Goal: Complete application form

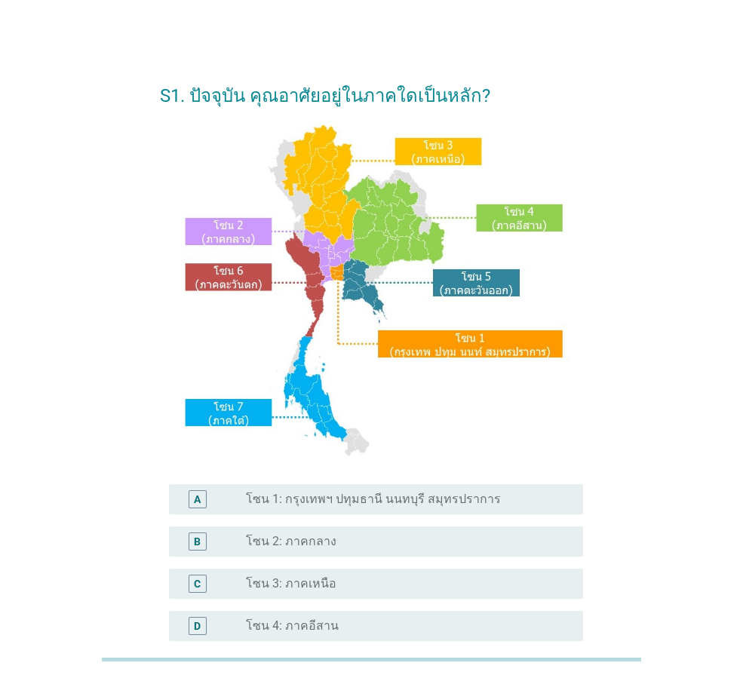
click at [371, 507] on div "radio_button_unchecked โซน 1: กรุงเทพฯ ปทุมธานี นนทบุรี สมุทรปราการ" at bounding box center [408, 499] width 325 height 18
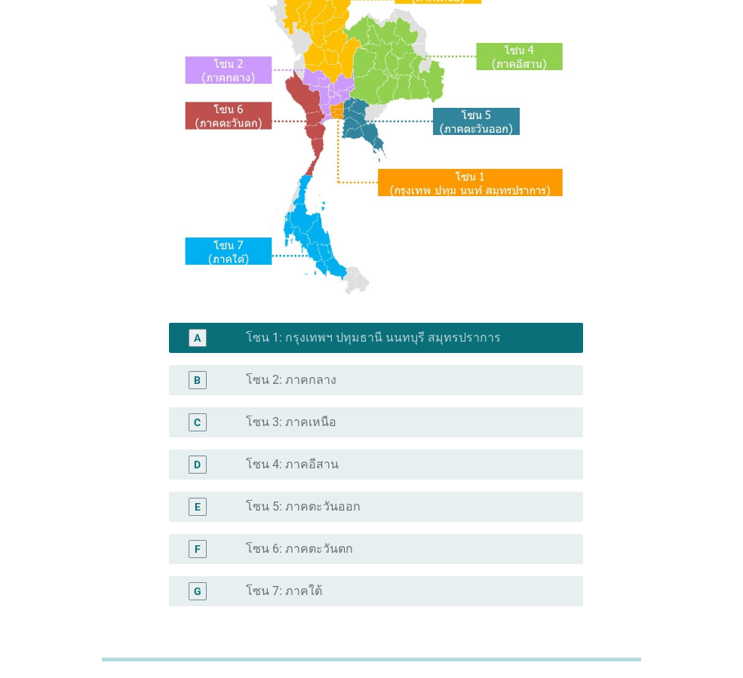
scroll to position [284, 0]
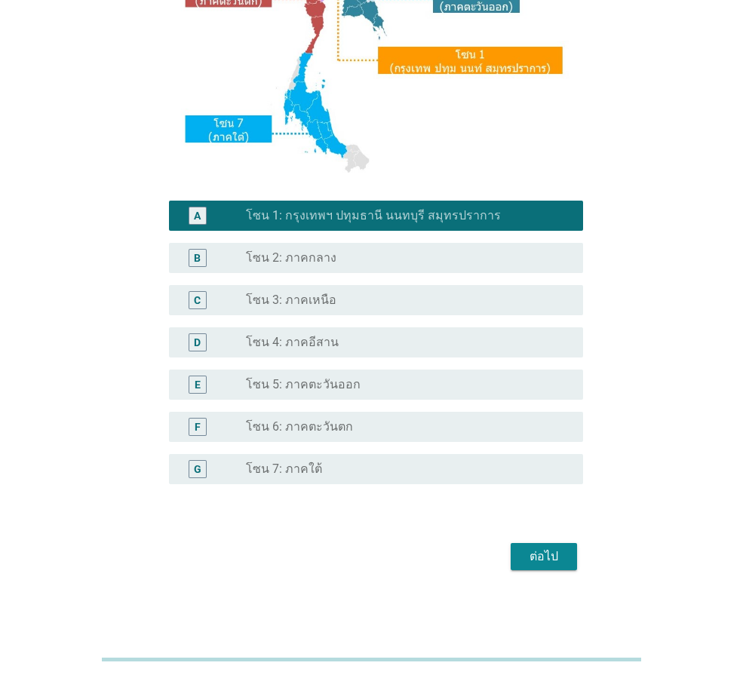
click at [532, 562] on div "ต่อไป" at bounding box center [544, 556] width 42 height 18
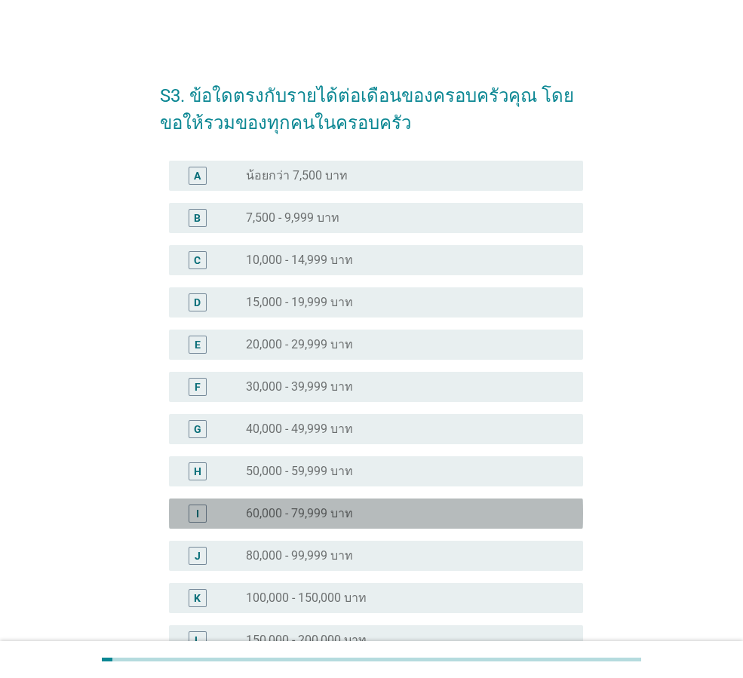
click at [332, 515] on label "60,000 - 79,999 บาท" at bounding box center [299, 513] width 107 height 15
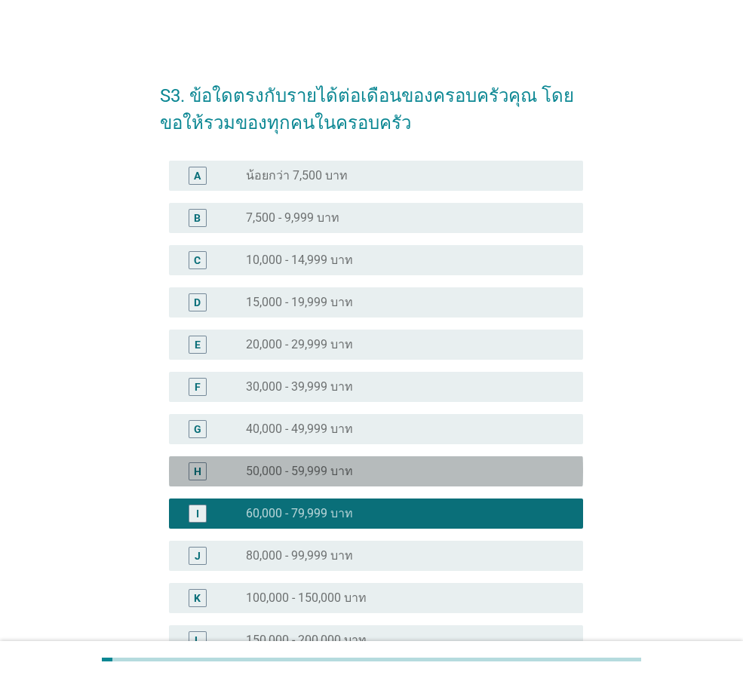
click at [345, 465] on label "50,000 - 59,999 บาท" at bounding box center [299, 471] width 107 height 15
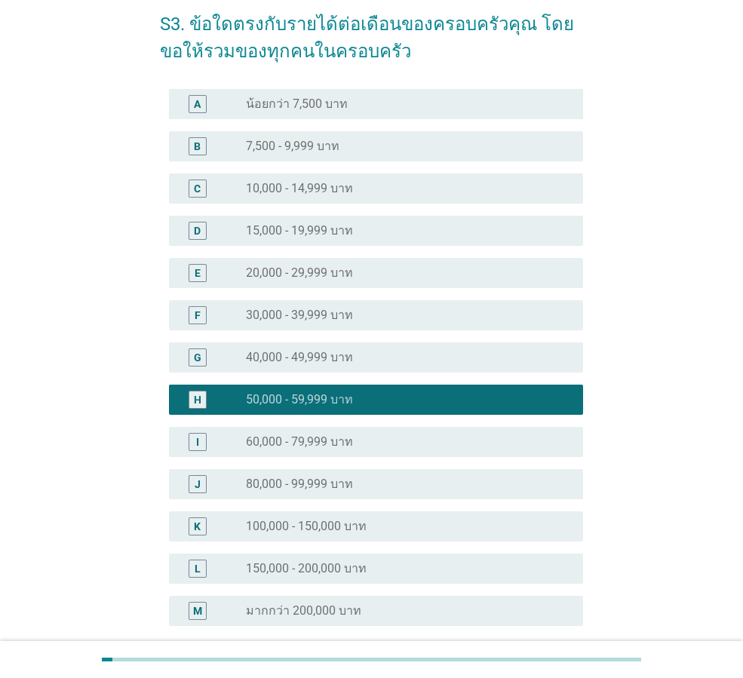
scroll to position [213, 0]
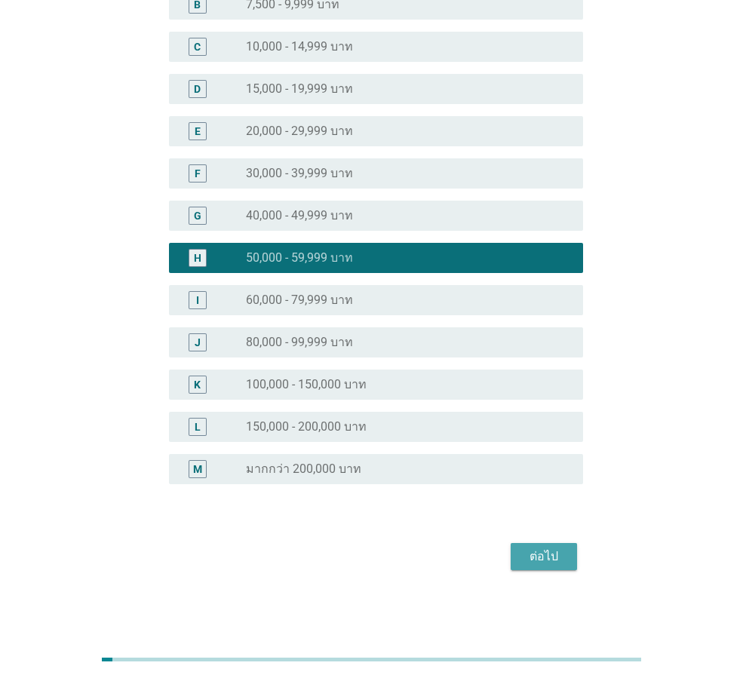
click at [533, 562] on div "ต่อไป" at bounding box center [544, 556] width 42 height 18
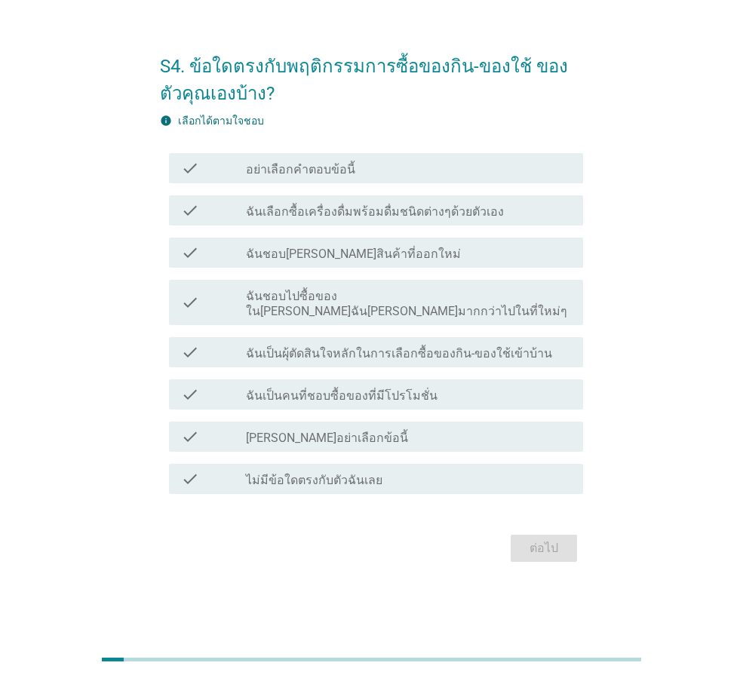
scroll to position [0, 0]
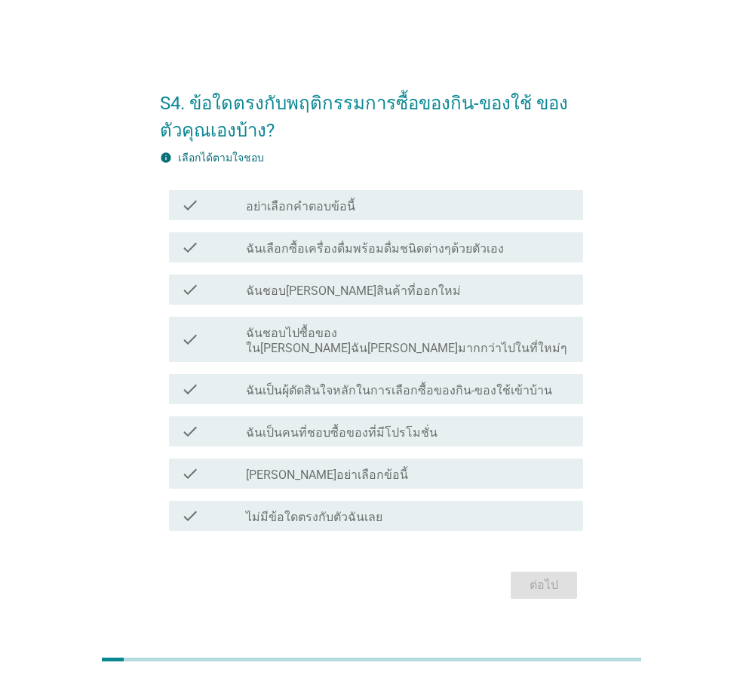
click at [369, 256] on label "ฉันเลือกซื้อเครื่องดื่มพร้อมดื่มชนิดต่างๆด้วยตัวเอง" at bounding box center [375, 248] width 258 height 15
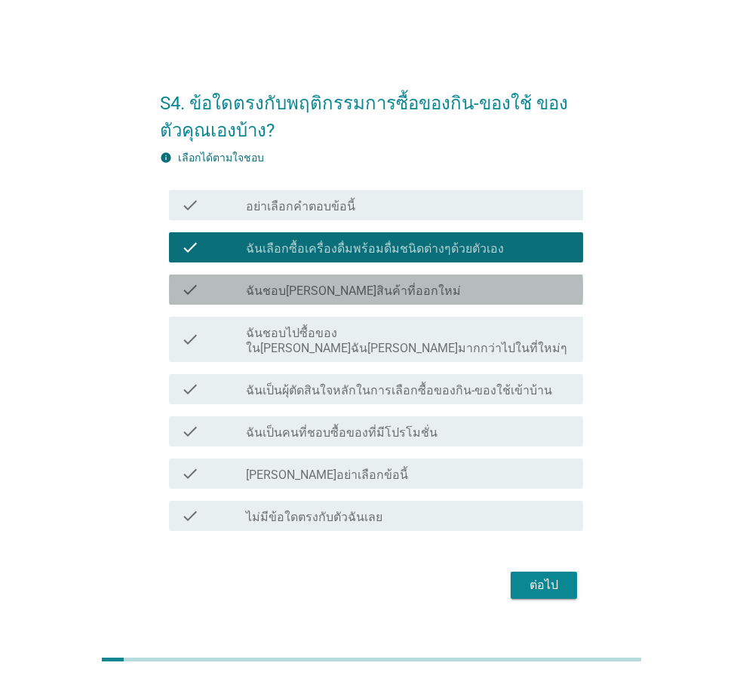
click at [393, 299] on div "check_box_outline_blank ฉันชอบ[PERSON_NAME]สินค้าที่ออกใหม่" at bounding box center [408, 289] width 325 height 18
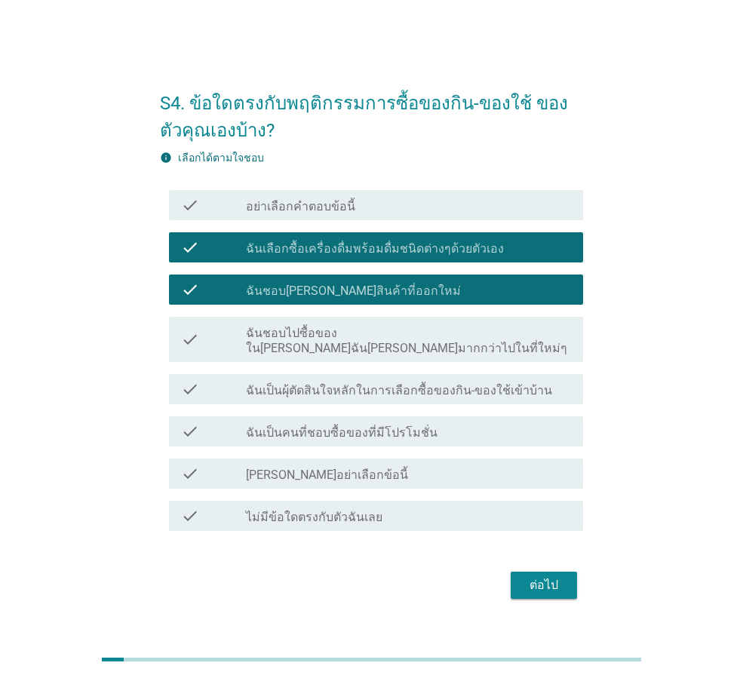
click at [396, 336] on label "ฉันชอบไปซื้อของใน[PERSON_NAME]ฉัน[PERSON_NAME]มากกว่าไปในที่ใหม่ๆ" at bounding box center [408, 341] width 325 height 30
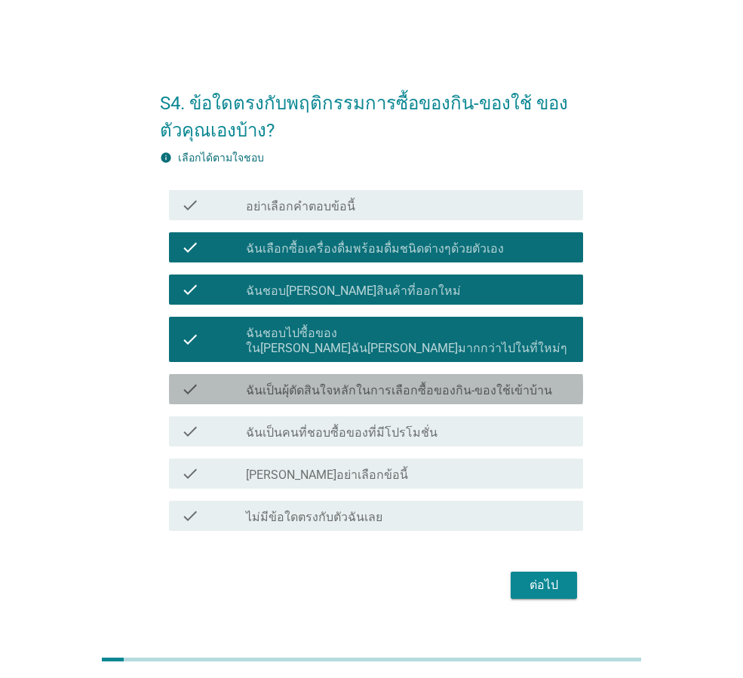
click at [384, 395] on div "check check_box_outline_blank ฉันเป็นผุ้ตัดสินใจหลักในการเลือกซื้อของกิน-ของใช้…" at bounding box center [376, 389] width 414 height 30
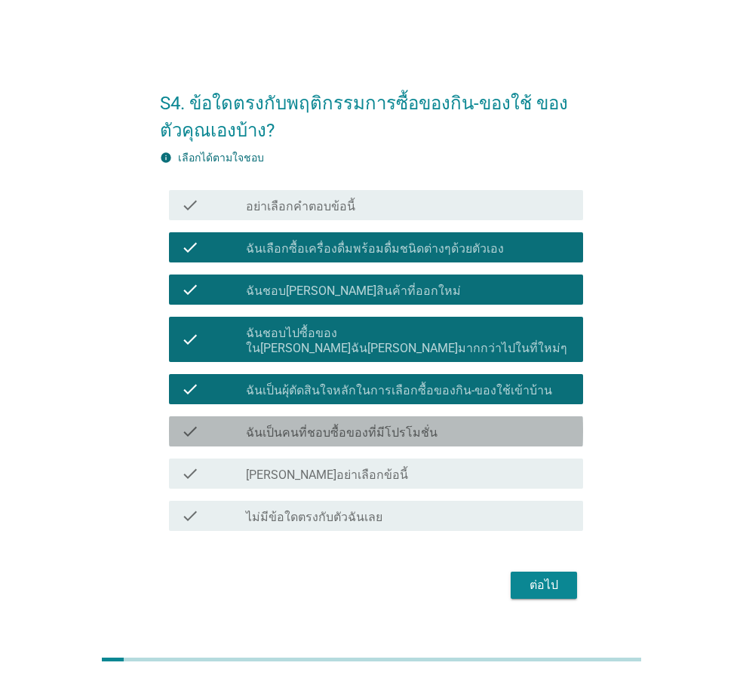
click at [376, 425] on label "ฉันเป็นคนที่ชอบซื้อของที่มีโปรโมชั่น" at bounding box center [342, 432] width 192 height 15
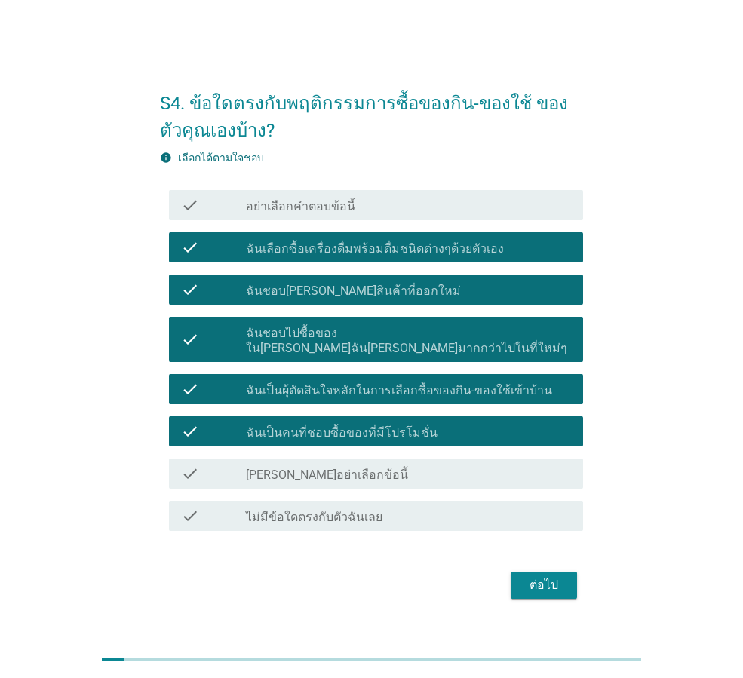
click at [530, 576] on div "ต่อไป" at bounding box center [544, 585] width 42 height 18
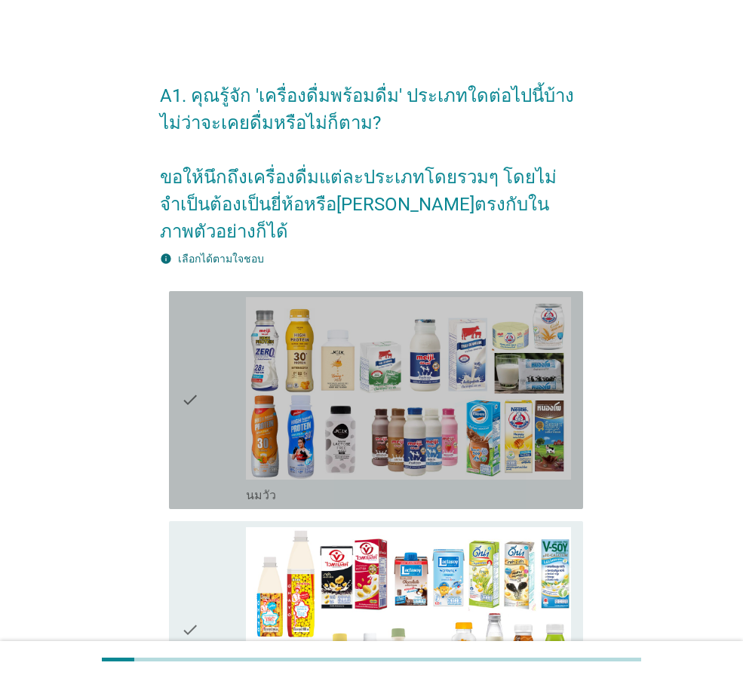
click at [216, 376] on div "check" at bounding box center [213, 400] width 65 height 206
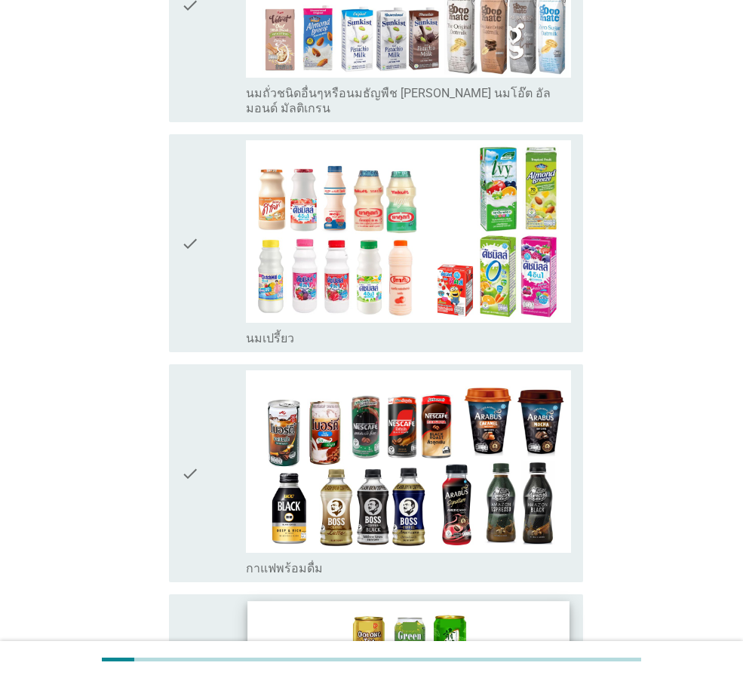
scroll to position [980, 0]
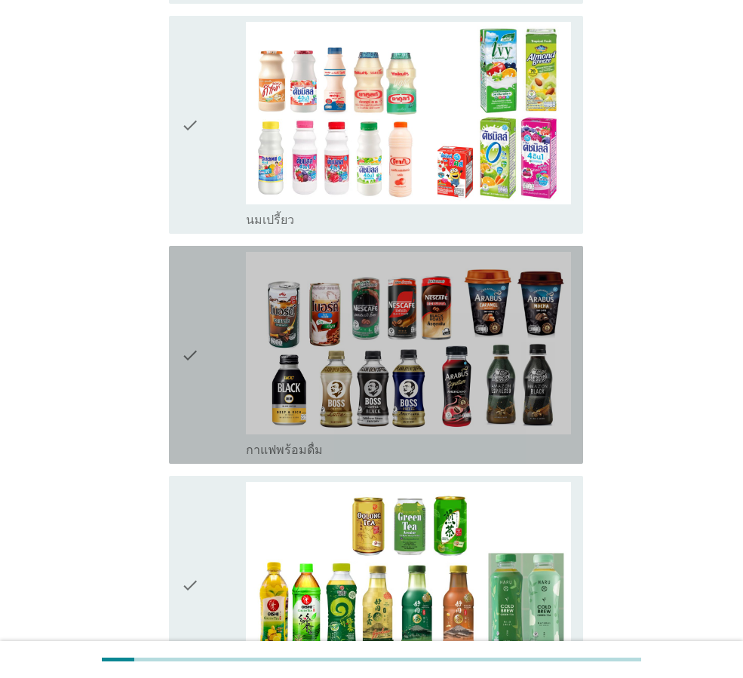
click at [213, 379] on div "check" at bounding box center [213, 355] width 65 height 206
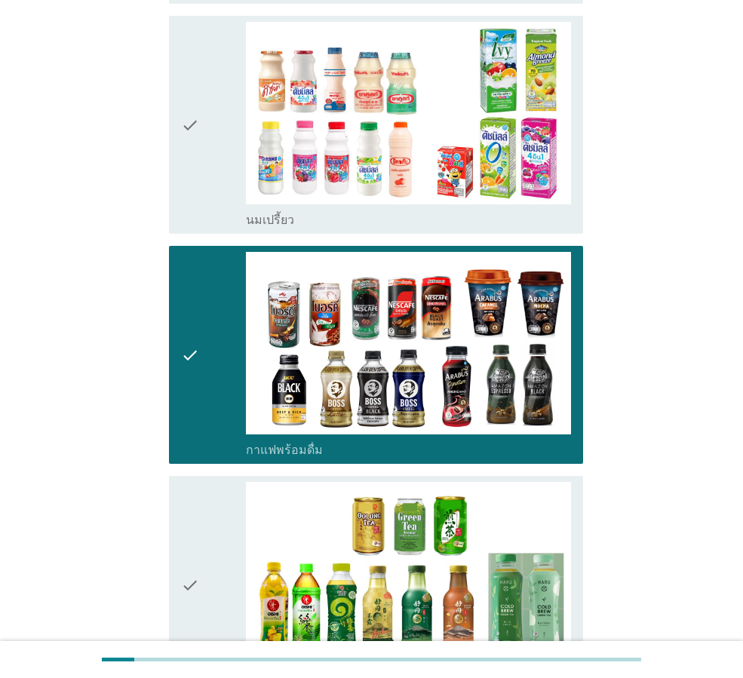
click at [216, 146] on div "check" at bounding box center [213, 125] width 65 height 206
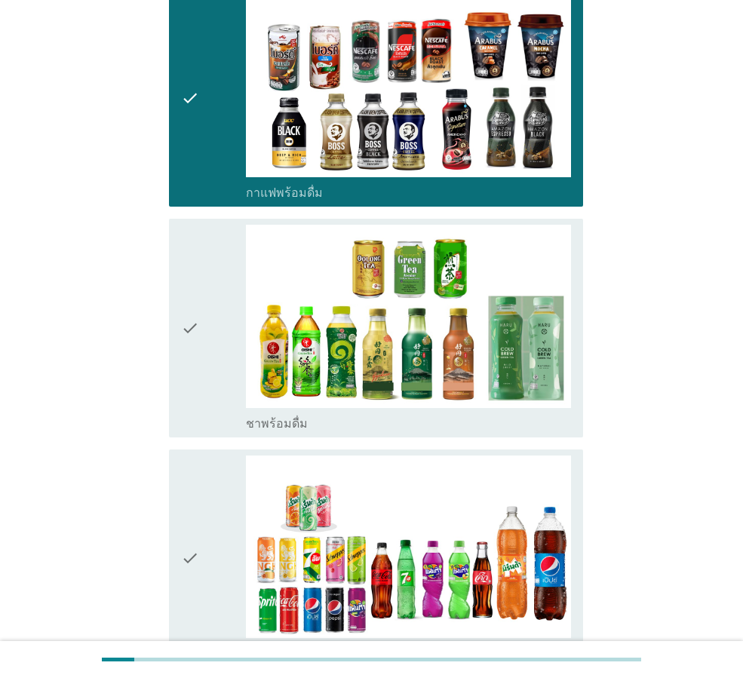
scroll to position [1583, 0]
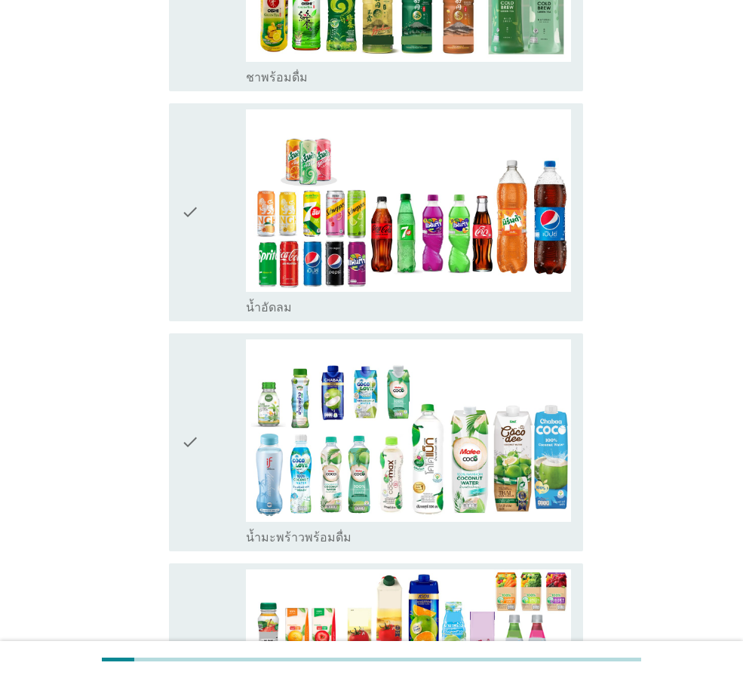
click at [239, 445] on div "check" at bounding box center [213, 442] width 65 height 206
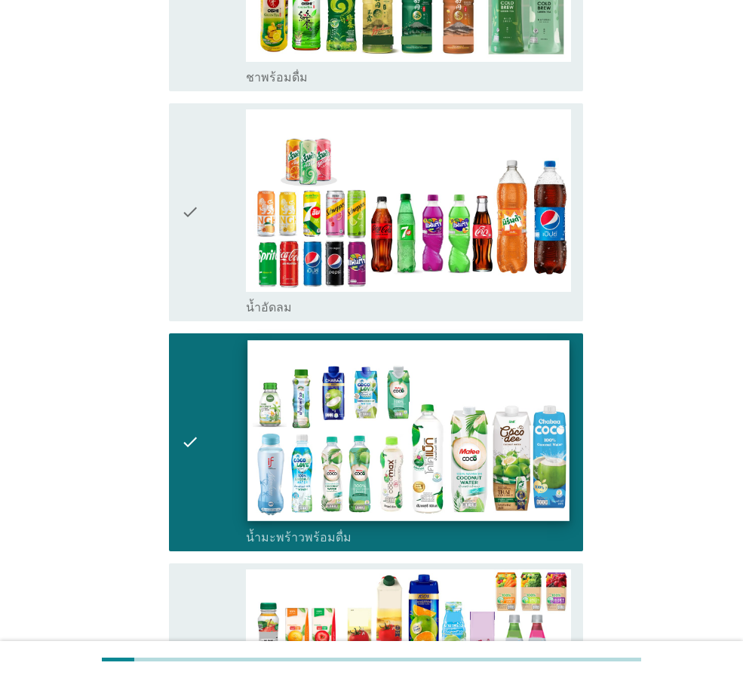
drag, startPoint x: 200, startPoint y: 220, endPoint x: 320, endPoint y: 360, distance: 184.4
click at [201, 220] on div "check" at bounding box center [213, 212] width 65 height 206
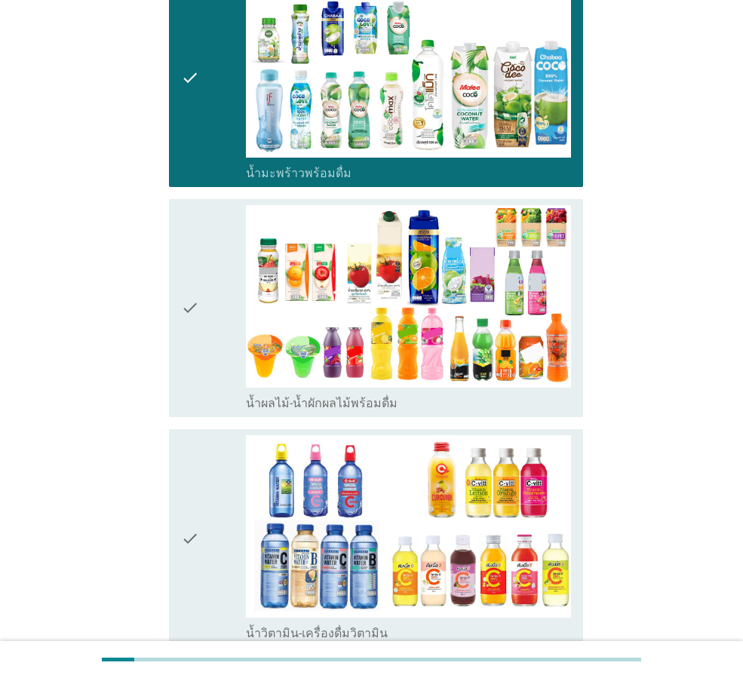
scroll to position [2036, 0]
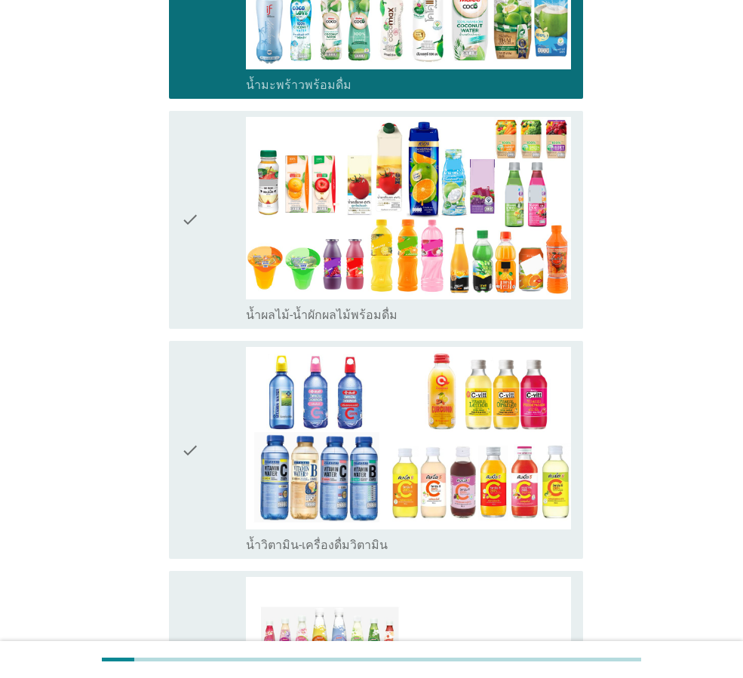
drag, startPoint x: 198, startPoint y: 446, endPoint x: 191, endPoint y: 334, distance: 111.8
click at [198, 442] on icon "check" at bounding box center [190, 450] width 18 height 206
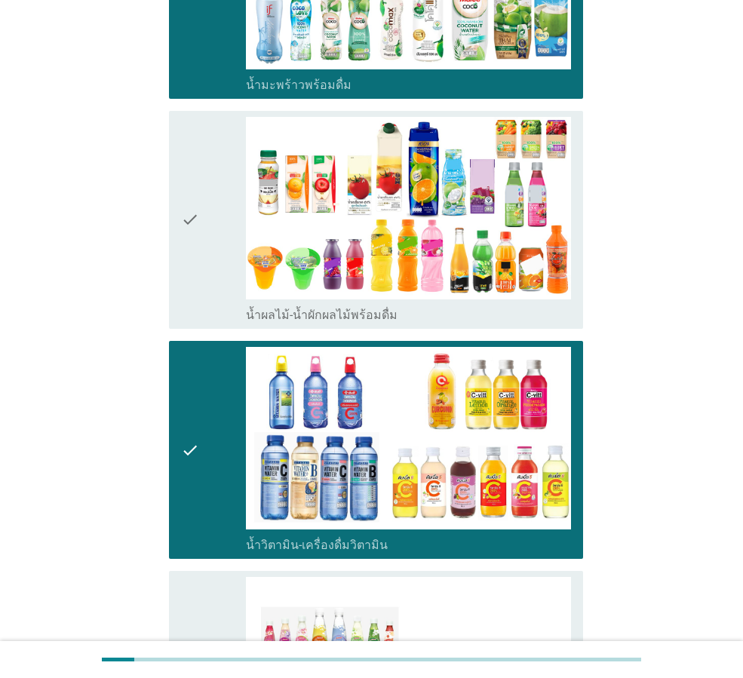
click at [190, 232] on icon "check" at bounding box center [190, 220] width 18 height 206
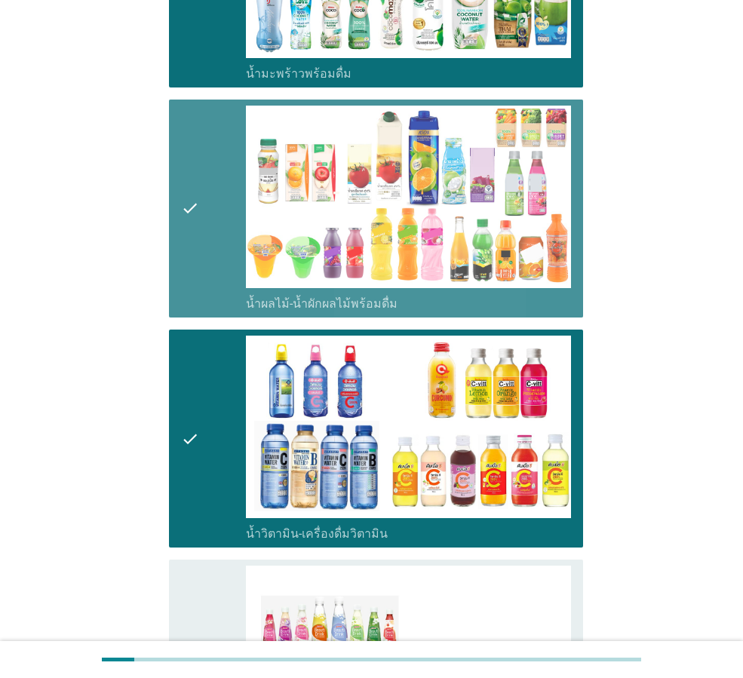
scroll to position [2639, 0]
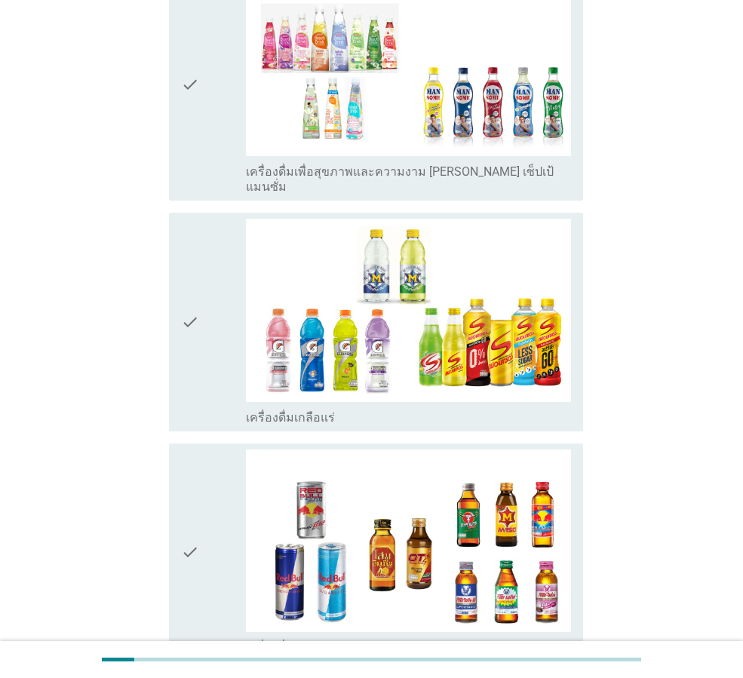
click at [205, 449] on div "check" at bounding box center [213, 552] width 65 height 206
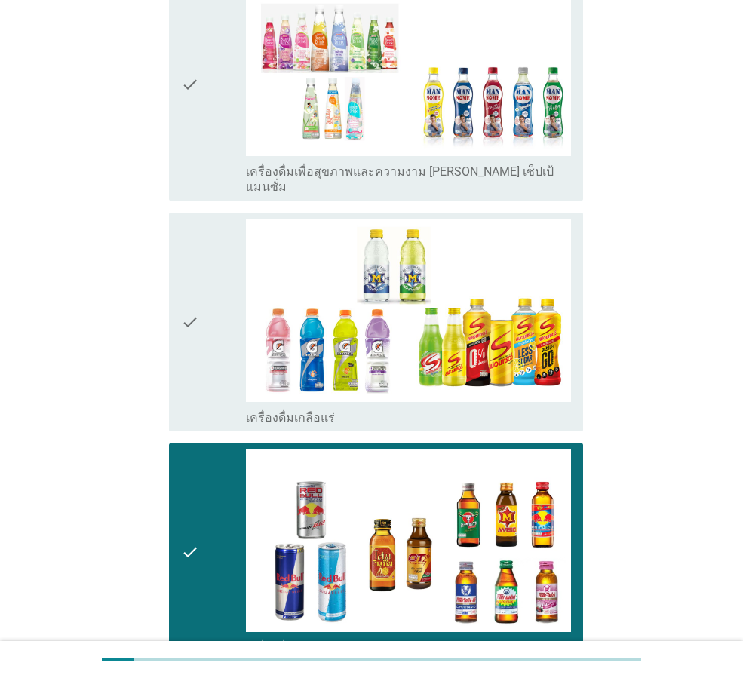
click at [198, 310] on icon "check" at bounding box center [190, 322] width 18 height 206
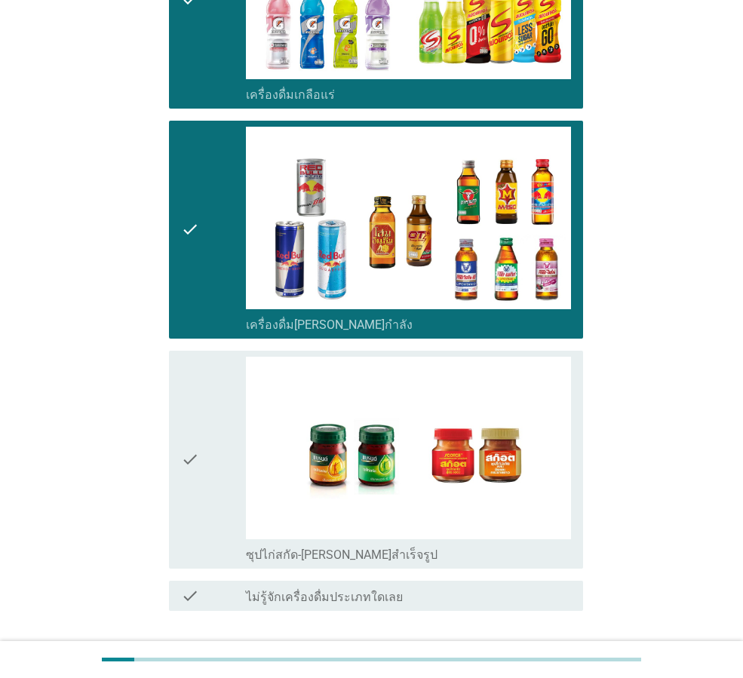
scroll to position [3013, 0]
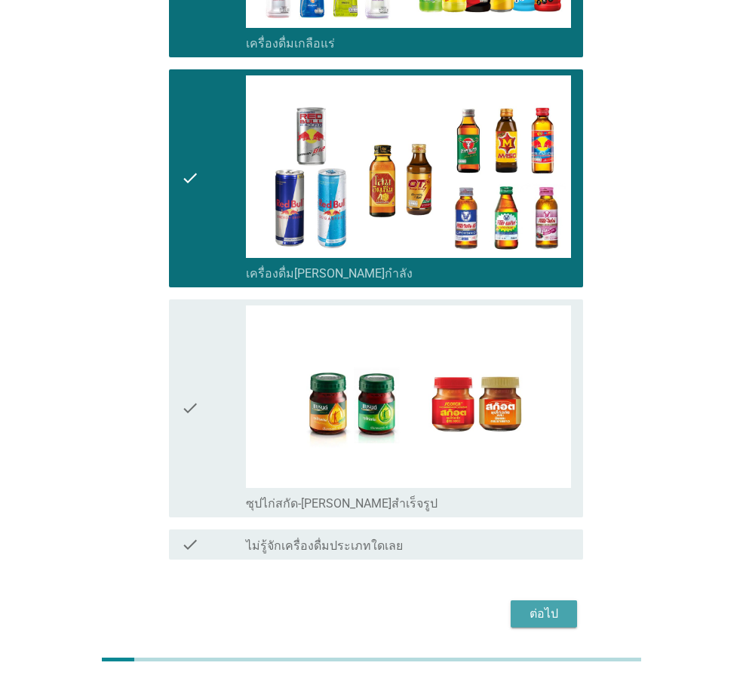
click at [550, 605] on div "ต่อไป" at bounding box center [544, 614] width 42 height 18
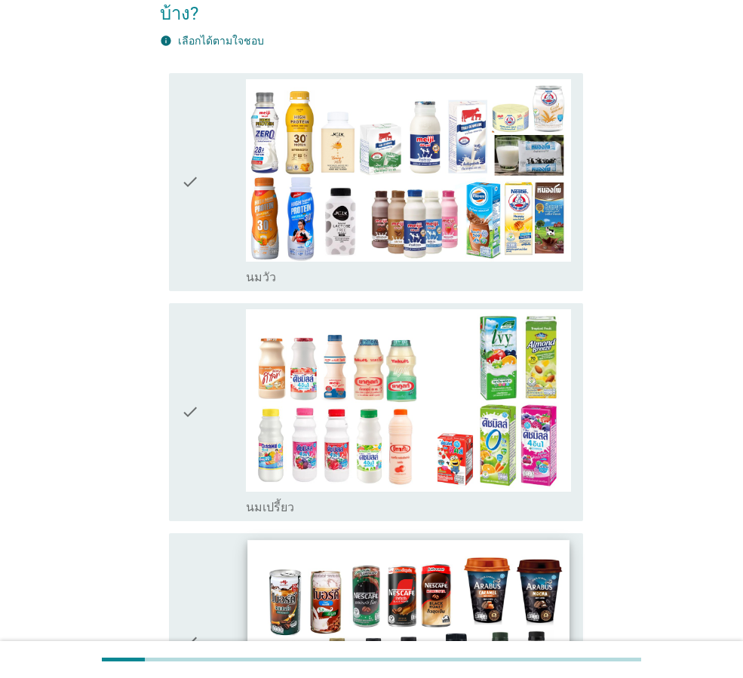
scroll to position [226, 0]
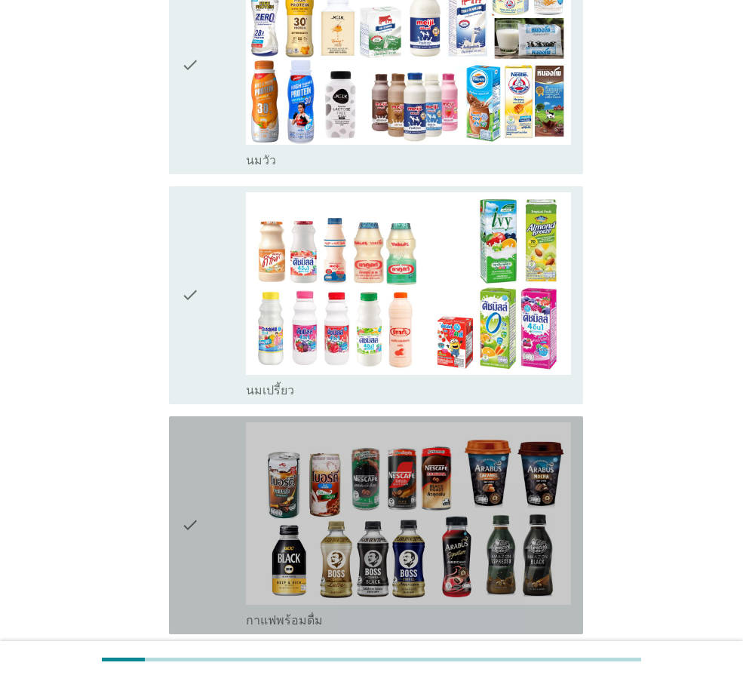
click at [201, 521] on div "check" at bounding box center [213, 525] width 65 height 206
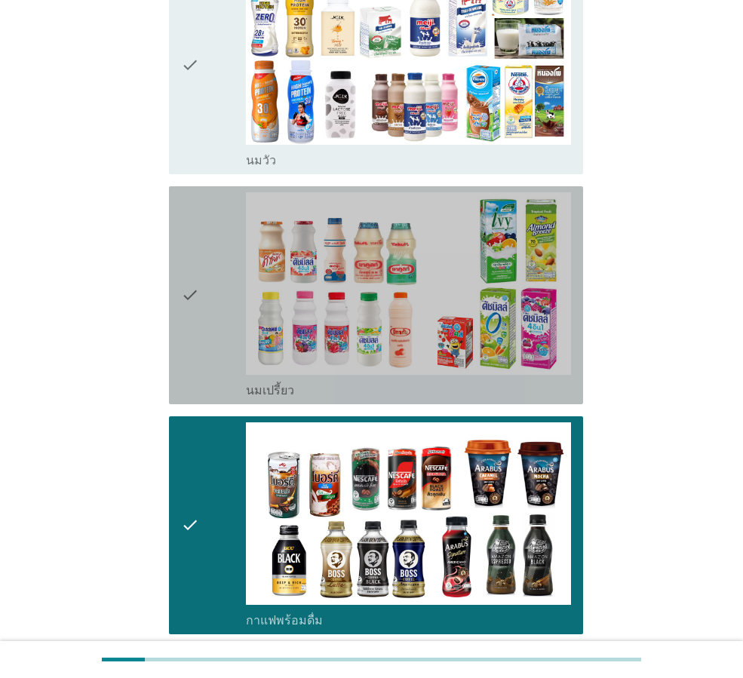
click at [225, 284] on div "check" at bounding box center [213, 295] width 65 height 206
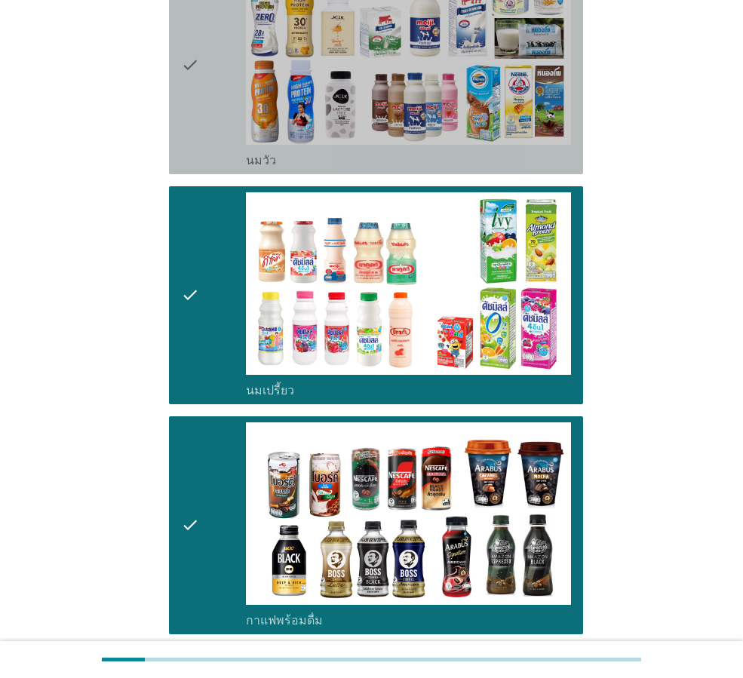
click at [228, 126] on div "check" at bounding box center [213, 65] width 65 height 206
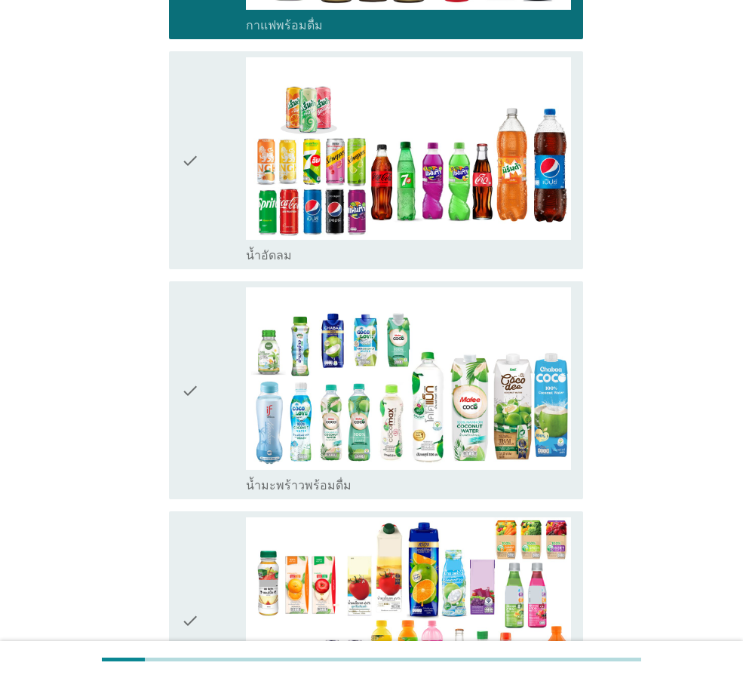
scroll to position [829, 0]
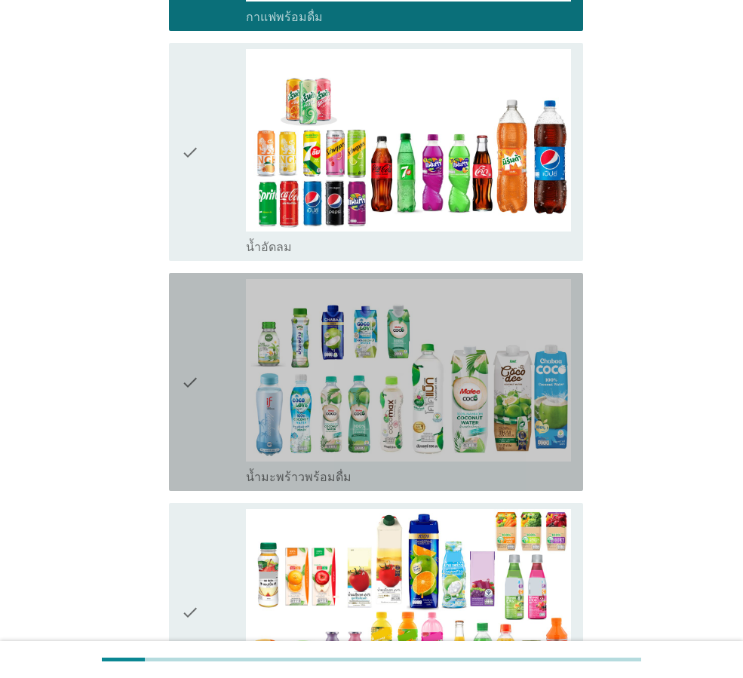
click at [203, 403] on div "check" at bounding box center [213, 382] width 65 height 206
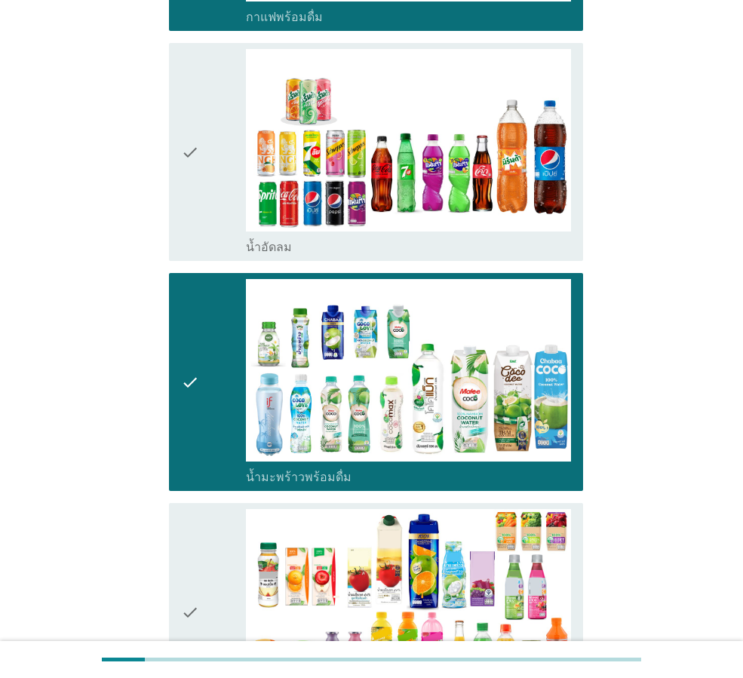
click at [176, 190] on div "check check_box_outline_blank น้ำอัดลม" at bounding box center [376, 152] width 414 height 218
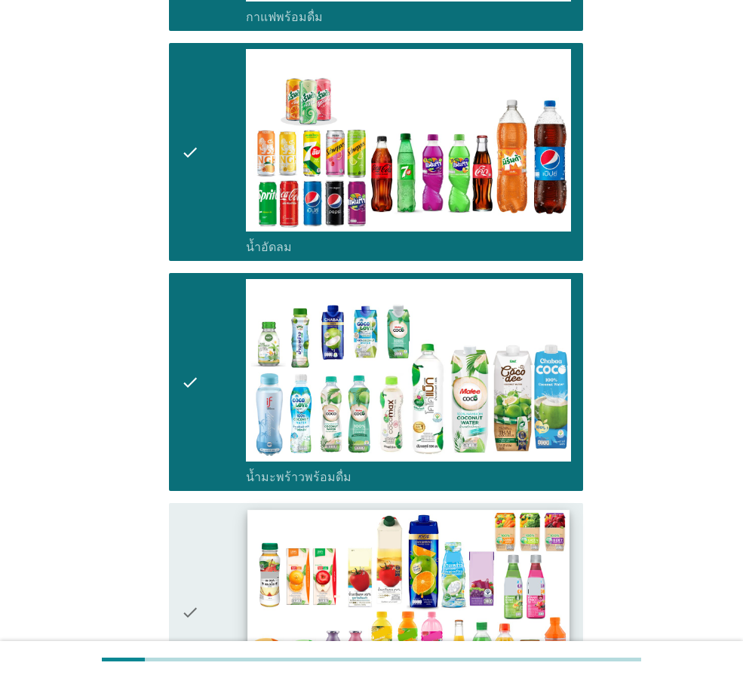
click at [247, 561] on img at bounding box center [407, 600] width 321 height 181
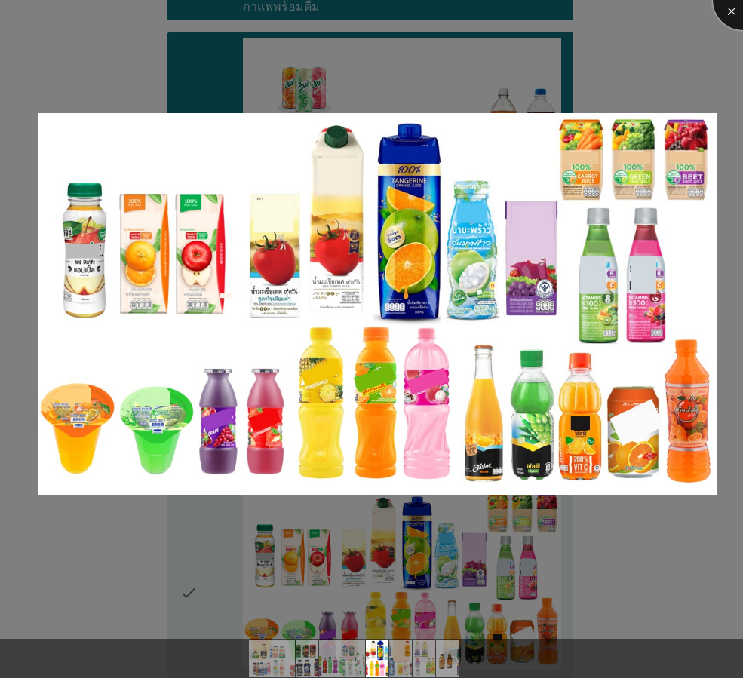
click at [734, 8] on div at bounding box center [743, 0] width 60 height 60
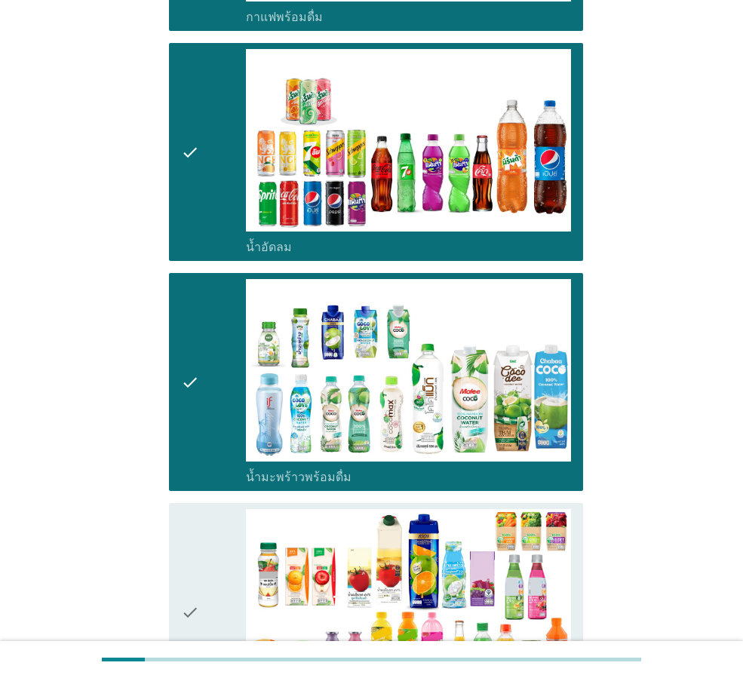
click at [204, 596] on div "check" at bounding box center [213, 612] width 65 height 206
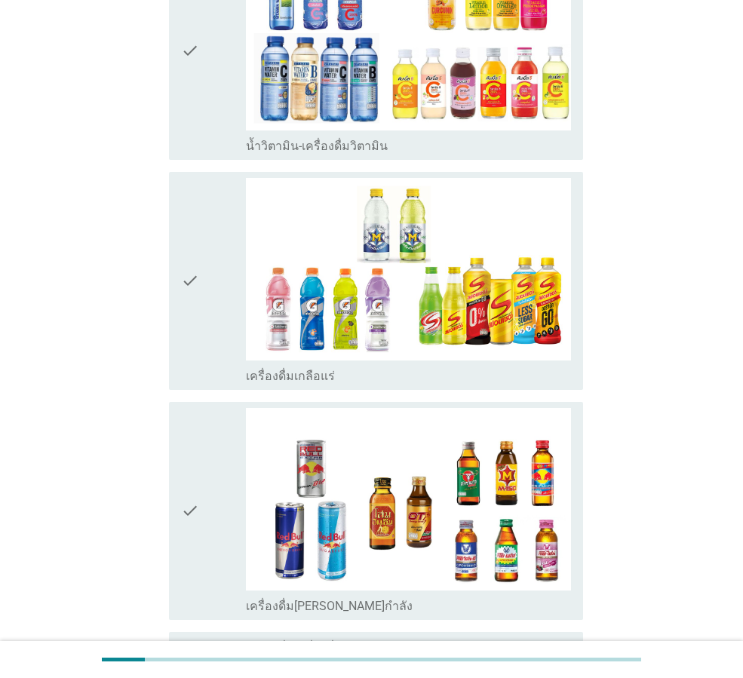
scroll to position [1755, 0]
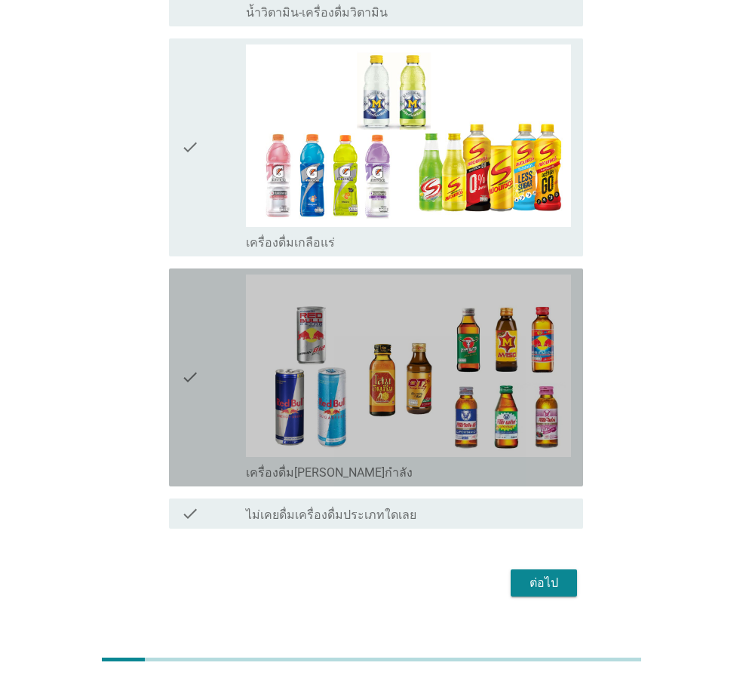
drag, startPoint x: 194, startPoint y: 323, endPoint x: 218, endPoint y: 158, distance: 166.9
click at [195, 322] on icon "check" at bounding box center [190, 377] width 18 height 206
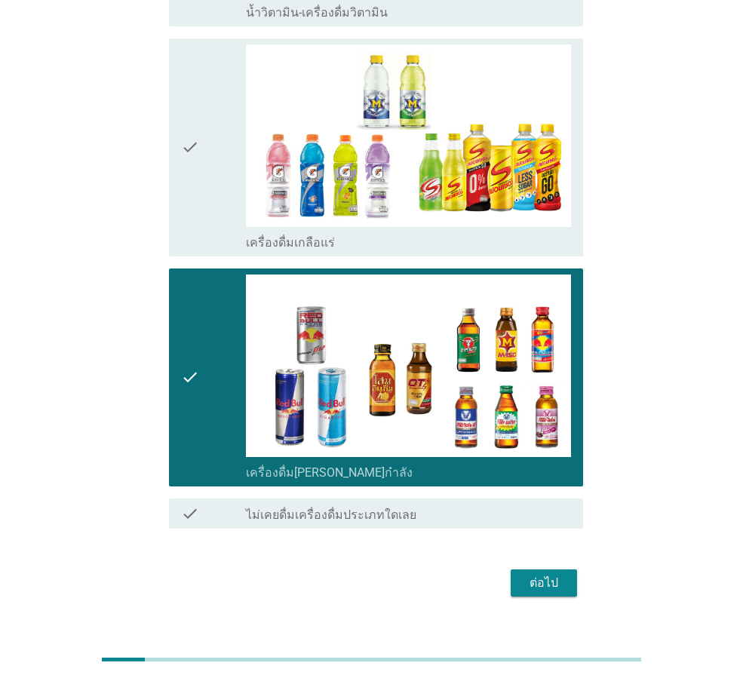
click at [218, 152] on div "check" at bounding box center [213, 147] width 65 height 206
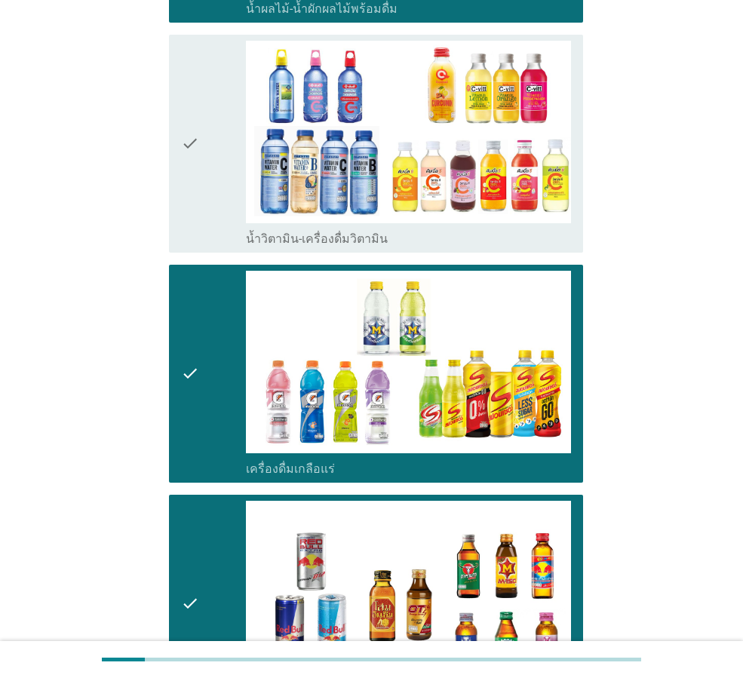
click at [207, 203] on div "check" at bounding box center [213, 144] width 65 height 206
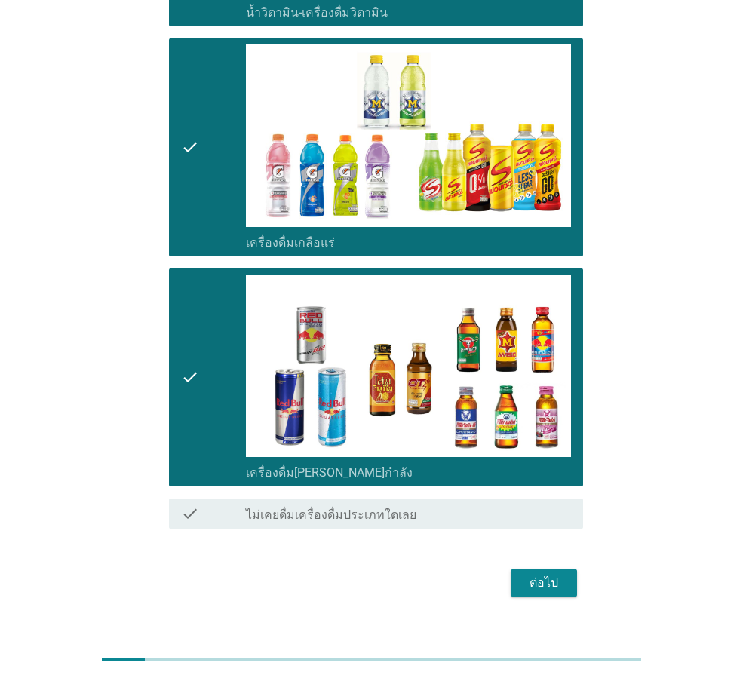
click at [537, 574] on div "ต่อไป" at bounding box center [544, 583] width 42 height 18
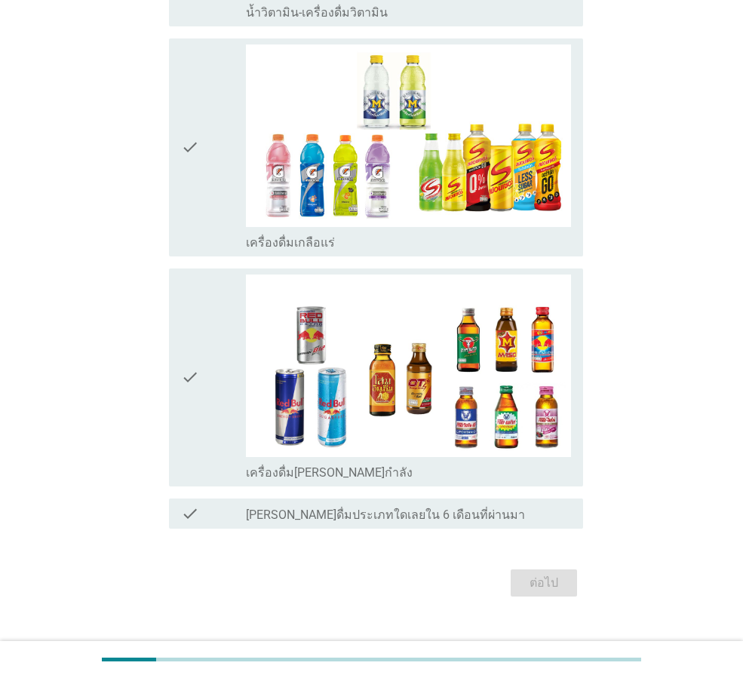
scroll to position [0, 0]
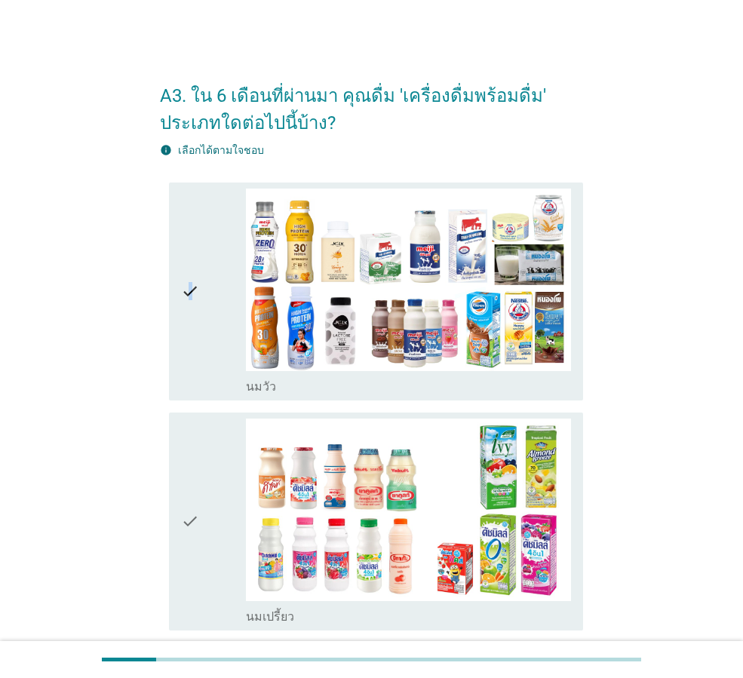
click at [191, 290] on icon "check" at bounding box center [190, 292] width 18 height 206
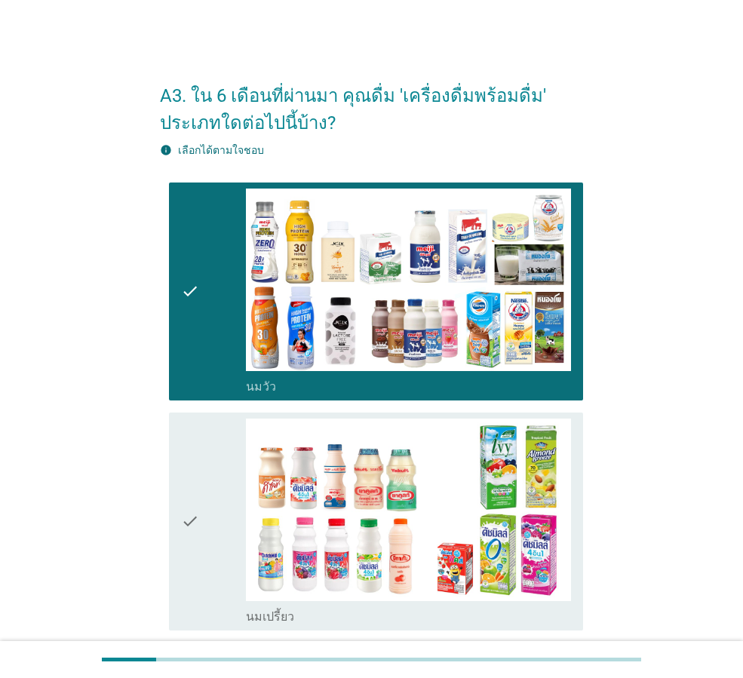
drag, startPoint x: 161, startPoint y: 514, endPoint x: 176, endPoint y: 514, distance: 15.8
click at [164, 514] on div "check check_box_outline_blank นมเปรี้ยว" at bounding box center [371, 521] width 423 height 230
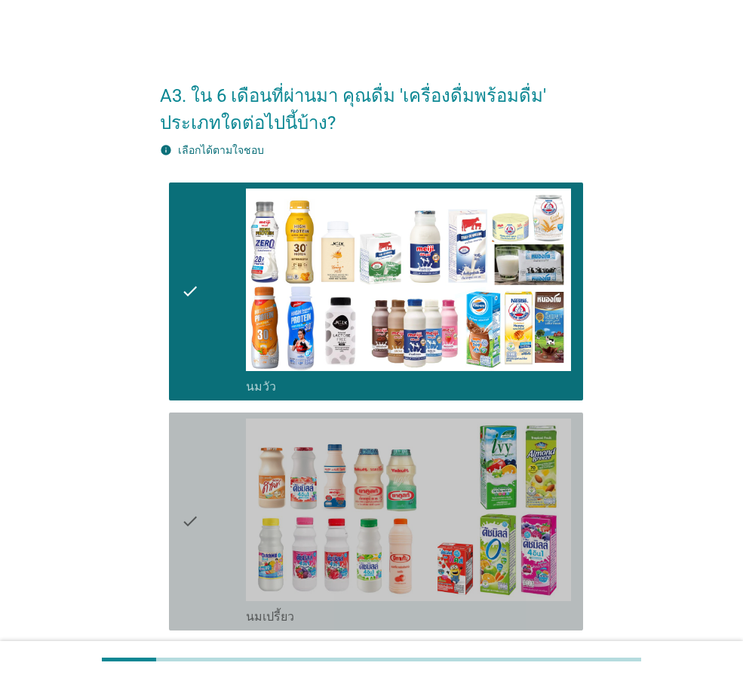
click at [210, 484] on div "check" at bounding box center [213, 521] width 65 height 206
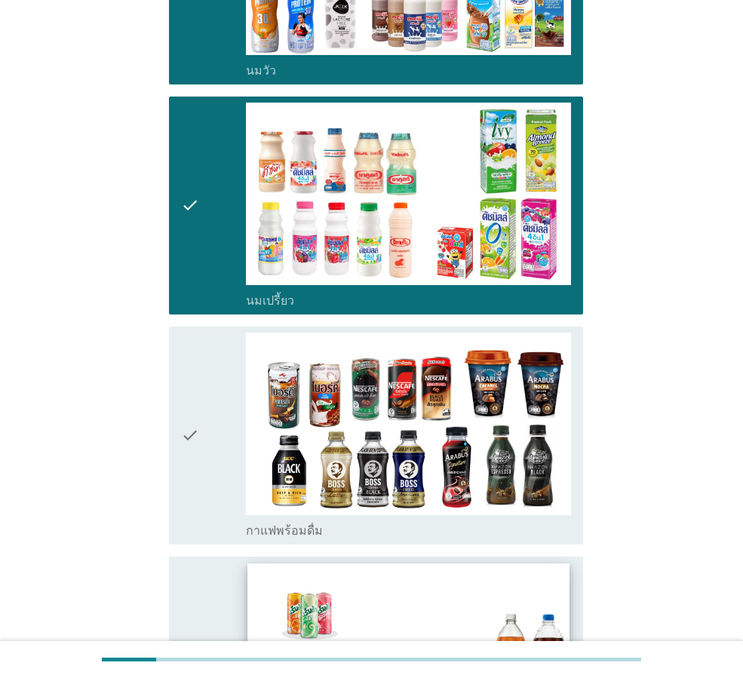
scroll to position [452, 0]
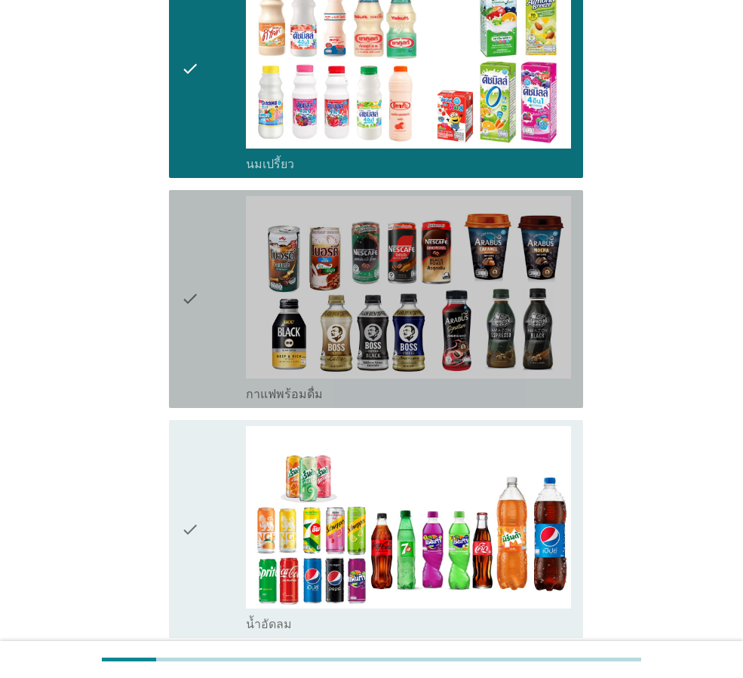
click at [198, 365] on icon "check" at bounding box center [190, 299] width 18 height 206
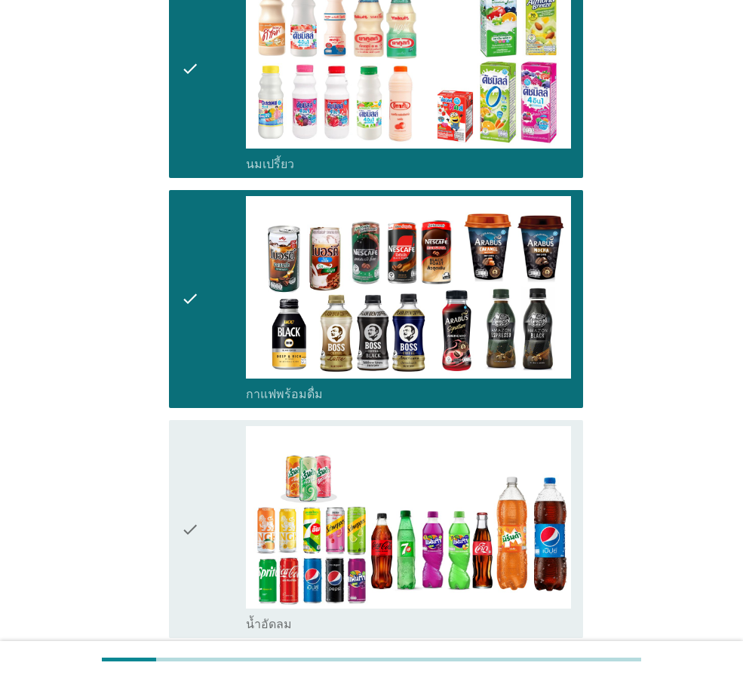
click at [210, 512] on div "check" at bounding box center [213, 529] width 65 height 206
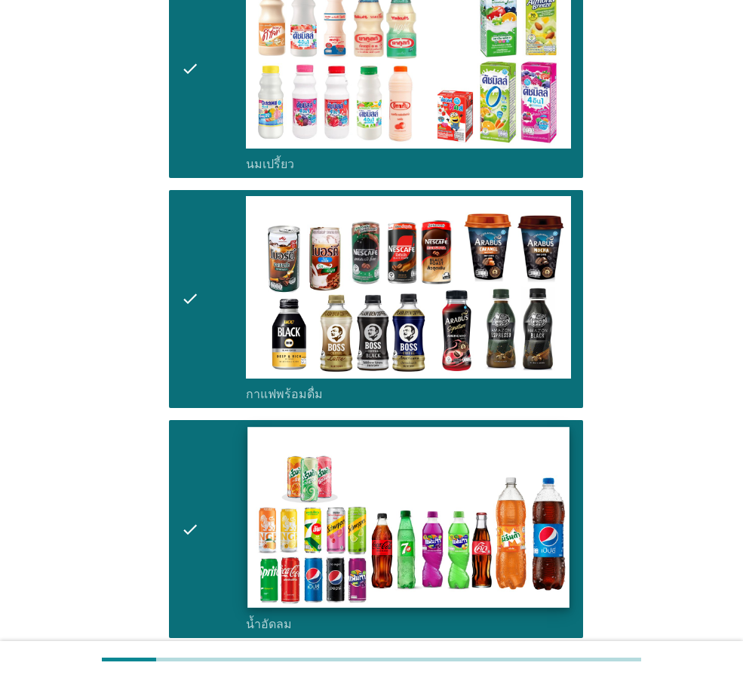
scroll to position [905, 0]
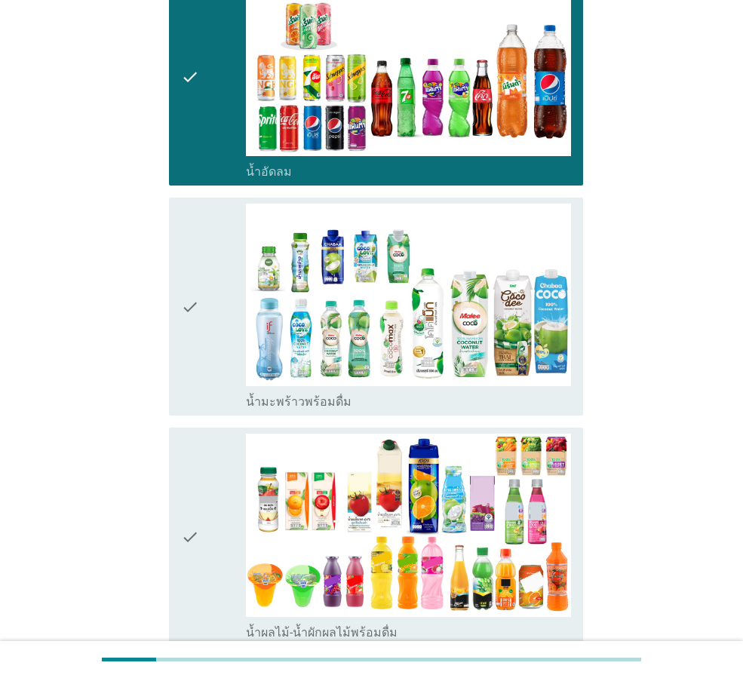
click at [214, 329] on div "check" at bounding box center [213, 307] width 65 height 206
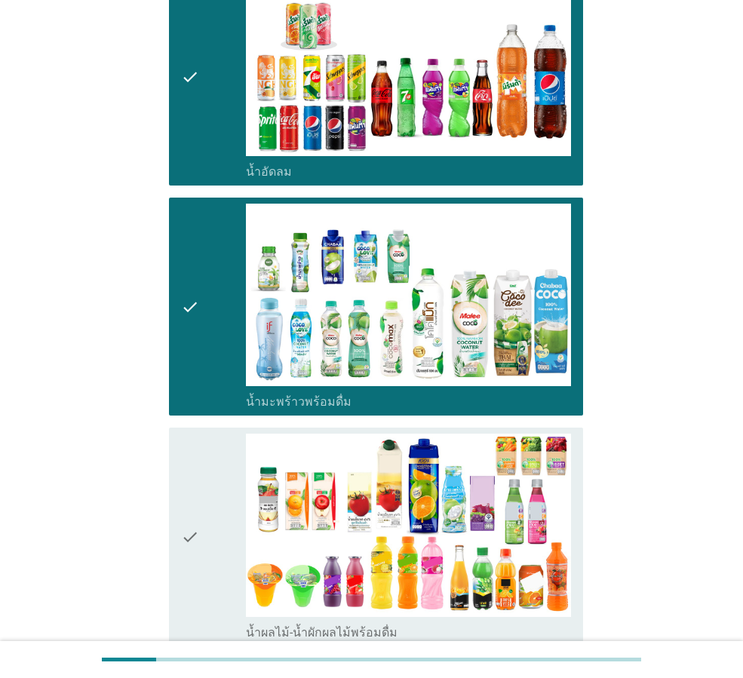
click at [188, 514] on icon "check" at bounding box center [190, 537] width 18 height 206
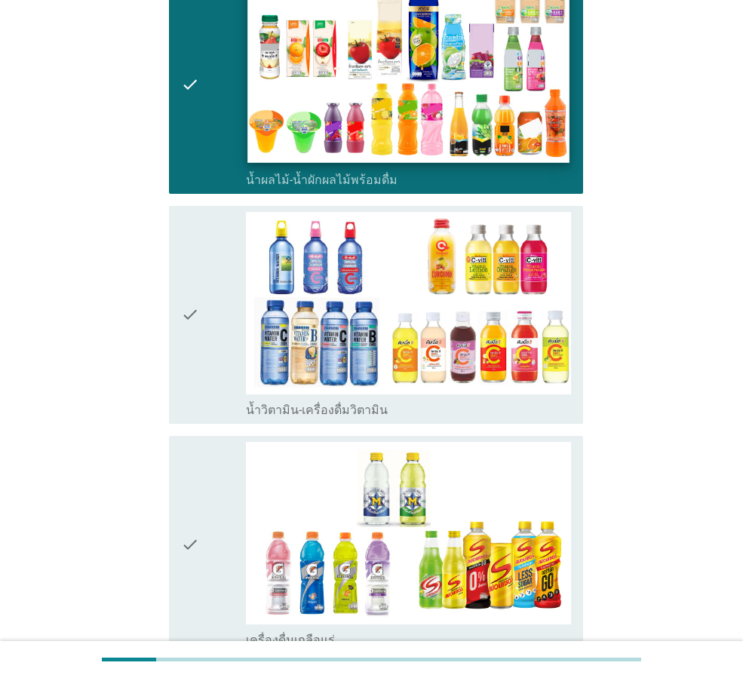
scroll to position [1782, 0]
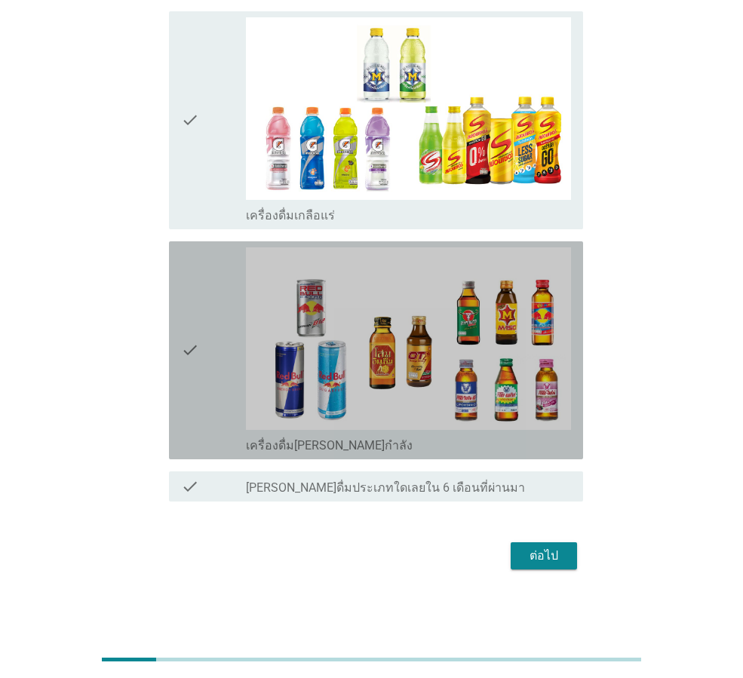
click at [188, 350] on icon "check" at bounding box center [190, 350] width 18 height 206
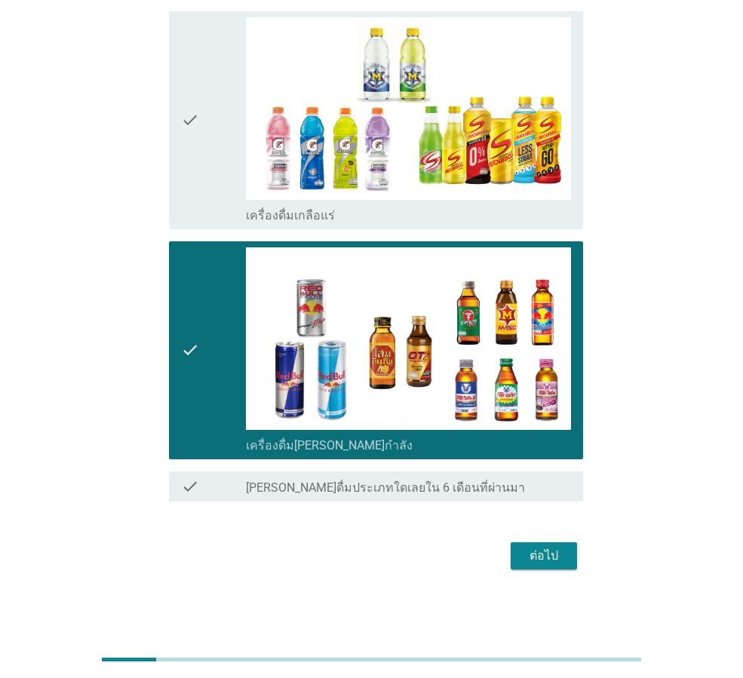
click at [217, 201] on div "check" at bounding box center [213, 120] width 65 height 206
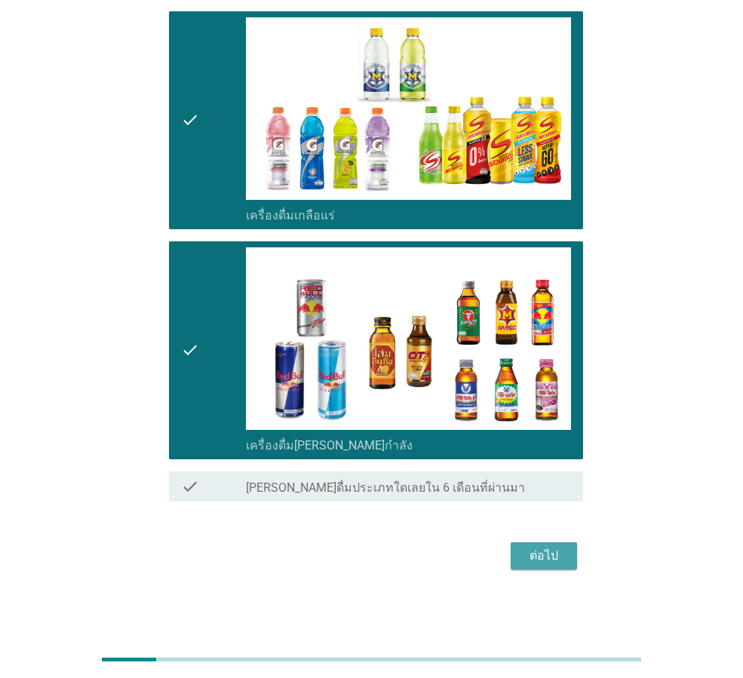
click at [535, 547] on div "ต่อไป" at bounding box center [544, 556] width 42 height 18
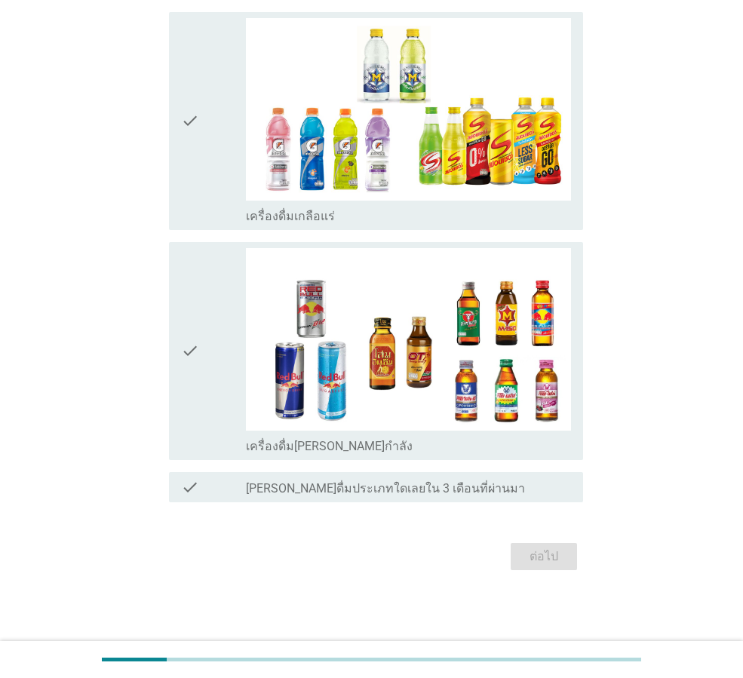
scroll to position [0, 0]
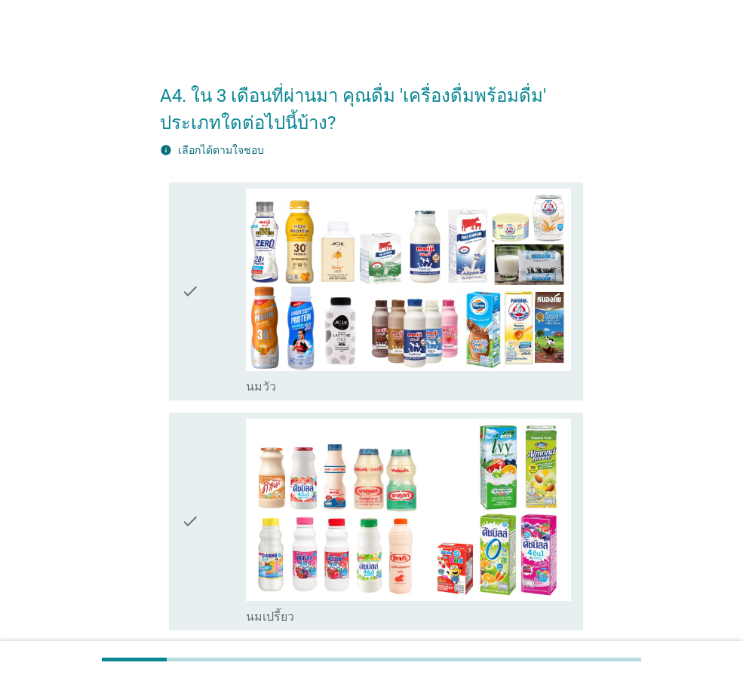
click at [189, 318] on icon "check" at bounding box center [190, 292] width 18 height 206
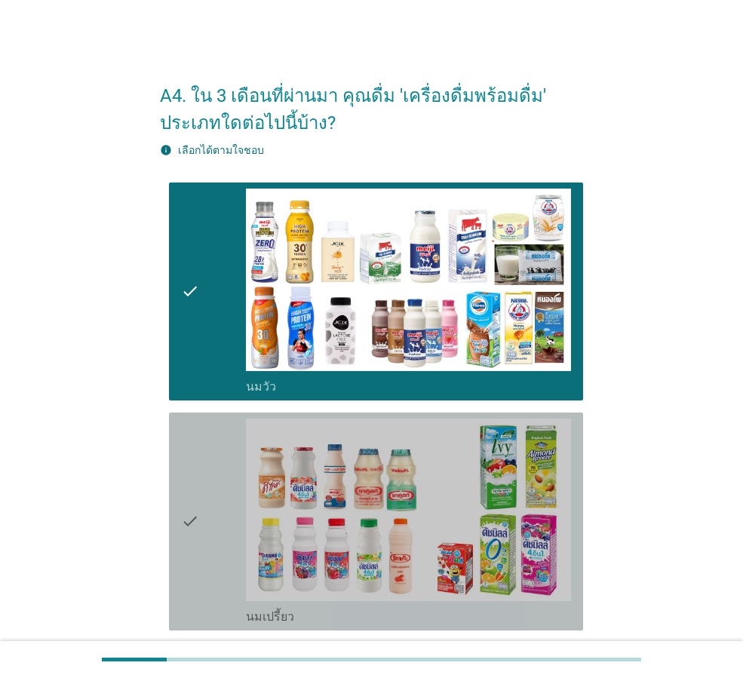
click at [207, 519] on div "check" at bounding box center [213, 521] width 65 height 206
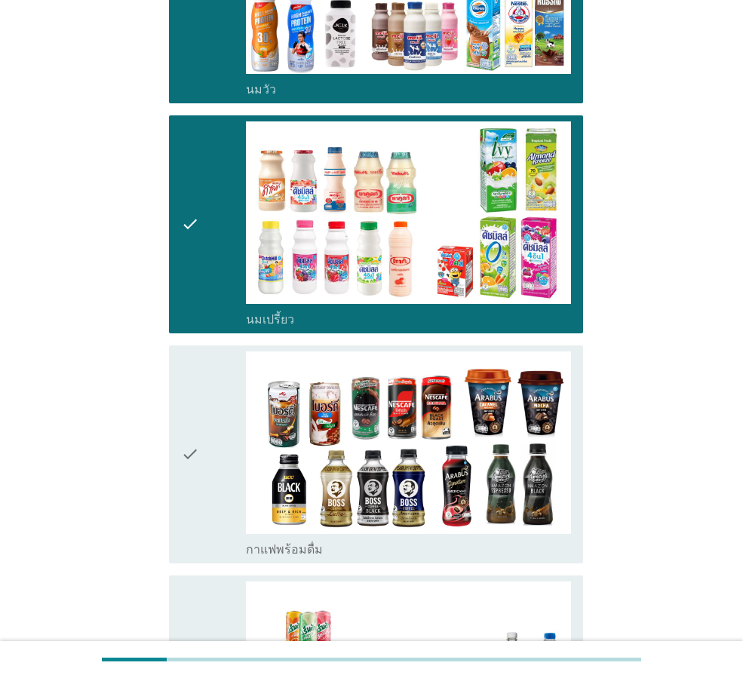
scroll to position [528, 0]
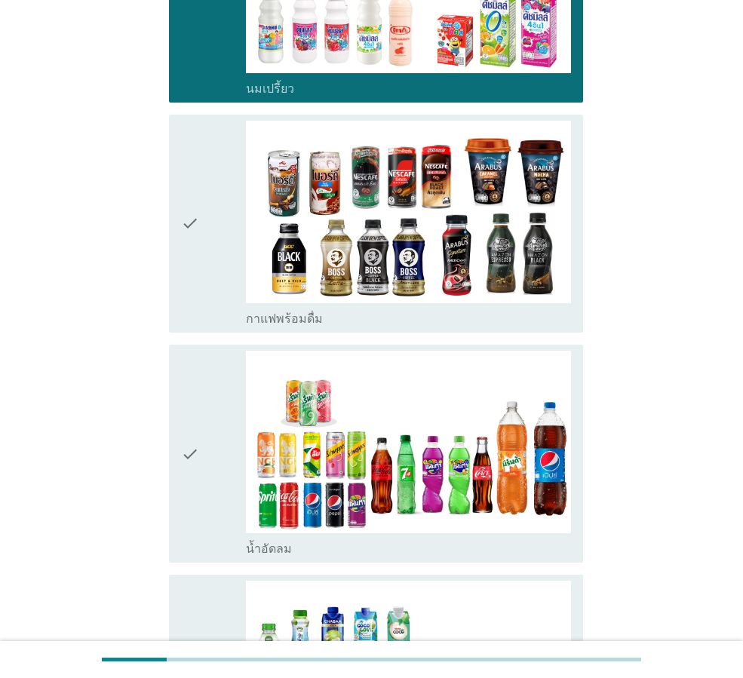
drag, startPoint x: 215, startPoint y: 448, endPoint x: 219, endPoint y: 317, distance: 130.5
click at [215, 443] on div "check" at bounding box center [213, 454] width 65 height 206
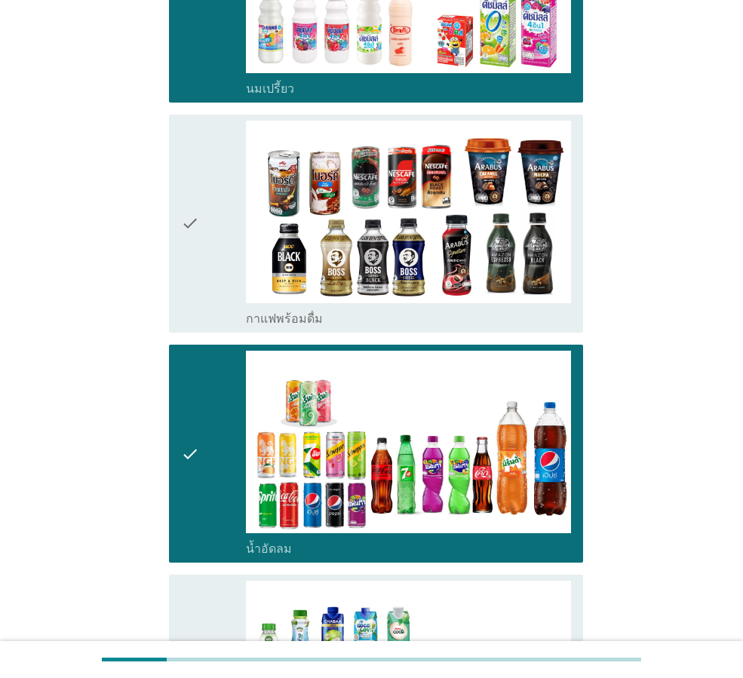
click at [225, 247] on div "check" at bounding box center [213, 224] width 65 height 206
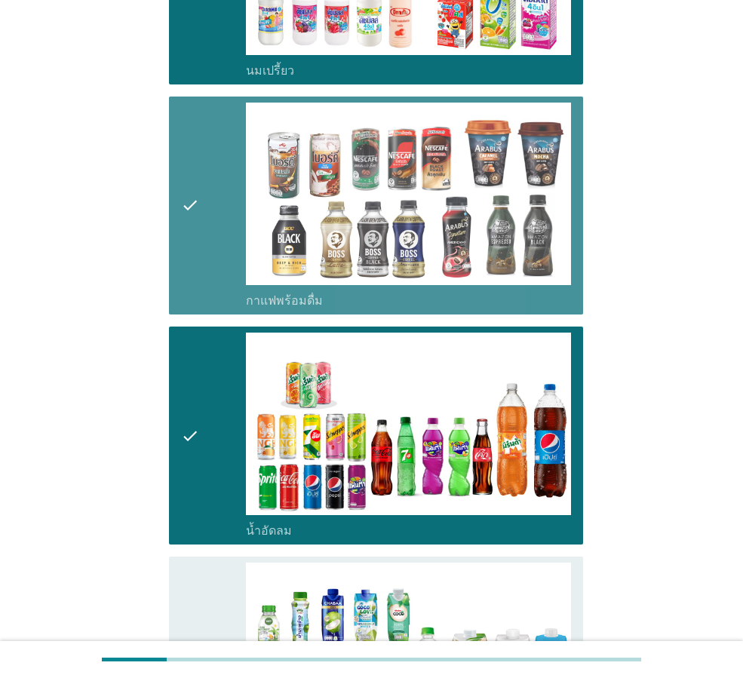
scroll to position [1056, 0]
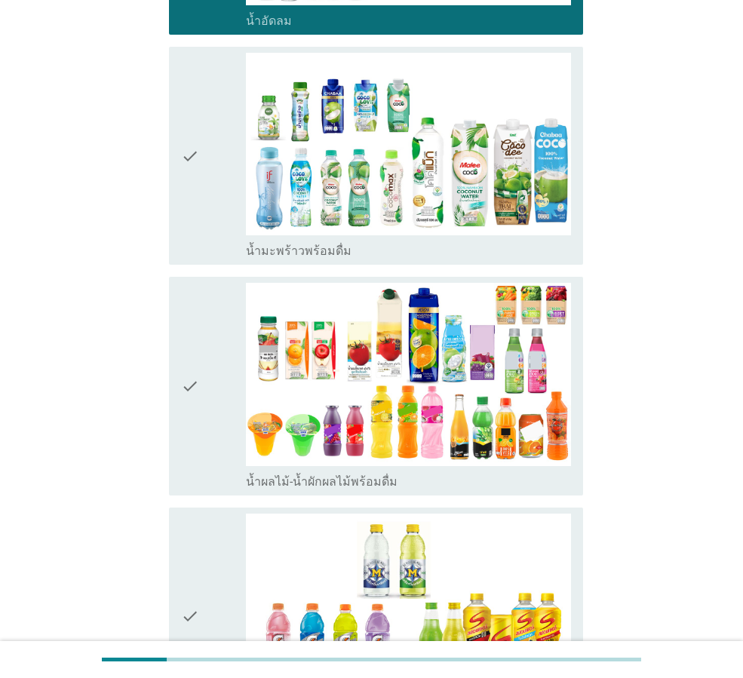
drag, startPoint x: 210, startPoint y: 198, endPoint x: 198, endPoint y: 280, distance: 83.1
click at [210, 198] on div "check" at bounding box center [213, 156] width 65 height 206
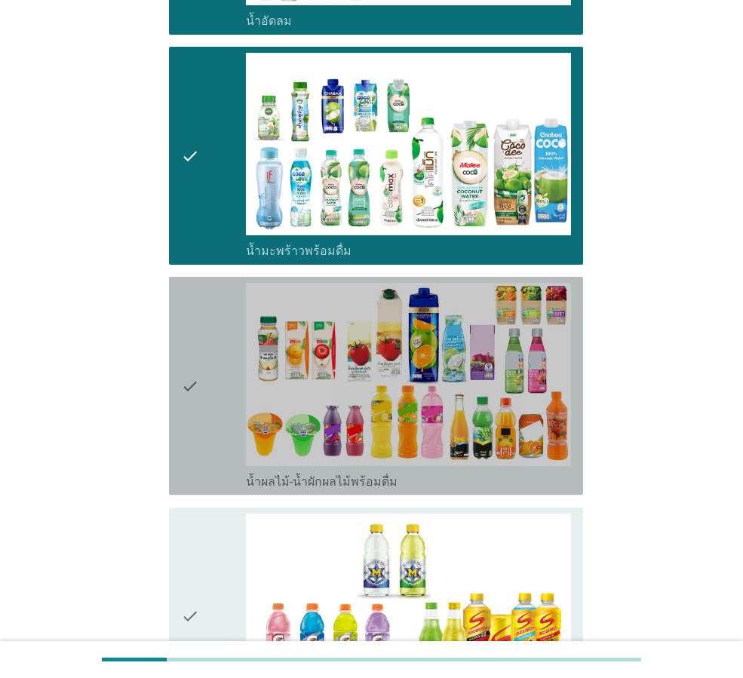
click at [189, 389] on icon "check" at bounding box center [190, 386] width 18 height 206
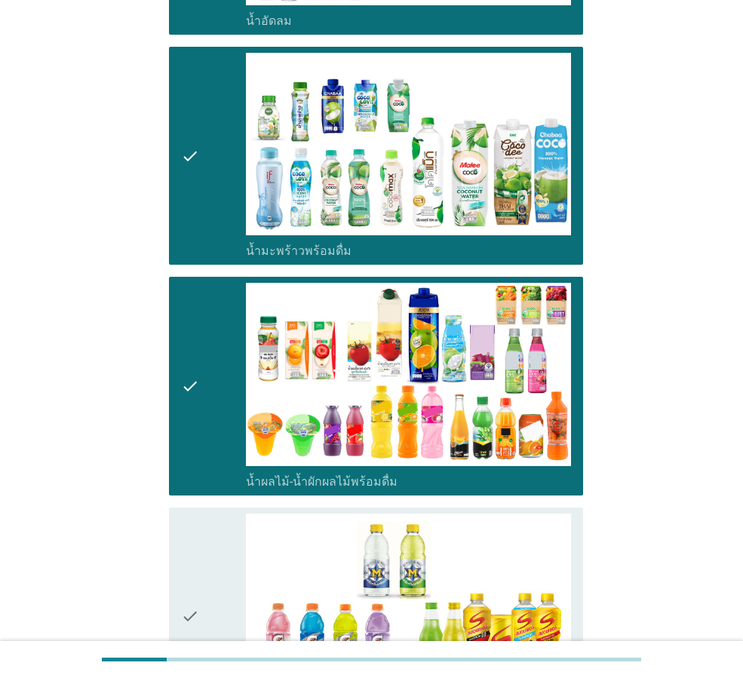
click at [214, 549] on div "check" at bounding box center [213, 616] width 65 height 206
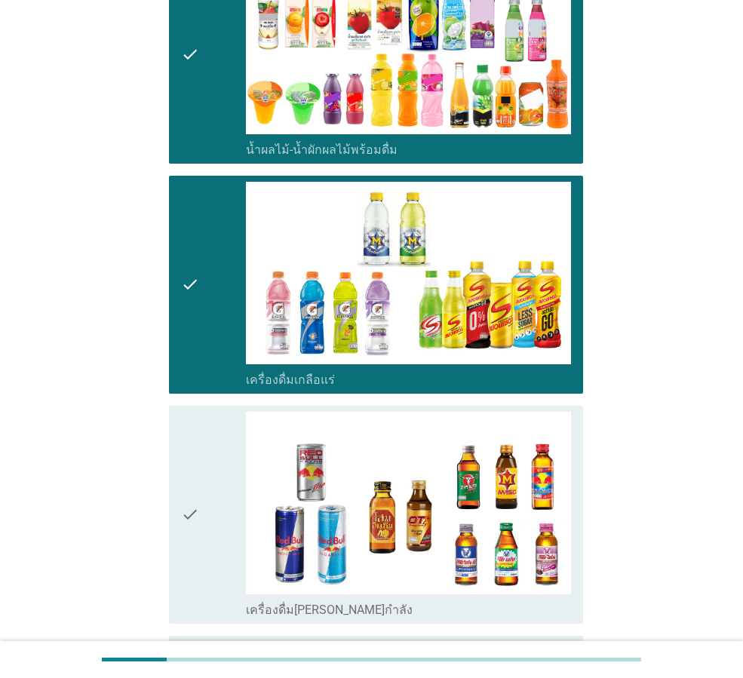
scroll to position [1551, 0]
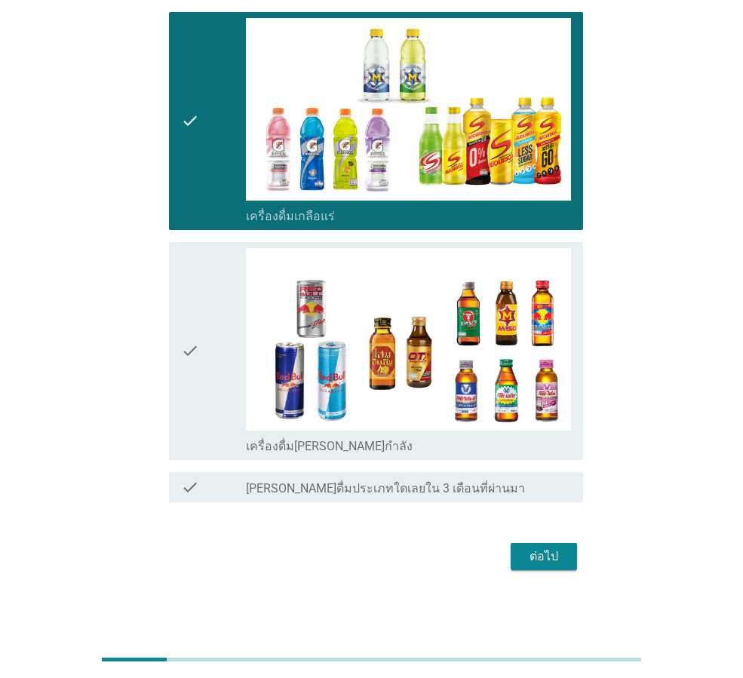
click at [217, 375] on div "check" at bounding box center [213, 351] width 65 height 206
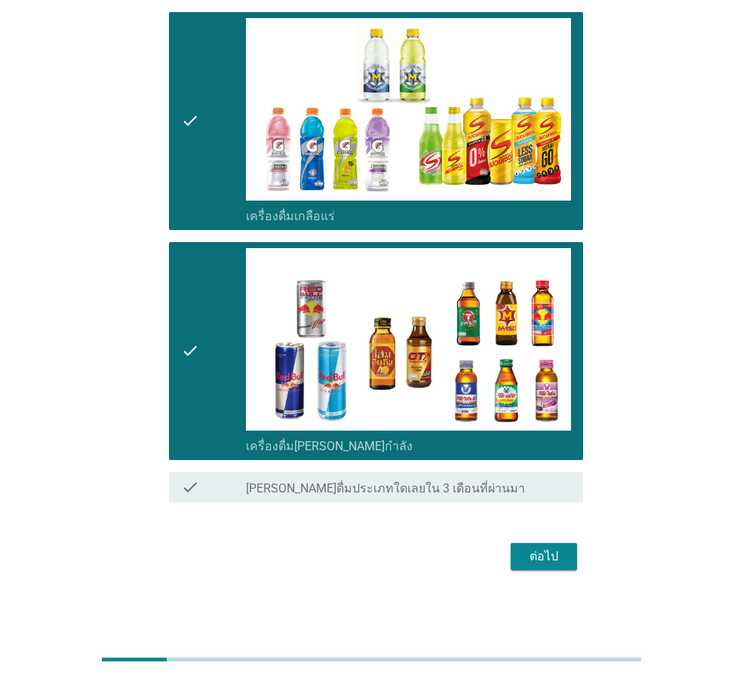
click at [538, 547] on div "ต่อไป" at bounding box center [544, 556] width 42 height 18
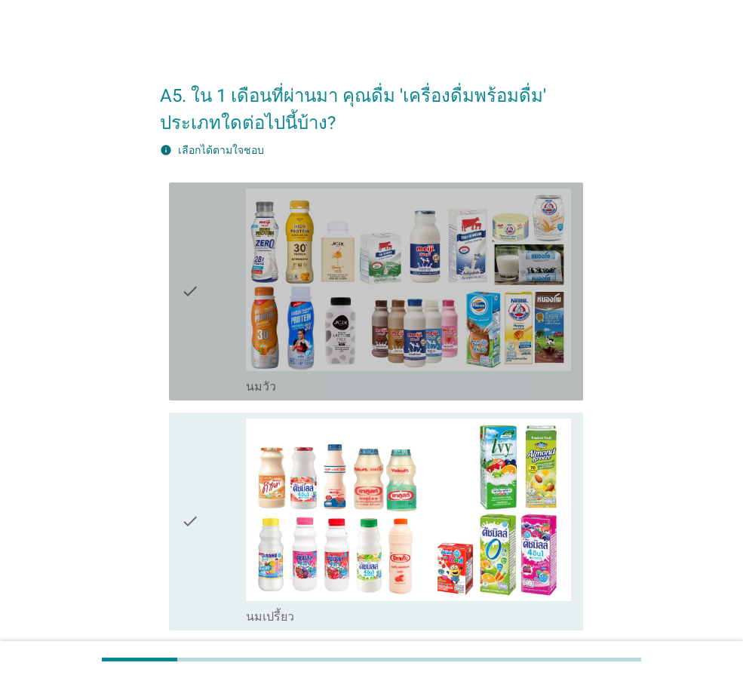
click at [221, 351] on div "check" at bounding box center [213, 292] width 65 height 206
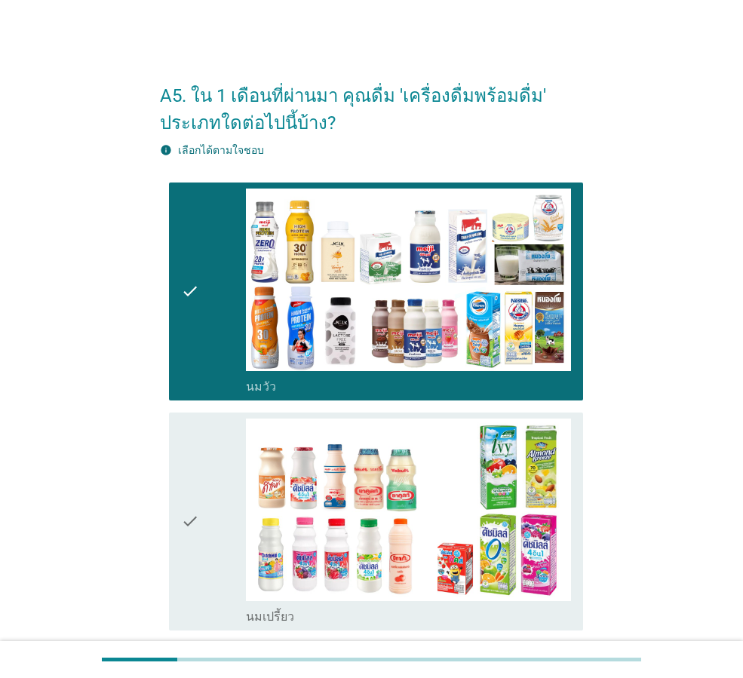
click at [185, 557] on icon "check" at bounding box center [190, 521] width 18 height 206
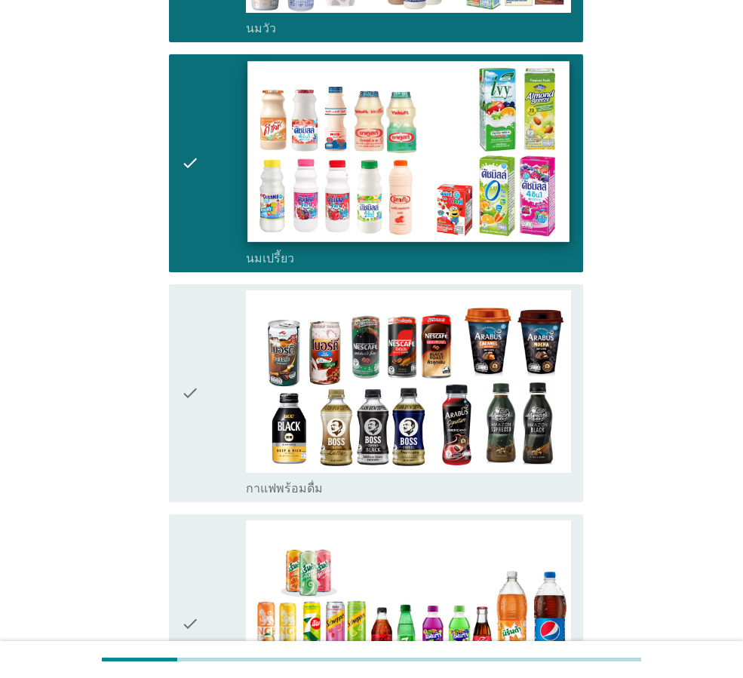
scroll to position [679, 0]
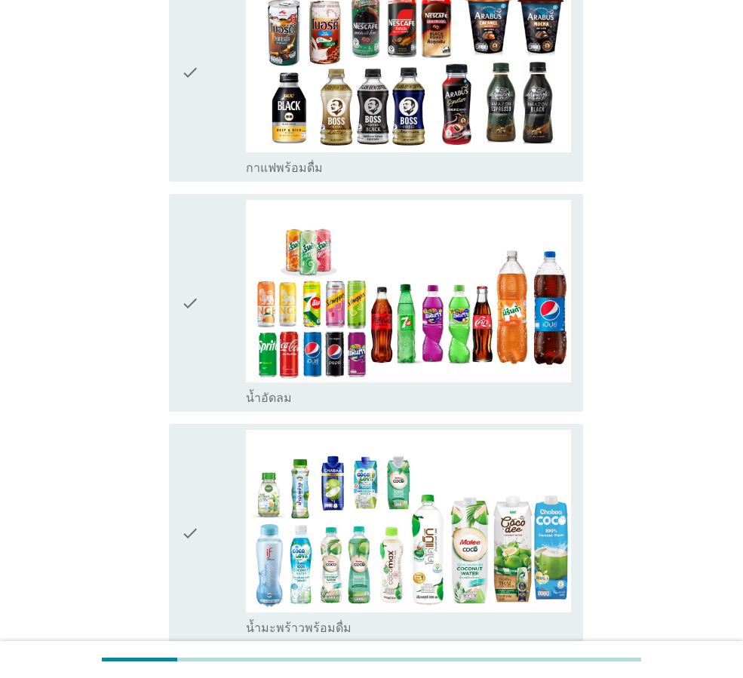
drag, startPoint x: 219, startPoint y: 315, endPoint x: 216, endPoint y: 290, distance: 25.8
click at [219, 314] on div "check" at bounding box center [213, 303] width 65 height 206
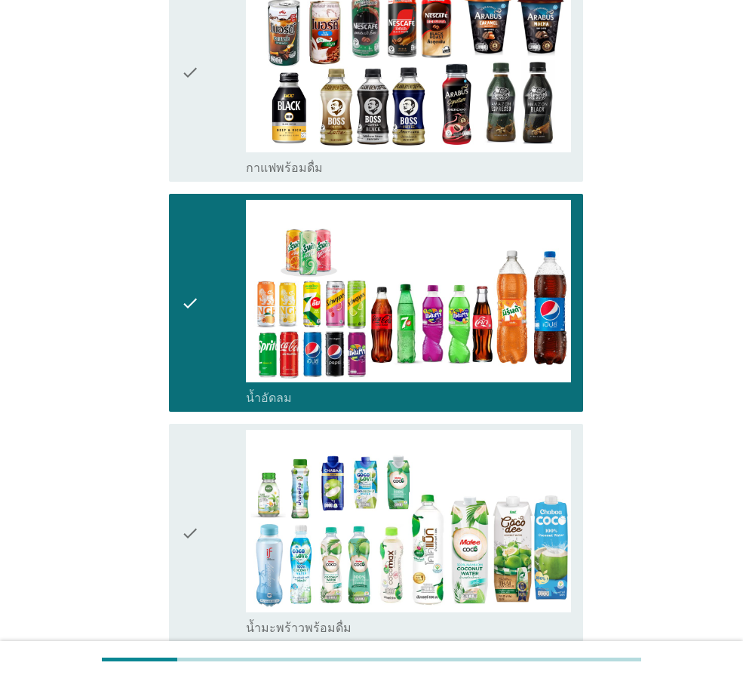
click at [207, 134] on div "check" at bounding box center [213, 73] width 65 height 206
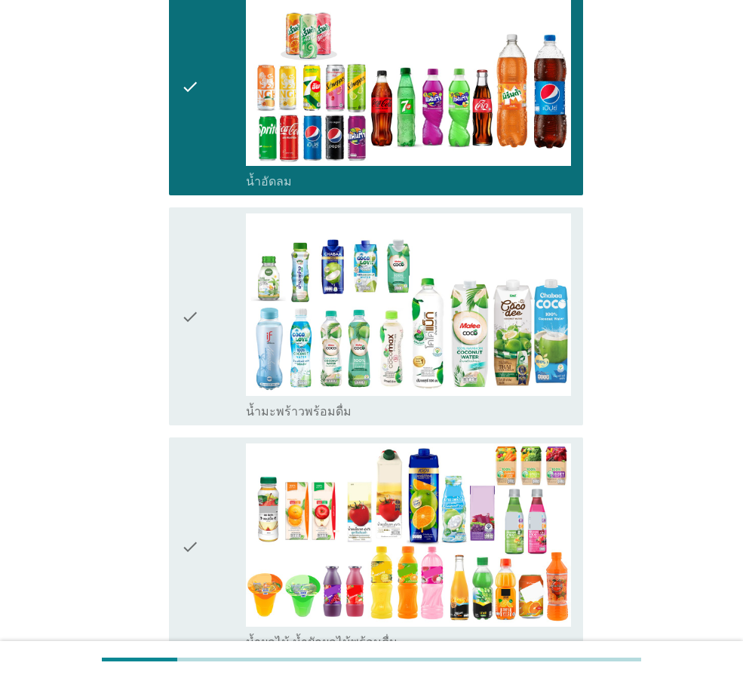
scroll to position [1131, 0]
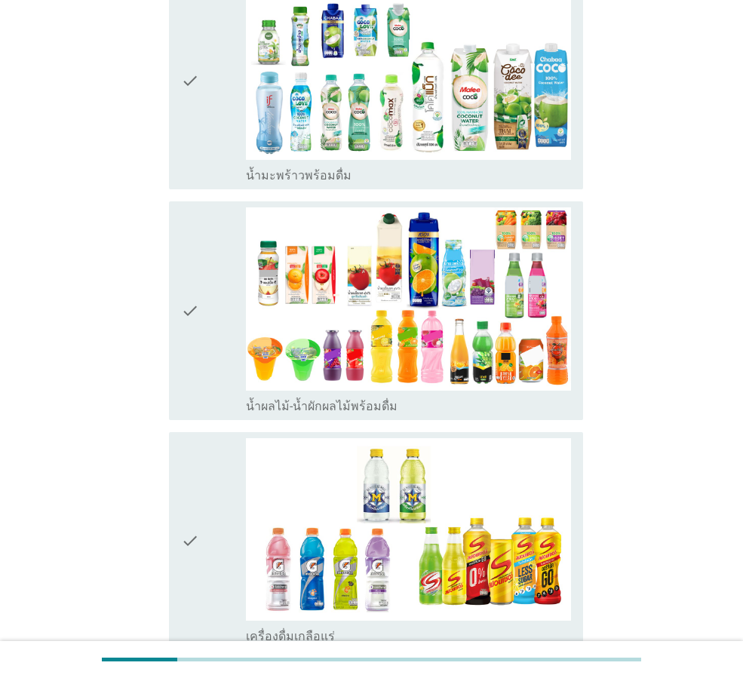
click at [241, 323] on div "check" at bounding box center [213, 310] width 65 height 206
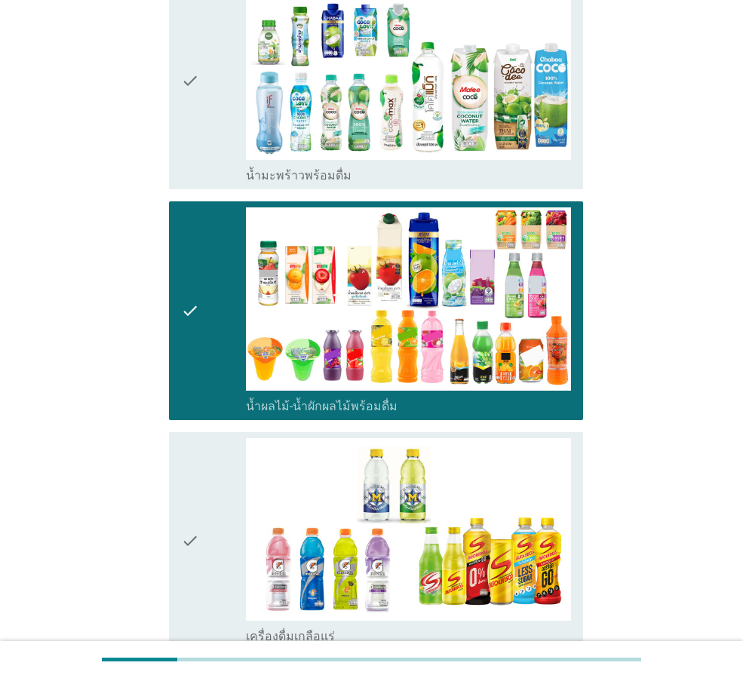
click at [204, 161] on div "check" at bounding box center [213, 80] width 65 height 206
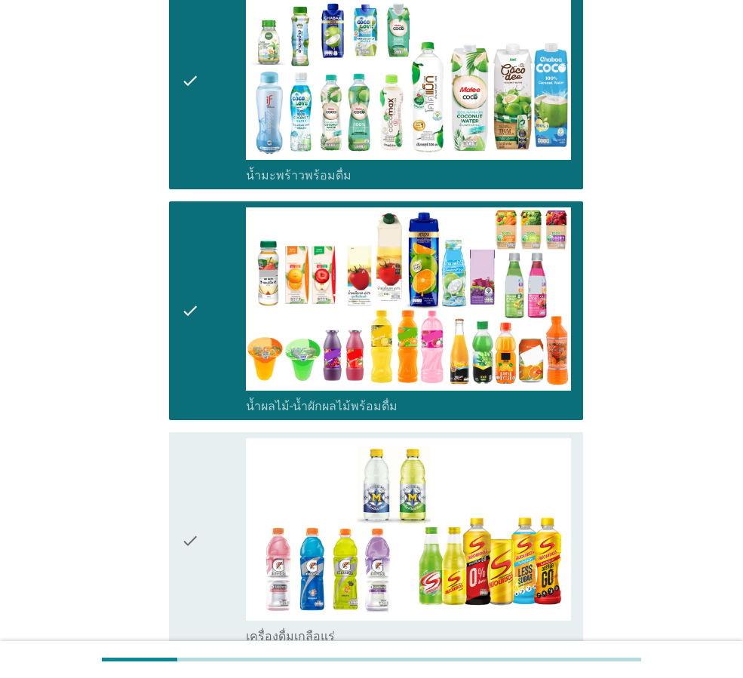
click at [207, 516] on div "check" at bounding box center [213, 541] width 65 height 206
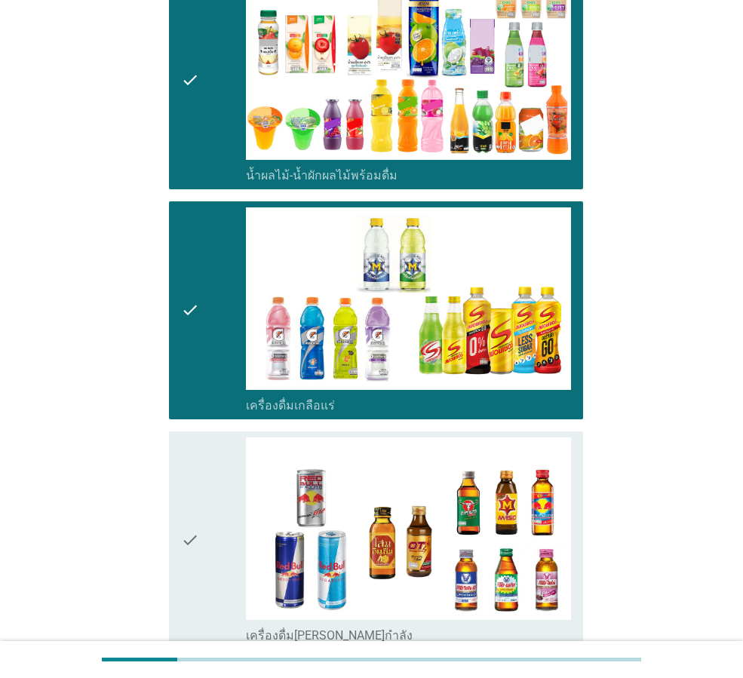
scroll to position [1551, 0]
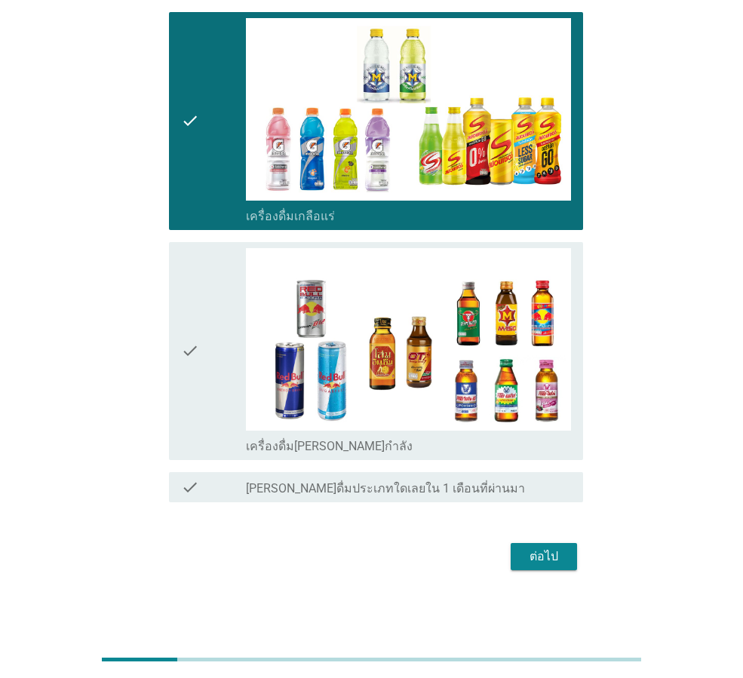
click at [544, 547] on div "ต่อไป" at bounding box center [544, 556] width 42 height 18
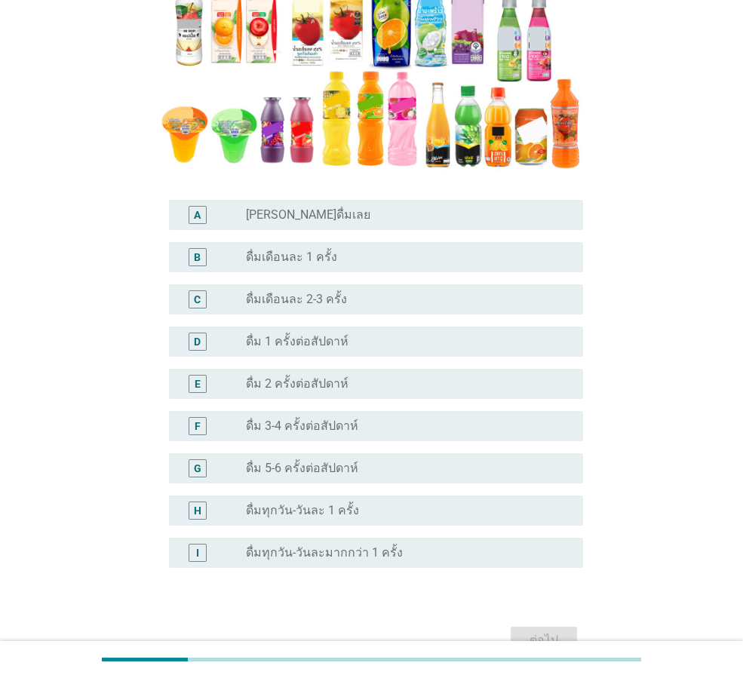
scroll to position [375, 0]
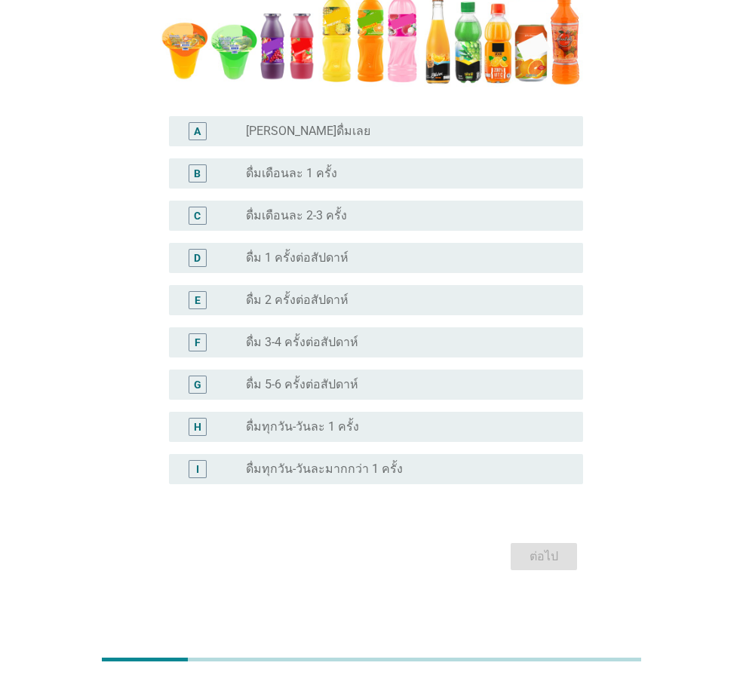
click at [349, 477] on div "radio_button_unchecked ดื่มทุกวัน-วันละมากกว่า 1 ครั้ง" at bounding box center [408, 469] width 325 height 18
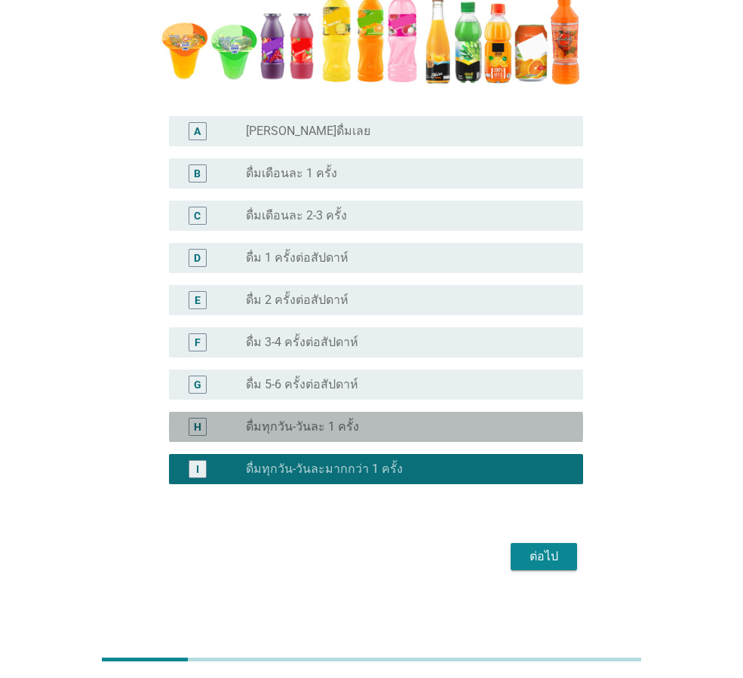
click at [346, 431] on label "ดื่มทุกวัน-วันละ 1 ครั้ง" at bounding box center [302, 426] width 113 height 15
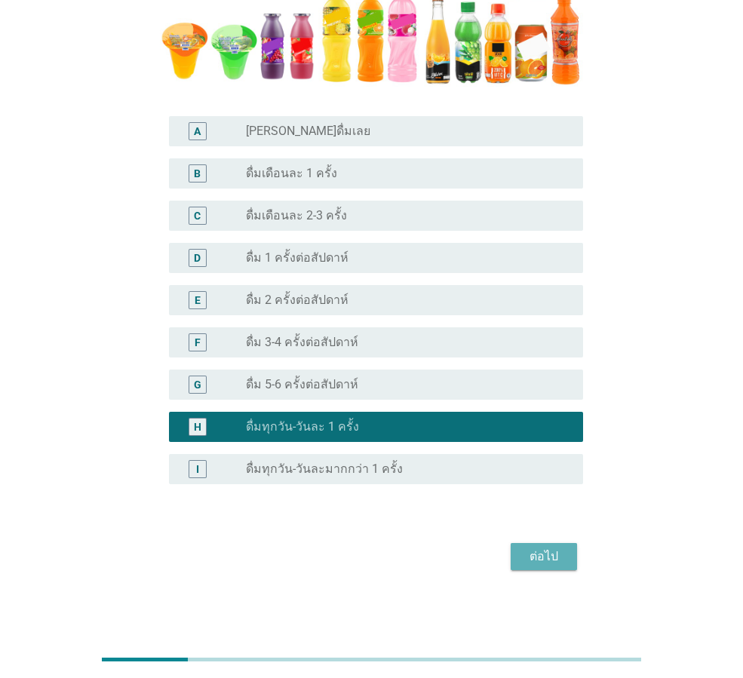
click at [558, 568] on button "ต่อไป" at bounding box center [543, 556] width 66 height 27
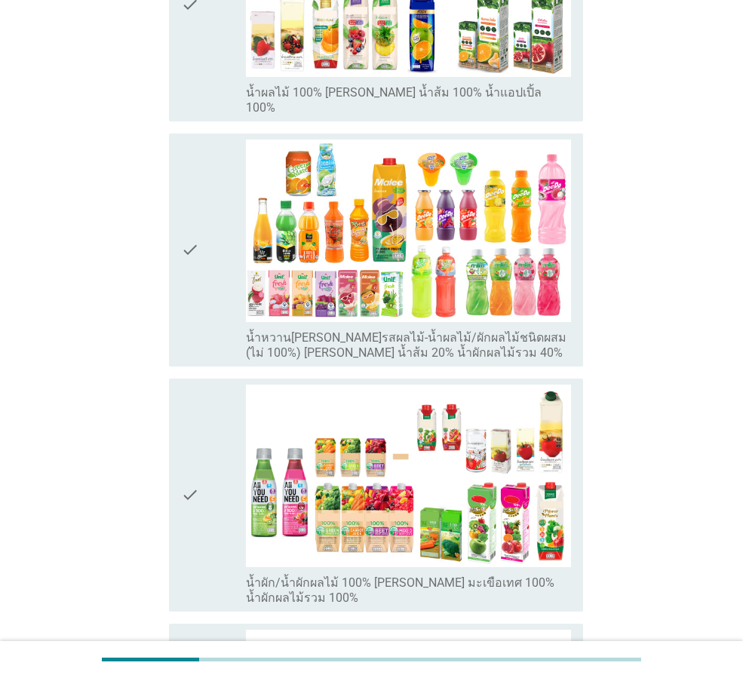
scroll to position [0, 0]
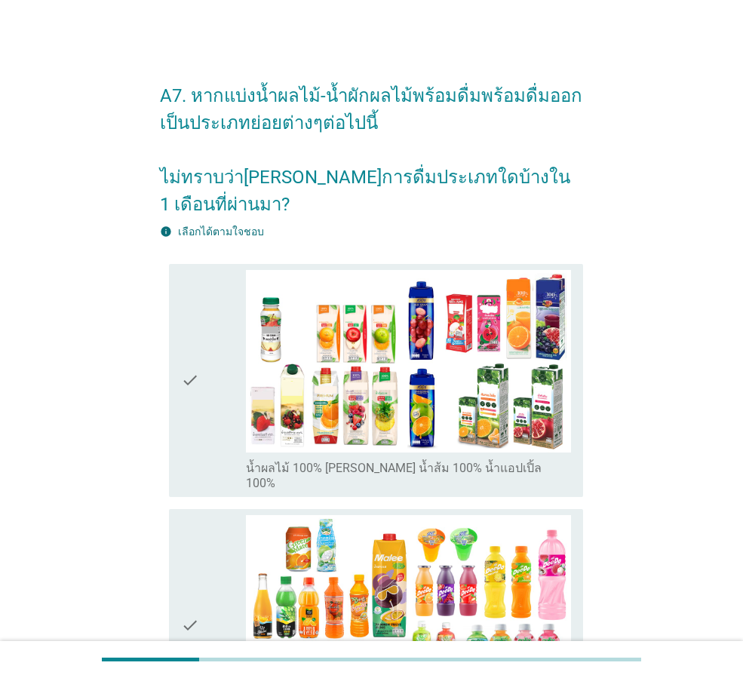
click at [217, 414] on div "check" at bounding box center [213, 380] width 65 height 221
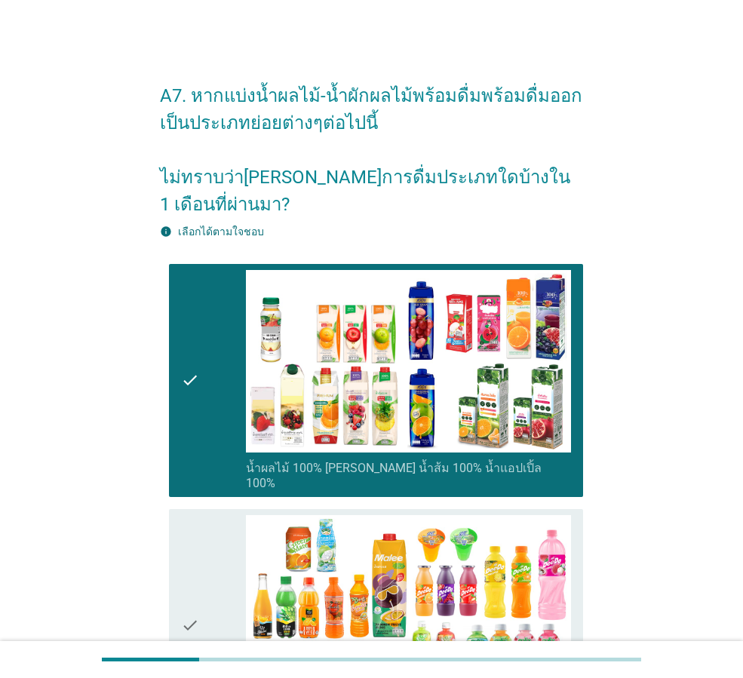
click at [244, 627] on div "check" at bounding box center [213, 625] width 65 height 221
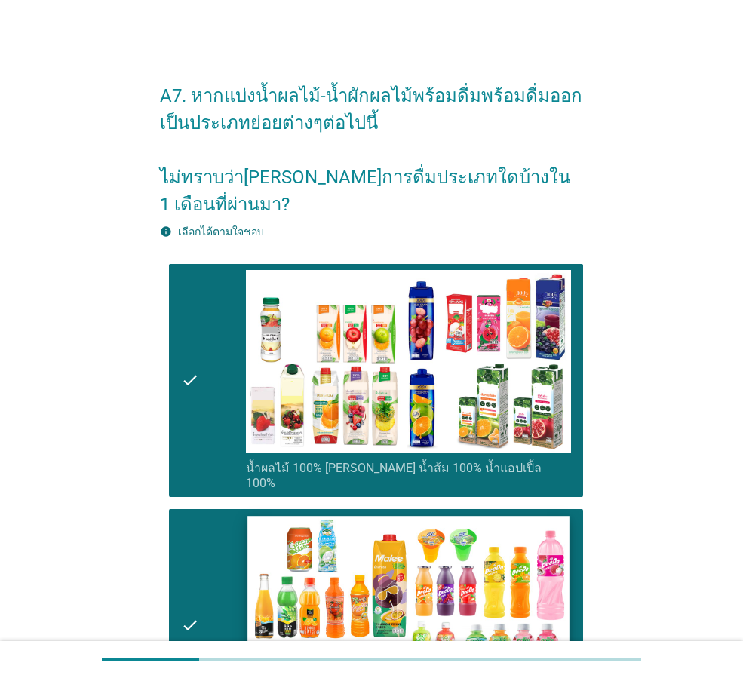
scroll to position [603, 0]
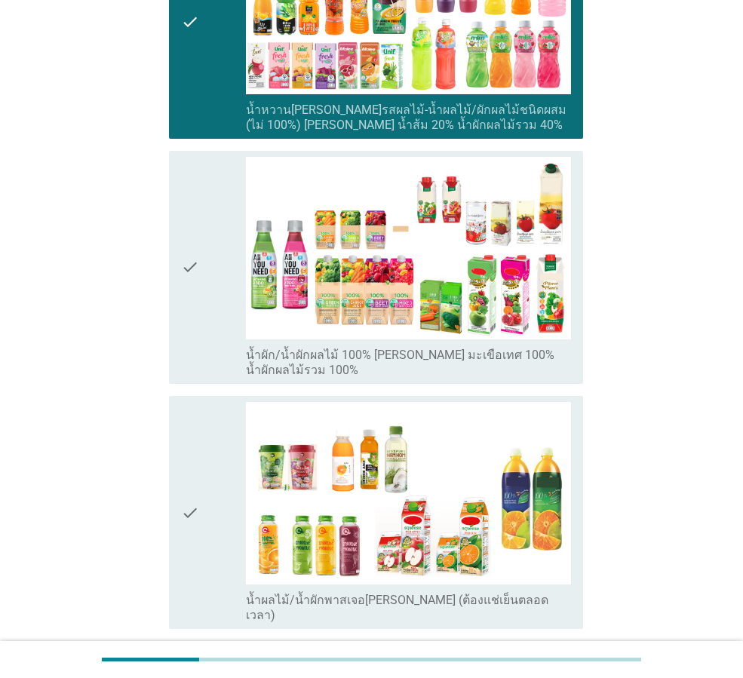
click at [208, 461] on div "check" at bounding box center [213, 512] width 65 height 221
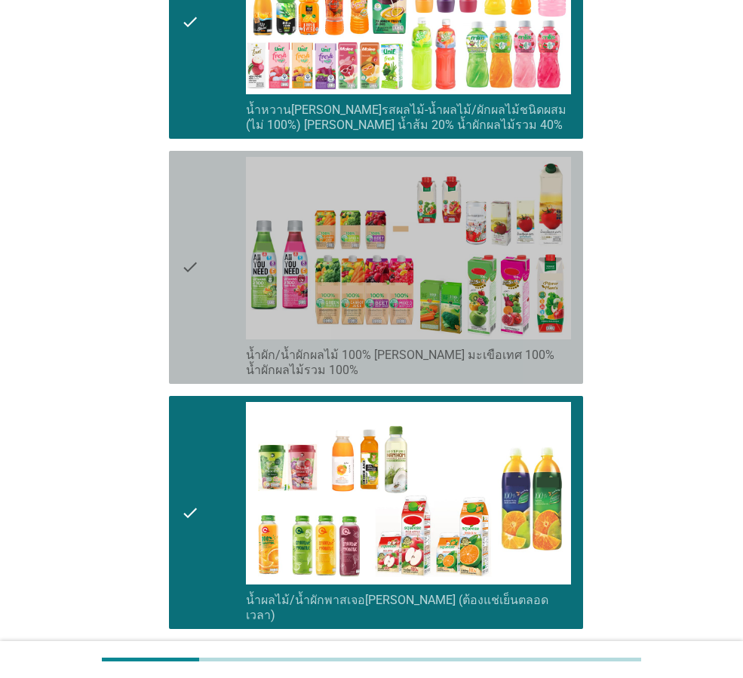
click at [226, 305] on div "check" at bounding box center [213, 267] width 65 height 221
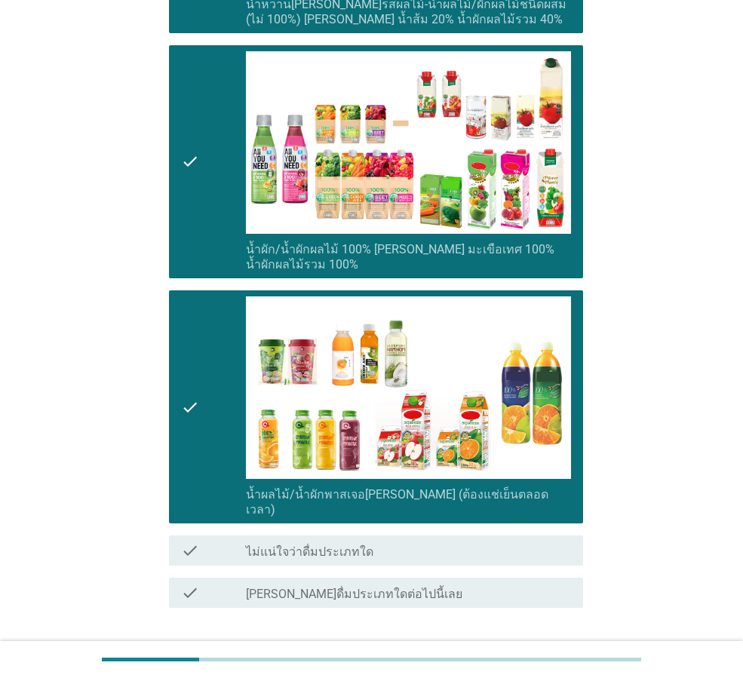
scroll to position [758, 0]
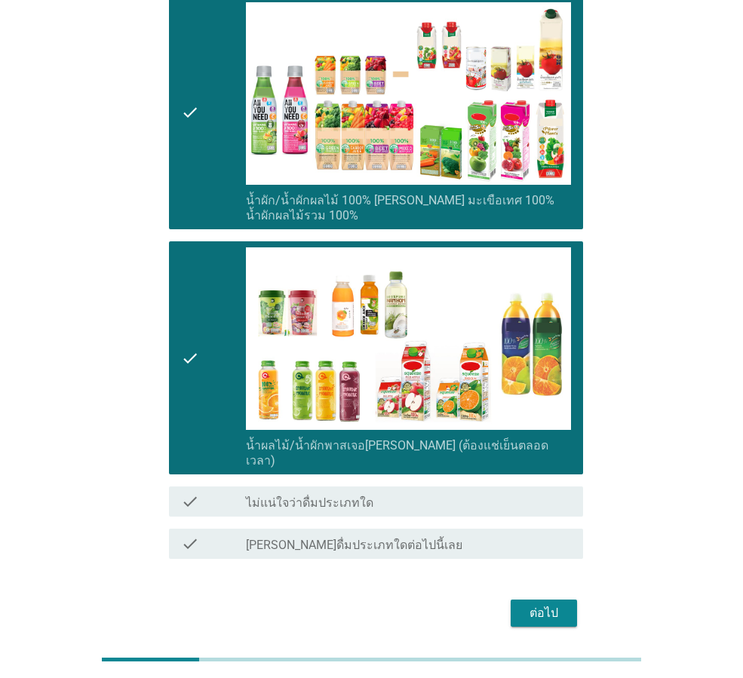
drag, startPoint x: 542, startPoint y: 576, endPoint x: 539, endPoint y: 556, distance: 20.6
click at [538, 604] on div "ต่อไป" at bounding box center [544, 613] width 42 height 18
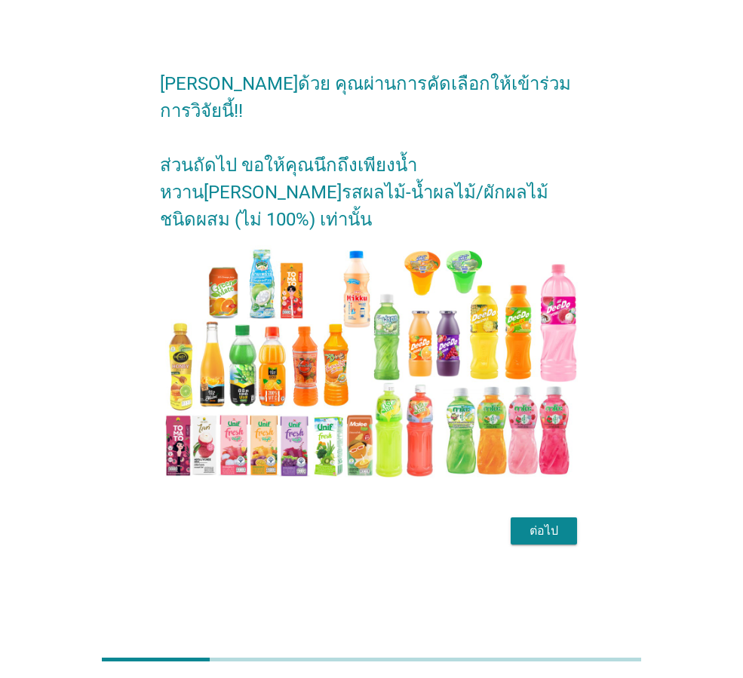
scroll to position [0, 0]
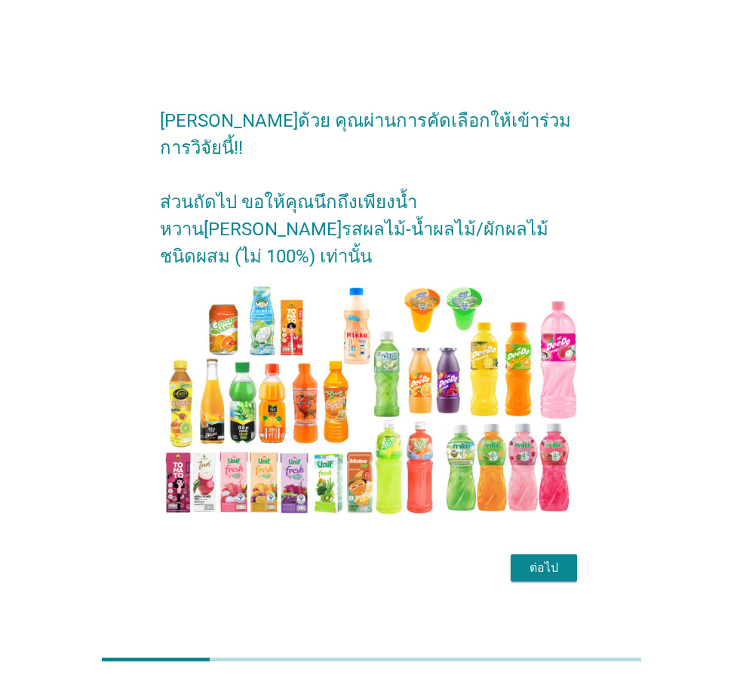
click at [543, 559] on div "ต่อไป" at bounding box center [544, 568] width 42 height 18
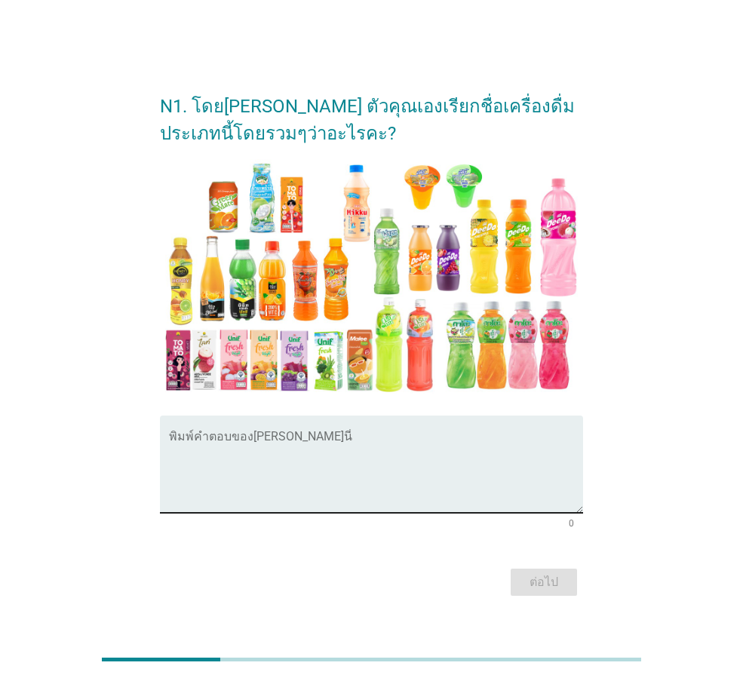
click at [391, 467] on textarea "พิมพ์คำตอบของคุณ ที่นี่" at bounding box center [376, 473] width 414 height 79
click at [391, 466] on textarea "พิมพ์คำตอบของคุณ ที่นี่" at bounding box center [376, 473] width 414 height 79
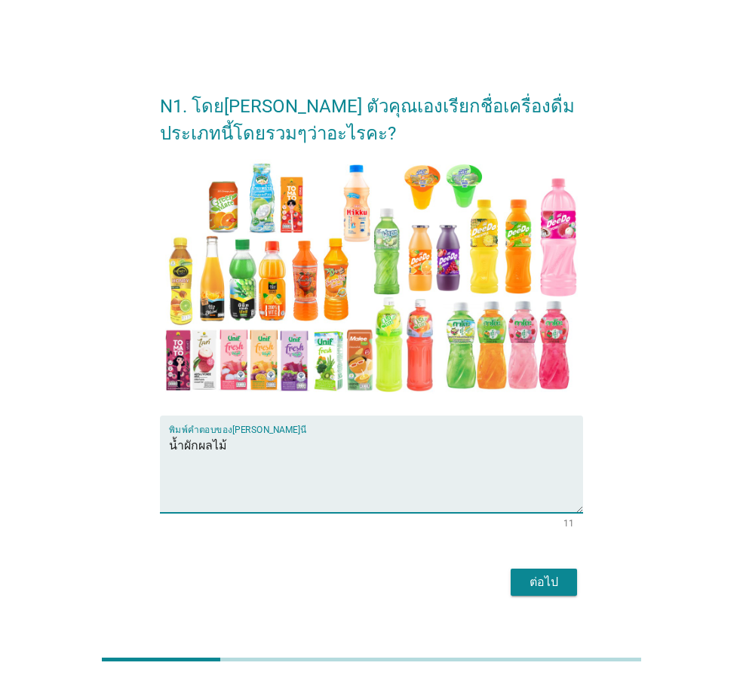
type textarea "น้ำผักผลไม้"
click at [538, 581] on div "ต่อไป" at bounding box center [544, 582] width 42 height 18
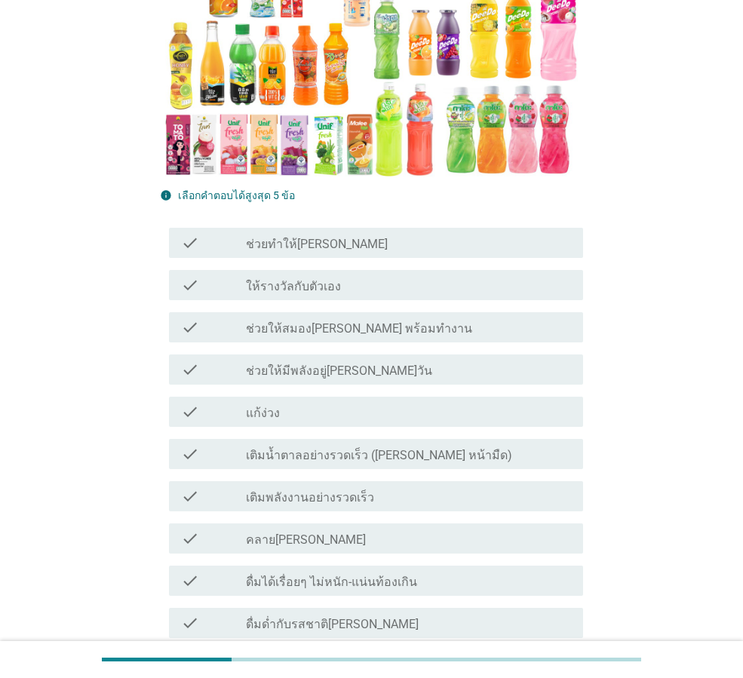
scroll to position [377, 0]
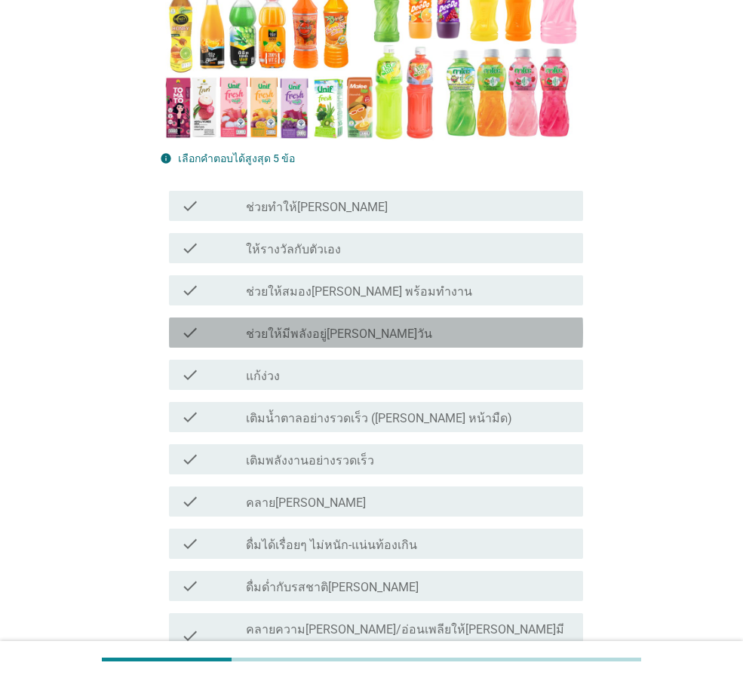
click at [308, 325] on div "check_box_outline_blank ช่วยให้มีพลังอยู่[PERSON_NAME]วัน" at bounding box center [408, 332] width 325 height 18
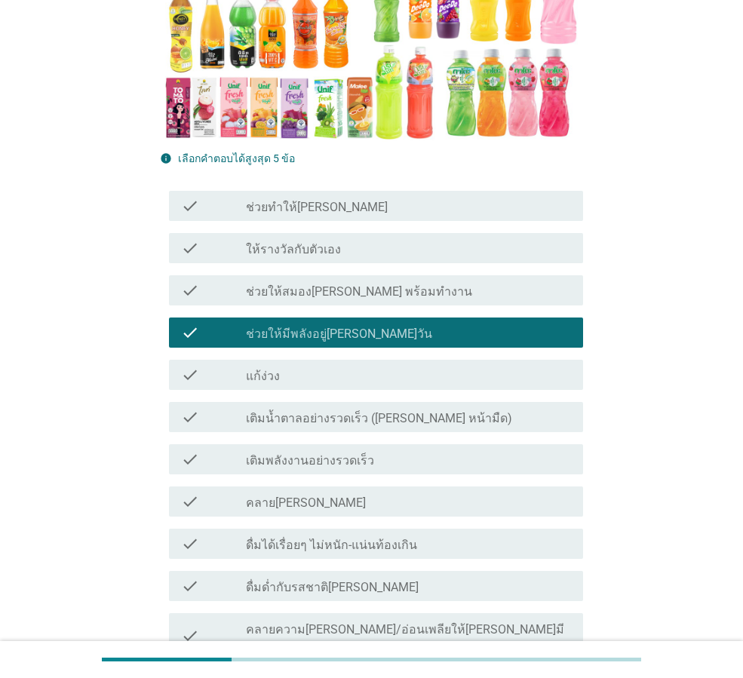
drag, startPoint x: 326, startPoint y: 257, endPoint x: 350, endPoint y: 207, distance: 55.0
click at [328, 256] on div "check check_box_outline_blank ให้รางวัลกับตัวเอง" at bounding box center [376, 248] width 414 height 30
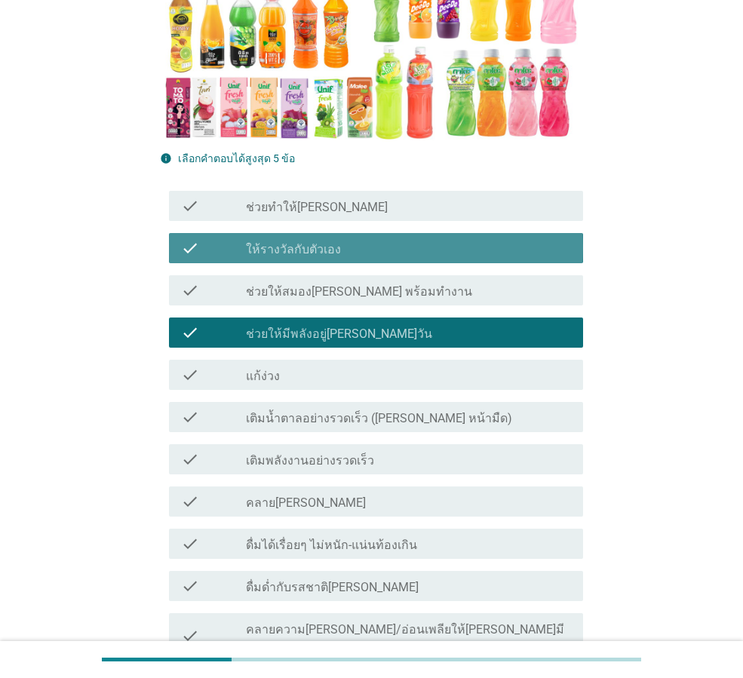
click at [355, 192] on div "check check_box_outline_blank ช่วยทำให้[PERSON_NAME]" at bounding box center [376, 206] width 414 height 30
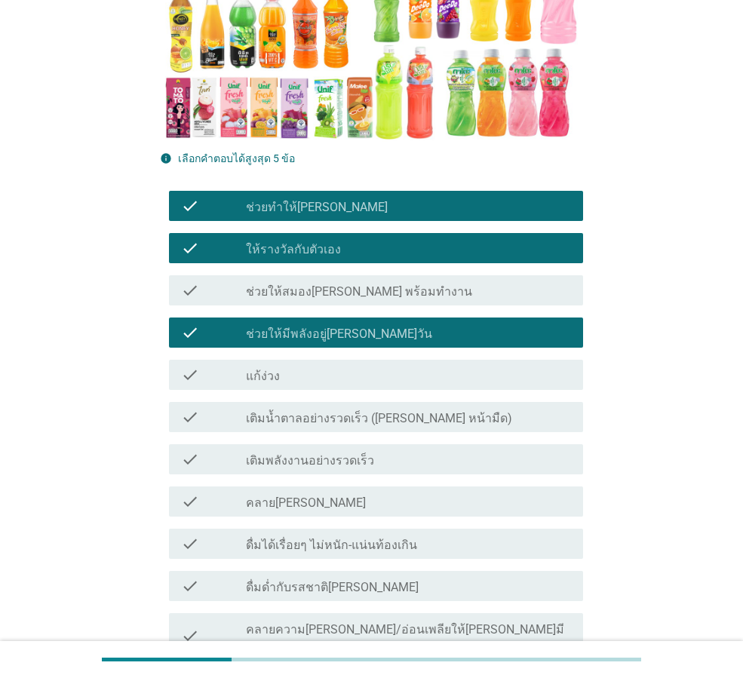
click at [386, 411] on label "เติมน้ำตาลอย่างรวดเร็ว ([PERSON_NAME] หน้ามืด)" at bounding box center [379, 418] width 266 height 15
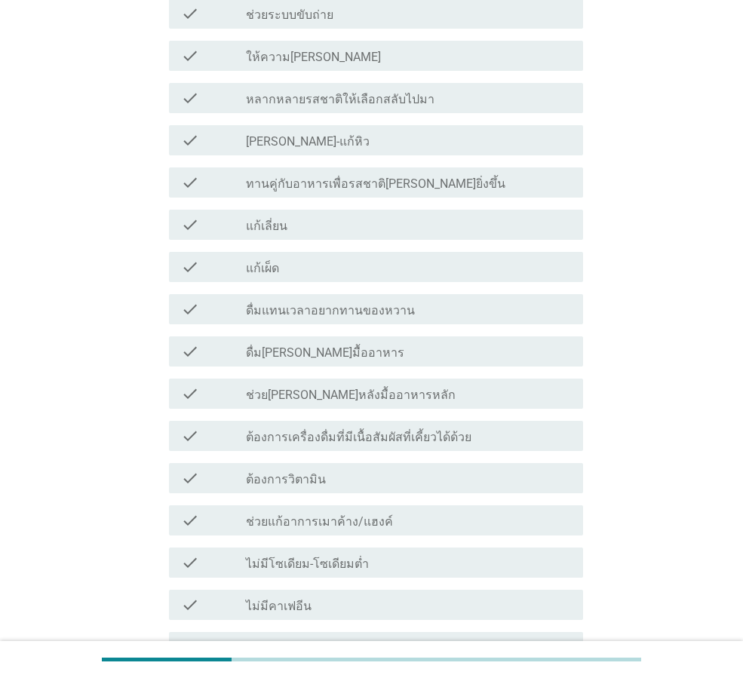
scroll to position [1357, 0]
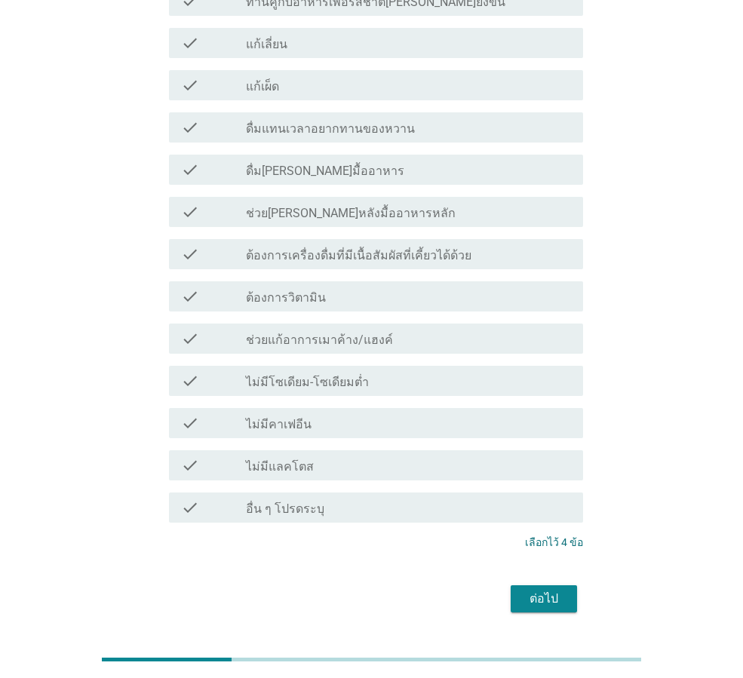
click at [527, 590] on div "ต่อไป" at bounding box center [544, 599] width 42 height 18
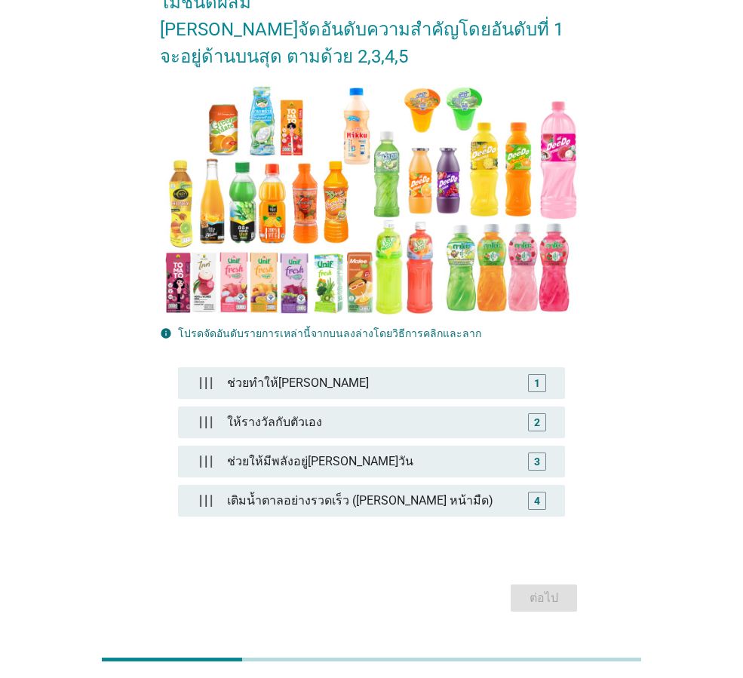
scroll to position [162, 0]
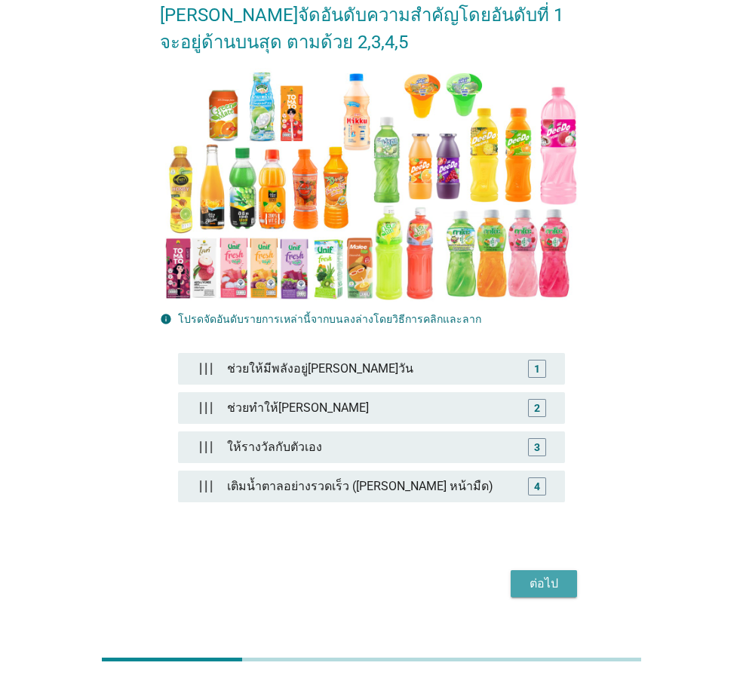
click at [547, 570] on button "ต่อไป" at bounding box center [543, 583] width 66 height 27
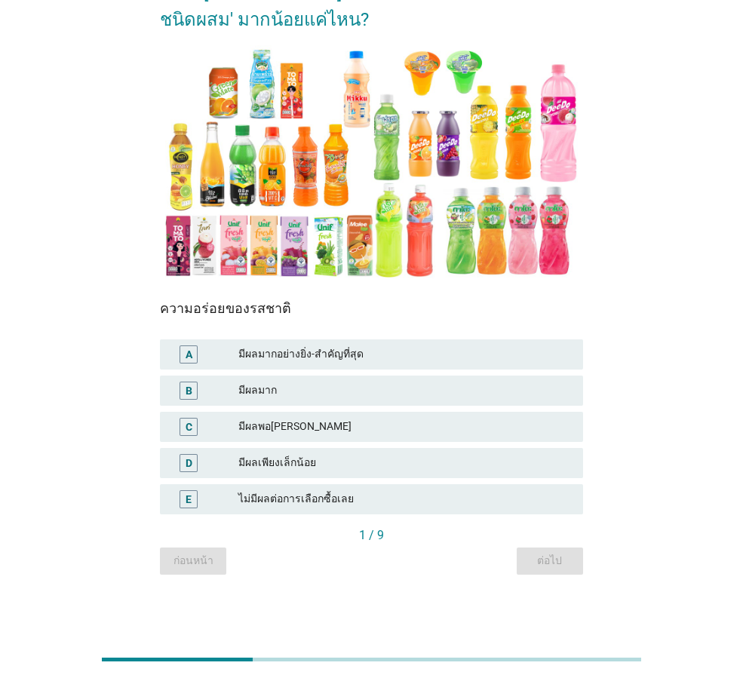
scroll to position [0, 0]
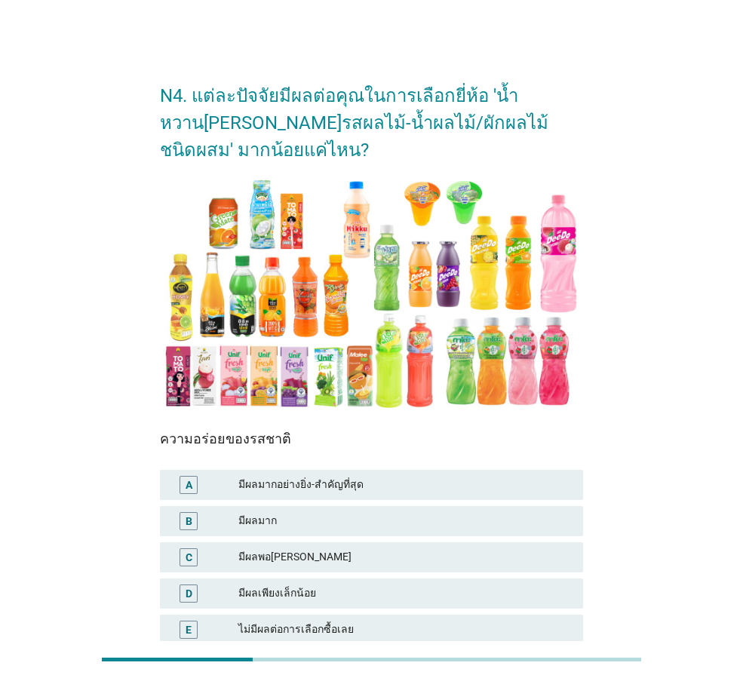
click at [307, 464] on div "ความอร่อยของรสชาติ A มีผลมากอย่างยิ่ง-สำคัญที่สุด B มีผลมาก C มีผลพอ[PERSON_NAM…" at bounding box center [371, 543] width 423 height 225
click at [311, 478] on div "มีผลมากอย่างยิ่ง-สำคัญที่สุด" at bounding box center [404, 485] width 333 height 18
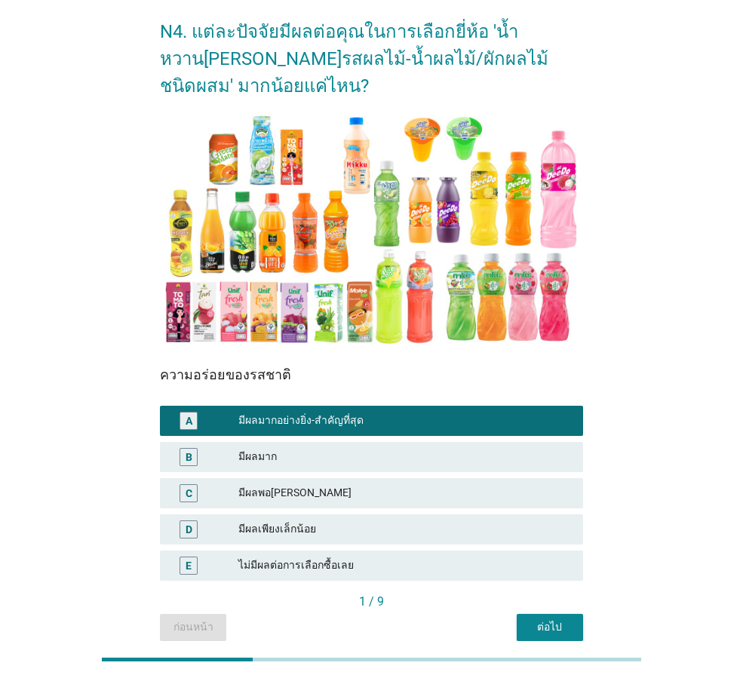
scroll to position [130, 0]
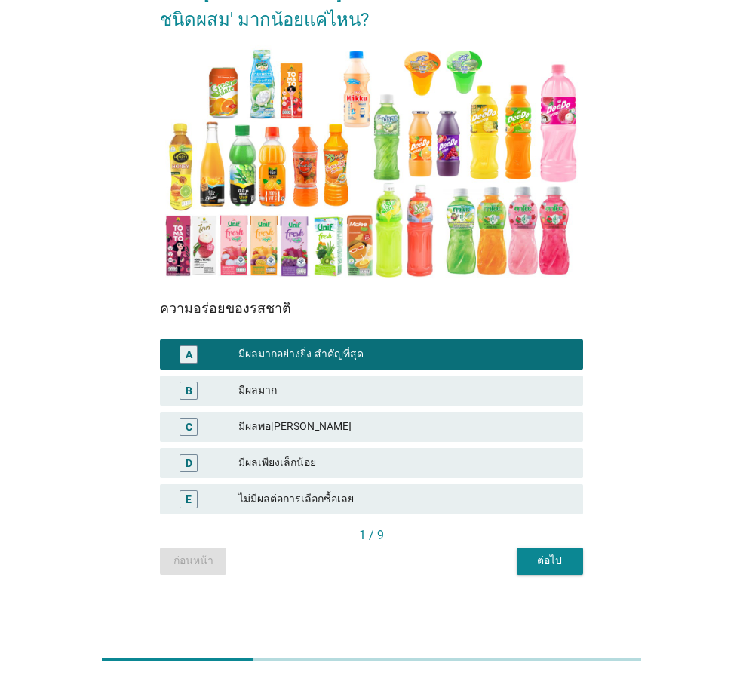
click at [538, 562] on div "ต่อไป" at bounding box center [550, 561] width 42 height 16
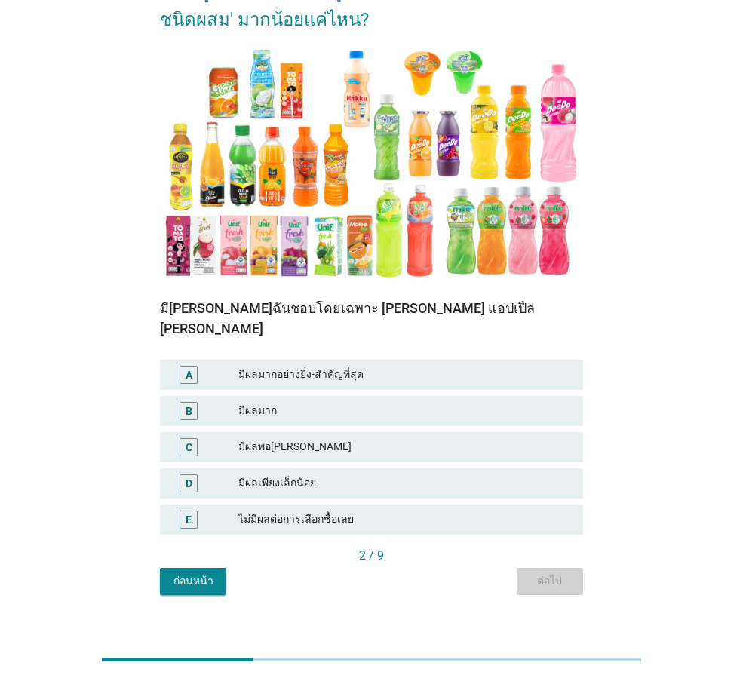
scroll to position [0, 0]
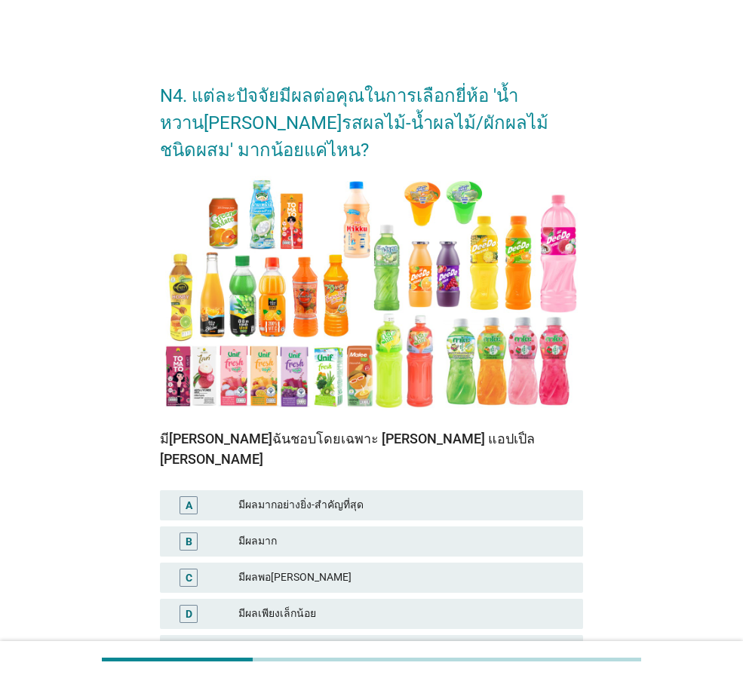
click at [348, 496] on div "มีผลมากอย่างยิ่ง-สำคัญที่สุด" at bounding box center [404, 505] width 333 height 18
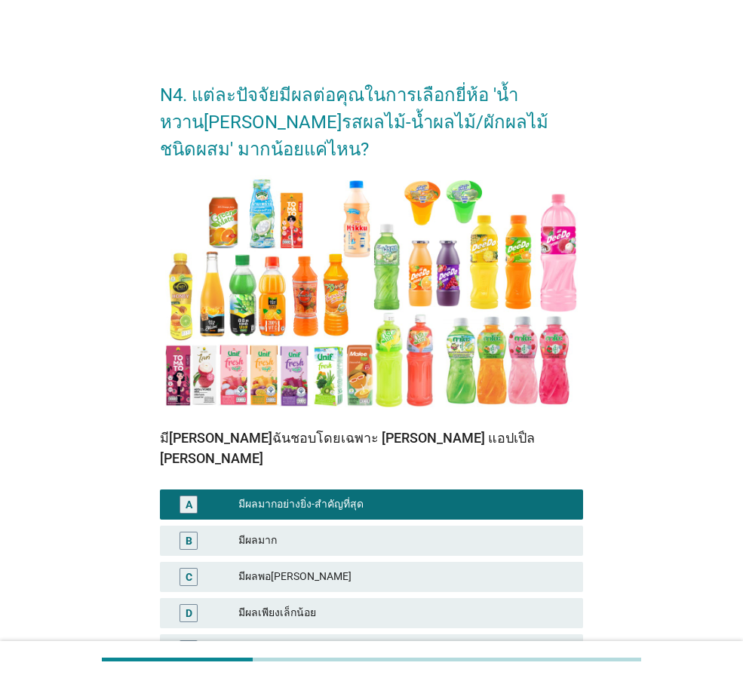
scroll to position [130, 0]
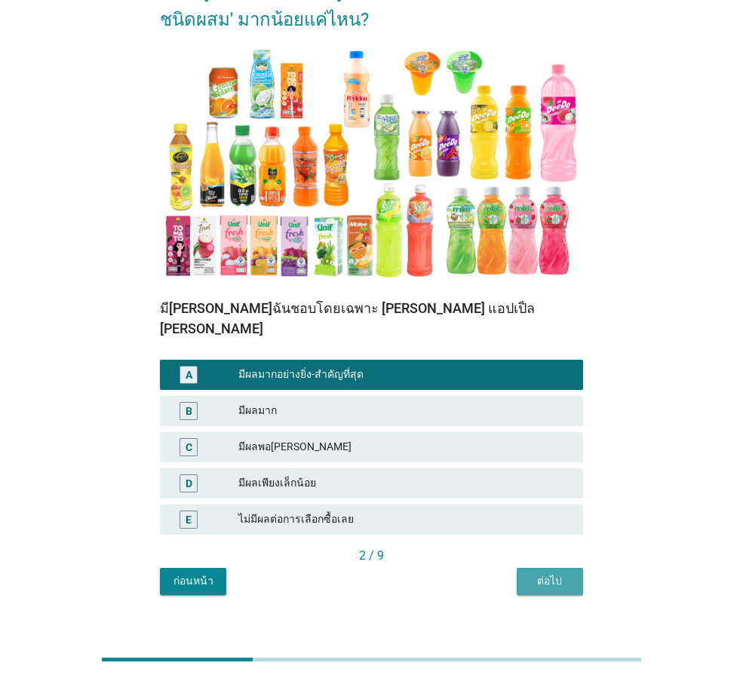
click at [541, 573] on div "ต่อไป" at bounding box center [550, 581] width 42 height 16
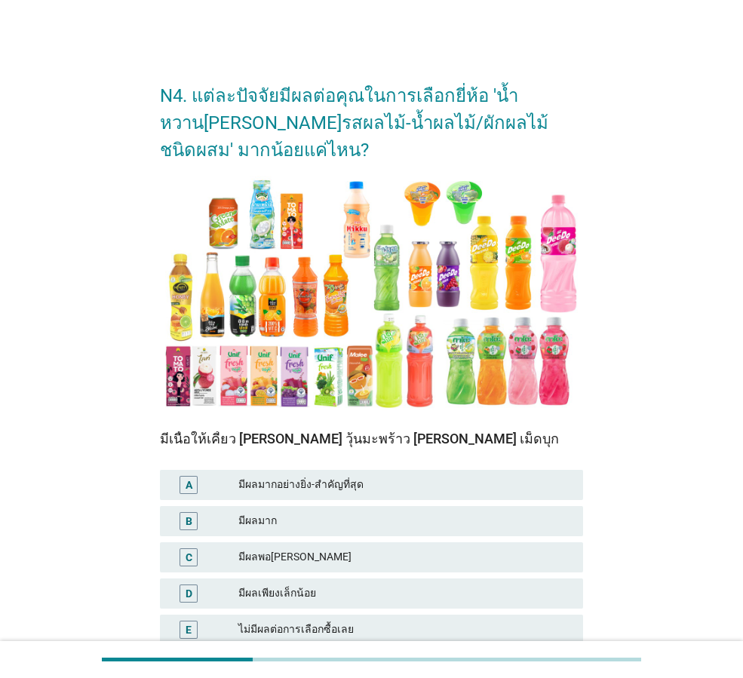
click at [354, 481] on div "มีผลมากอย่างยิ่ง-สำคัญที่สุด" at bounding box center [404, 485] width 333 height 18
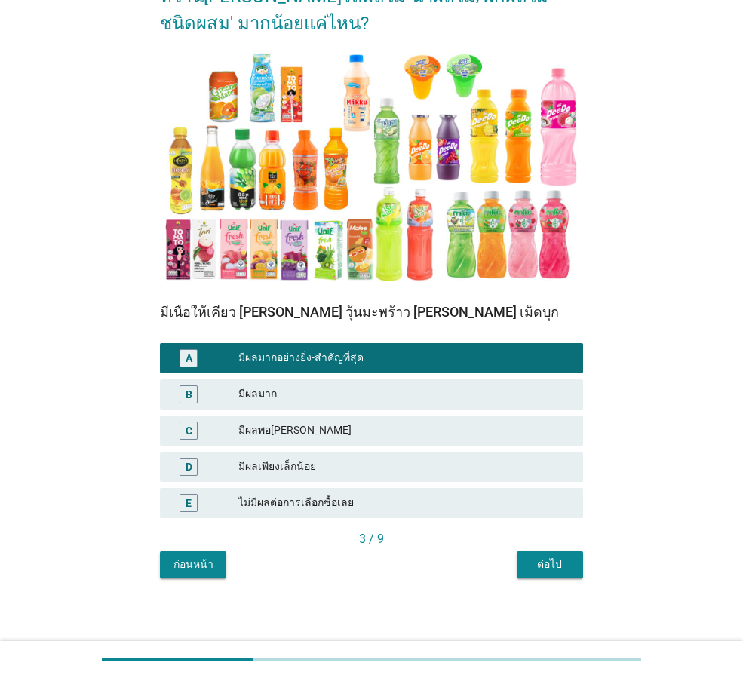
scroll to position [130, 0]
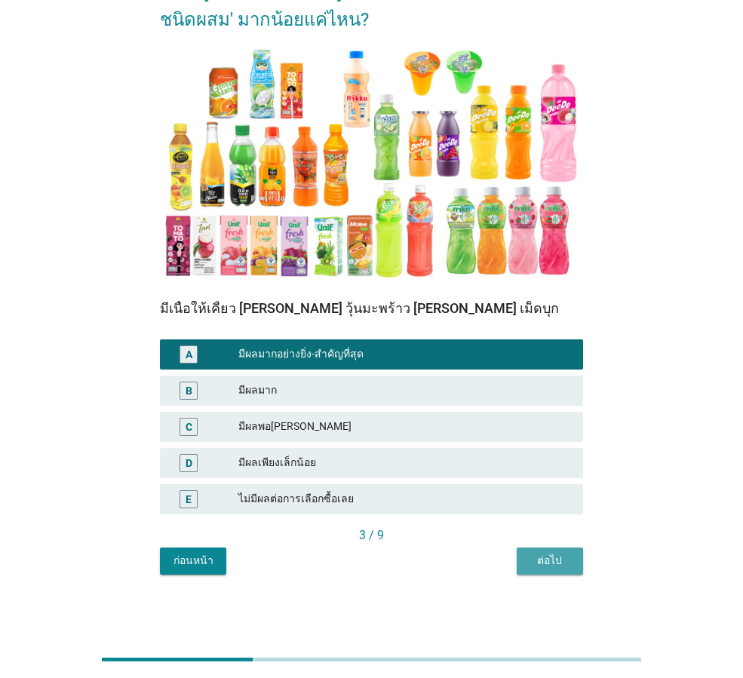
click at [538, 547] on button "ต่อไป" at bounding box center [549, 560] width 66 height 27
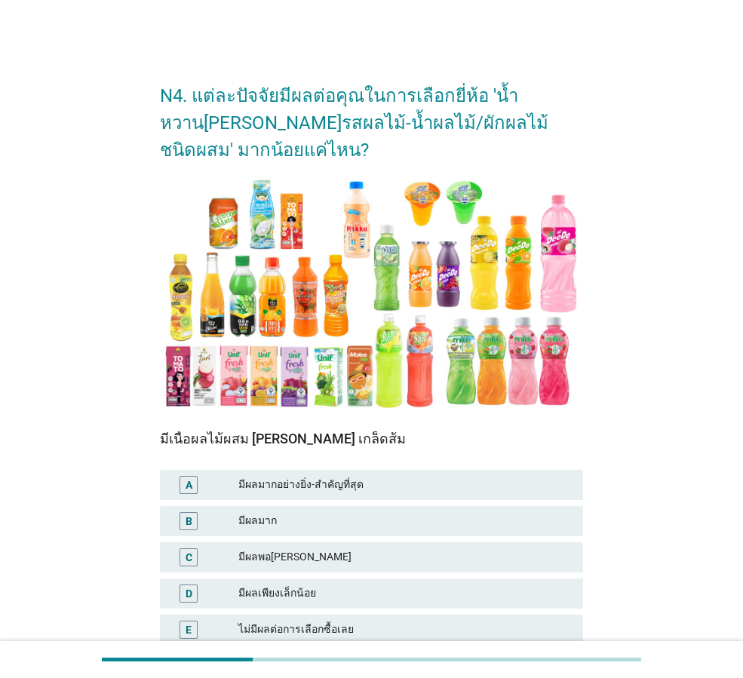
click at [314, 495] on div "A มีผลมากอย่างยิ่ง-สำคัญที่สุด" at bounding box center [371, 485] width 423 height 30
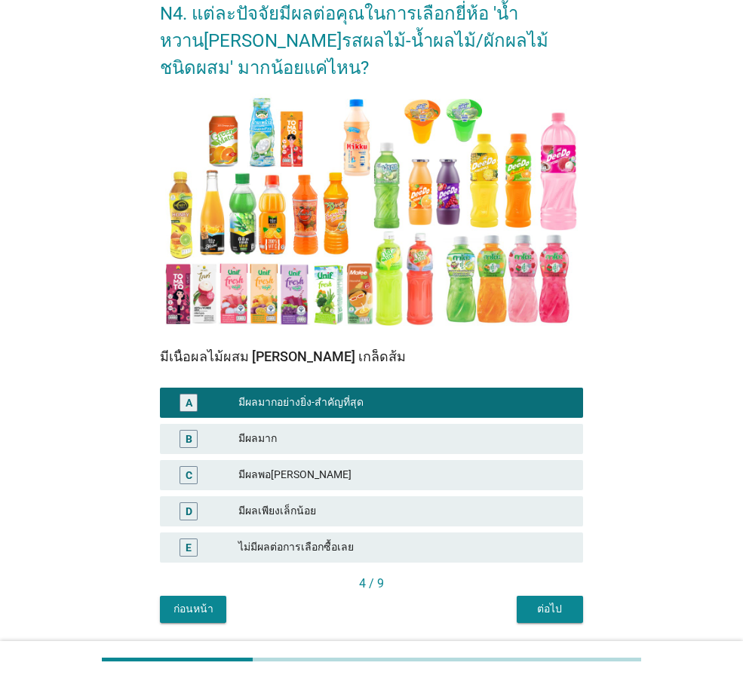
scroll to position [130, 0]
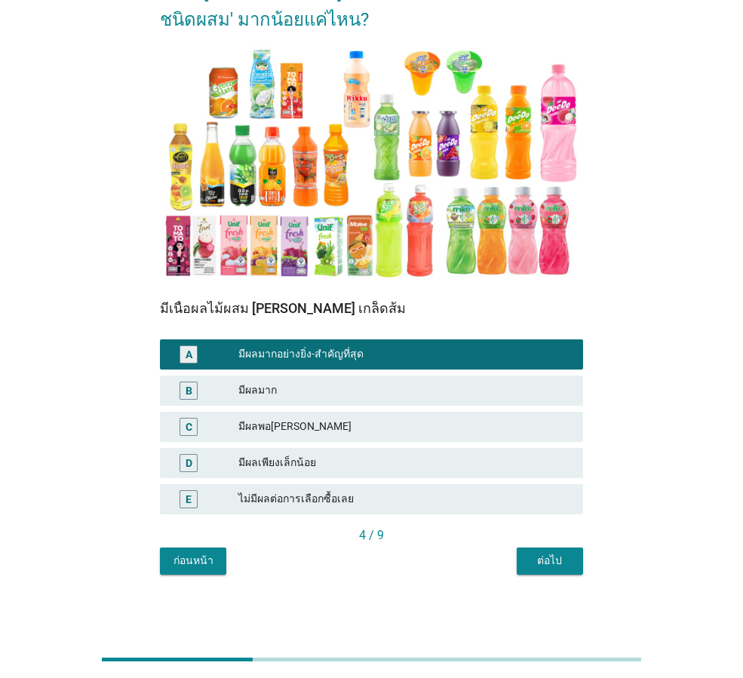
click at [539, 562] on div "ต่อไป" at bounding box center [550, 561] width 42 height 16
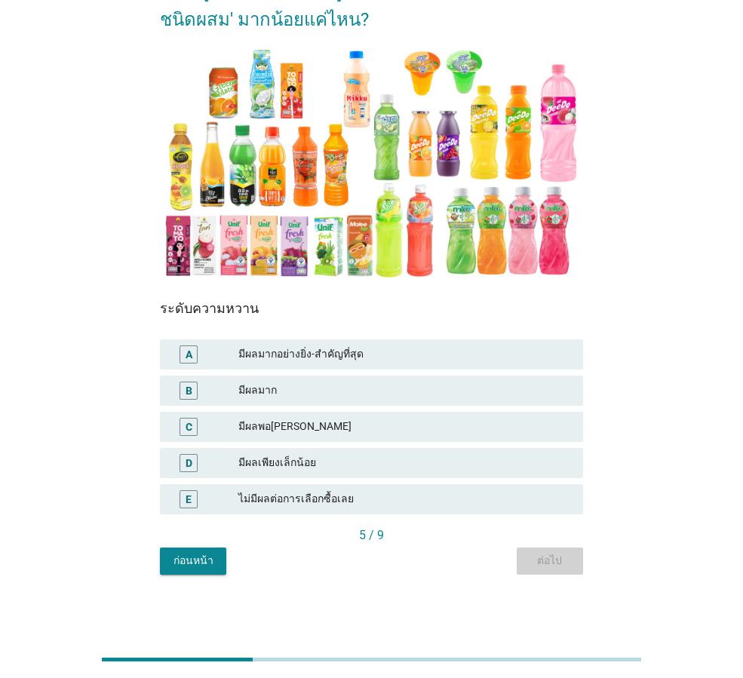
scroll to position [0, 0]
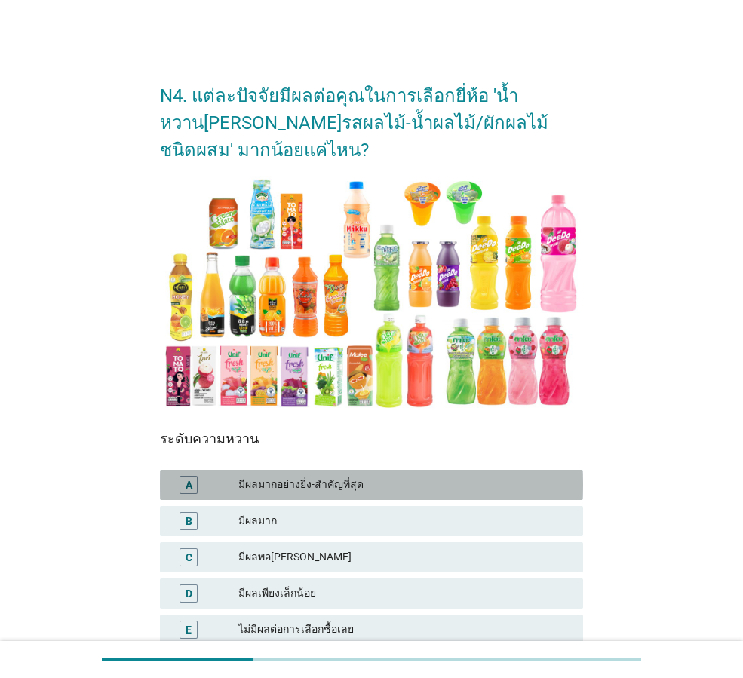
click at [378, 479] on div "มีผลมากอย่างยิ่ง-สำคัญที่สุด" at bounding box center [404, 485] width 333 height 18
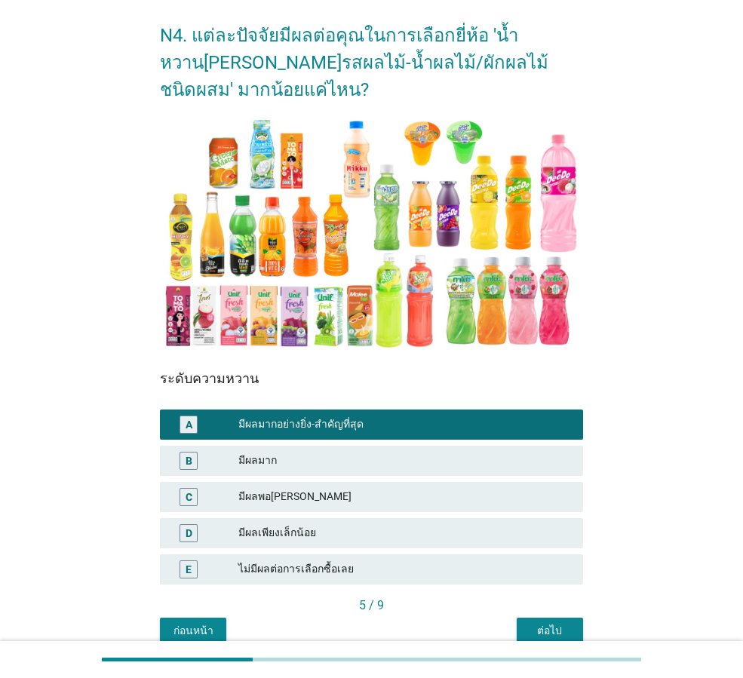
scroll to position [130, 0]
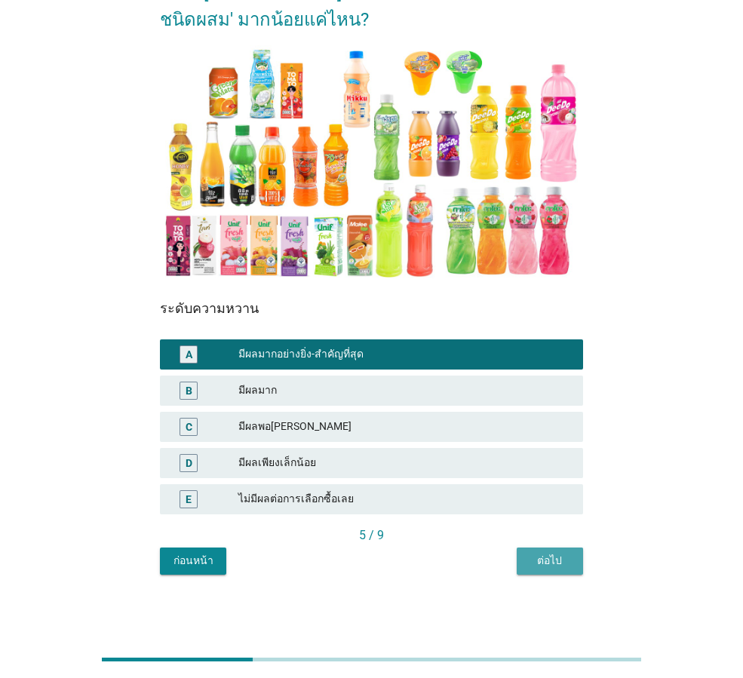
click at [556, 572] on button "ต่อไป" at bounding box center [549, 560] width 66 height 27
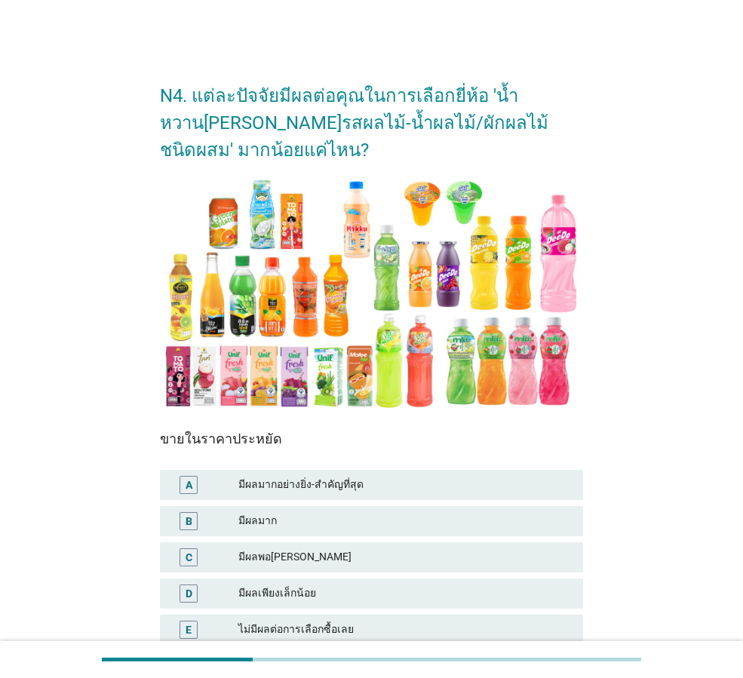
click at [280, 471] on div "A มีผลมากอย่างยิ่ง-สำคัญที่สุด" at bounding box center [371, 485] width 423 height 30
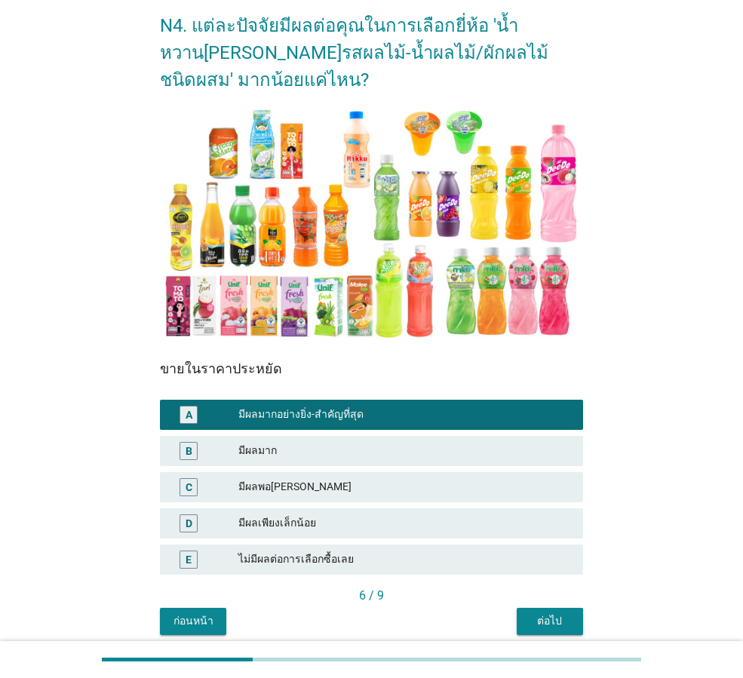
scroll to position [130, 0]
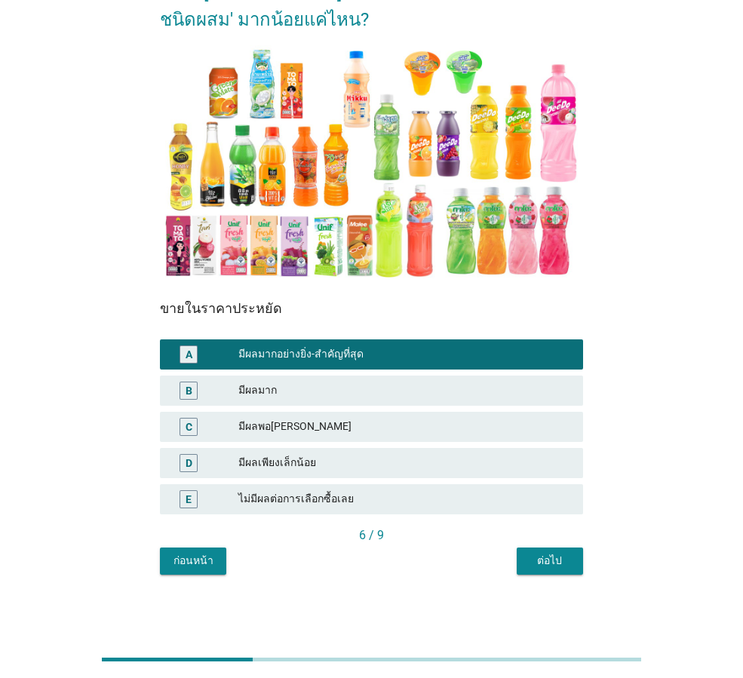
click at [576, 566] on button "ต่อไป" at bounding box center [549, 560] width 66 height 27
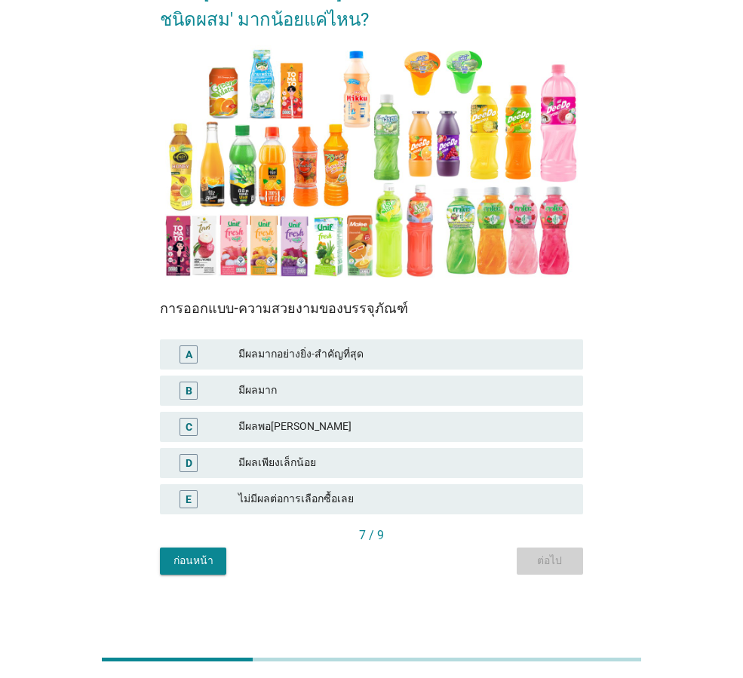
scroll to position [0, 0]
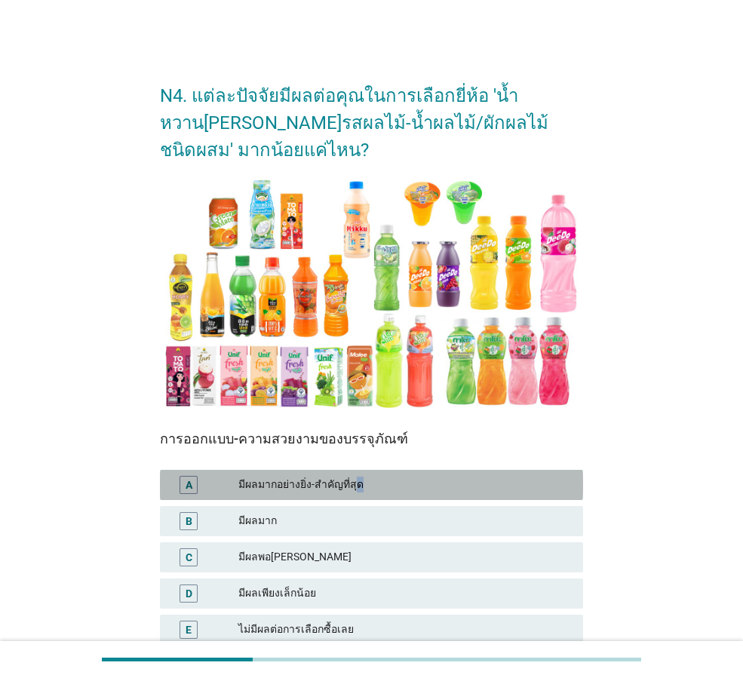
click at [357, 489] on div "มีผลมากอย่างยิ่ง-สำคัญที่สุด" at bounding box center [404, 485] width 333 height 18
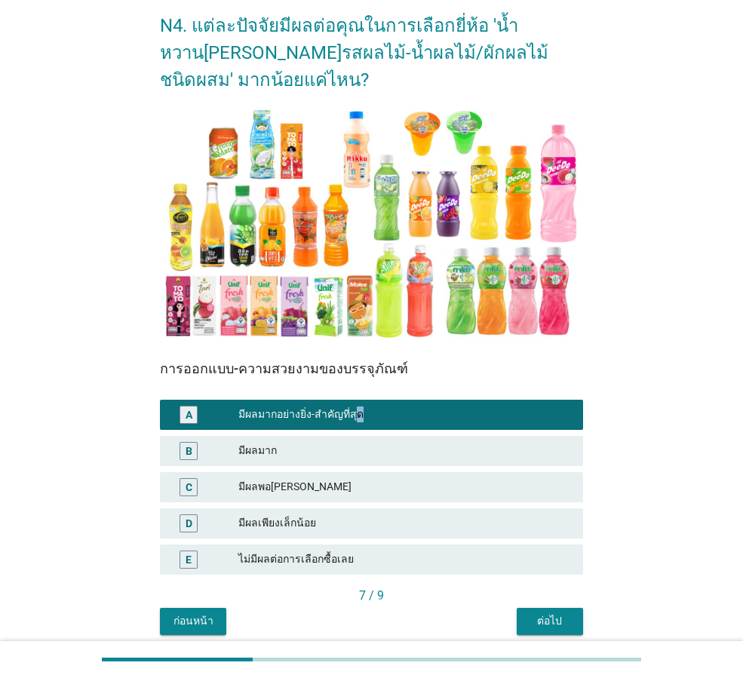
scroll to position [130, 0]
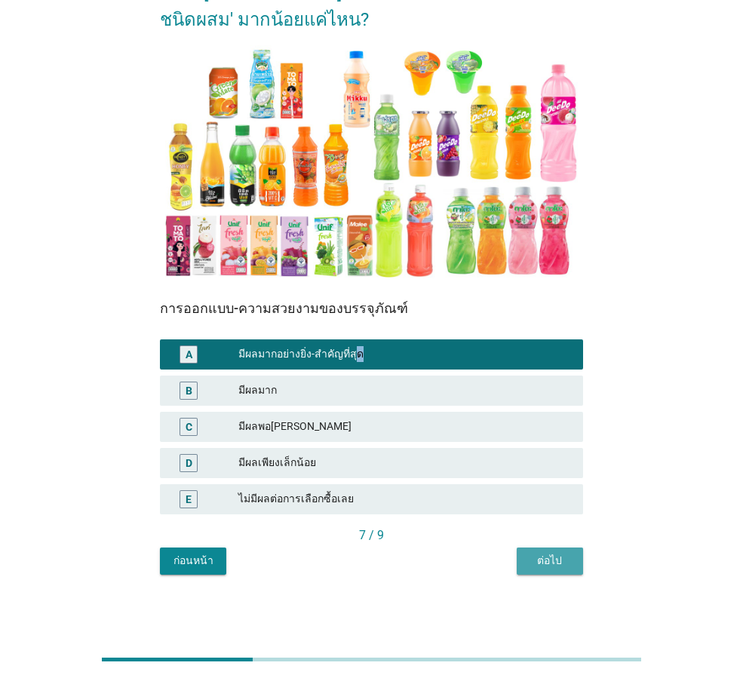
click at [552, 565] on div "ต่อไป" at bounding box center [550, 561] width 42 height 16
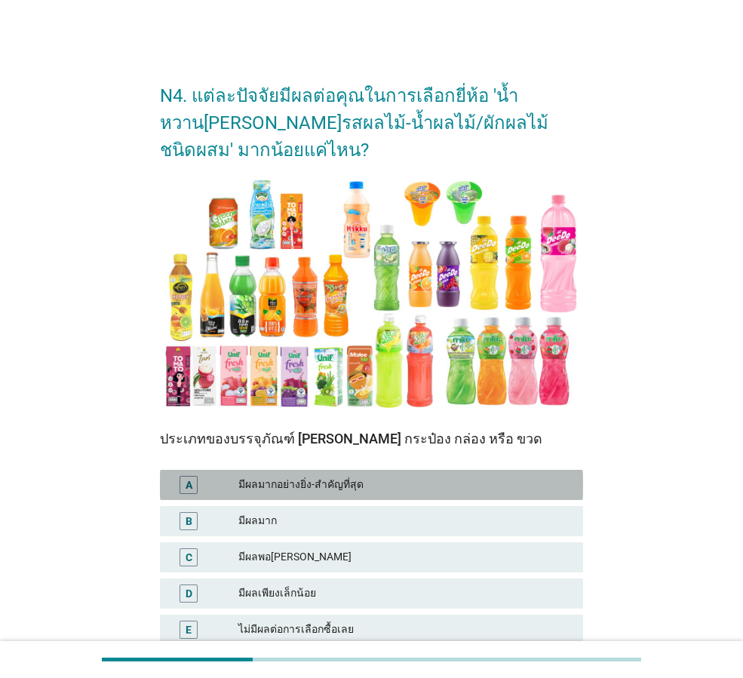
click at [406, 482] on div "มีผลมากอย่างยิ่ง-สำคัญที่สุด" at bounding box center [404, 485] width 333 height 18
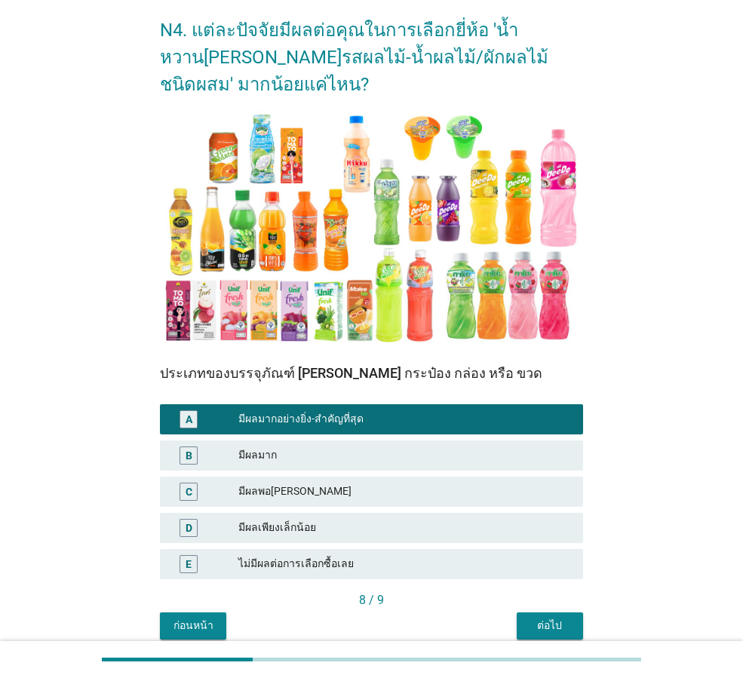
scroll to position [130, 0]
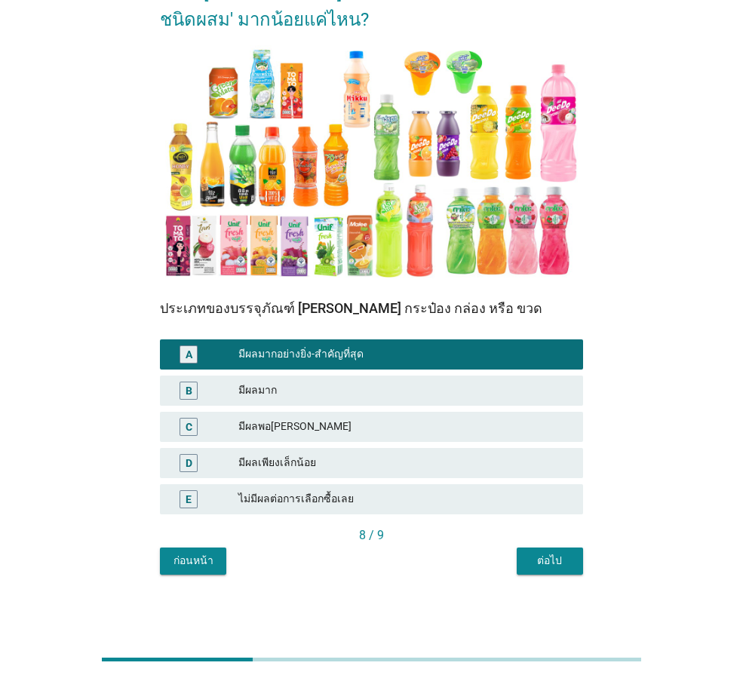
click at [562, 571] on button "ต่อไป" at bounding box center [549, 560] width 66 height 27
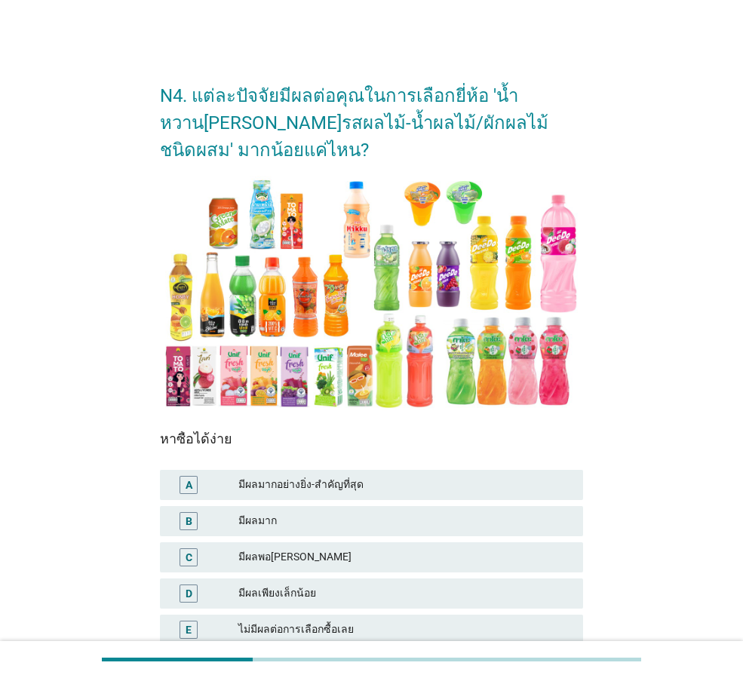
click at [372, 480] on div "มีผลมากอย่างยิ่ง-สำคัญที่สุด" at bounding box center [404, 485] width 333 height 18
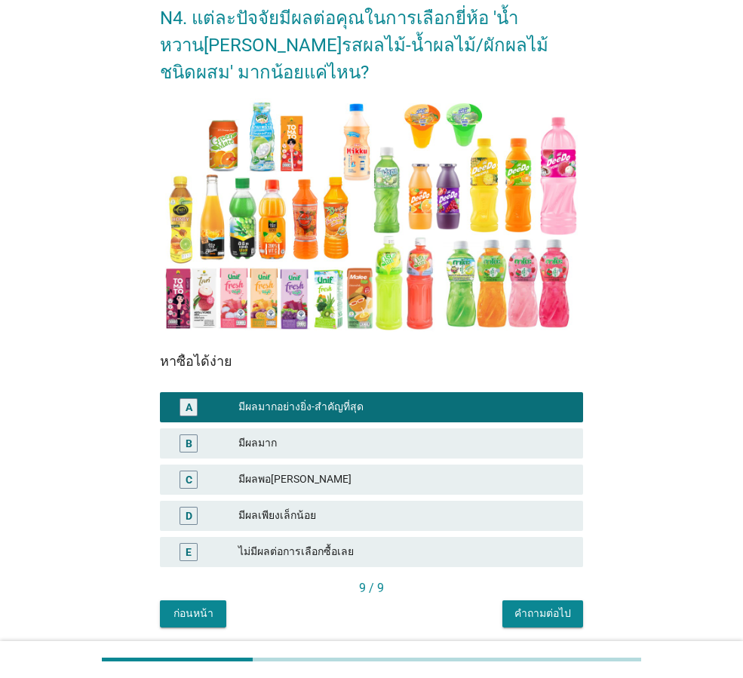
scroll to position [130, 0]
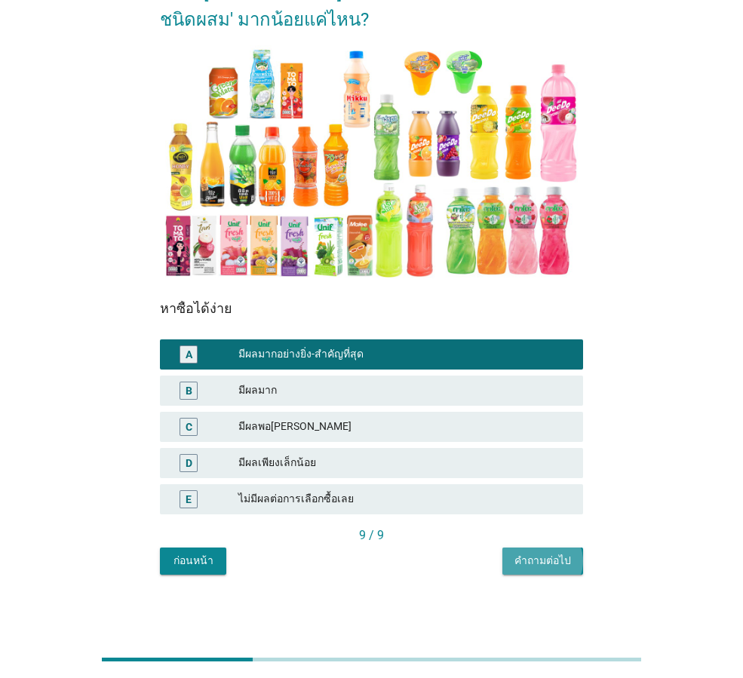
click at [541, 560] on div "คำถามต่อไป" at bounding box center [542, 561] width 57 height 16
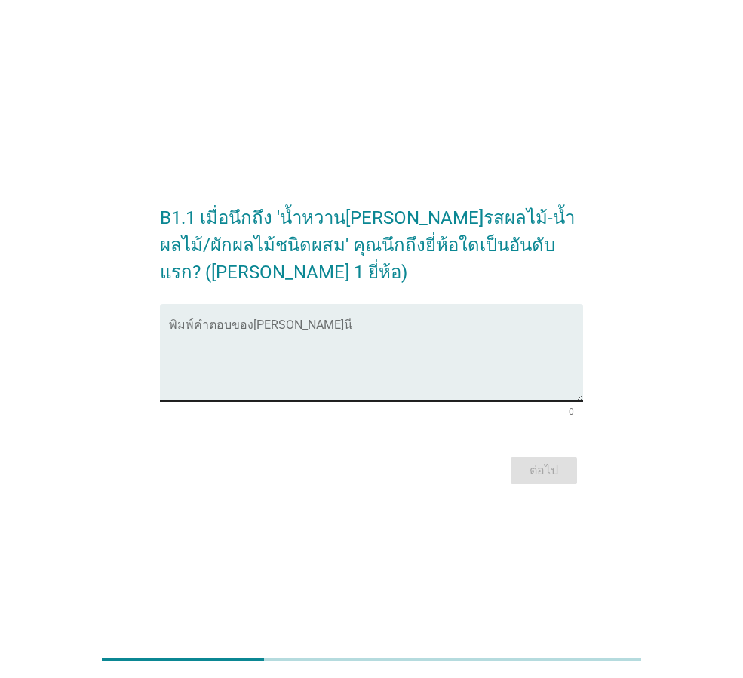
click at [474, 391] on textarea "พิมพ์คำตอบของคุณ ที่นี่" at bounding box center [376, 361] width 414 height 79
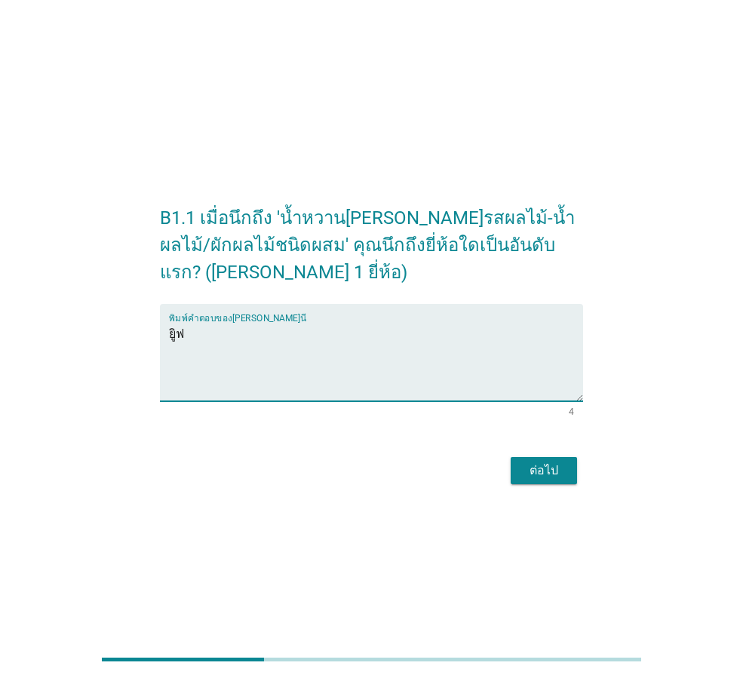
type textarea "ยูิฟ"
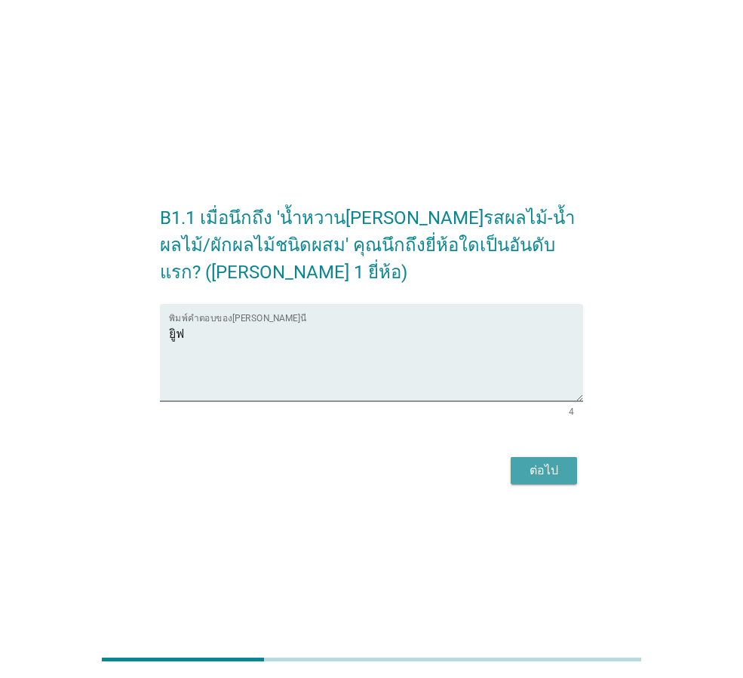
click at [558, 477] on div "ต่อไป" at bounding box center [544, 470] width 42 height 18
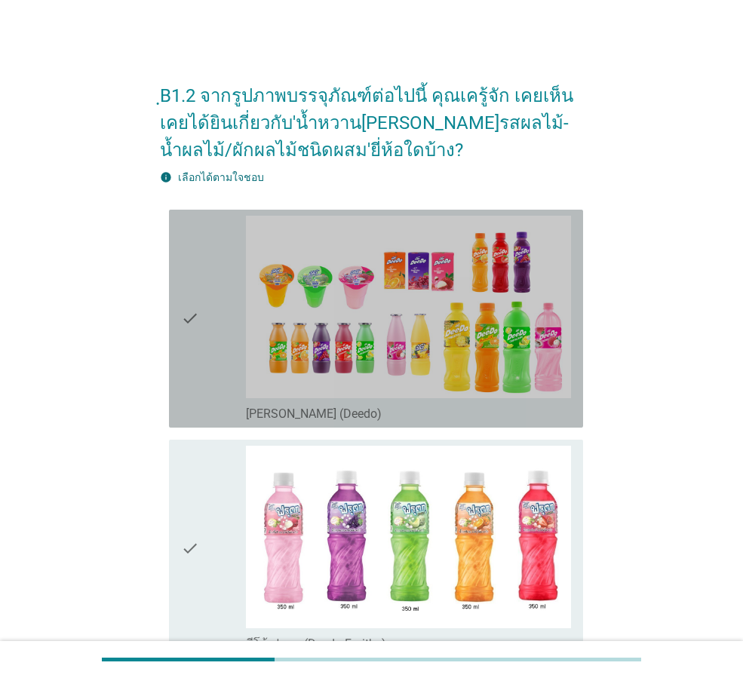
click at [194, 385] on icon "check" at bounding box center [190, 319] width 18 height 206
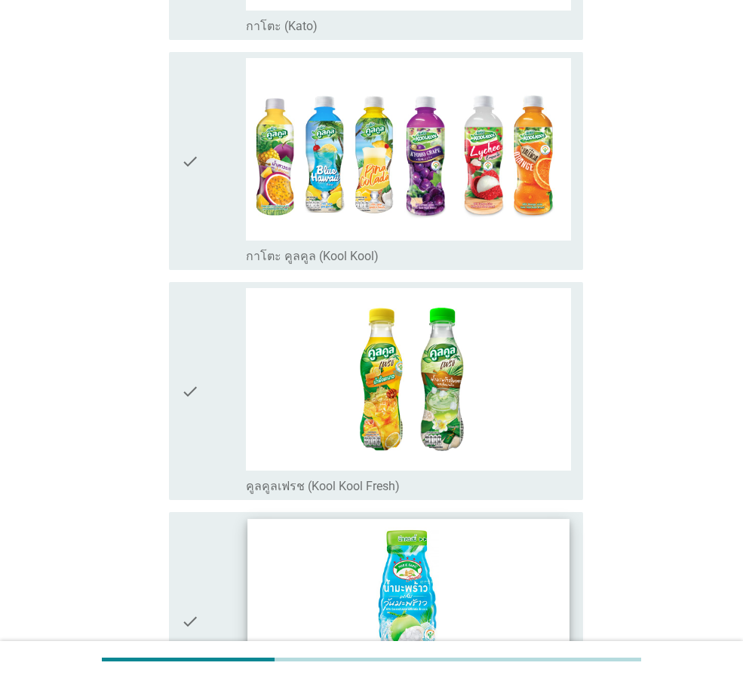
scroll to position [980, 0]
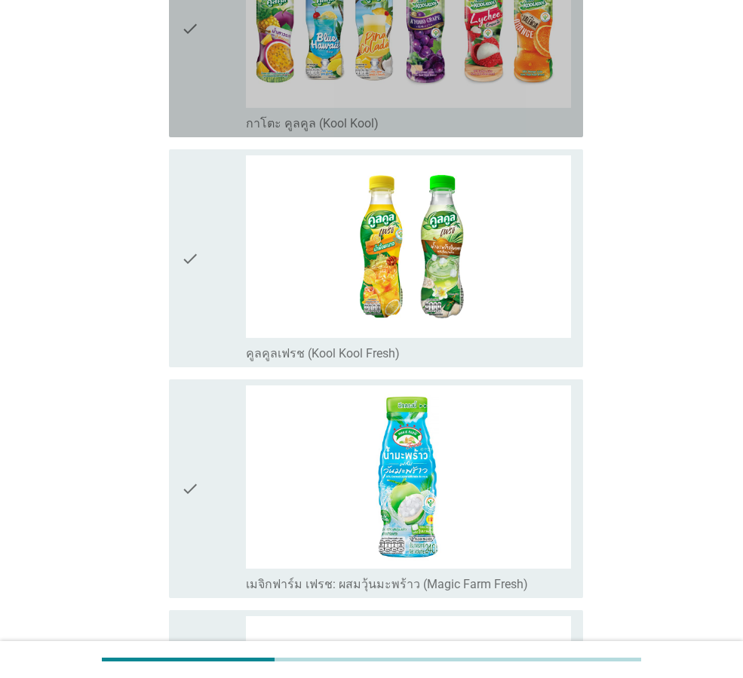
click at [208, 127] on div "check" at bounding box center [213, 28] width 65 height 206
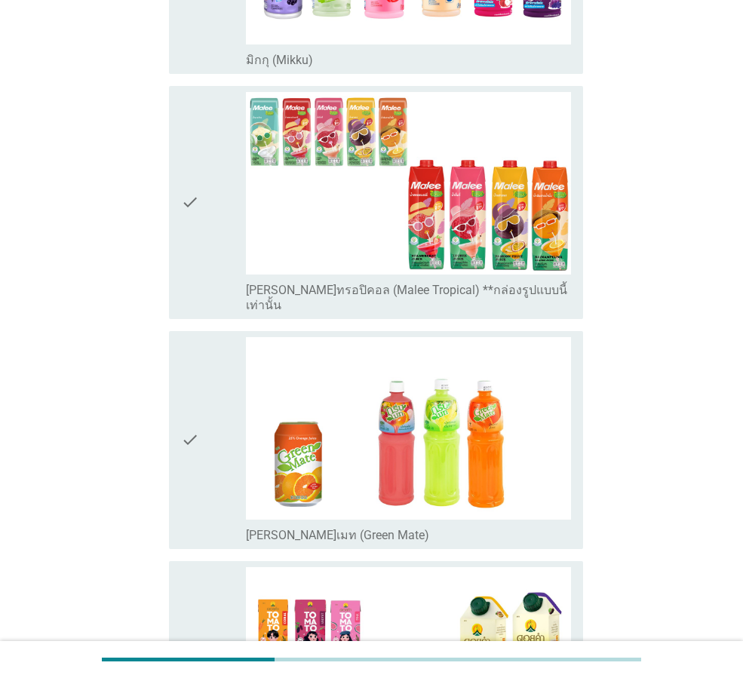
scroll to position [1583, 0]
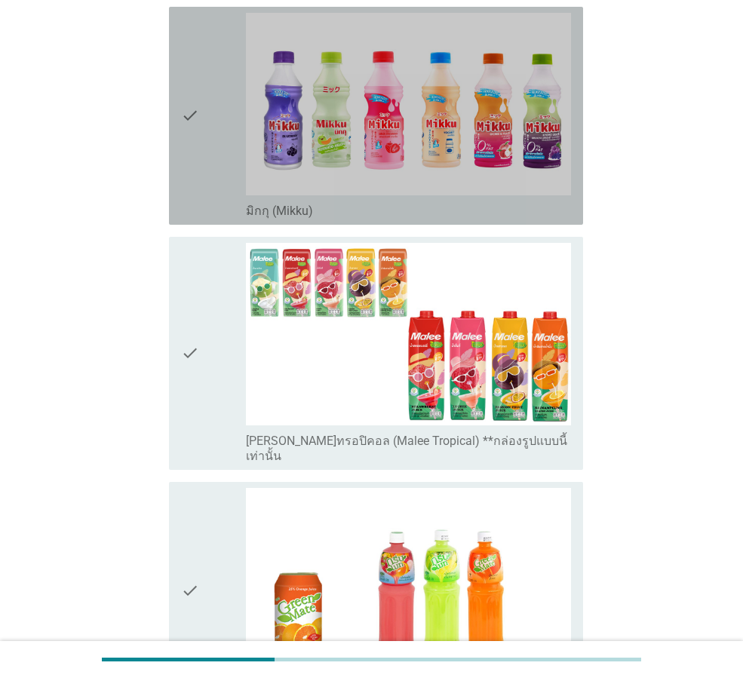
click at [183, 206] on icon "check" at bounding box center [190, 116] width 18 height 206
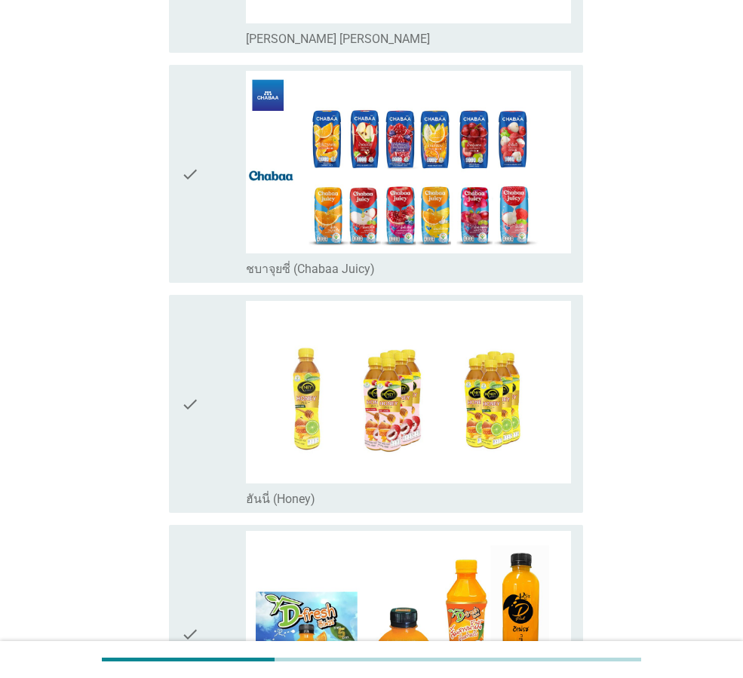
scroll to position [3790, 0]
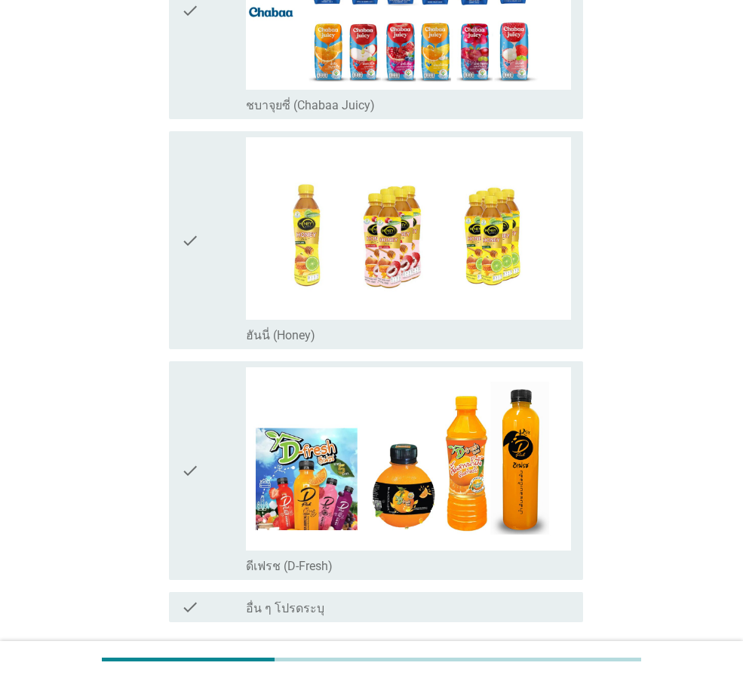
click at [185, 253] on icon "check" at bounding box center [190, 240] width 18 height 206
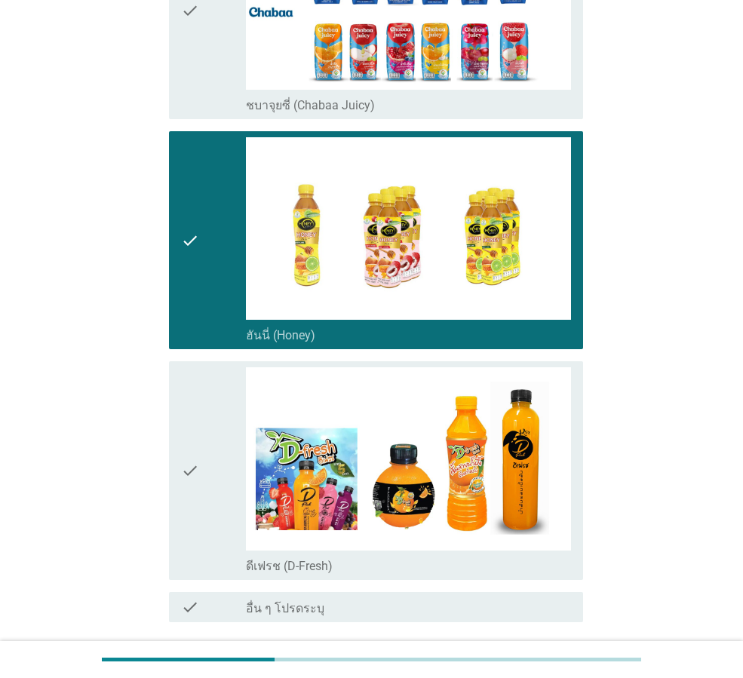
click at [192, 471] on icon "check" at bounding box center [190, 470] width 18 height 206
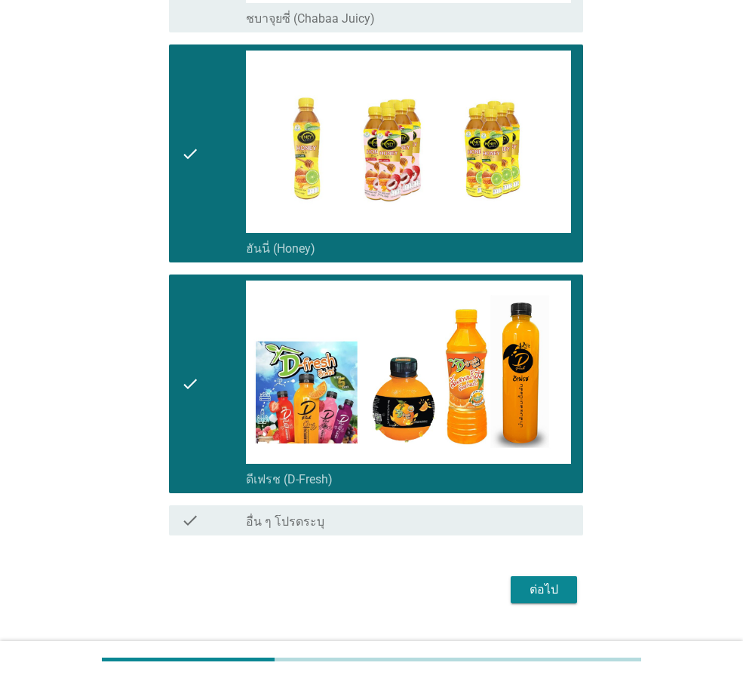
scroll to position [3879, 0]
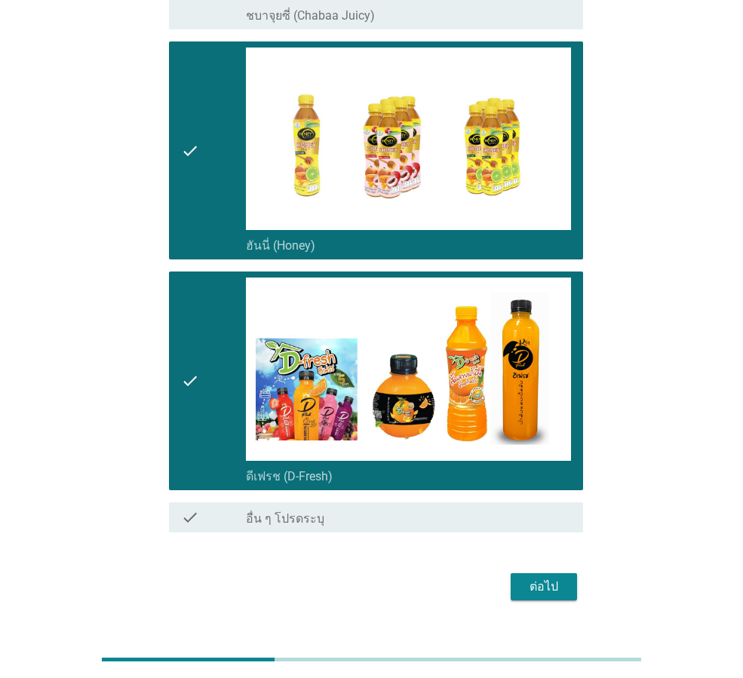
click at [543, 578] on div "ต่อไป" at bounding box center [544, 587] width 42 height 18
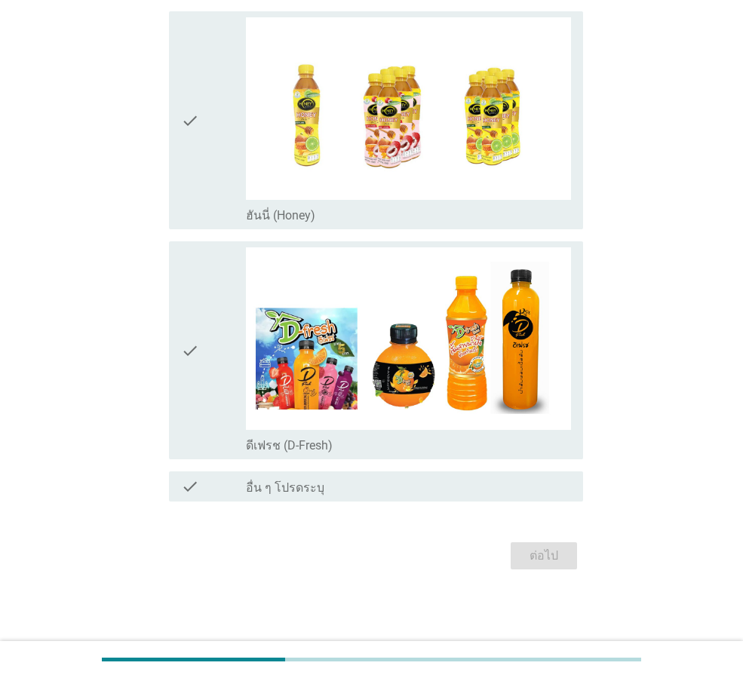
scroll to position [0, 0]
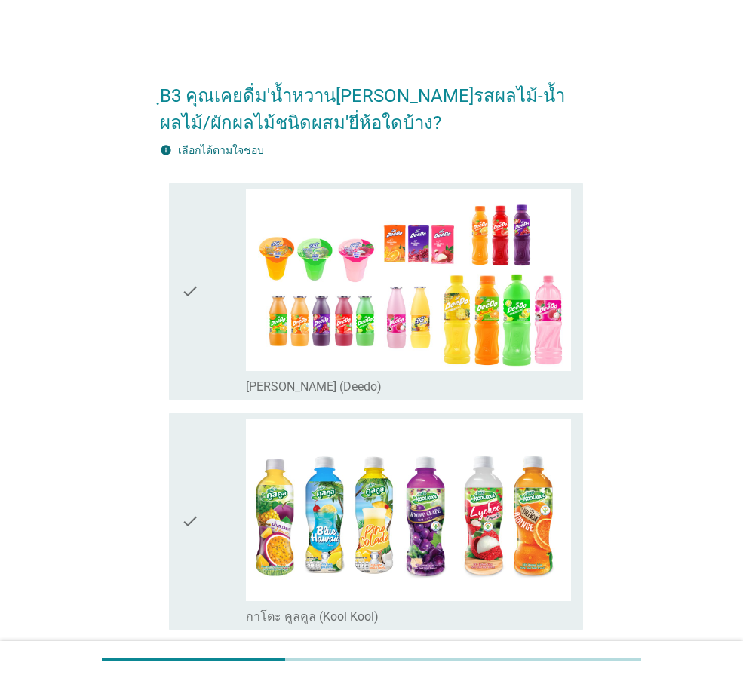
click at [182, 359] on icon "check" at bounding box center [190, 292] width 18 height 206
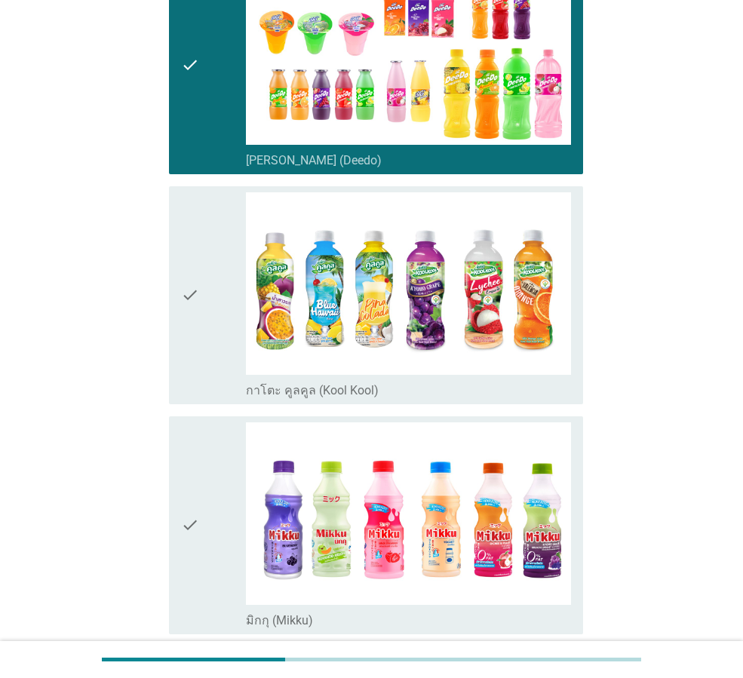
click at [210, 376] on div "check" at bounding box center [213, 295] width 65 height 206
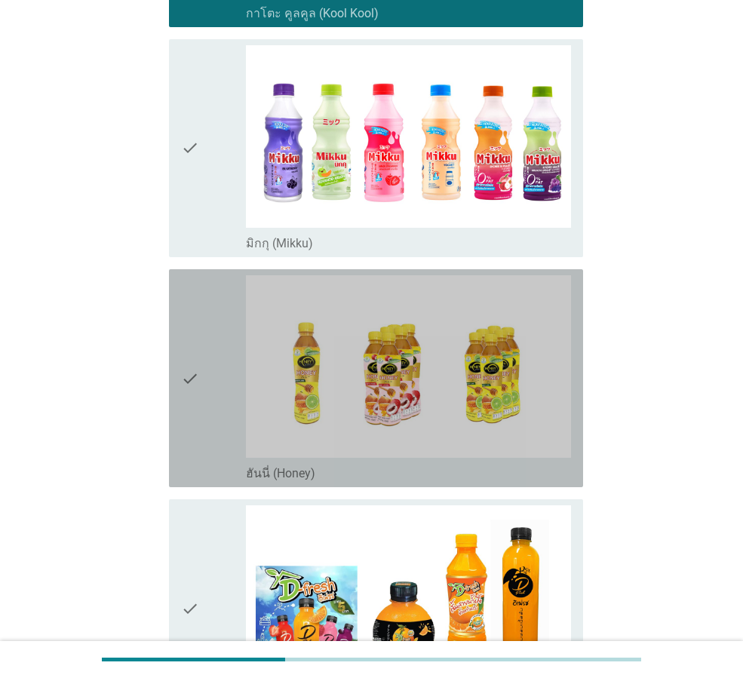
click at [216, 438] on div "check" at bounding box center [213, 378] width 65 height 206
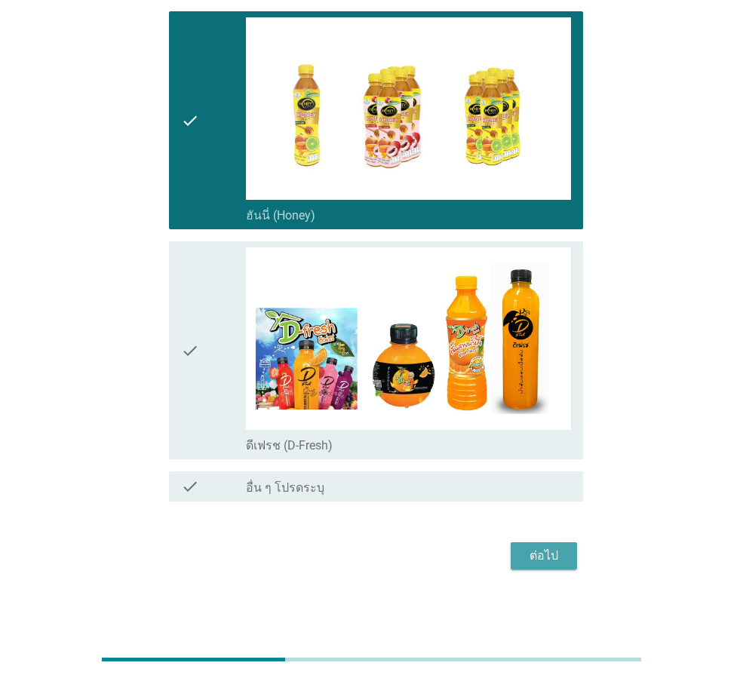
click at [526, 551] on div "ต่อไป" at bounding box center [544, 556] width 42 height 18
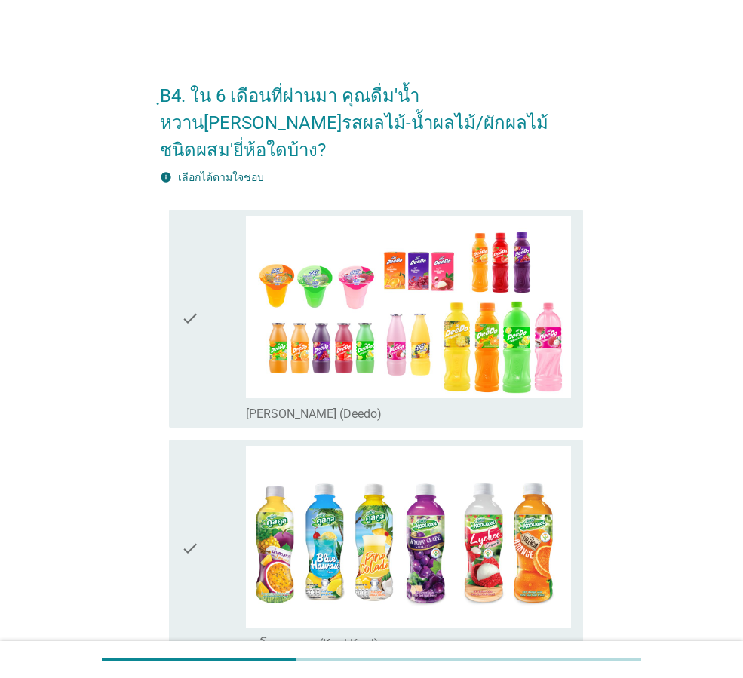
drag, startPoint x: 227, startPoint y: 357, endPoint x: 221, endPoint y: 387, distance: 30.0
click at [225, 357] on div "check" at bounding box center [213, 319] width 65 height 206
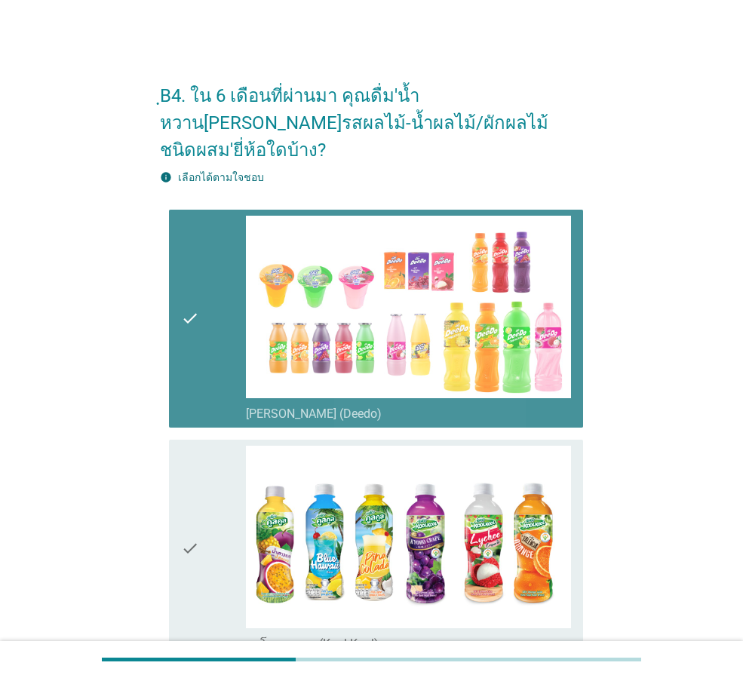
click at [218, 494] on div "check" at bounding box center [213, 549] width 65 height 206
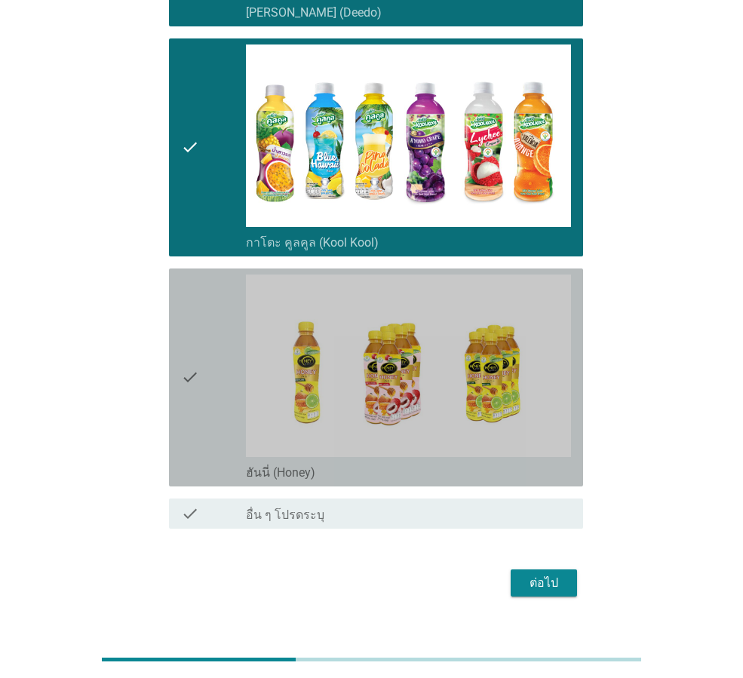
click at [190, 380] on icon "check" at bounding box center [190, 377] width 18 height 206
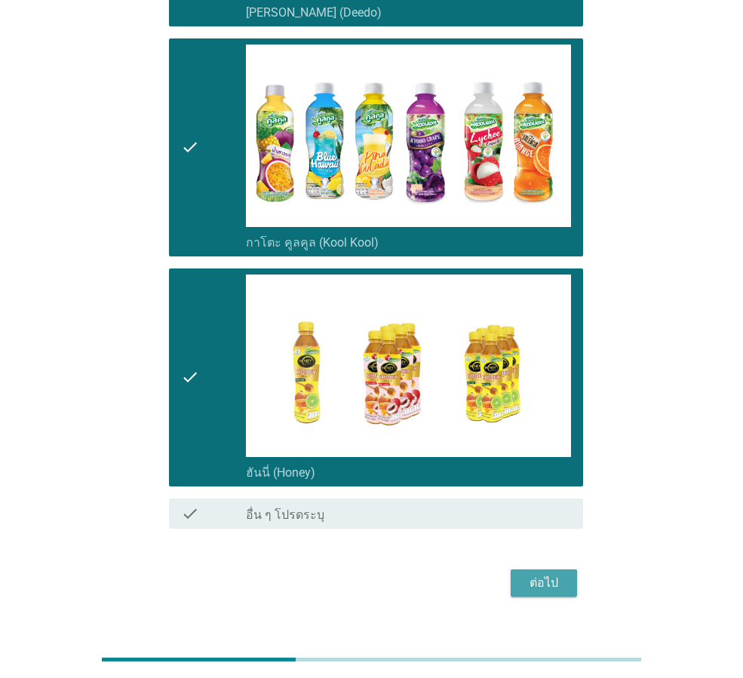
click at [537, 574] on div "ต่อไป" at bounding box center [544, 583] width 42 height 18
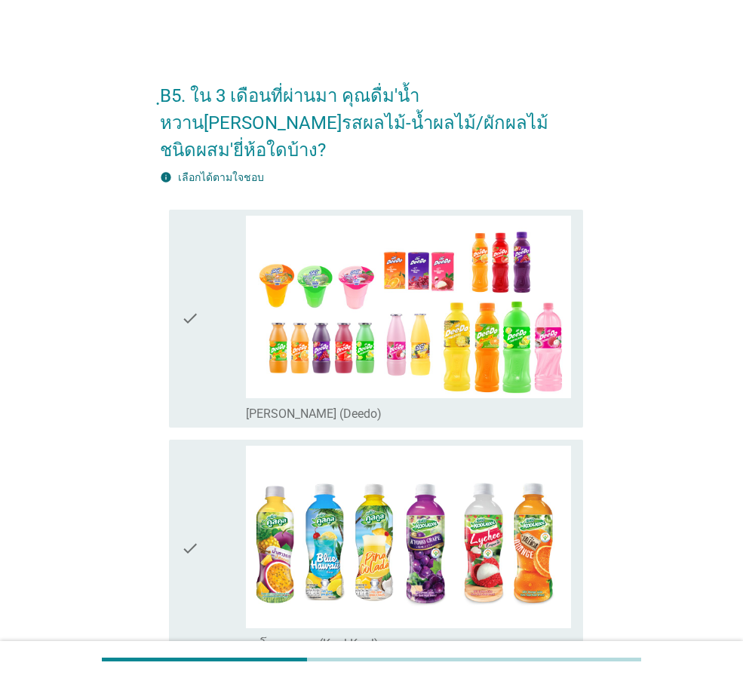
click at [216, 394] on div "check check_box_outline_blank [PERSON_NAME] (Deedo)" at bounding box center [376, 319] width 414 height 218
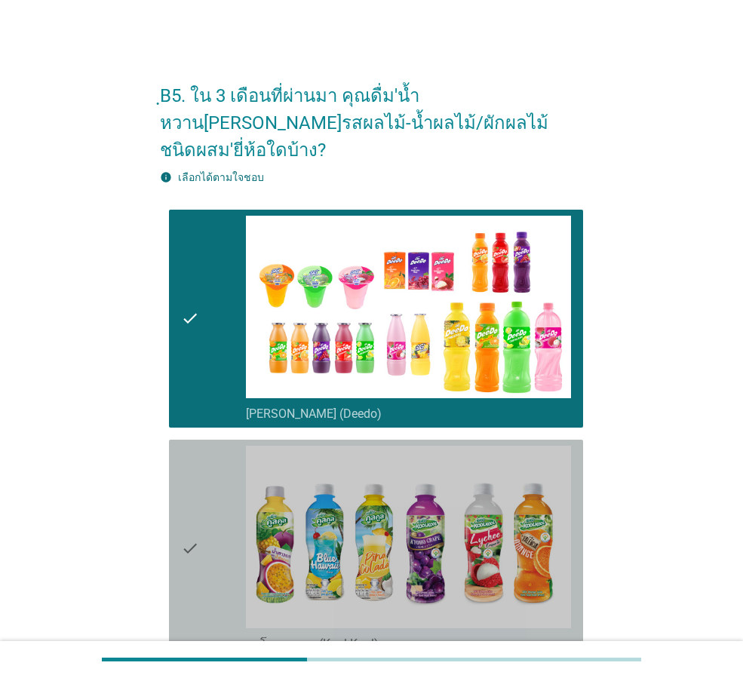
click at [198, 487] on icon "check" at bounding box center [190, 549] width 18 height 206
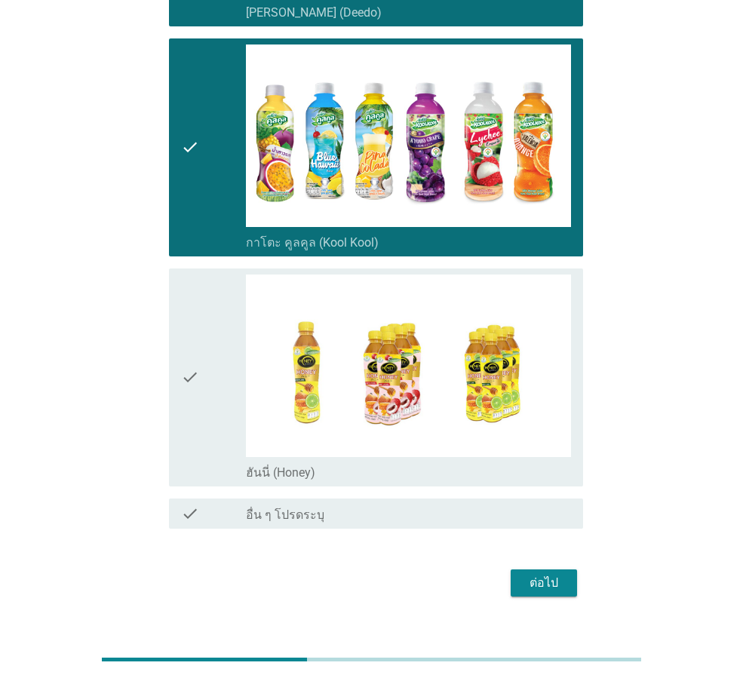
click at [224, 403] on div "check" at bounding box center [213, 377] width 65 height 206
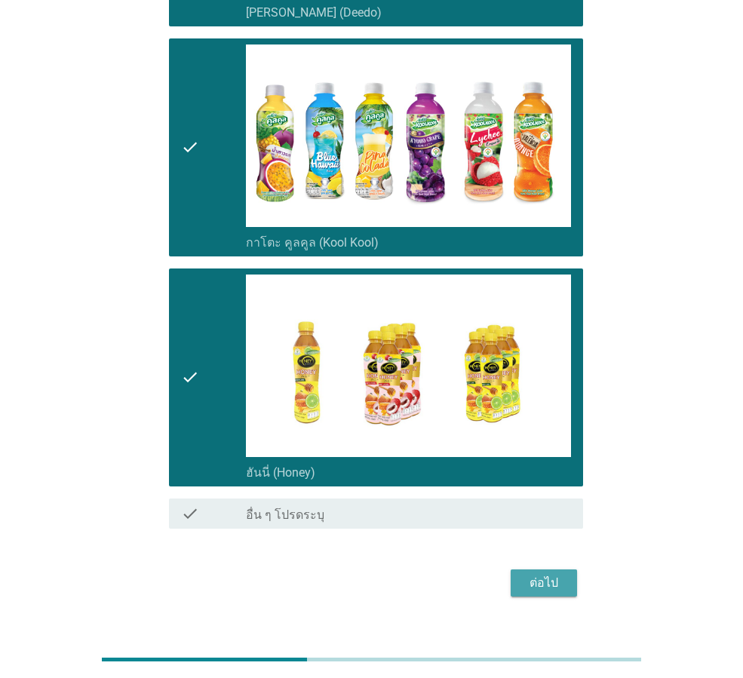
click at [559, 574] on div "ต่อไป" at bounding box center [544, 583] width 42 height 18
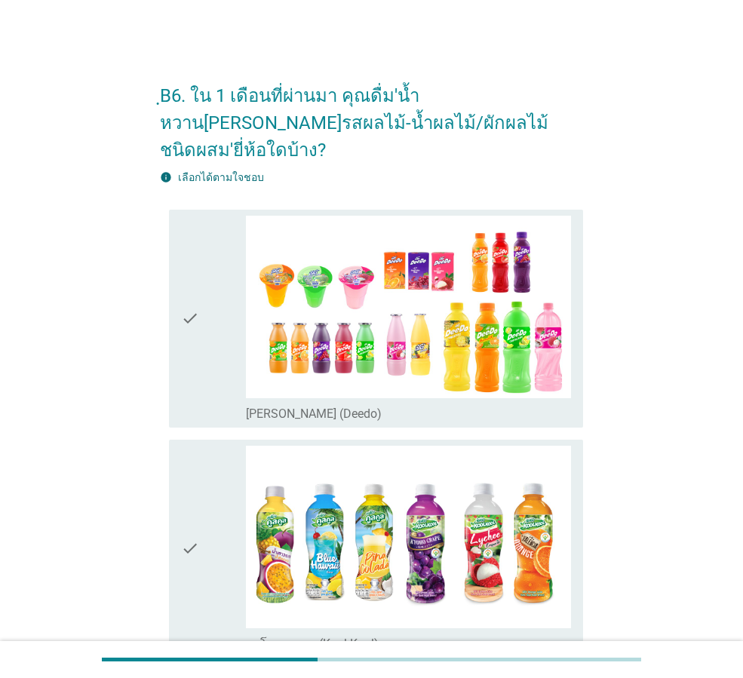
click at [220, 363] on div "check" at bounding box center [213, 319] width 65 height 206
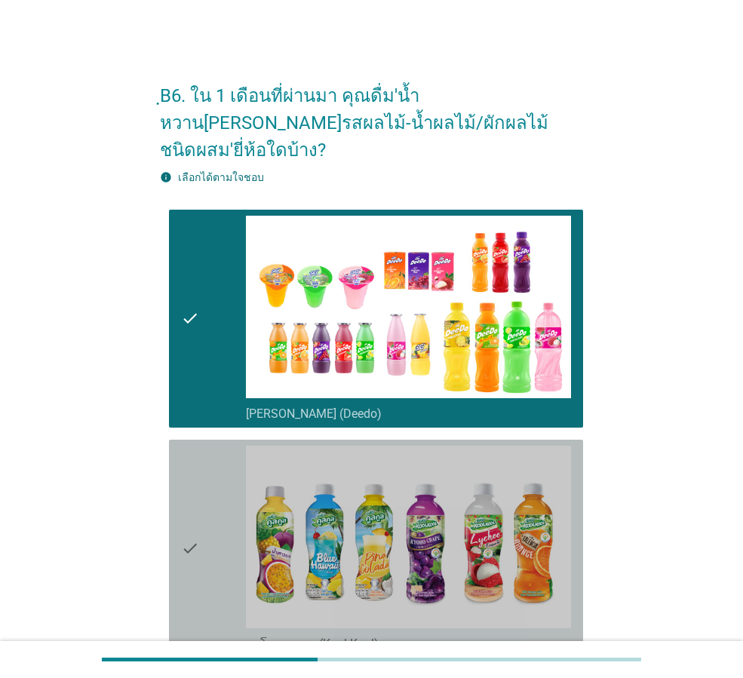
click at [210, 474] on div "check" at bounding box center [213, 549] width 65 height 206
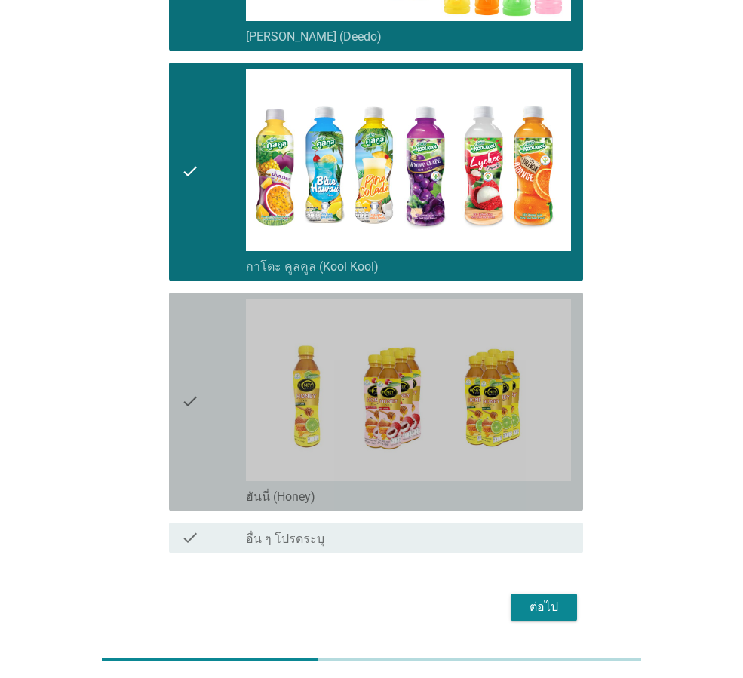
click at [200, 452] on div "check" at bounding box center [213, 402] width 65 height 206
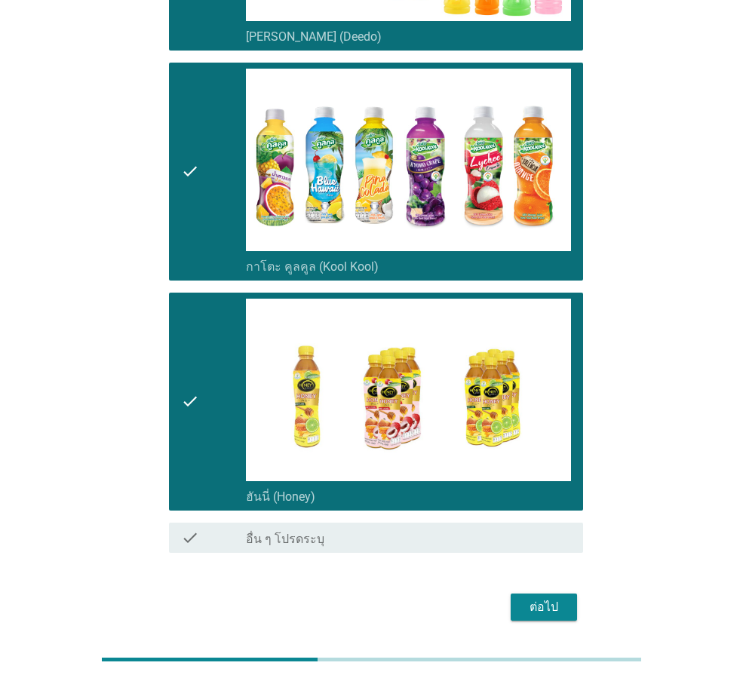
click at [544, 598] on div "ต่อไป" at bounding box center [544, 607] width 42 height 18
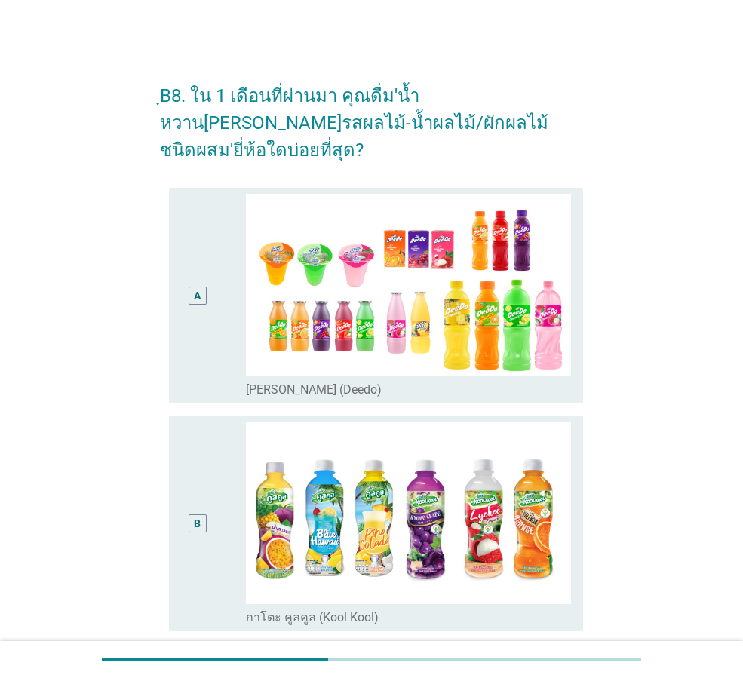
click at [197, 340] on div "A" at bounding box center [197, 296] width 32 height 204
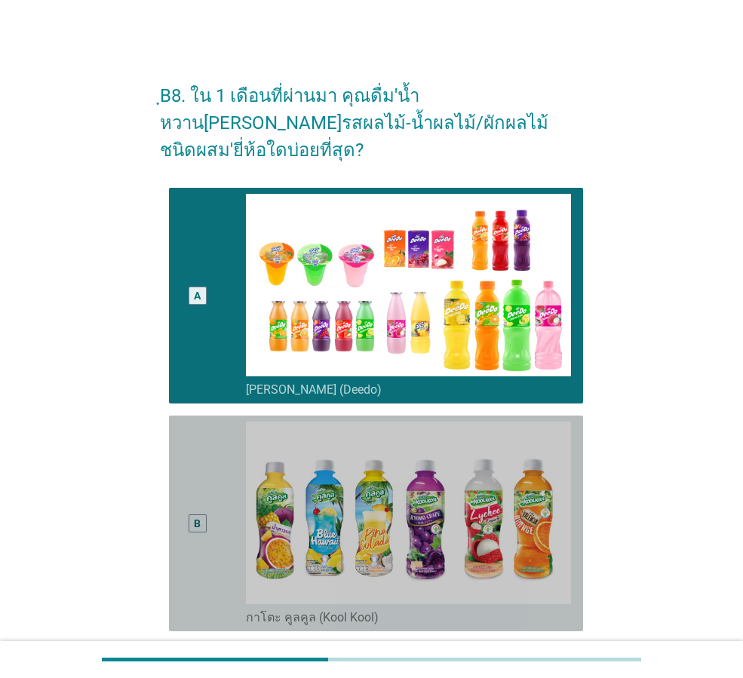
click at [212, 463] on div "B" at bounding box center [197, 523] width 32 height 204
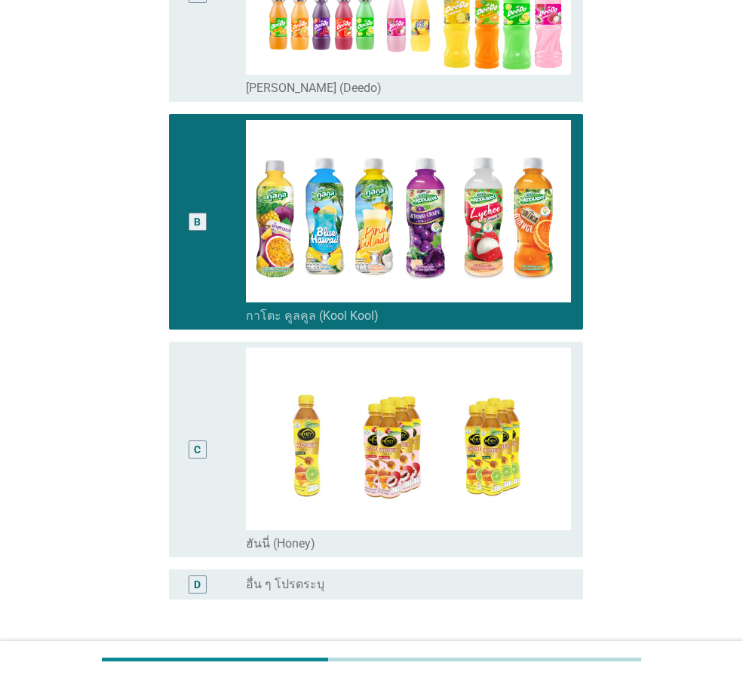
click at [551, 663] on div "ต่อไป" at bounding box center [544, 672] width 42 height 18
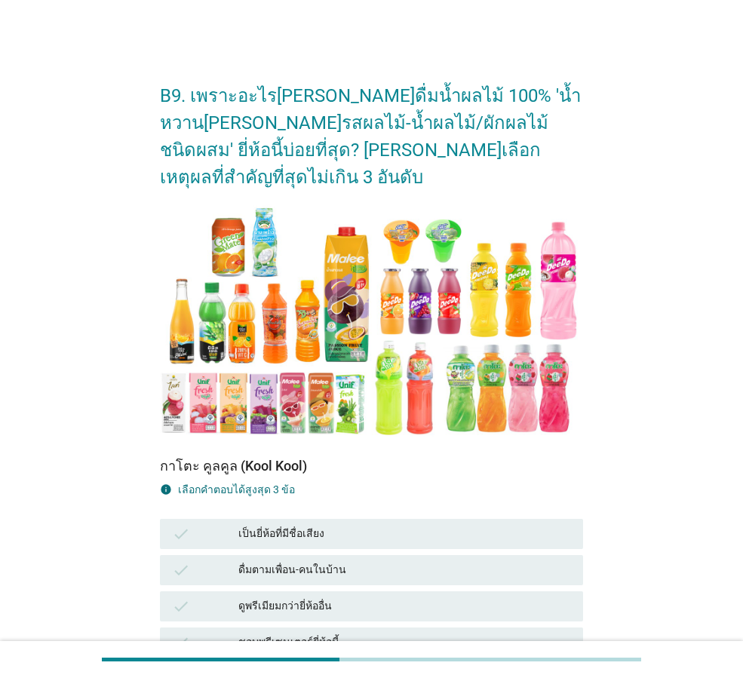
click at [355, 525] on div "เป็นยี่ห้อที่มีชื่อเสียง" at bounding box center [404, 534] width 333 height 18
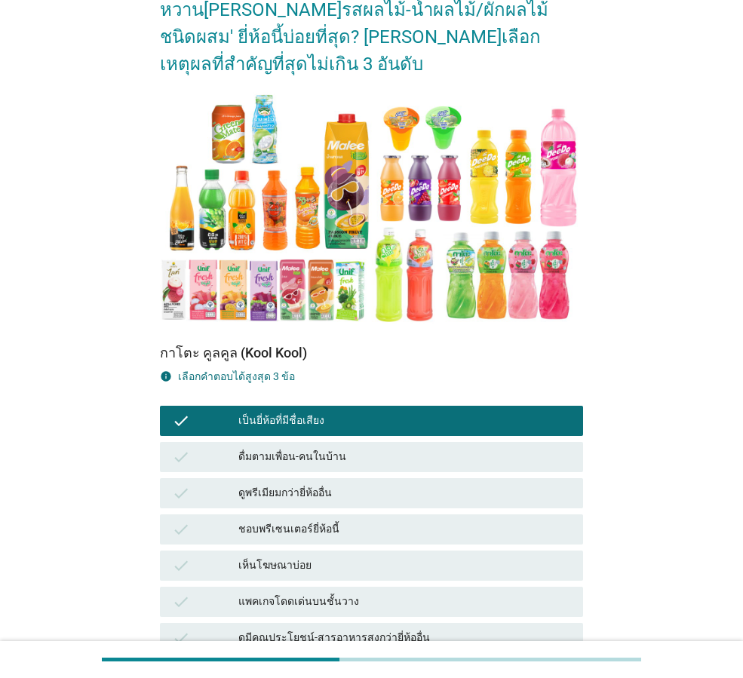
scroll to position [226, 0]
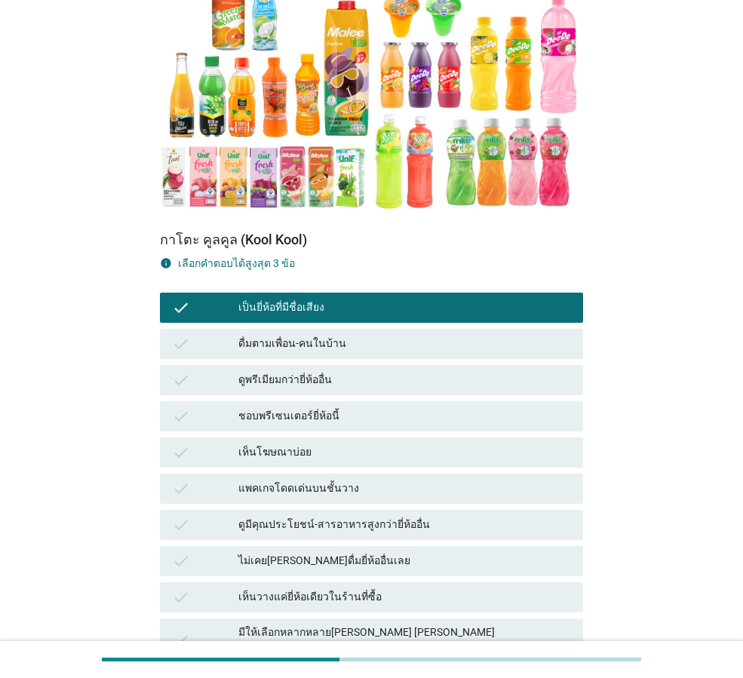
click at [293, 371] on div "ดูพรีเมียมกว่ายี่ห้ออื่น" at bounding box center [404, 380] width 333 height 18
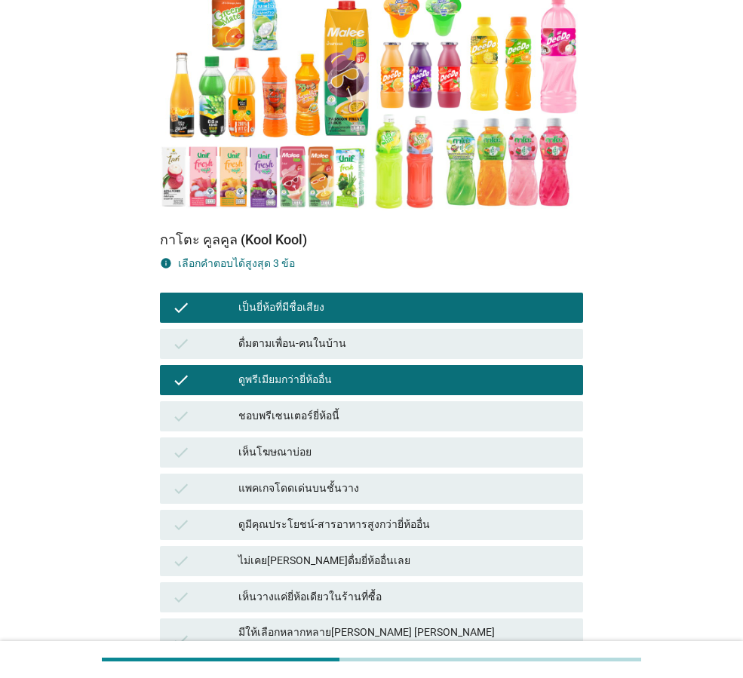
click at [313, 443] on div "เห็นโฆษณาบ่อย" at bounding box center [404, 452] width 333 height 18
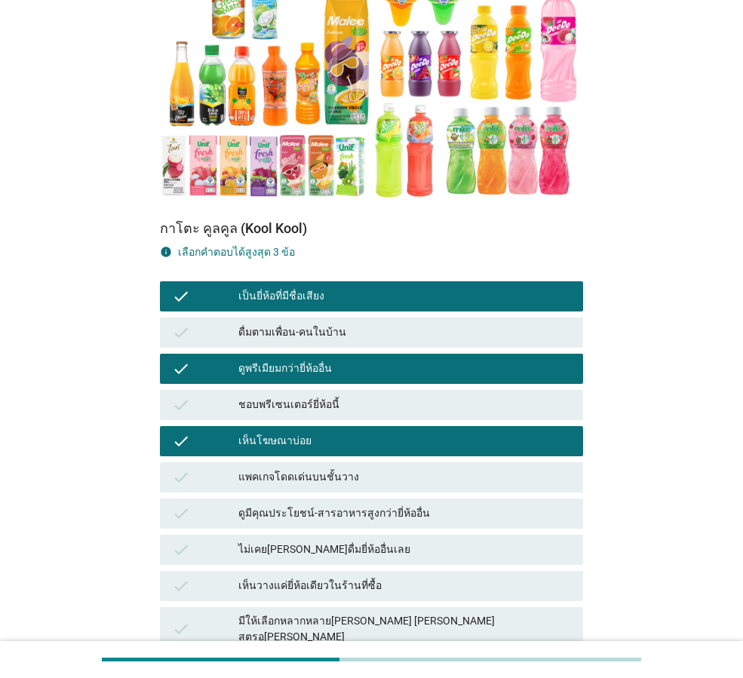
scroll to position [753, 0]
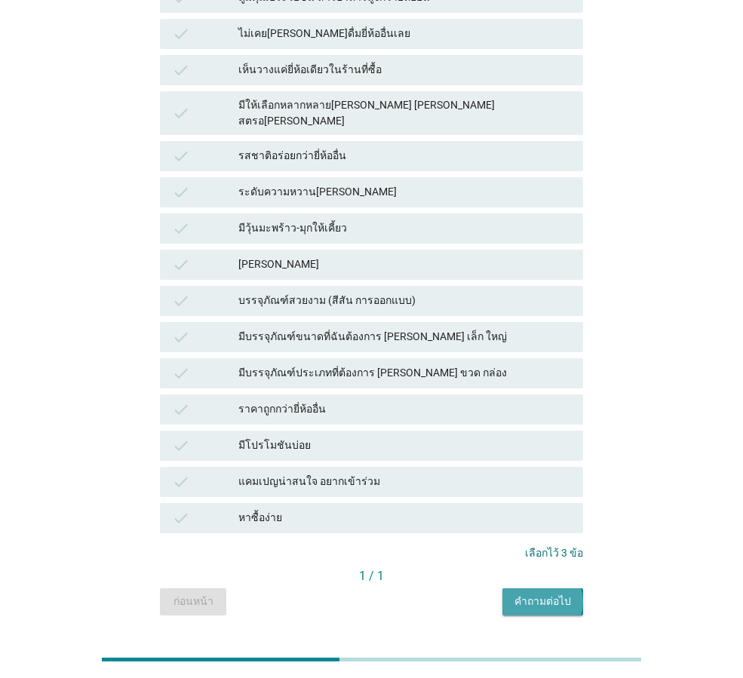
click at [564, 593] on div "คำถามต่อไป" at bounding box center [542, 601] width 57 height 16
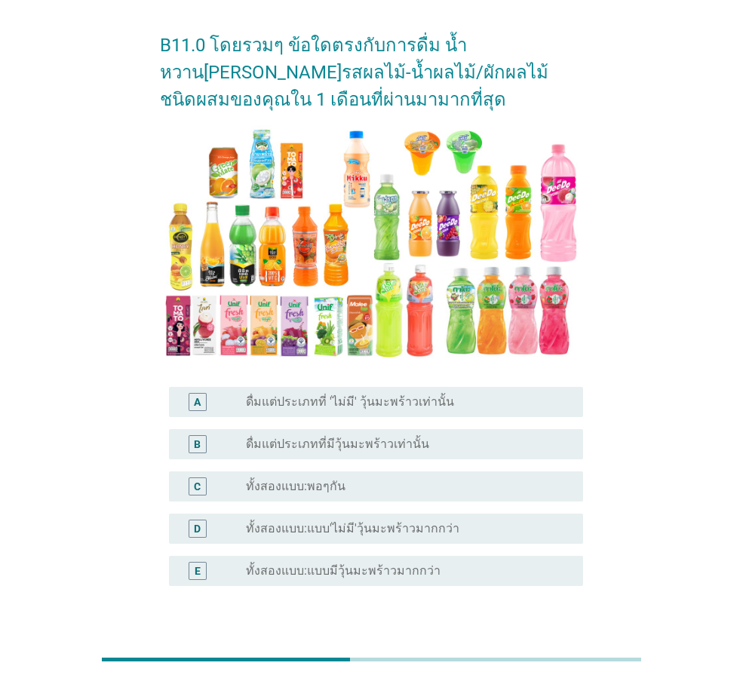
scroll to position [75, 0]
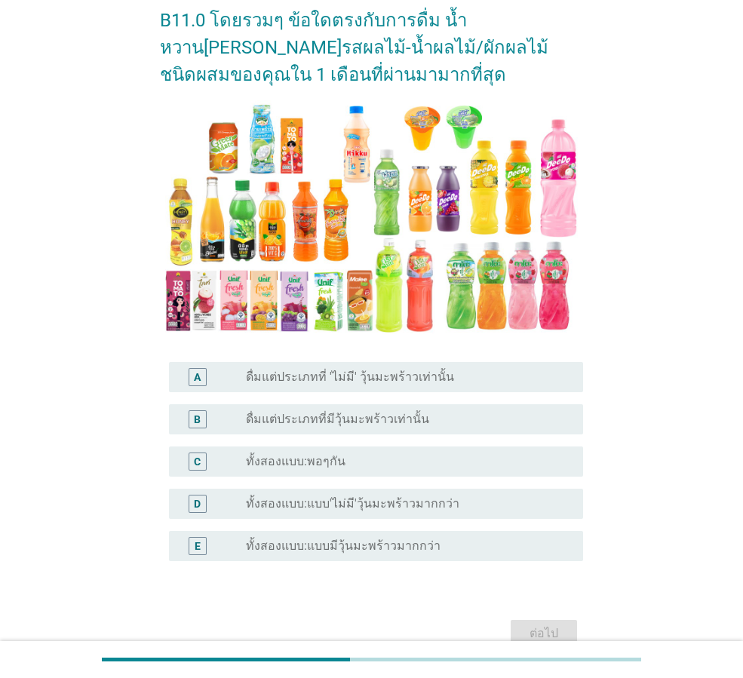
click at [351, 381] on label "ดื่มแต่ประเภทที่ 'ไม่มี' วุ้นมะพร้าวเท่านั้น" at bounding box center [350, 376] width 208 height 15
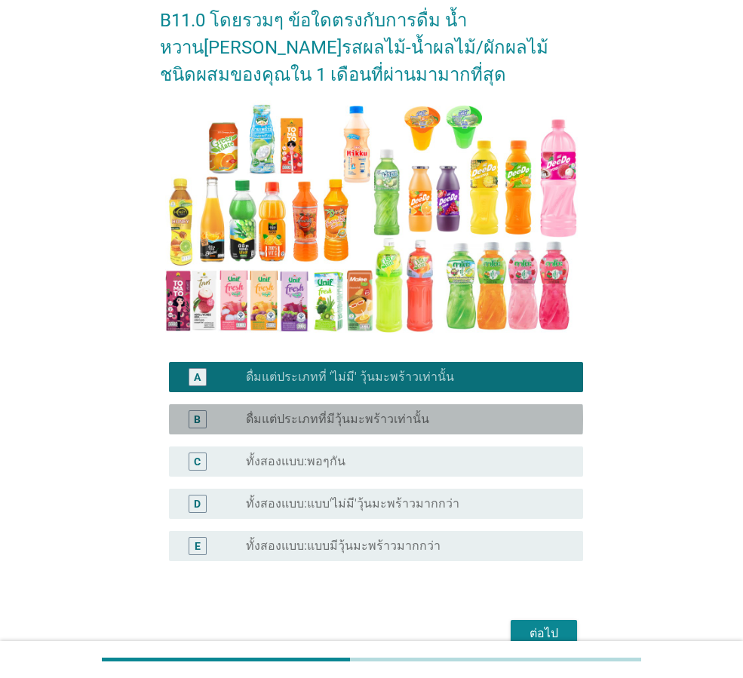
click at [382, 428] on div "radio_button_unchecked ดื่มแต่ประเภทที่มีวุ้นมะพร้าวเท่านั้น" at bounding box center [408, 419] width 325 height 18
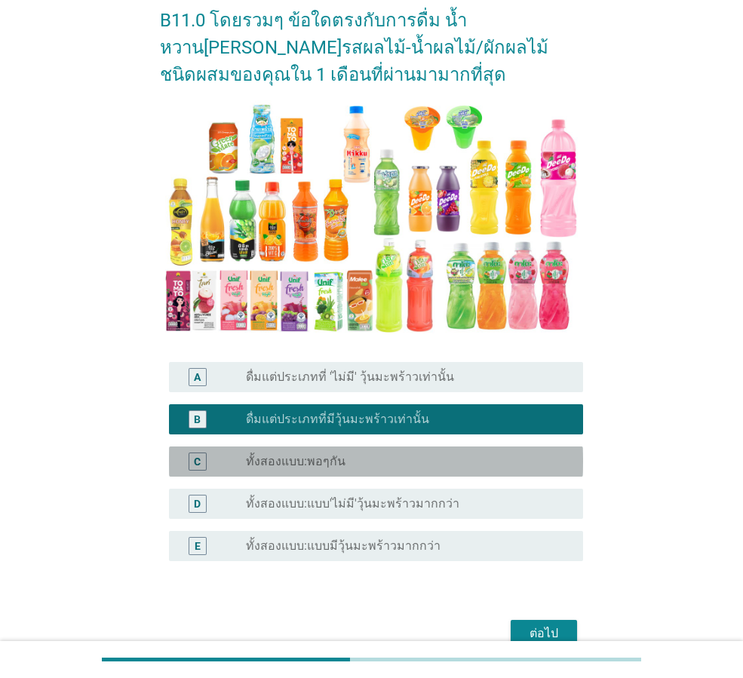
click at [394, 449] on div "C radio_button_unchecked ทั้งสองแบบ:พอๆกัน" at bounding box center [376, 461] width 414 height 30
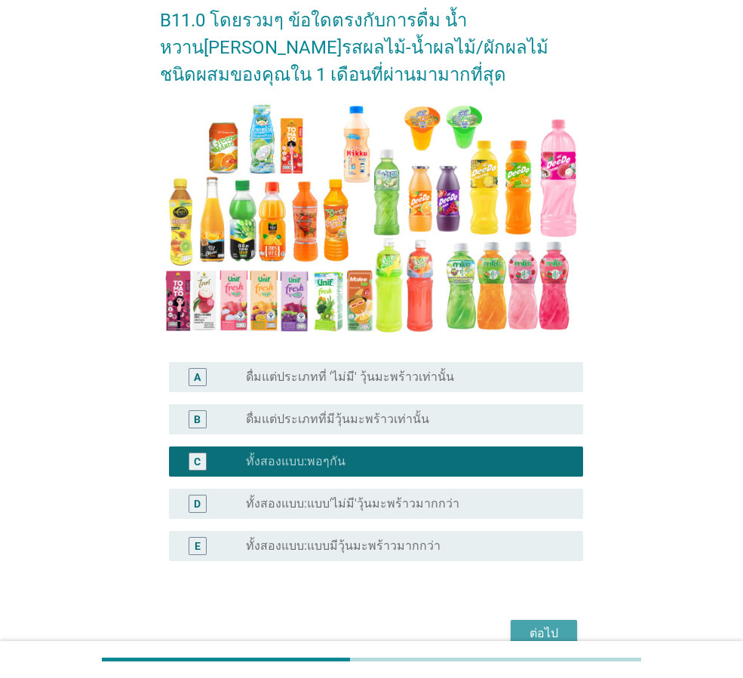
click at [556, 630] on div "ต่อไป" at bounding box center [544, 633] width 42 height 18
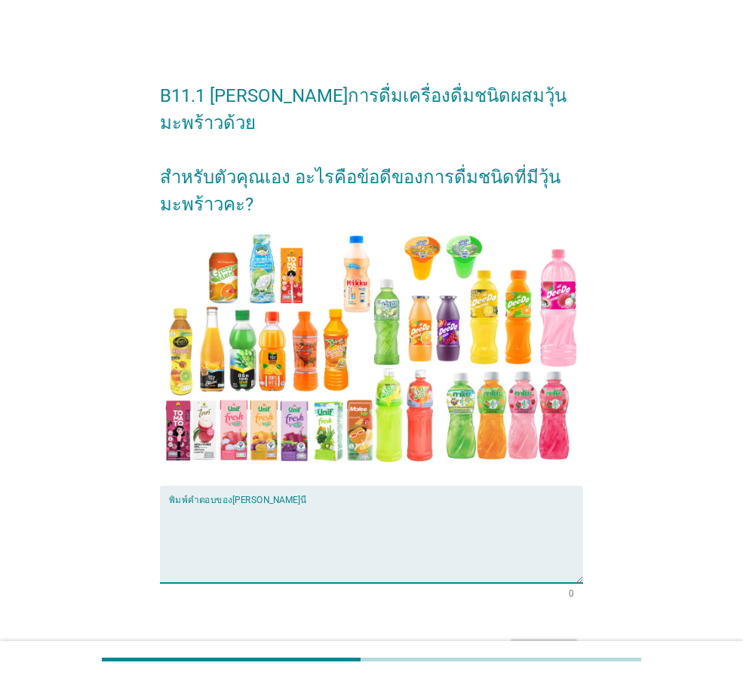
click at [407, 528] on textarea "พิมพ์คำตอบของคุณ ที่นี่" at bounding box center [376, 543] width 414 height 79
click at [400, 523] on textarea "พิมพ์คำตอบของคุณ ที่นี่" at bounding box center [376, 543] width 414 height 79
type textarea "อร่อย มีประโยชนฺ"
click at [553, 643] on div "ต่อไป" at bounding box center [544, 652] width 42 height 18
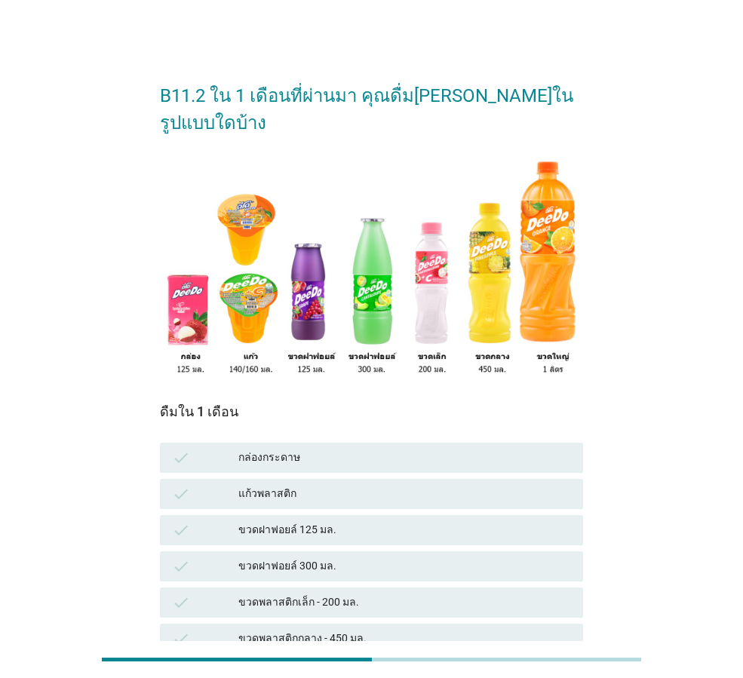
click at [320, 512] on div "check ขวดฝาฟอยล์ 125 มล." at bounding box center [371, 530] width 429 height 36
click at [324, 521] on div "ขวดฝาฟอยล์ 125 มล." at bounding box center [404, 530] width 333 height 18
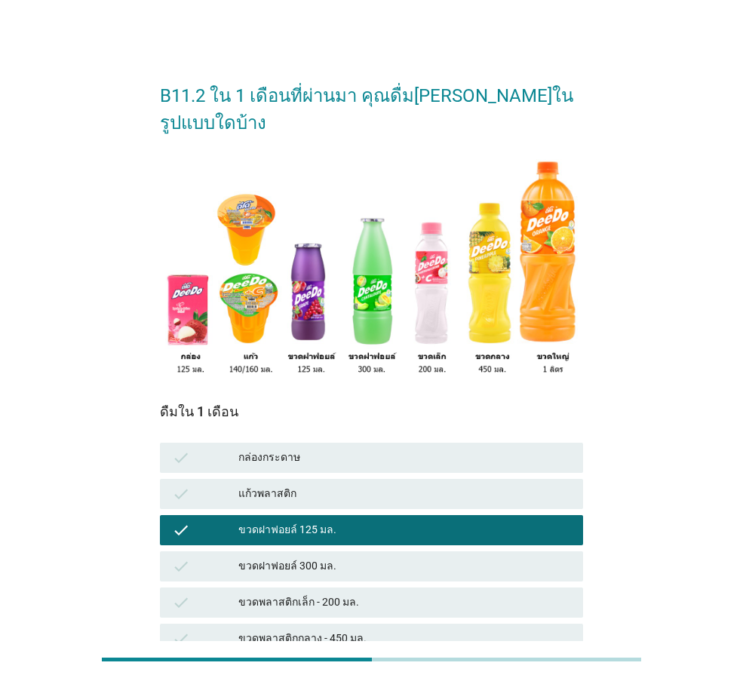
drag, startPoint x: 308, startPoint y: 461, endPoint x: 342, endPoint y: 485, distance: 41.0
click at [308, 485] on div "แก้วพลาสติก" at bounding box center [404, 494] width 333 height 18
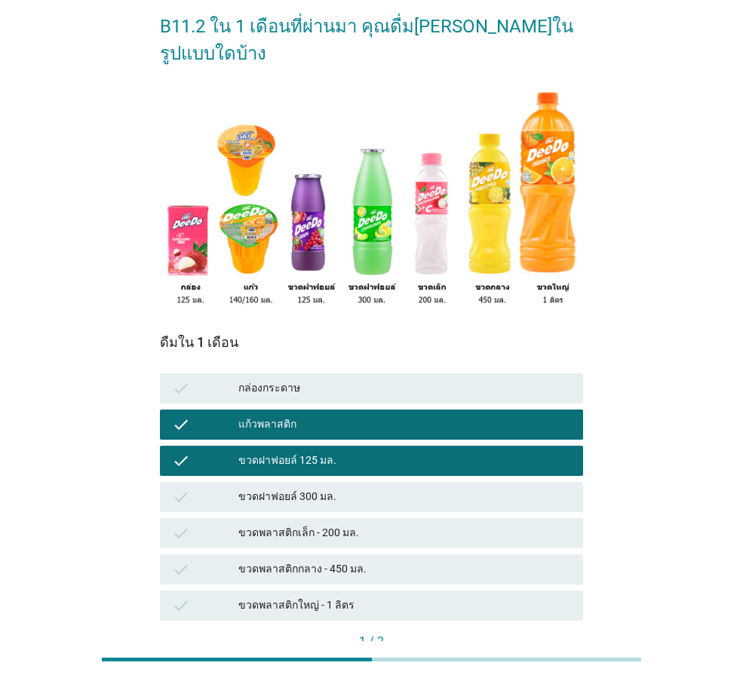
scroll to position [149, 0]
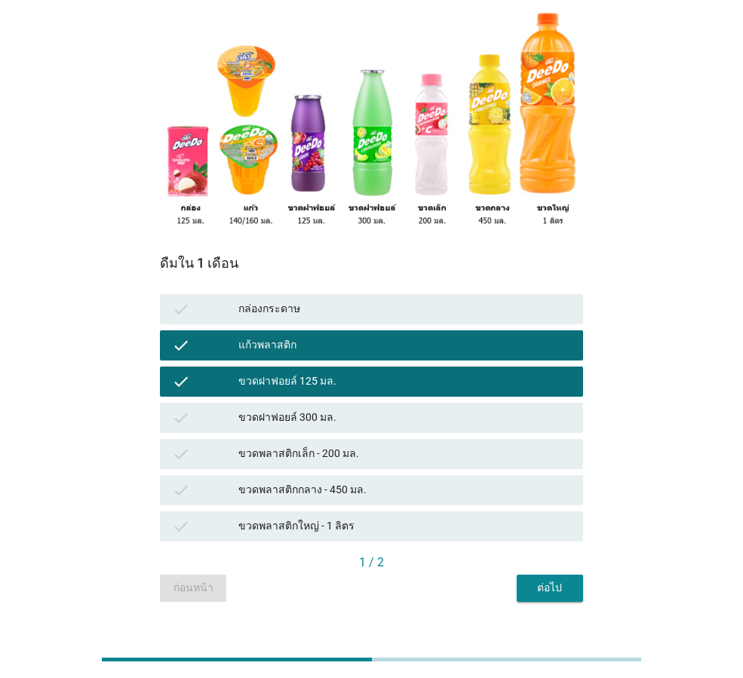
click at [572, 575] on button "ต่อไป" at bounding box center [549, 588] width 66 height 27
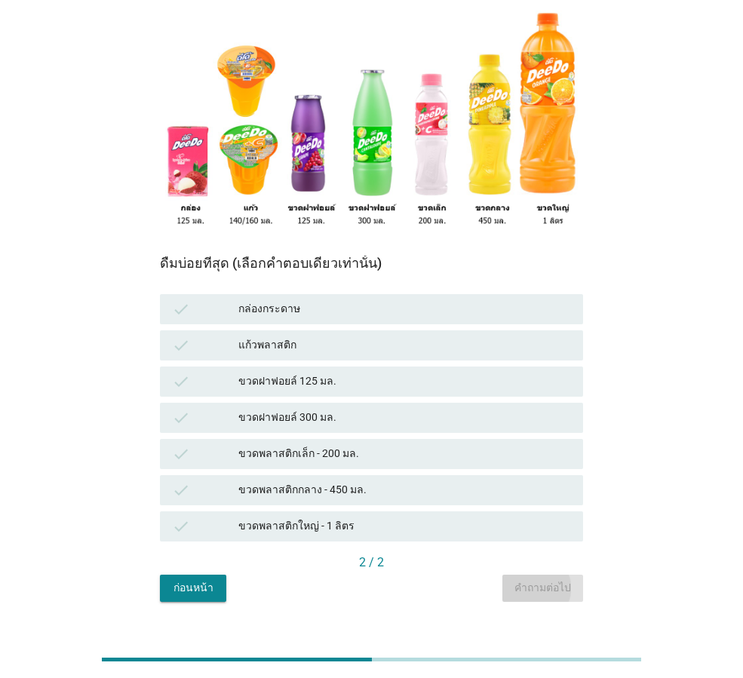
scroll to position [0, 0]
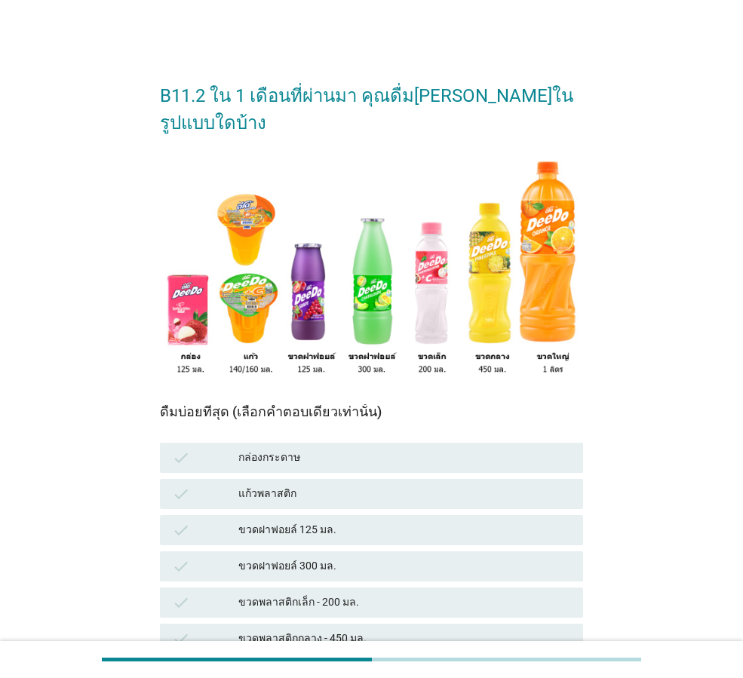
click at [321, 557] on div "ขวดฝาฟอยล์ 300 มล." at bounding box center [404, 566] width 333 height 18
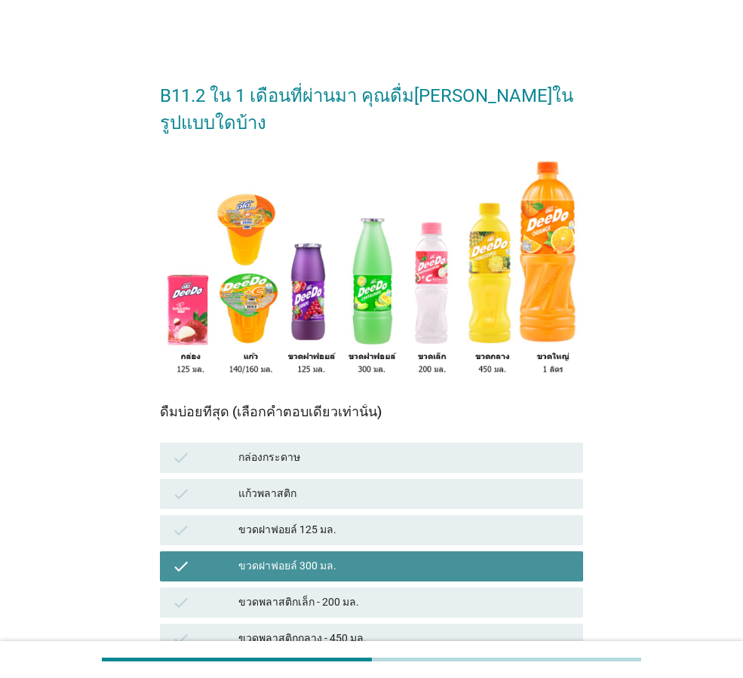
click at [326, 521] on div "ขวดฝาฟอยล์ 125 มล." at bounding box center [404, 530] width 333 height 18
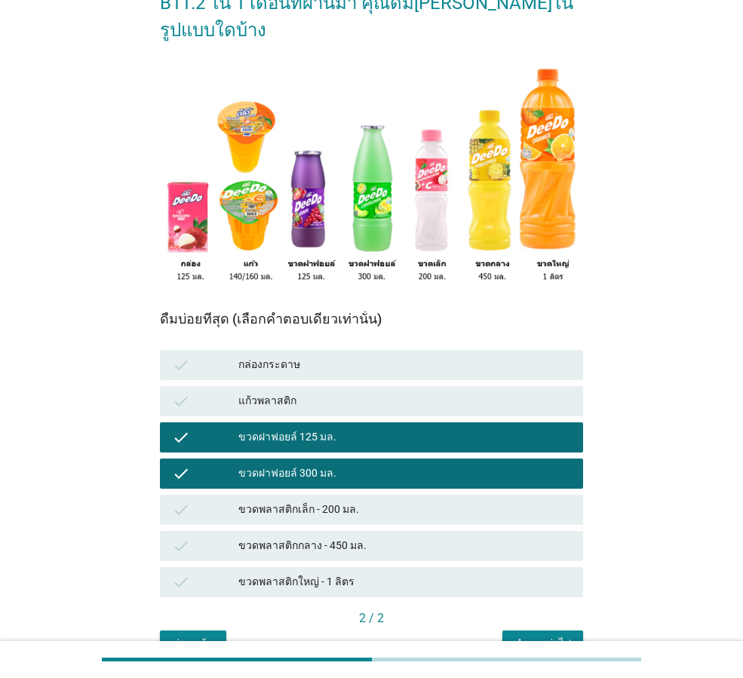
scroll to position [149, 0]
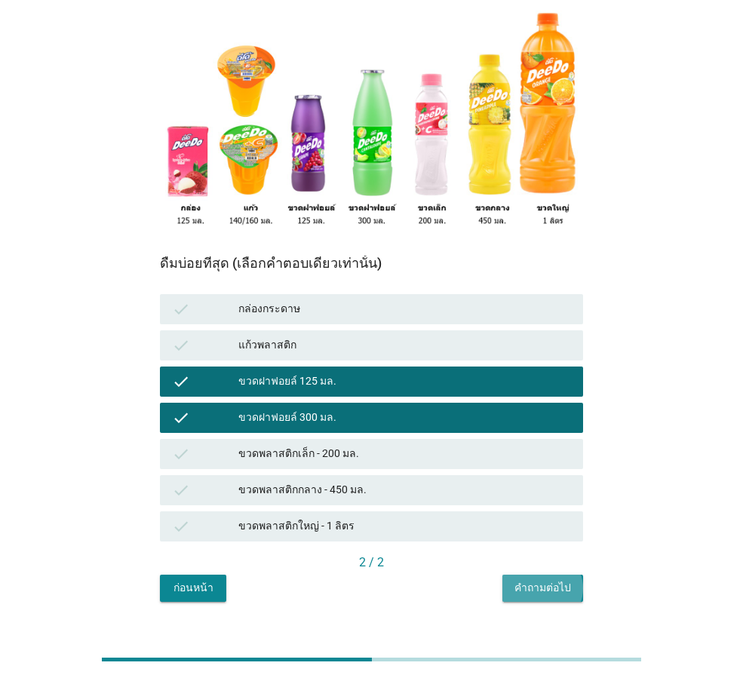
click at [559, 575] on button "คำถามต่อไป" at bounding box center [542, 588] width 81 height 27
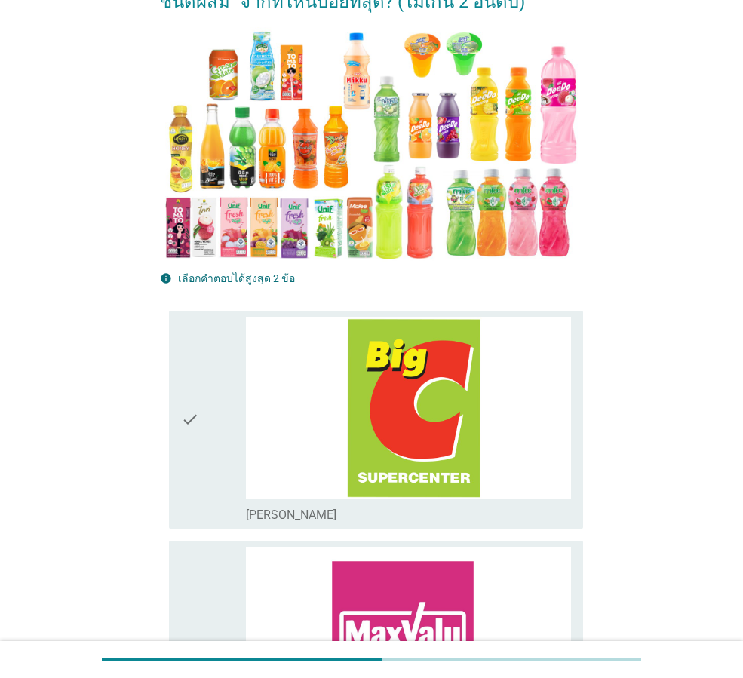
scroll to position [0, 0]
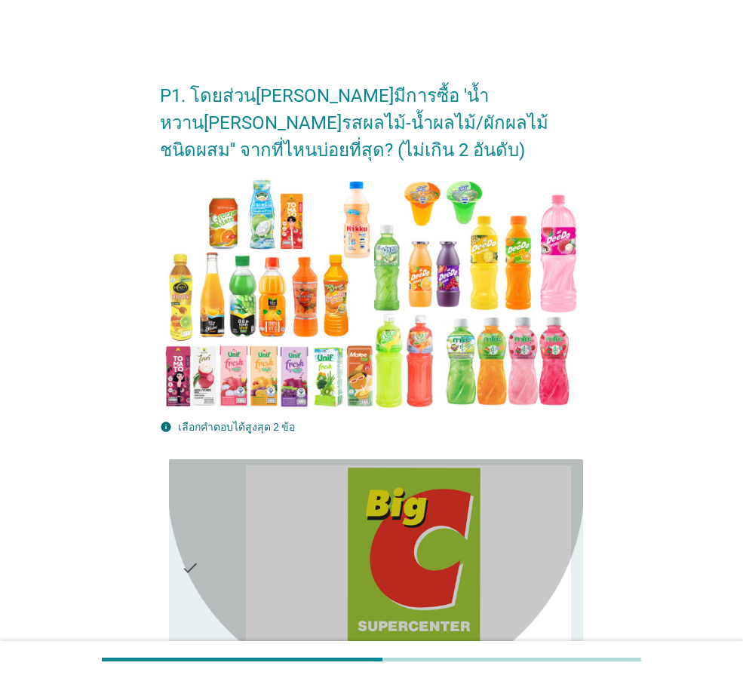
click at [320, 653] on div "check_box_outline_blank [PERSON_NAME]" at bounding box center [408, 662] width 325 height 18
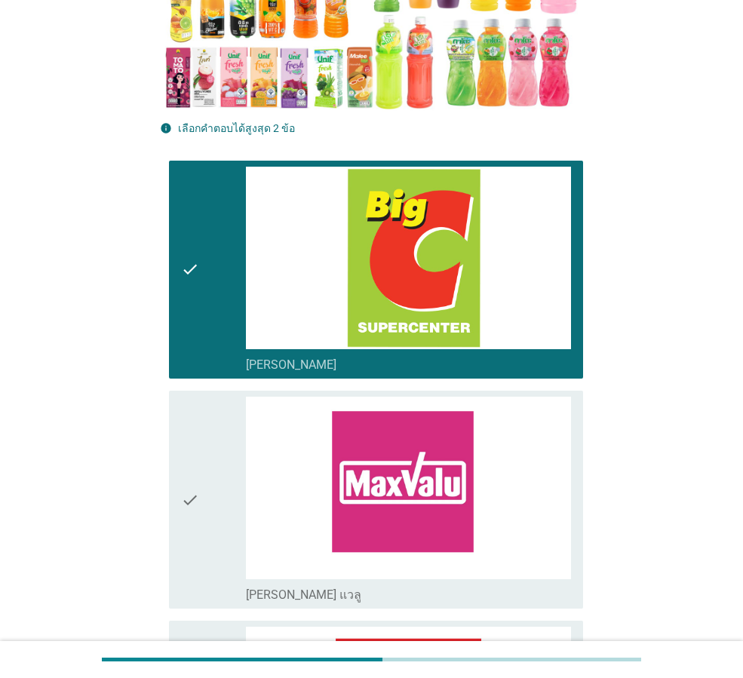
scroll to position [302, 0]
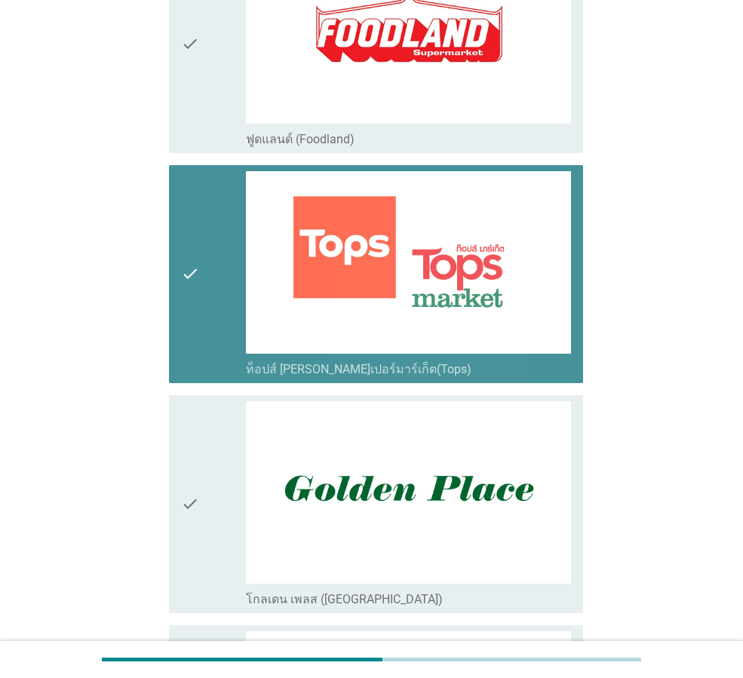
click at [355, 208] on div "check check_box ท็อปส์ [PERSON_NAME]เปอร์มาร์เก็ต(Tops)" at bounding box center [376, 274] width 414 height 218
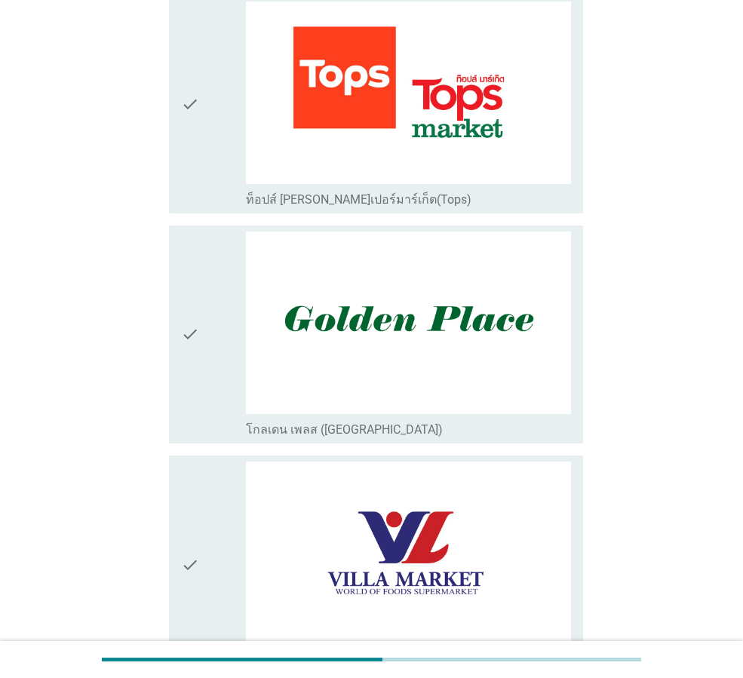
drag, startPoint x: 400, startPoint y: 189, endPoint x: 363, endPoint y: 192, distance: 37.1
click at [400, 188] on div "check_box ท็อปส์ [PERSON_NAME]เปอร์มาร์เก็ต(Tops)" at bounding box center [408, 105] width 325 height 206
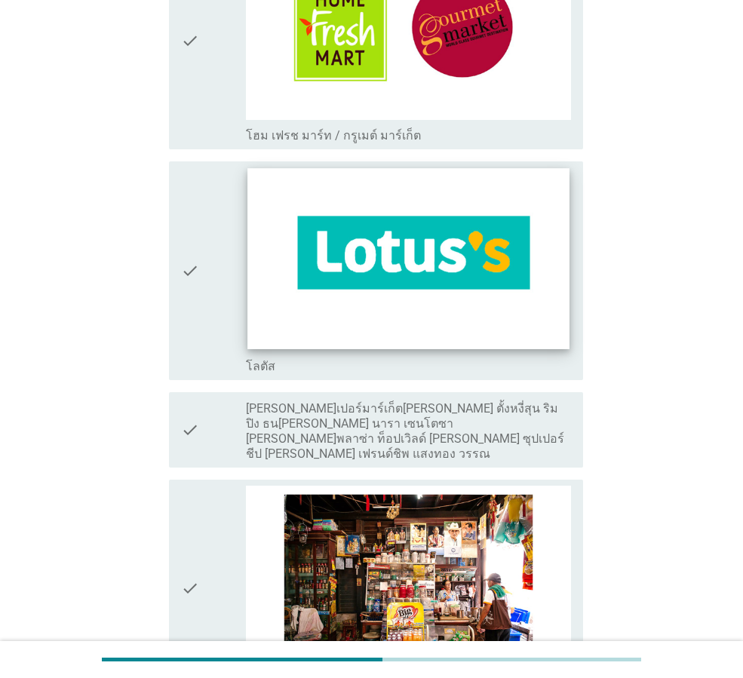
click at [418, 316] on img at bounding box center [407, 259] width 321 height 181
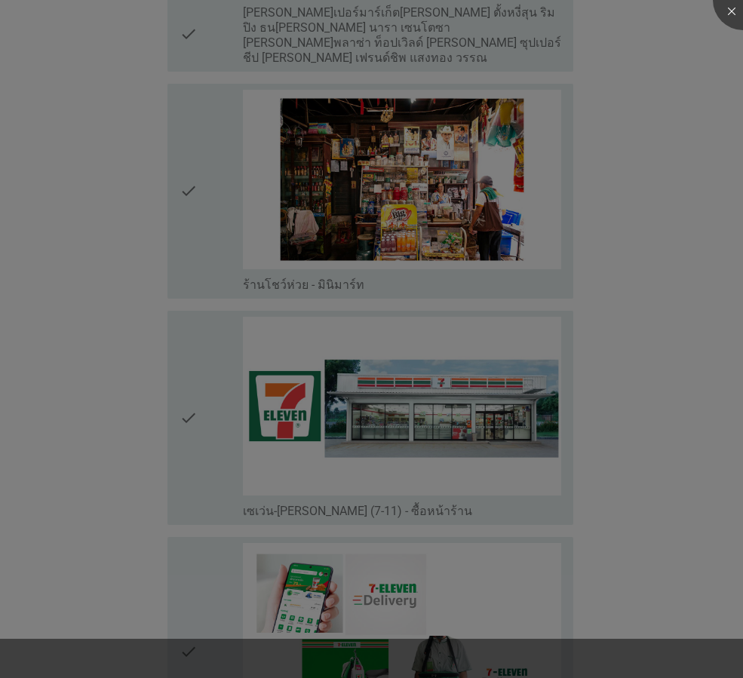
scroll to position [2896, 0]
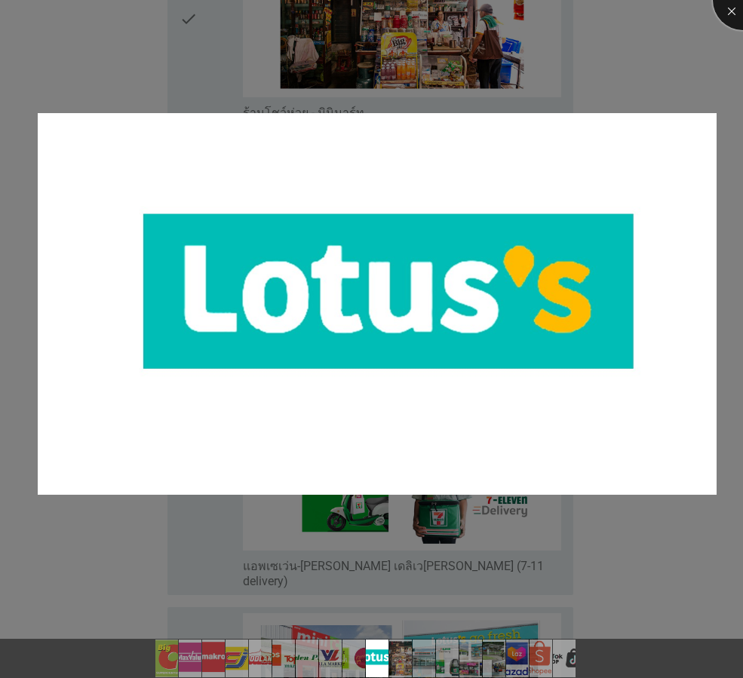
click at [731, 7] on div at bounding box center [743, 0] width 60 height 60
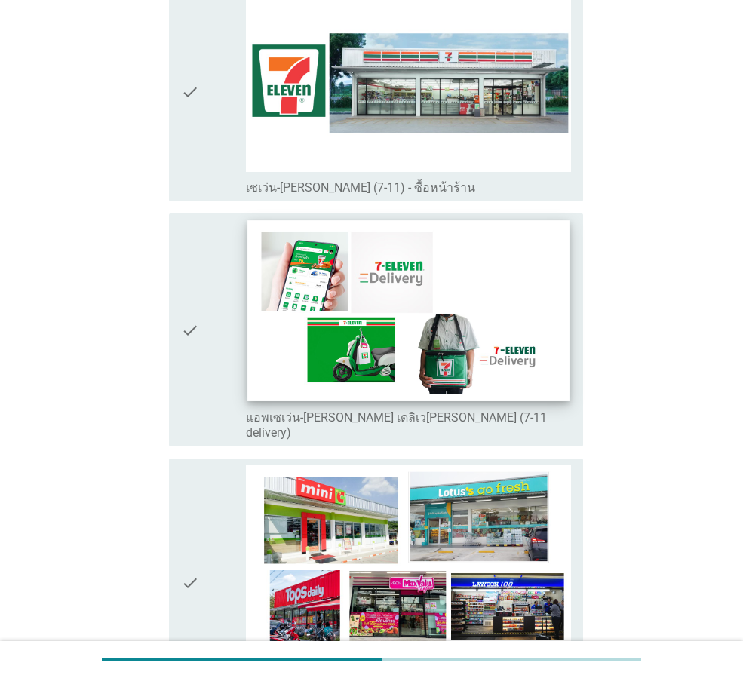
scroll to position [3122, 0]
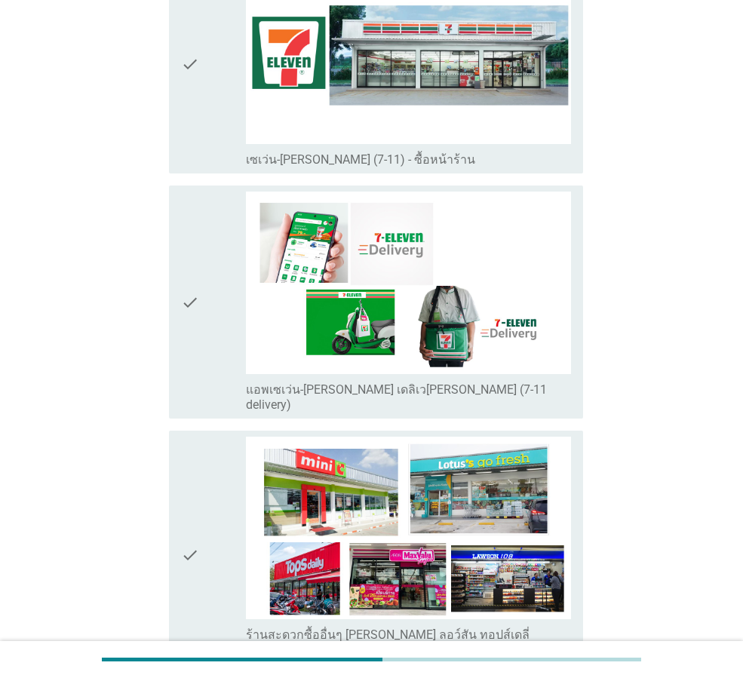
click at [217, 125] on div "check" at bounding box center [213, 65] width 65 height 206
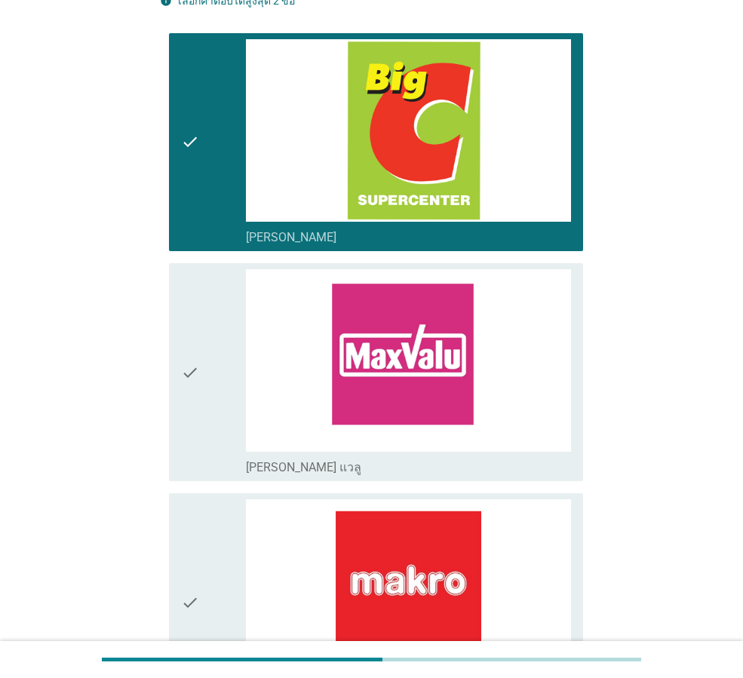
scroll to position [0, 0]
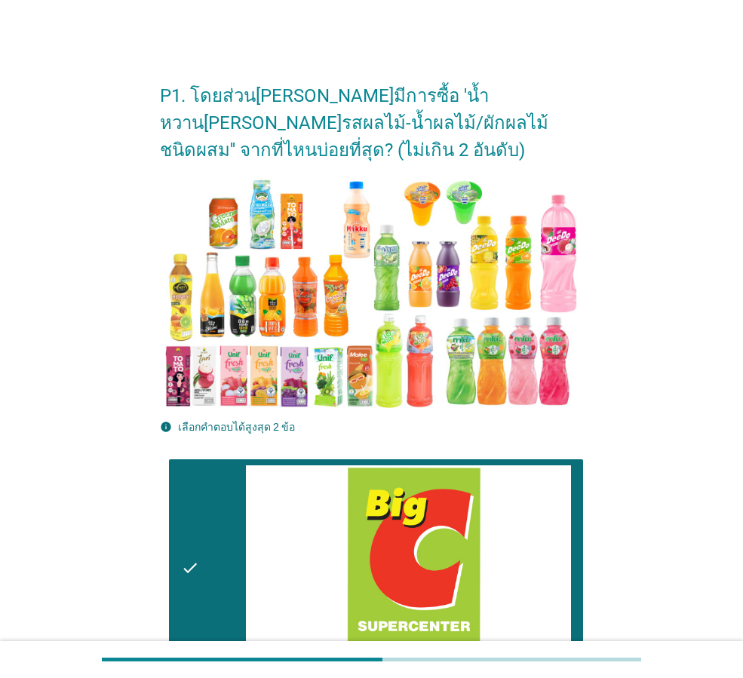
click at [173, 517] on div "check check_box_outline_blank [PERSON_NAME]" at bounding box center [376, 568] width 414 height 218
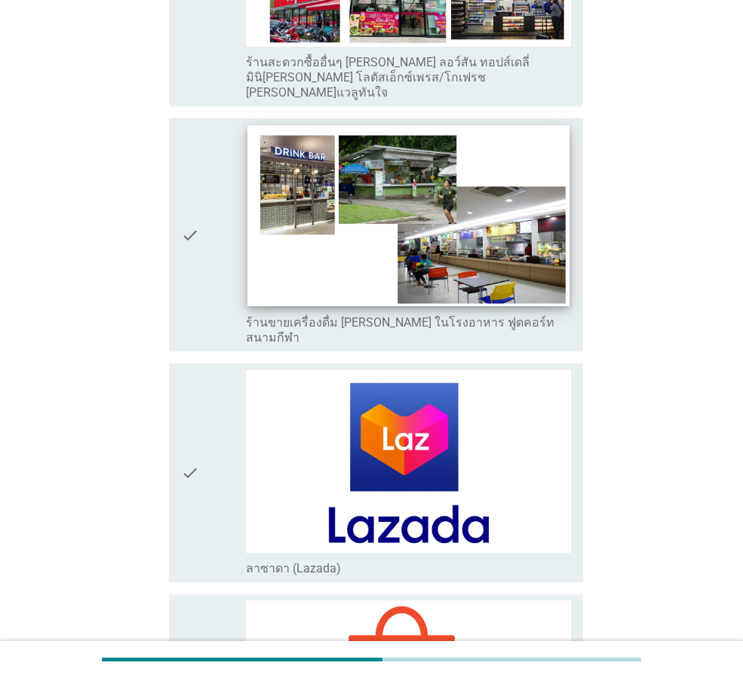
scroll to position [4196, 0]
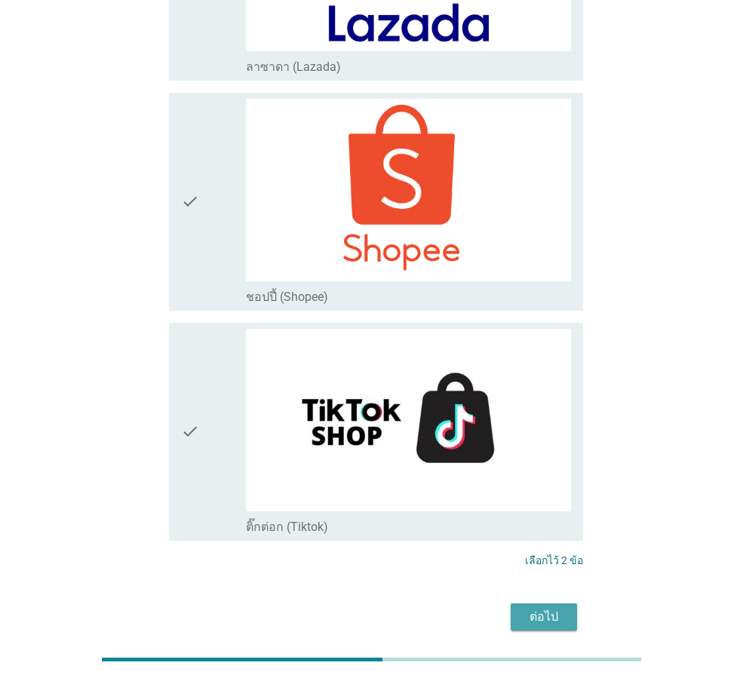
click at [535, 608] on div "ต่อไป" at bounding box center [544, 617] width 42 height 18
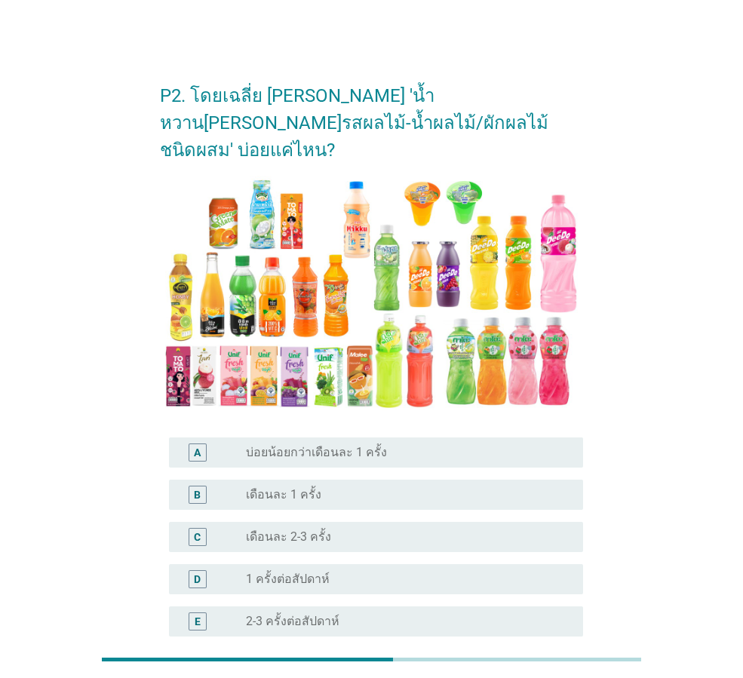
click at [315, 558] on div "D radio_button_unchecked 1 ครั้งต่อสัปดาห์" at bounding box center [371, 579] width 423 height 42
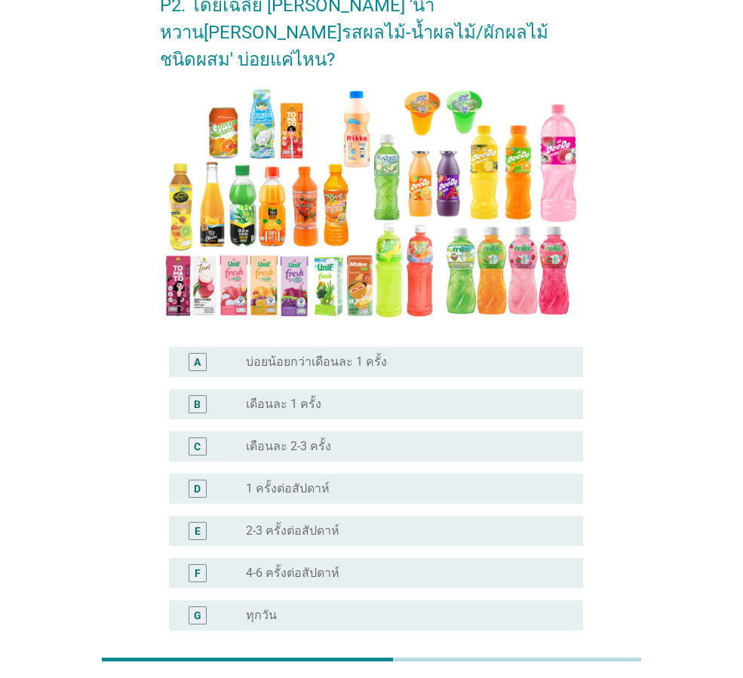
scroll to position [210, 0]
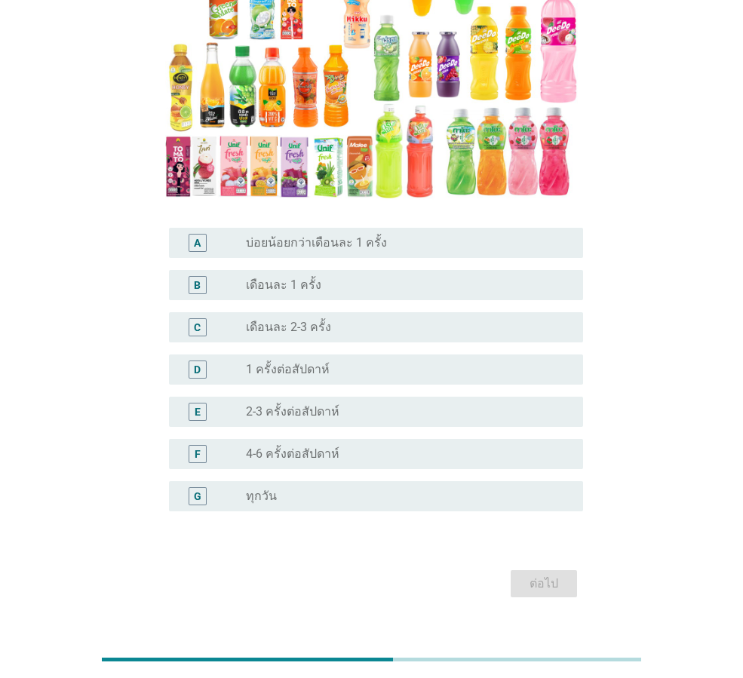
click at [330, 439] on div "F radio_button_unchecked 4-6 ครั้งต่อสัปดาห์" at bounding box center [376, 454] width 414 height 30
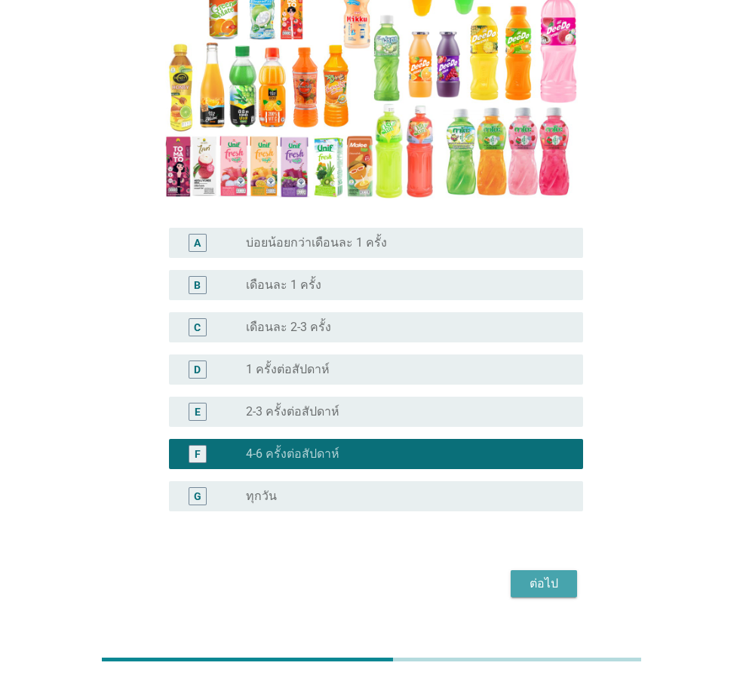
click at [564, 575] on div "ต่อไป" at bounding box center [544, 584] width 42 height 18
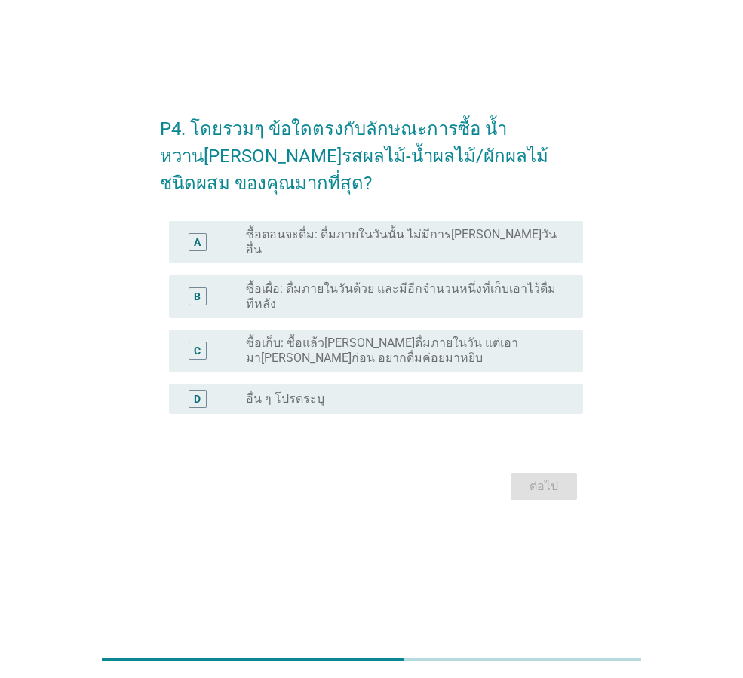
scroll to position [0, 0]
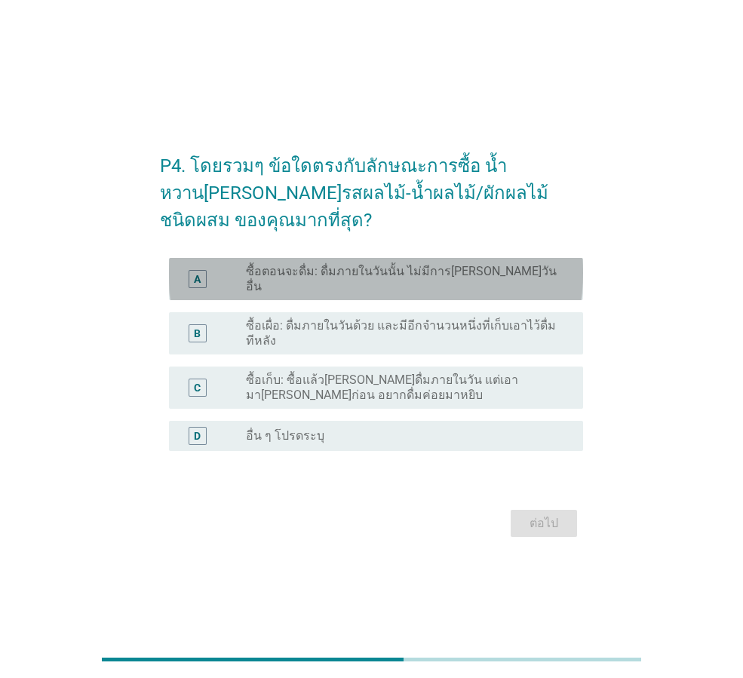
click at [361, 285] on label "ซื้อตอนจะดื่ม: ดื่มภายในวันนั้น ไม่มีการ[PERSON_NAME]วันอื่น" at bounding box center [402, 279] width 313 height 30
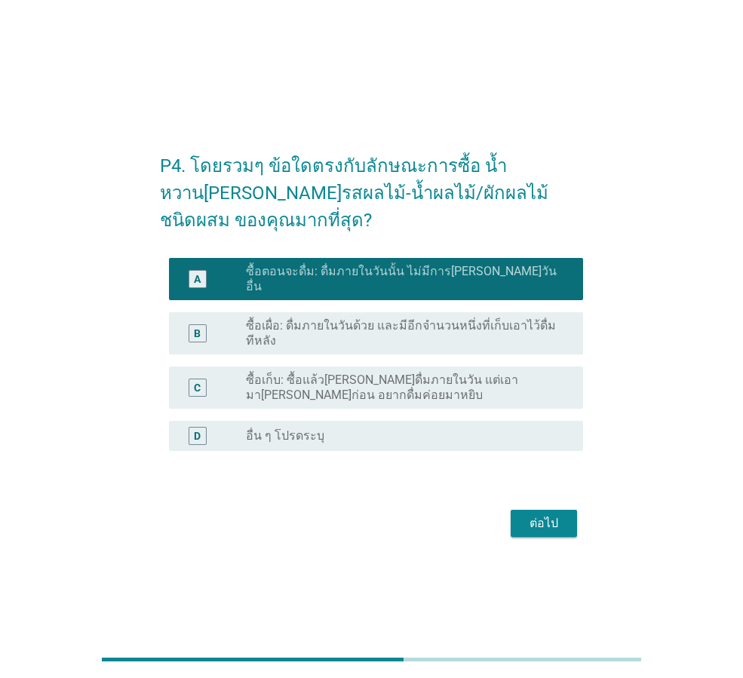
drag, startPoint x: 394, startPoint y: 335, endPoint x: 526, endPoint y: 373, distance: 137.4
click at [394, 336] on label "ซื้อเผื่อ: ดื่มภายในวันด้วย และมีอีกจำนวนหนึ่งที่เก็บเอาไว้ดื่มทีหลัง" at bounding box center [402, 333] width 313 height 30
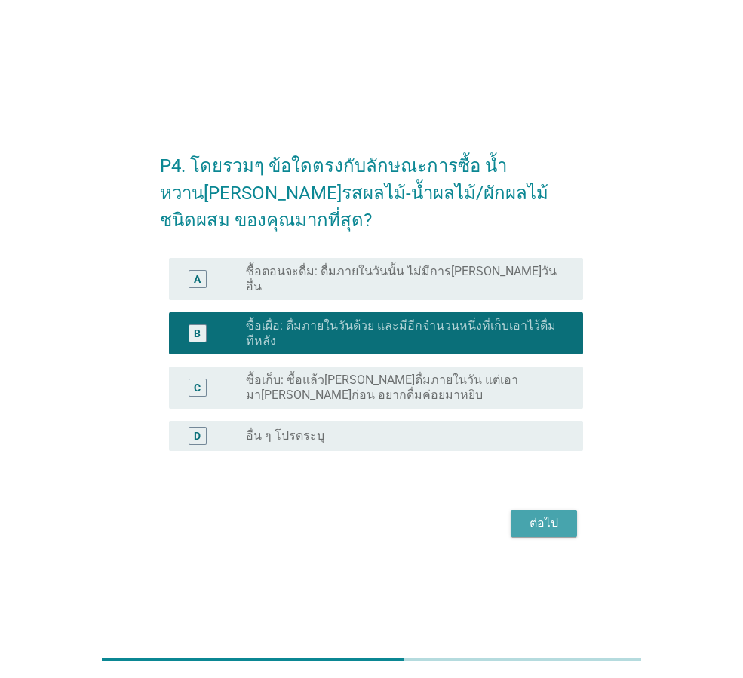
click at [544, 523] on div "ต่อไป" at bounding box center [544, 523] width 42 height 18
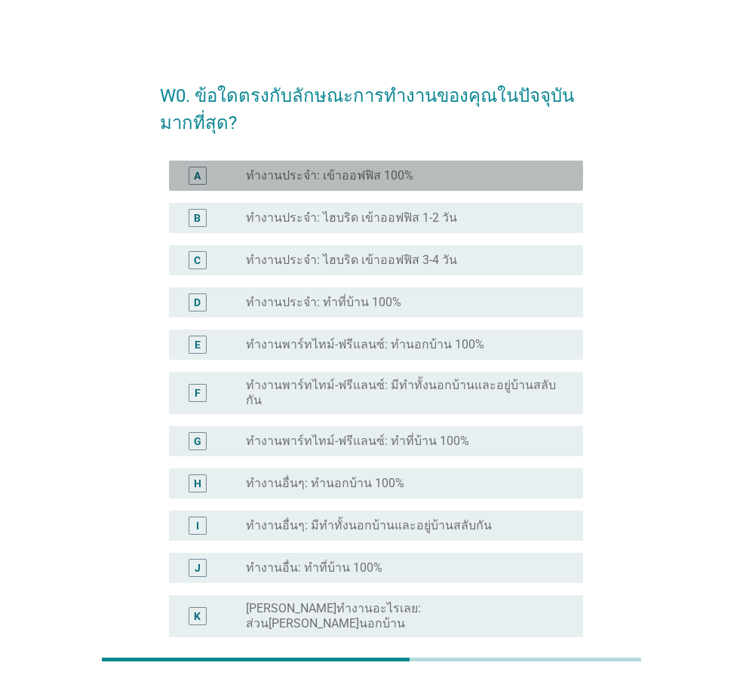
click at [345, 162] on div "A radio_button_unchecked ทำงานประจำ: เข้าออฟฟิส 100%" at bounding box center [376, 176] width 414 height 30
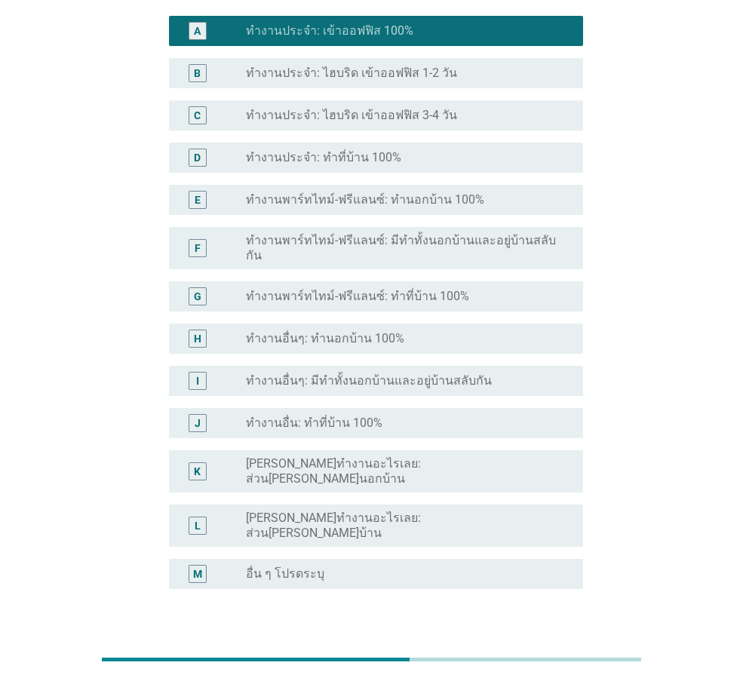
scroll to position [213, 0]
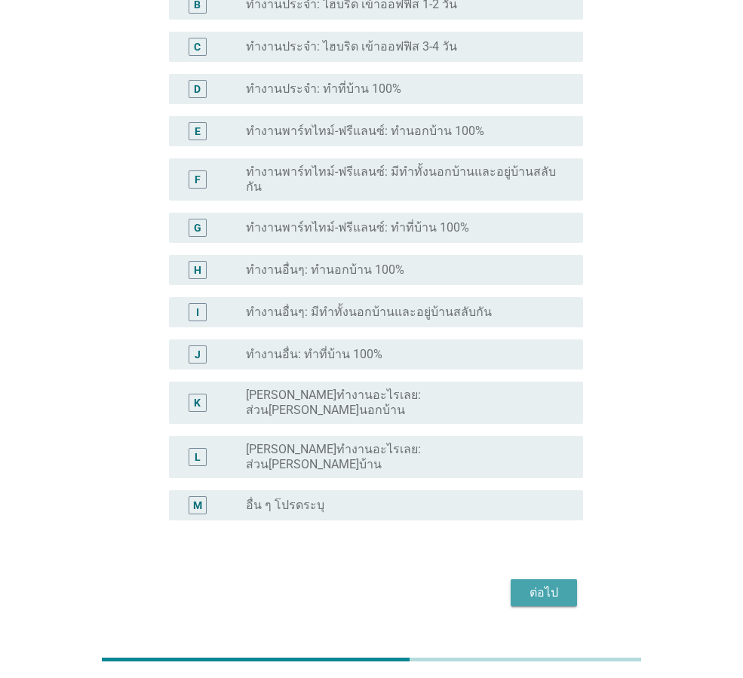
click at [542, 584] on div "ต่อไป" at bounding box center [544, 593] width 42 height 18
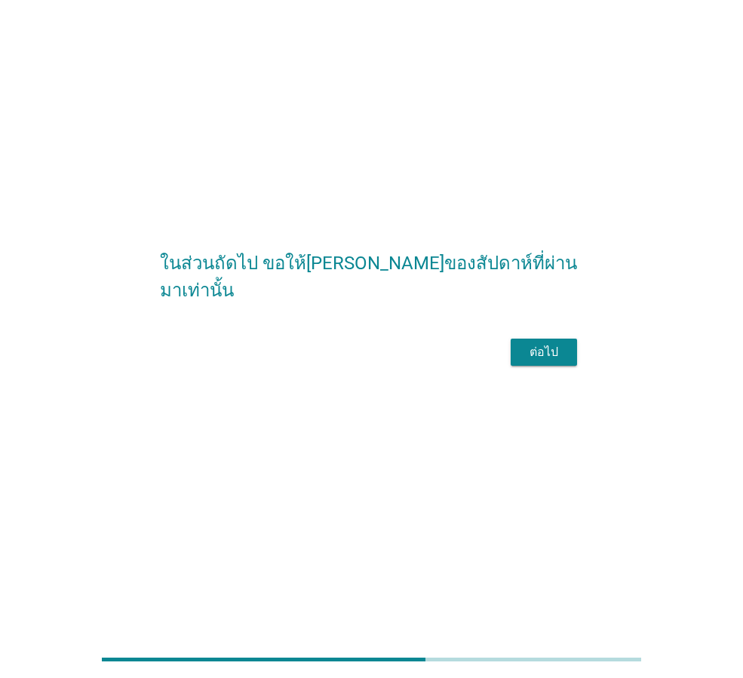
scroll to position [0, 0]
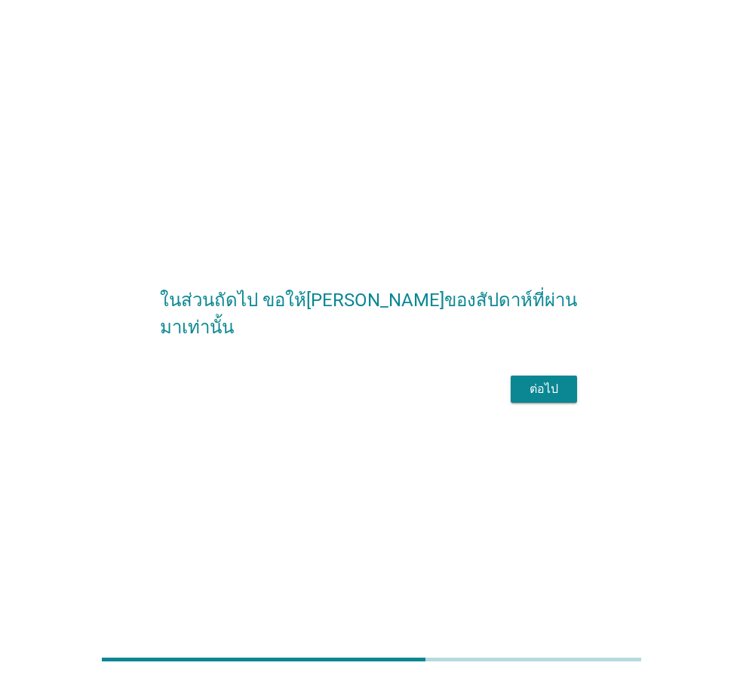
click at [547, 398] on div "ต่อไป" at bounding box center [544, 389] width 42 height 18
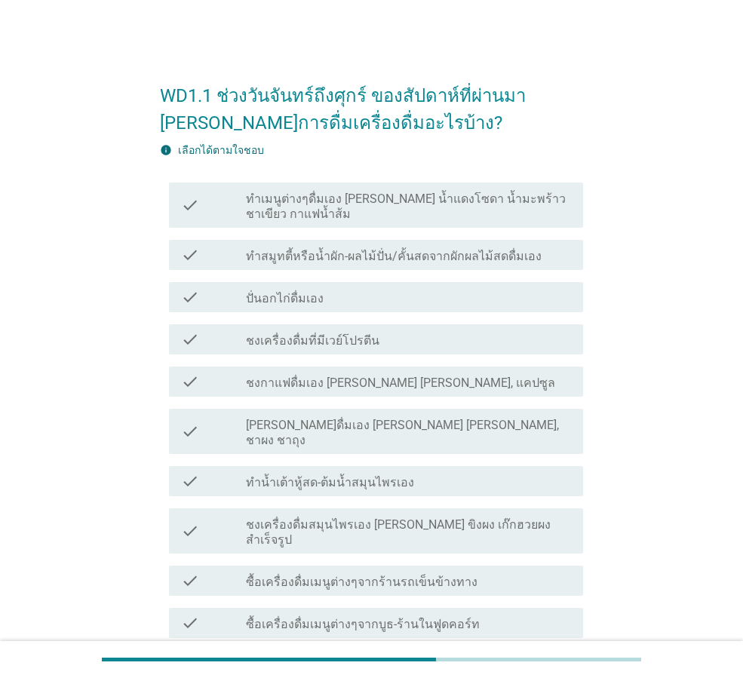
click at [342, 333] on label "ชงเครื่องดื่มที่มีเวย์โปรตีน" at bounding box center [312, 340] width 133 height 15
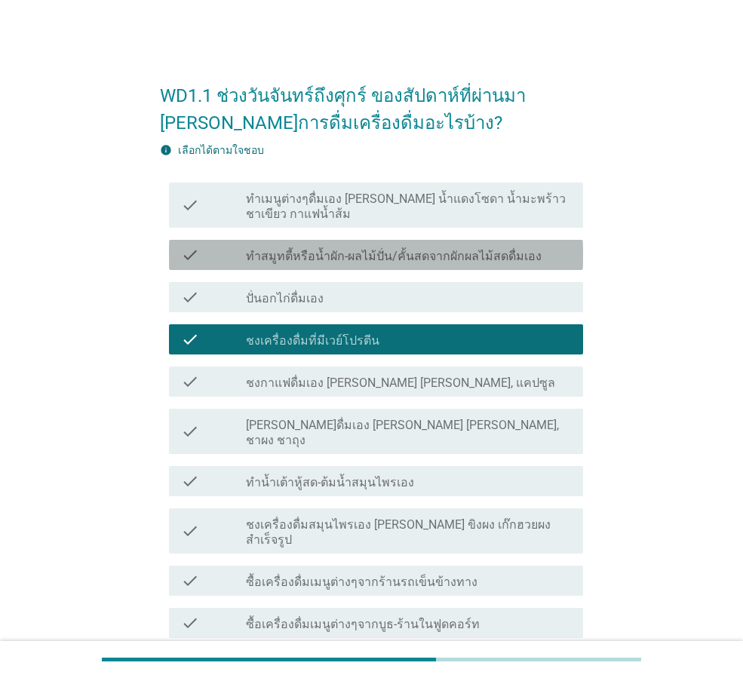
click at [343, 265] on div "check check_box_outline_blank ทำสมูทตี้หรือน้ำผัก-ผลไม้ปั่น/คั้นสดจากผักผลไม้สด…" at bounding box center [376, 255] width 414 height 30
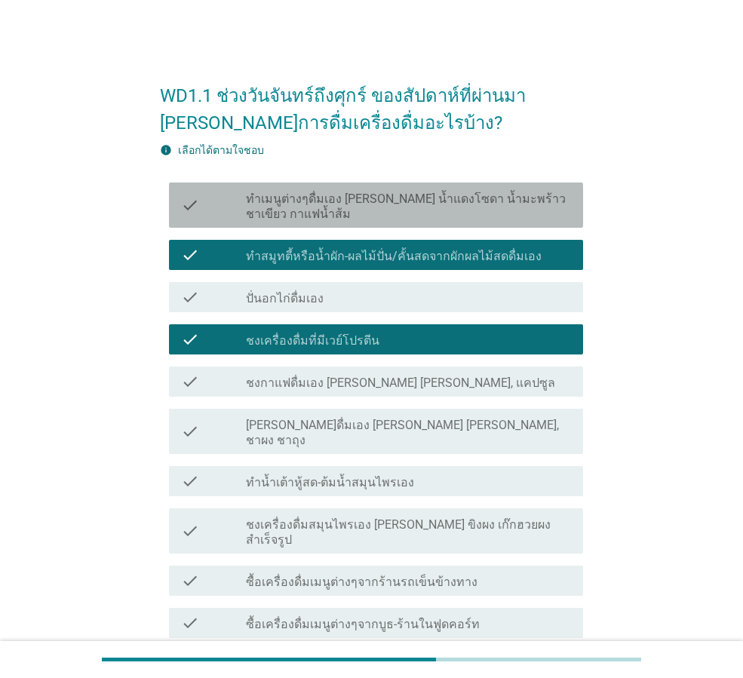
click at [371, 214] on label "ทำเมนูต่างๆดื่มเอง [PERSON_NAME] น้ำแดงโซดา น้ำมะพร้าวชาเขียว กาแฟน้ำส้ม" at bounding box center [408, 207] width 325 height 30
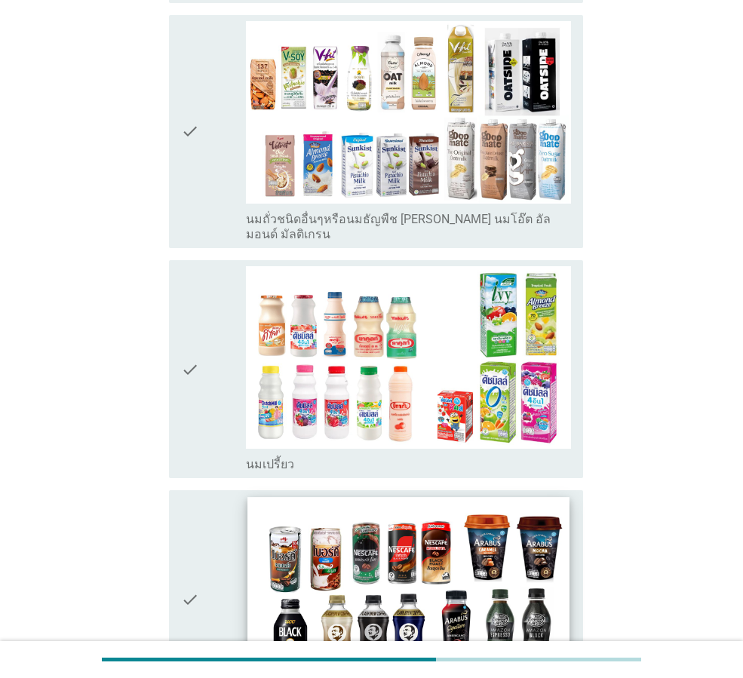
scroll to position [829, 0]
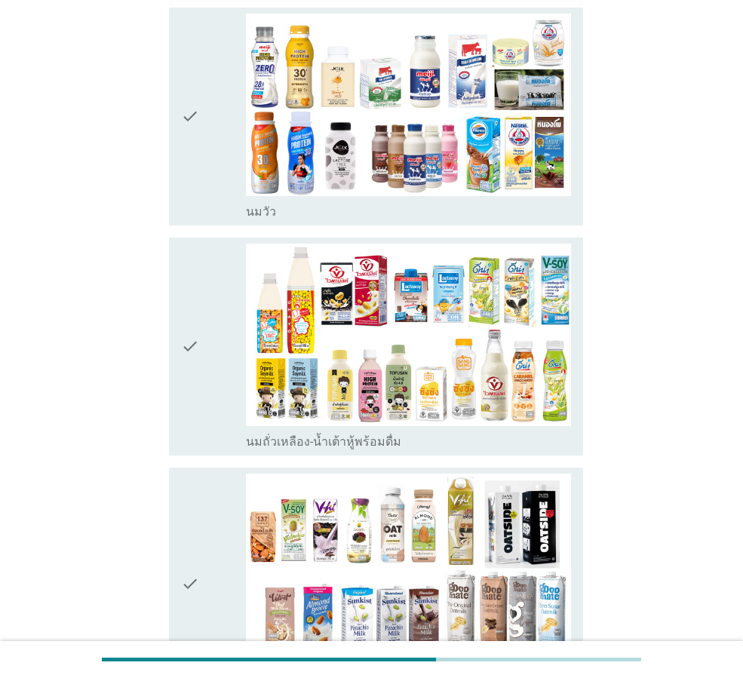
click at [195, 474] on icon "check" at bounding box center [190, 584] width 18 height 221
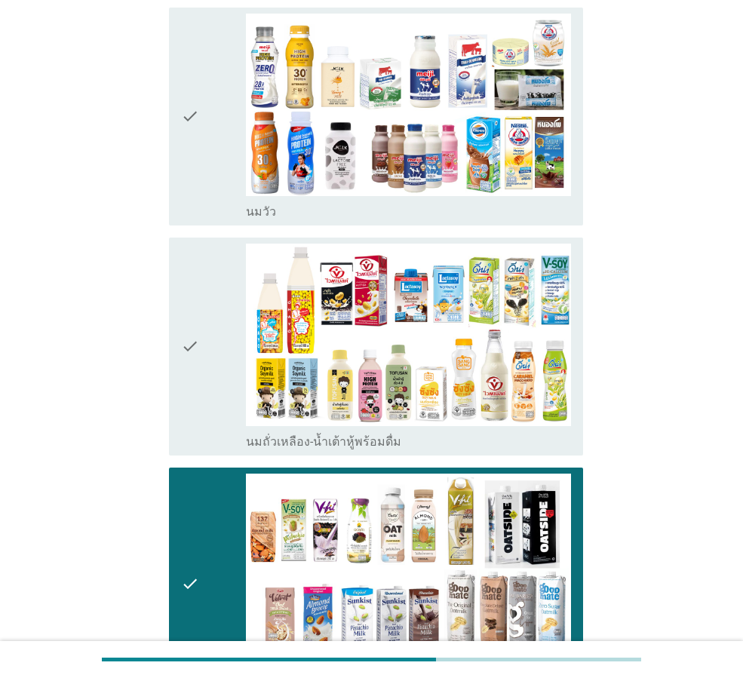
click at [198, 293] on icon "check" at bounding box center [190, 347] width 18 height 206
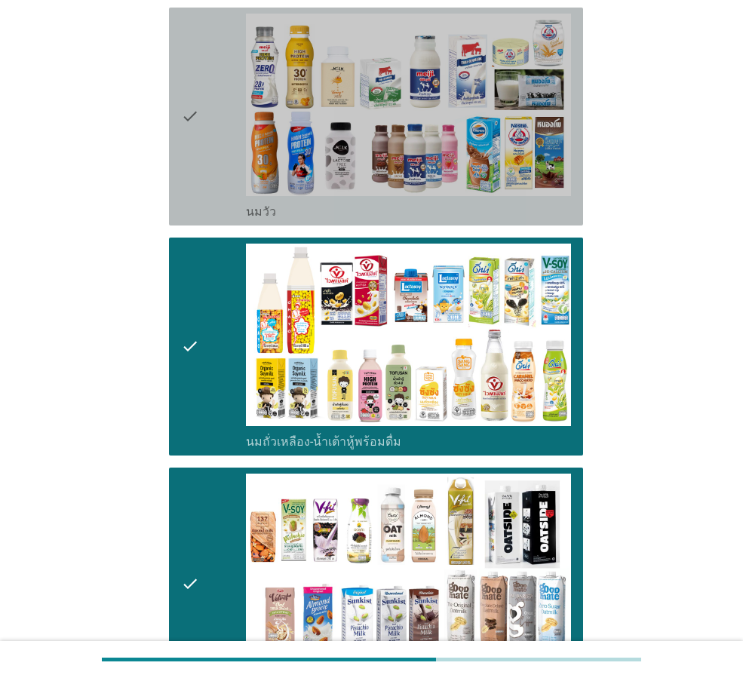
click at [194, 115] on icon "check" at bounding box center [190, 117] width 18 height 206
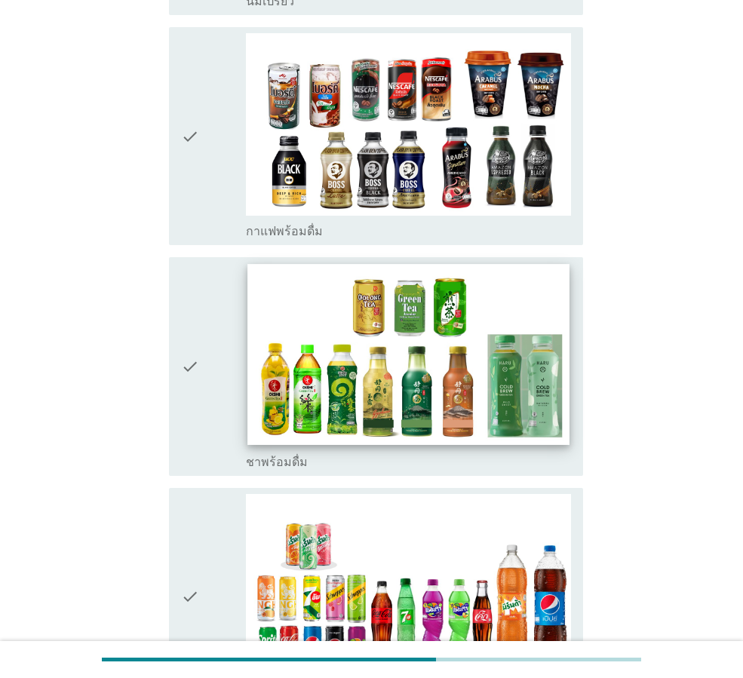
scroll to position [1885, 0]
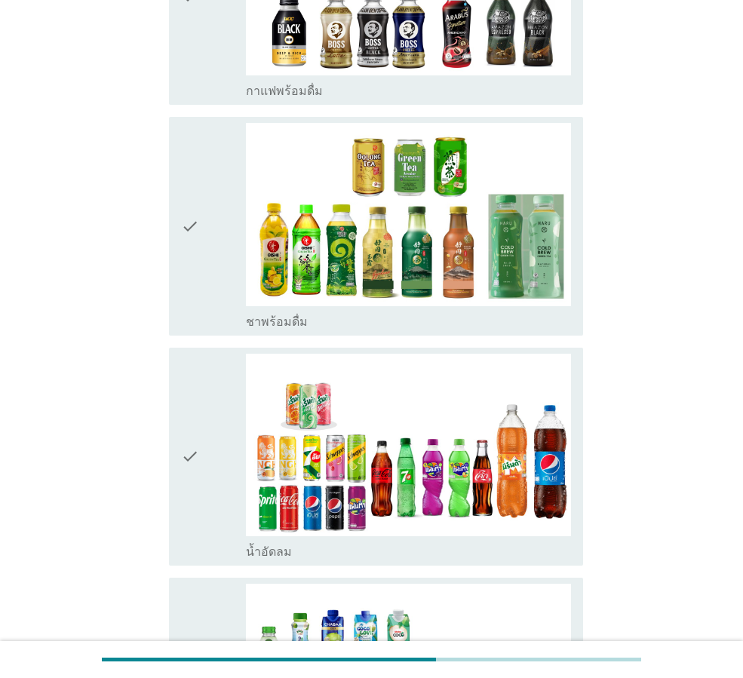
click at [212, 194] on div "check" at bounding box center [213, 226] width 65 height 206
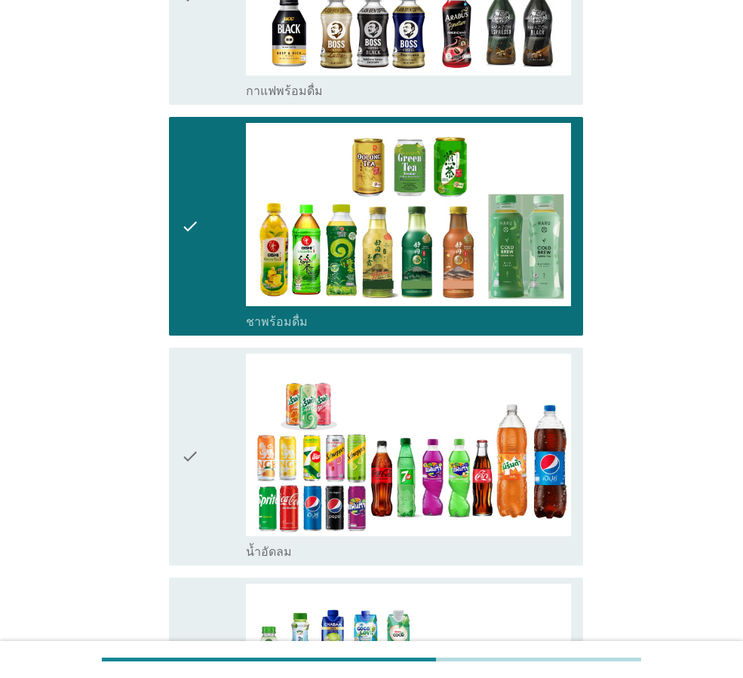
click at [190, 354] on icon "check" at bounding box center [190, 457] width 18 height 206
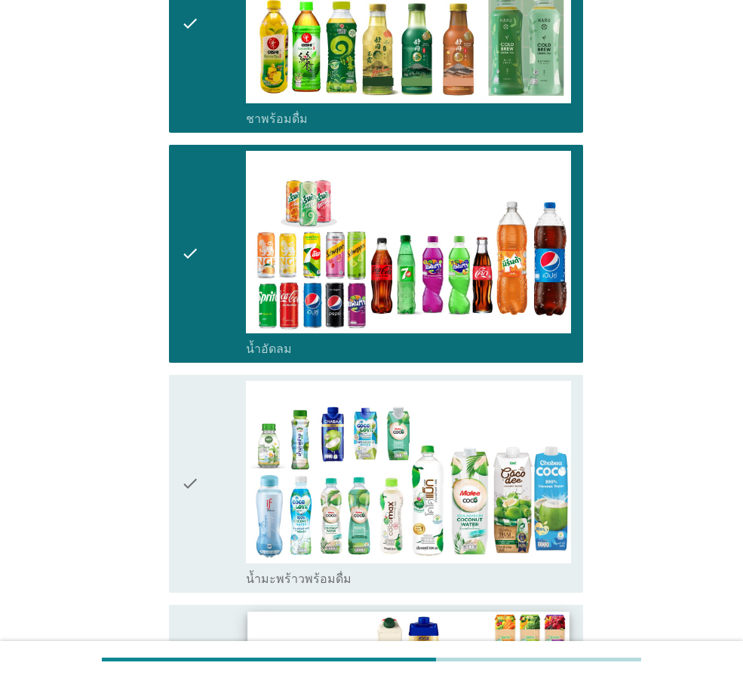
scroll to position [2262, 0]
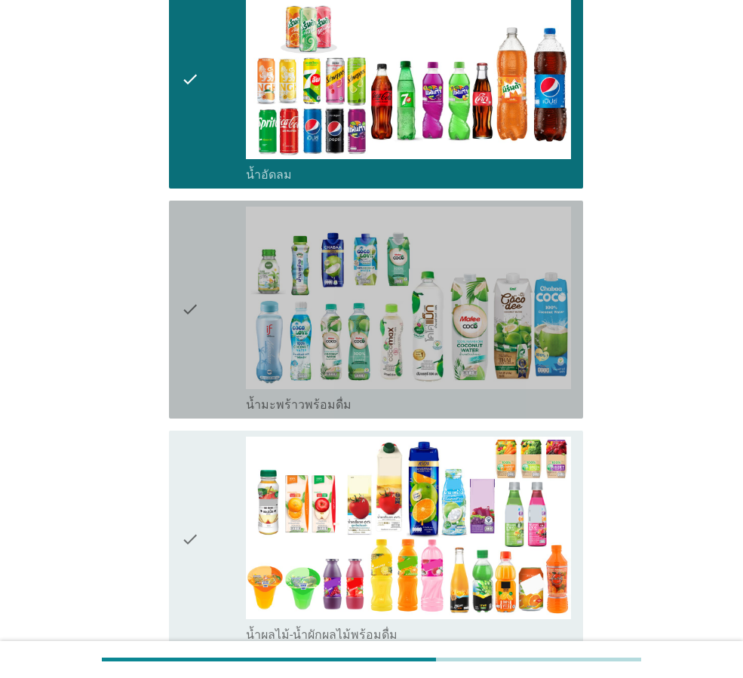
drag, startPoint x: 207, startPoint y: 276, endPoint x: 188, endPoint y: 400, distance: 125.8
click at [207, 277] on div "check" at bounding box center [213, 310] width 65 height 206
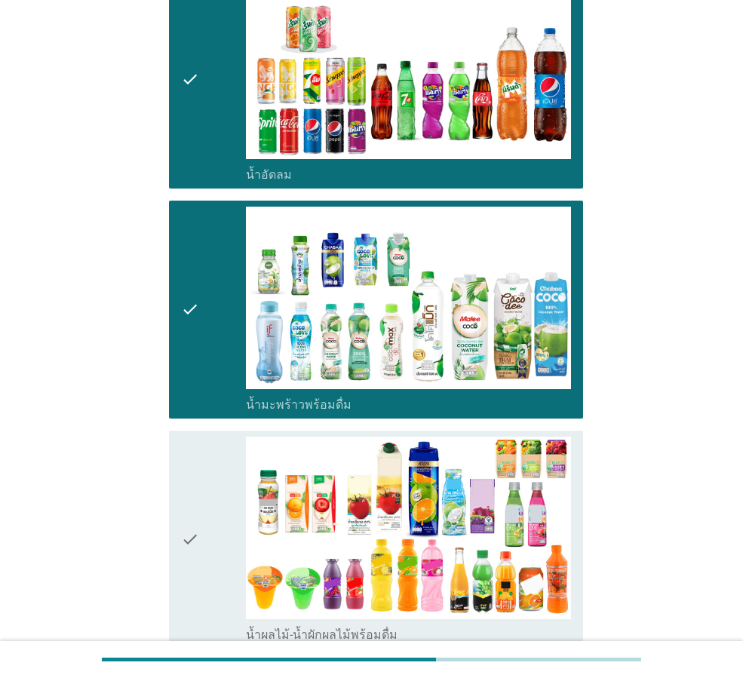
click at [184, 437] on icon "check" at bounding box center [190, 540] width 18 height 206
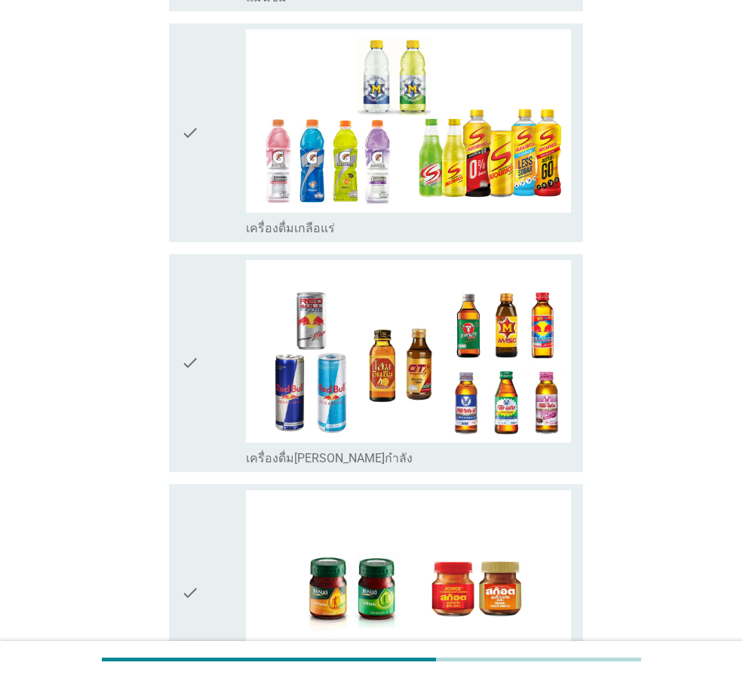
scroll to position [3379, 0]
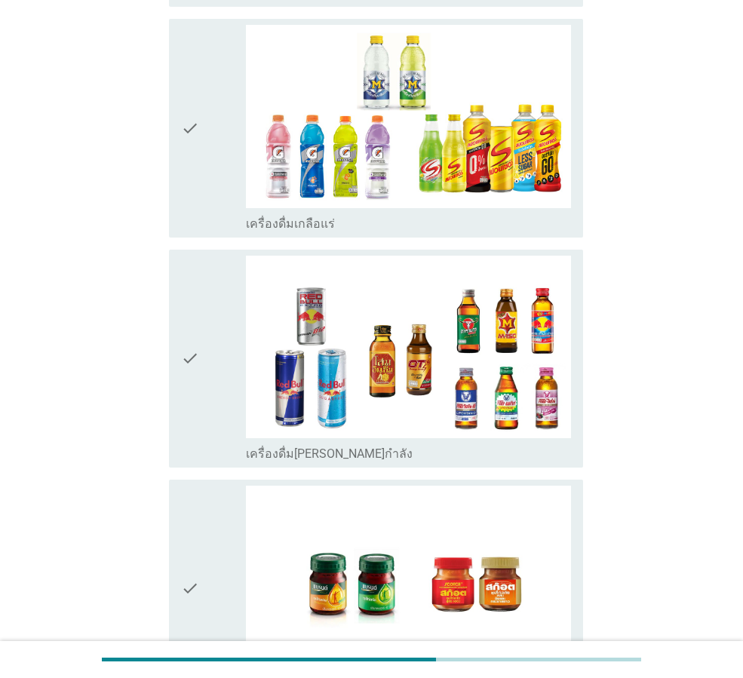
drag, startPoint x: 192, startPoint y: 101, endPoint x: 190, endPoint y: 118, distance: 16.7
click at [190, 100] on icon "check" at bounding box center [190, 128] width 18 height 206
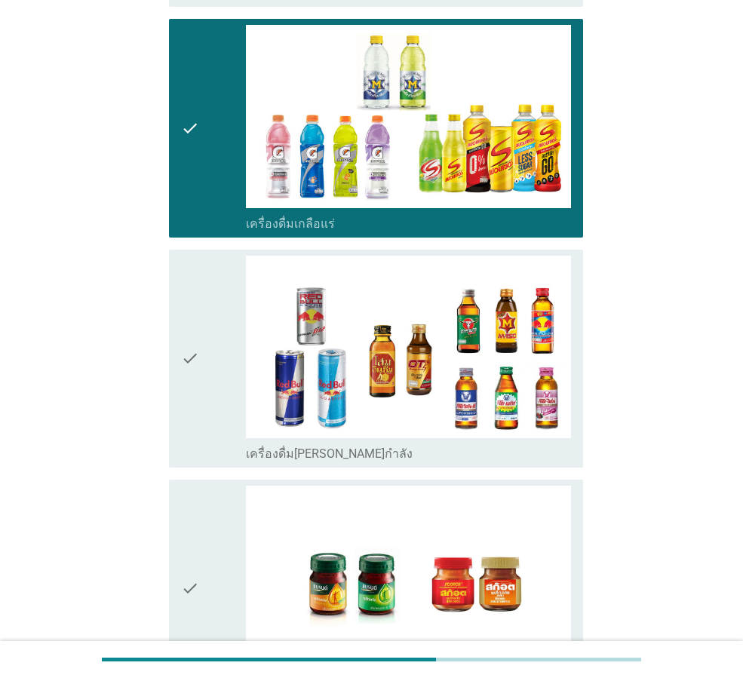
click at [223, 307] on div "check" at bounding box center [213, 359] width 65 height 206
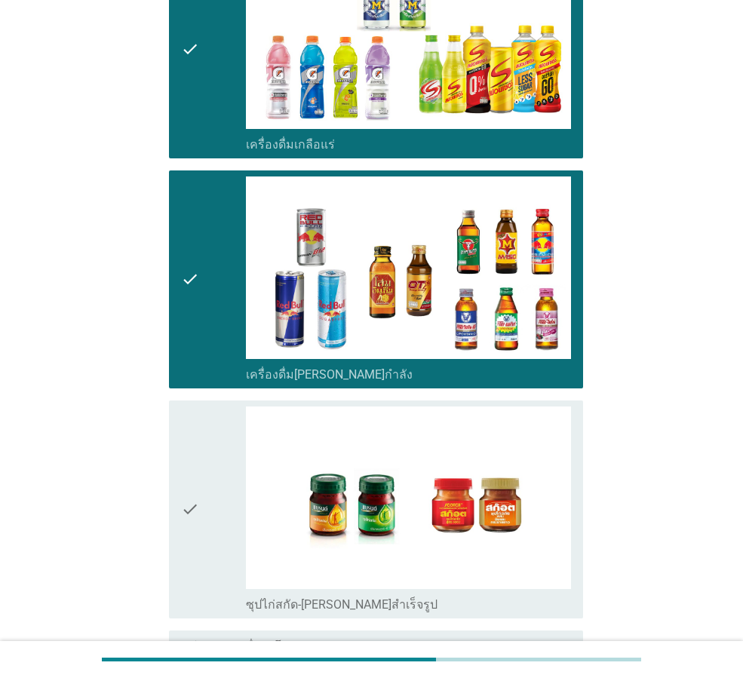
scroll to position [3511, 0]
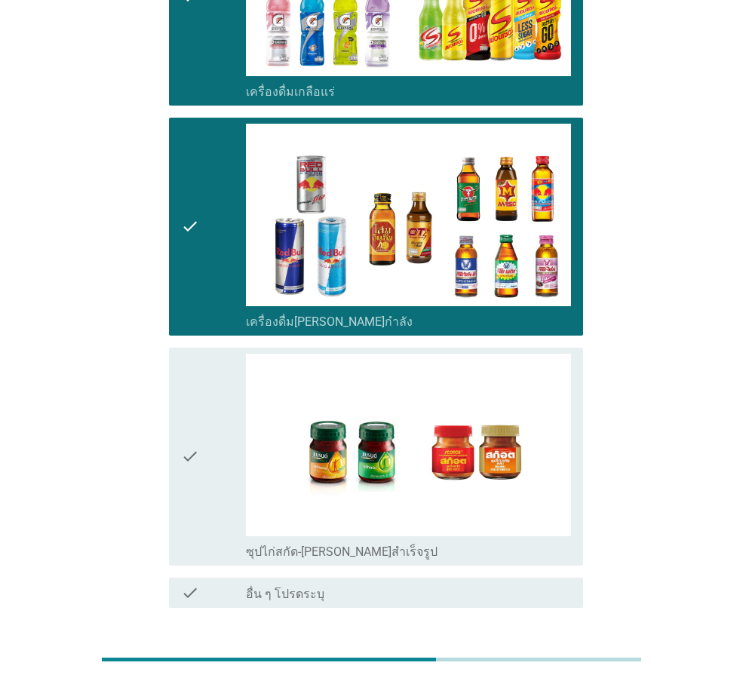
click at [535, 653] on div "ต่อไป" at bounding box center [544, 662] width 42 height 18
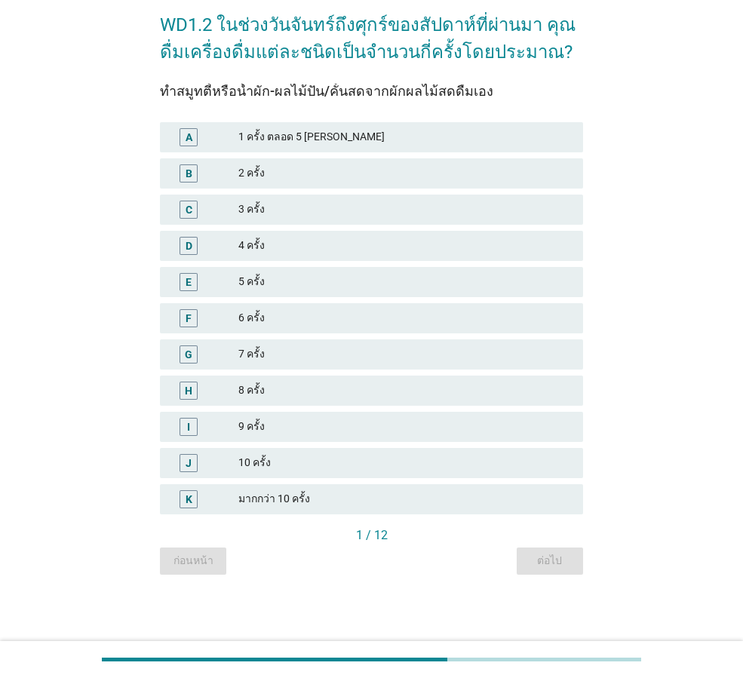
scroll to position [0, 0]
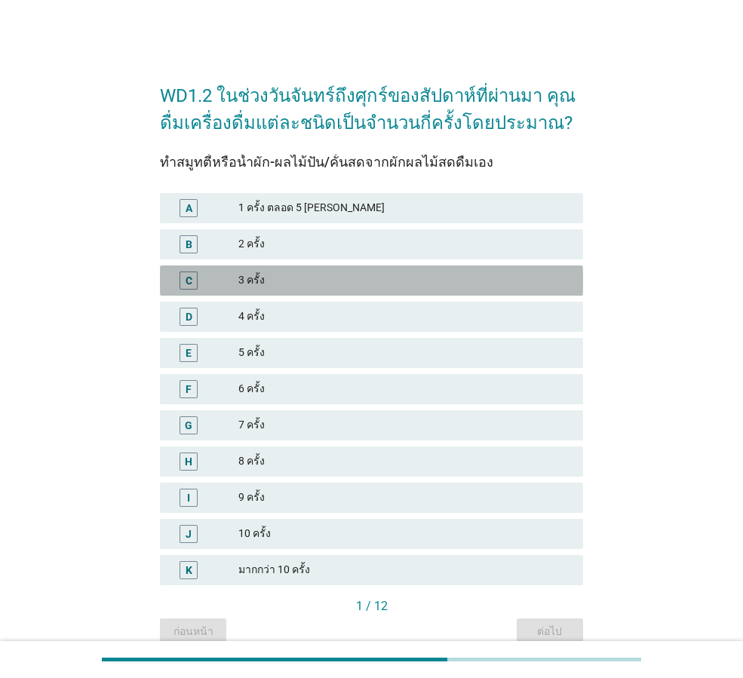
click at [329, 270] on div "C 3 ครั้ง" at bounding box center [371, 280] width 423 height 30
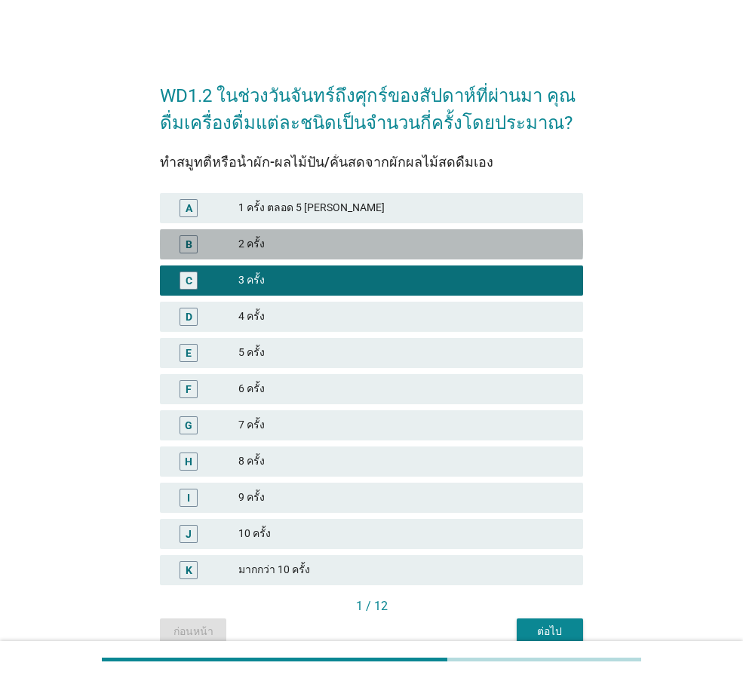
click at [335, 256] on div "B 2 ครั้ง" at bounding box center [371, 244] width 423 height 30
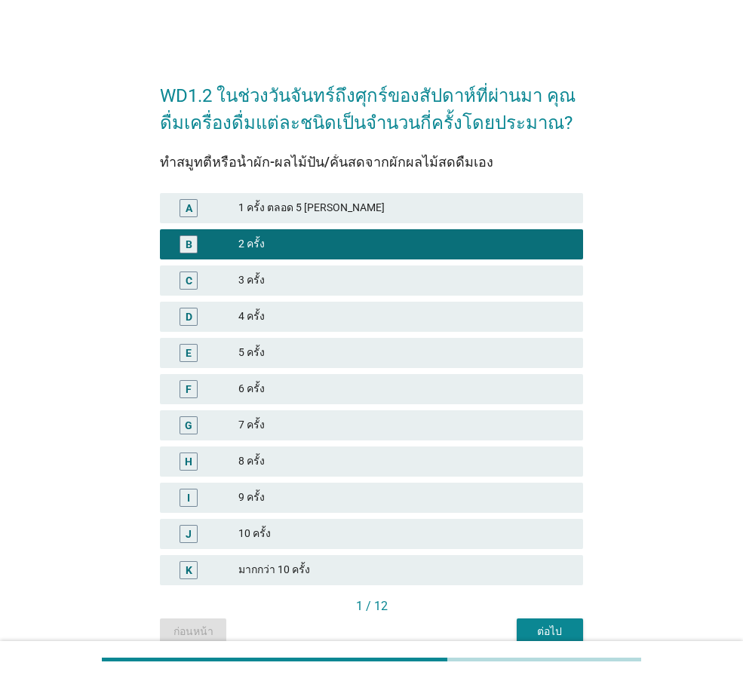
click at [318, 317] on div "4 ครั้ง" at bounding box center [404, 317] width 333 height 18
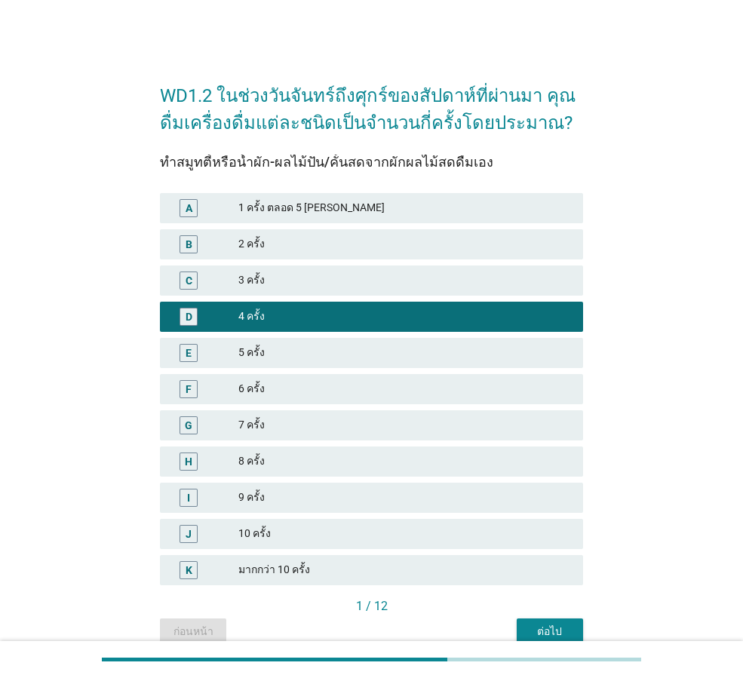
click at [558, 616] on div "1 / 12" at bounding box center [371, 607] width 423 height 21
click at [548, 630] on div "ต่อไป" at bounding box center [550, 632] width 42 height 16
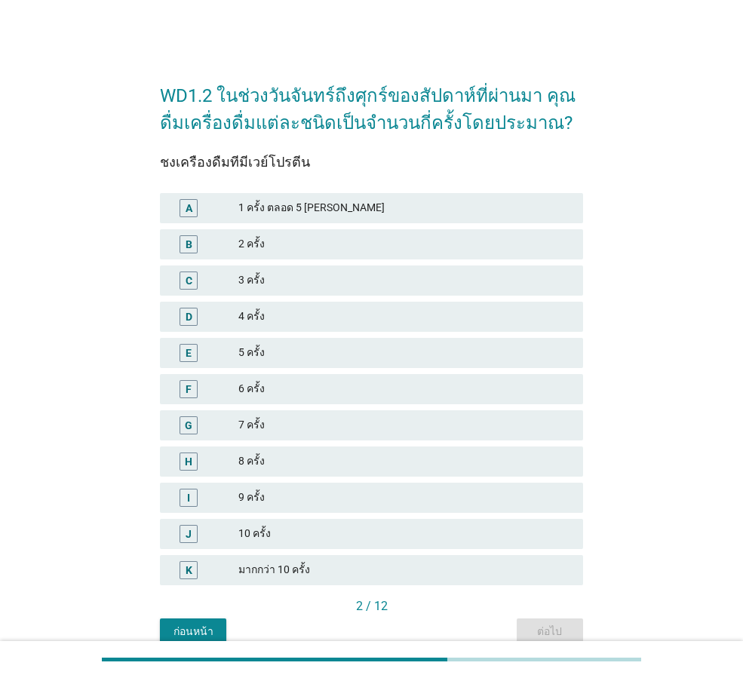
click at [325, 381] on div "6 ครั้ง" at bounding box center [404, 389] width 333 height 18
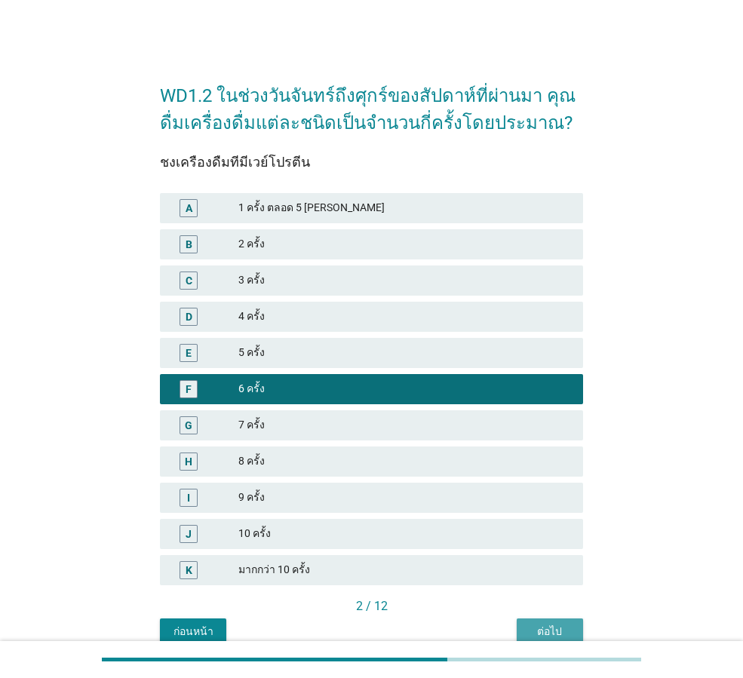
click at [559, 630] on div "ต่อไป" at bounding box center [550, 632] width 42 height 16
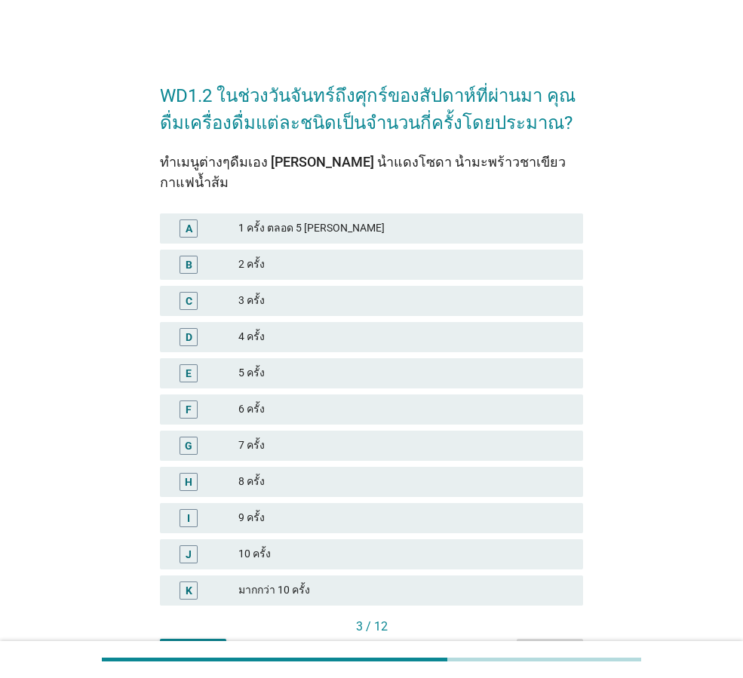
click at [397, 364] on div "5 ครั้ง" at bounding box center [404, 373] width 333 height 18
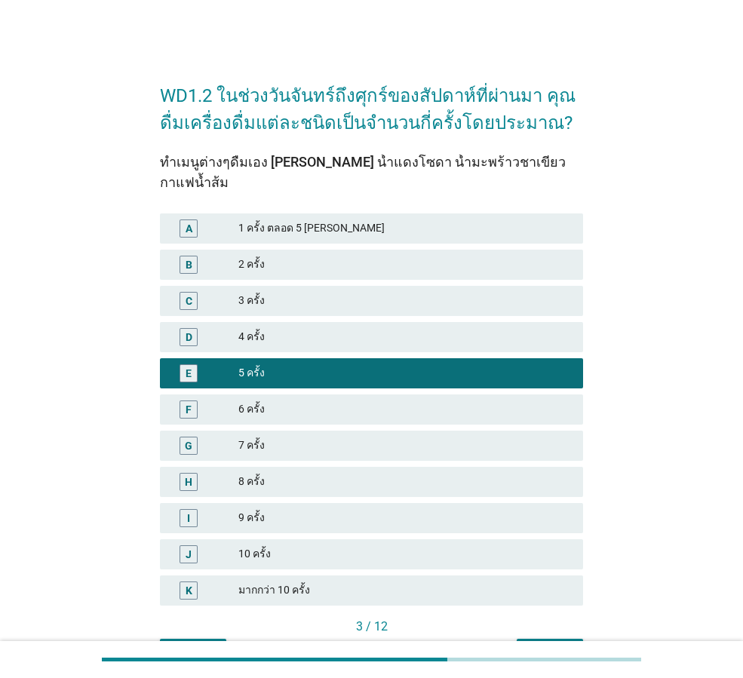
click at [545, 644] on div "ต่อไป" at bounding box center [550, 652] width 42 height 16
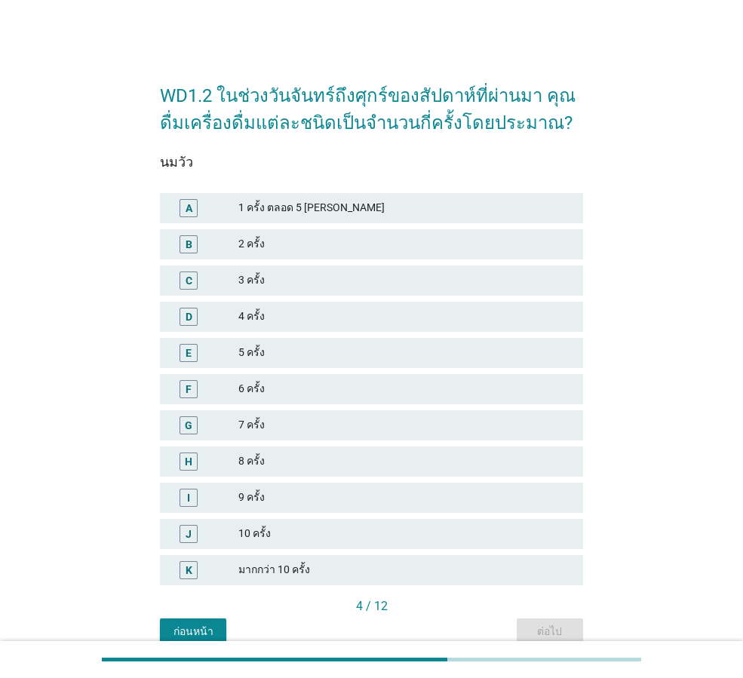
click at [317, 429] on div "7 ครั้ง" at bounding box center [404, 425] width 333 height 18
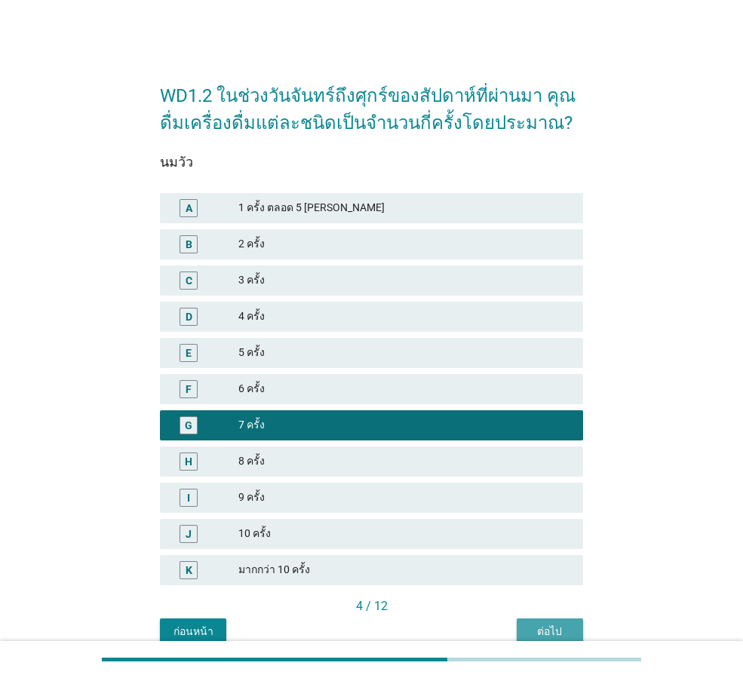
click at [550, 631] on div "ต่อไป" at bounding box center [550, 632] width 42 height 16
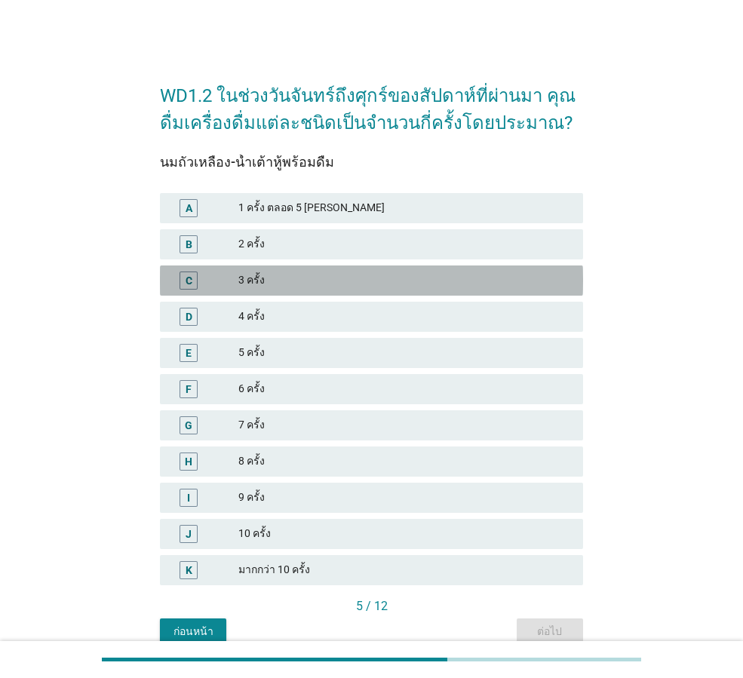
click at [349, 265] on div "C 3 ครั้ง" at bounding box center [371, 280] width 423 height 30
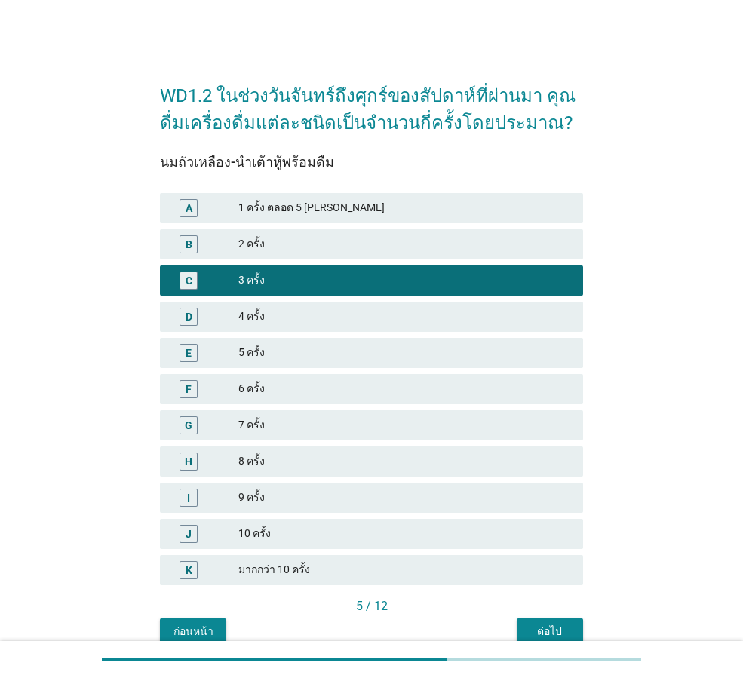
click at [547, 648] on div at bounding box center [371, 659] width 539 height 25
click at [553, 630] on div "ต่อไป" at bounding box center [550, 632] width 42 height 16
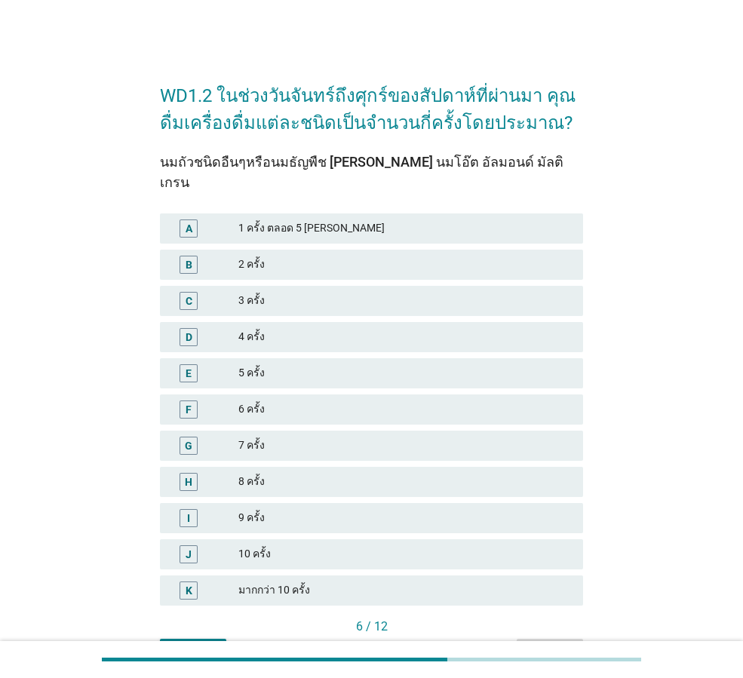
click at [367, 364] on div "5 ครั้ง" at bounding box center [404, 373] width 333 height 18
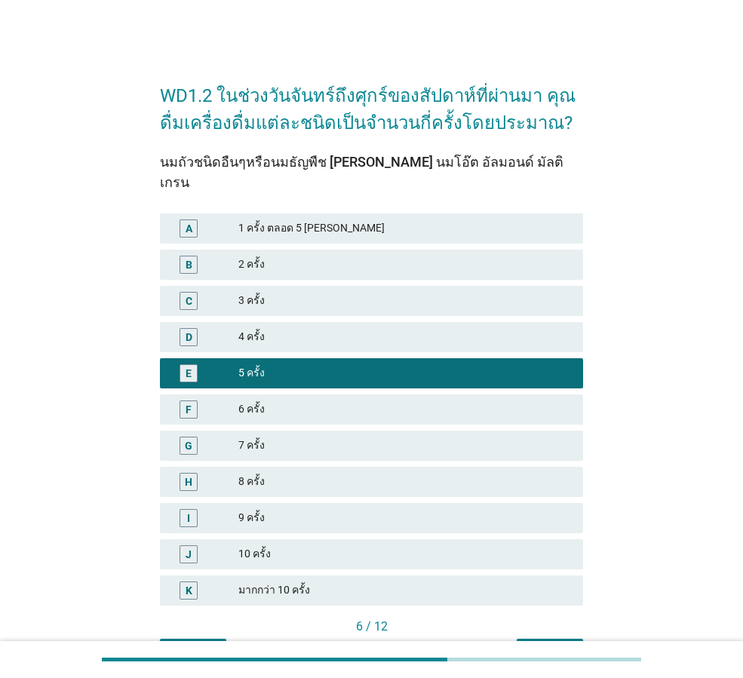
click at [542, 644] on div "ต่อไป" at bounding box center [550, 652] width 42 height 16
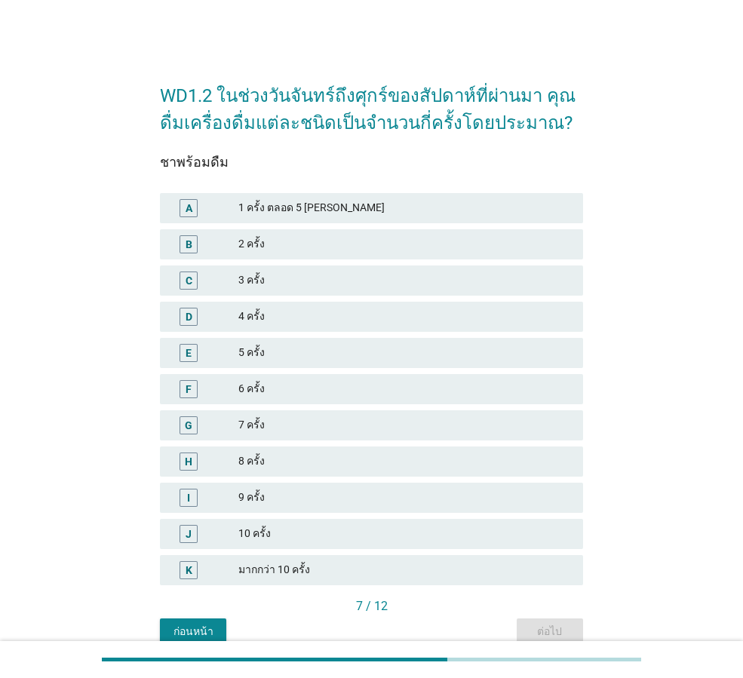
click at [398, 427] on div "7 ครั้ง" at bounding box center [404, 425] width 333 height 18
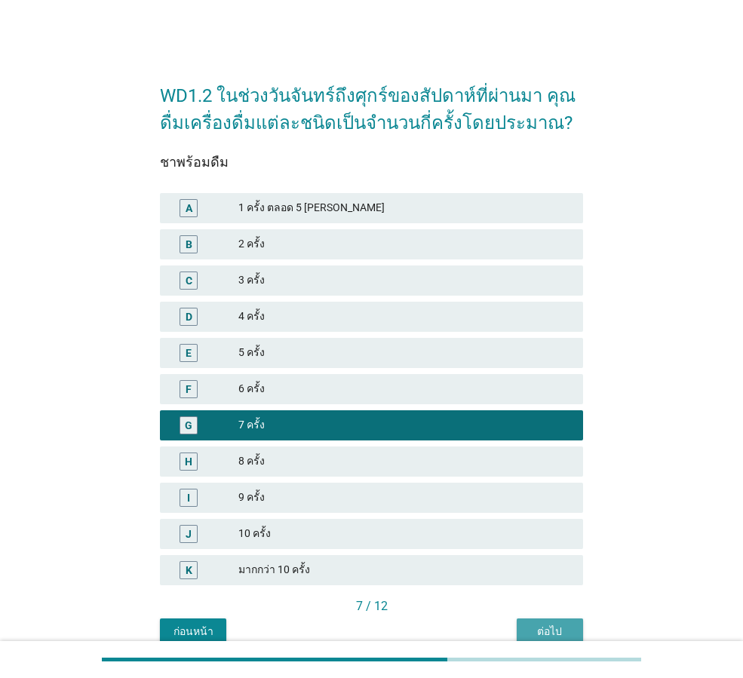
click at [552, 630] on div "ต่อไป" at bounding box center [550, 632] width 42 height 16
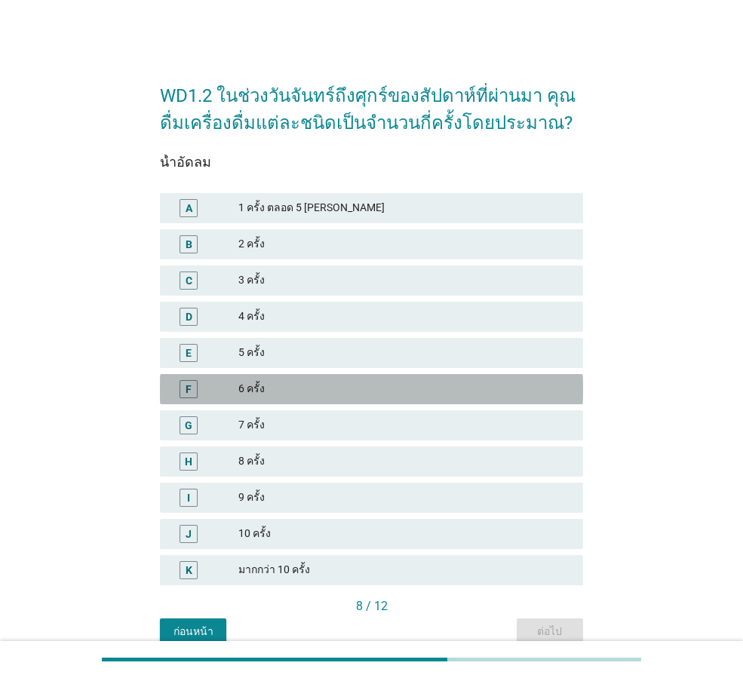
click at [385, 389] on div "6 ครั้ง" at bounding box center [404, 389] width 333 height 18
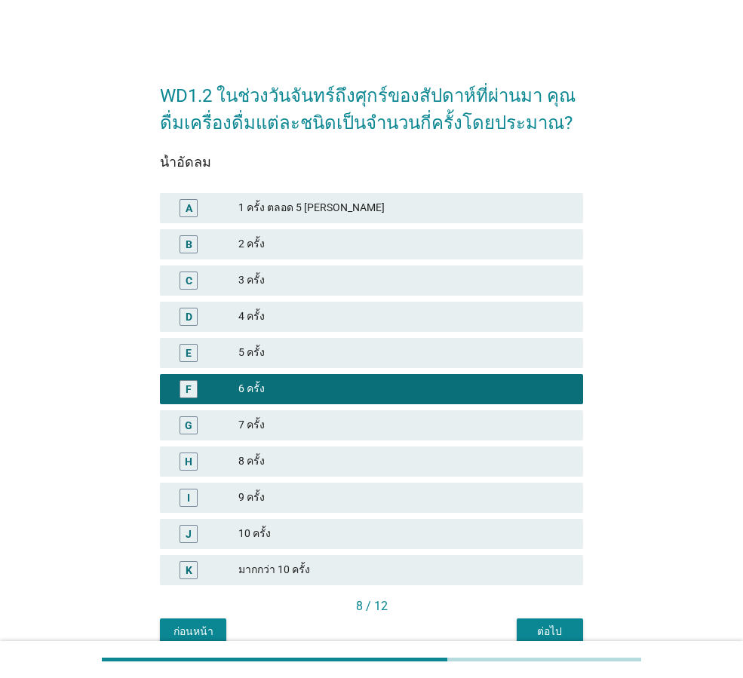
click at [554, 634] on div "ต่อไป" at bounding box center [550, 632] width 42 height 16
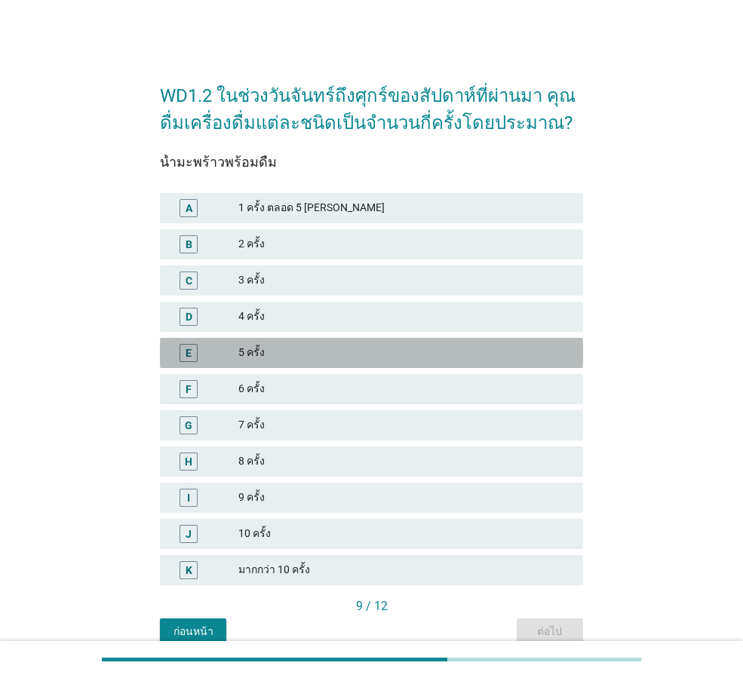
click at [387, 354] on div "5 ครั้ง" at bounding box center [404, 353] width 333 height 18
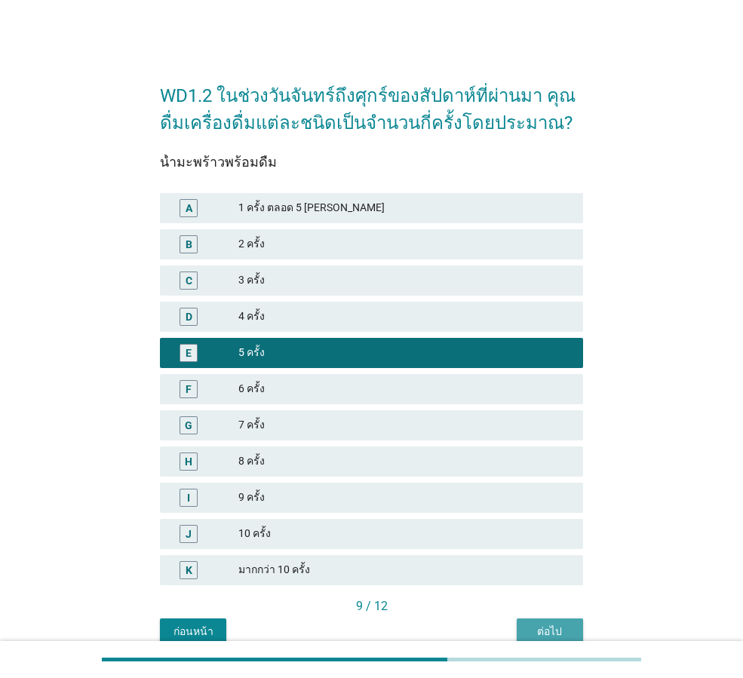
click at [539, 623] on button "ต่อไป" at bounding box center [549, 631] width 66 height 27
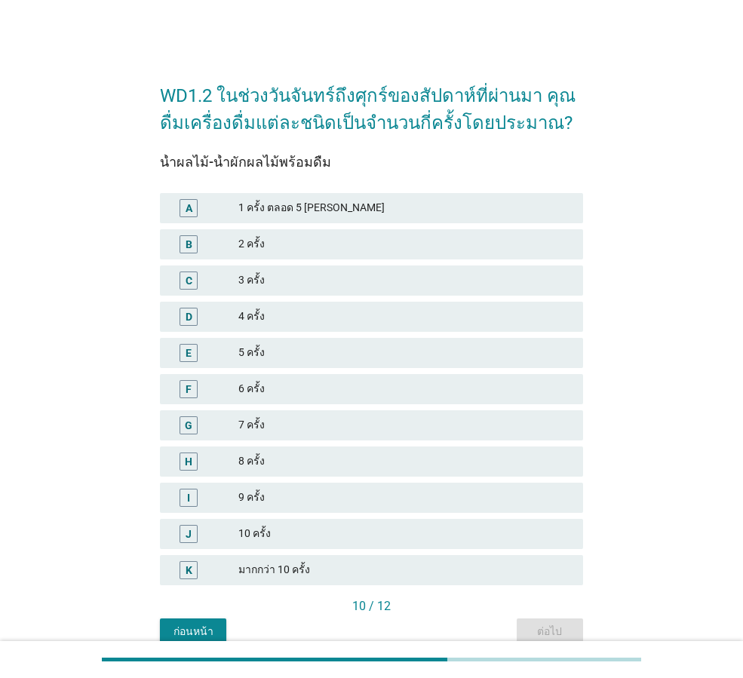
click at [387, 419] on div "7 ครั้ง" at bounding box center [404, 425] width 333 height 18
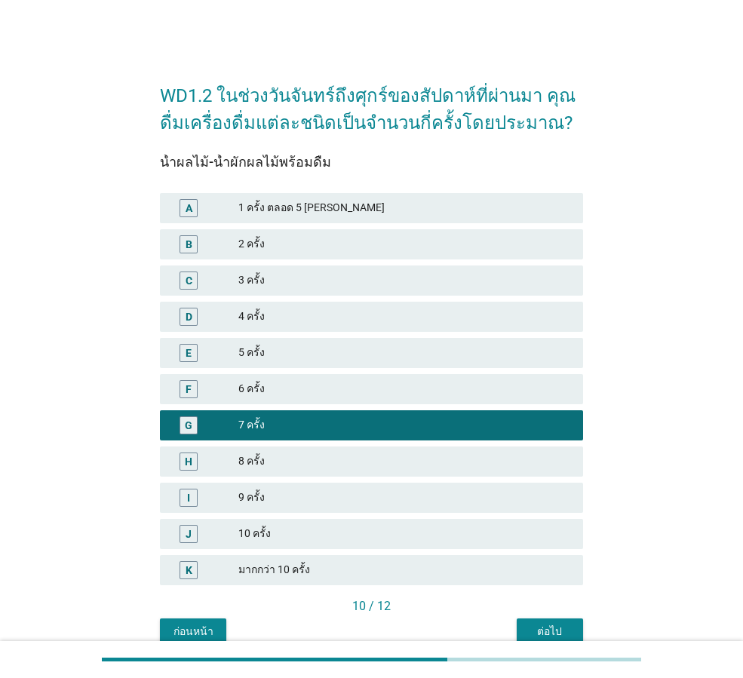
click at [568, 630] on div "ต่อไป" at bounding box center [550, 632] width 42 height 16
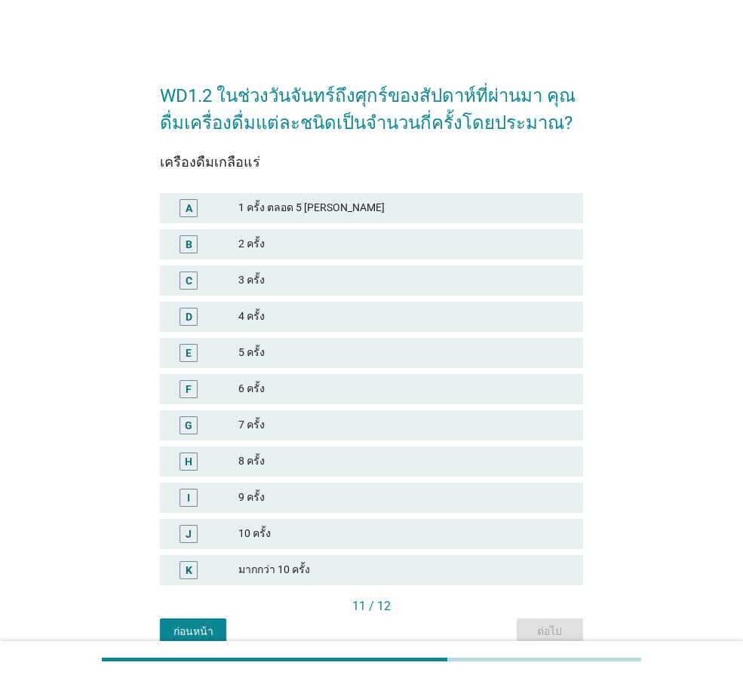
drag, startPoint x: 406, startPoint y: 365, endPoint x: 443, endPoint y: 361, distance: 36.4
click at [416, 361] on div "E 5 ครั้ง" at bounding box center [371, 353] width 423 height 30
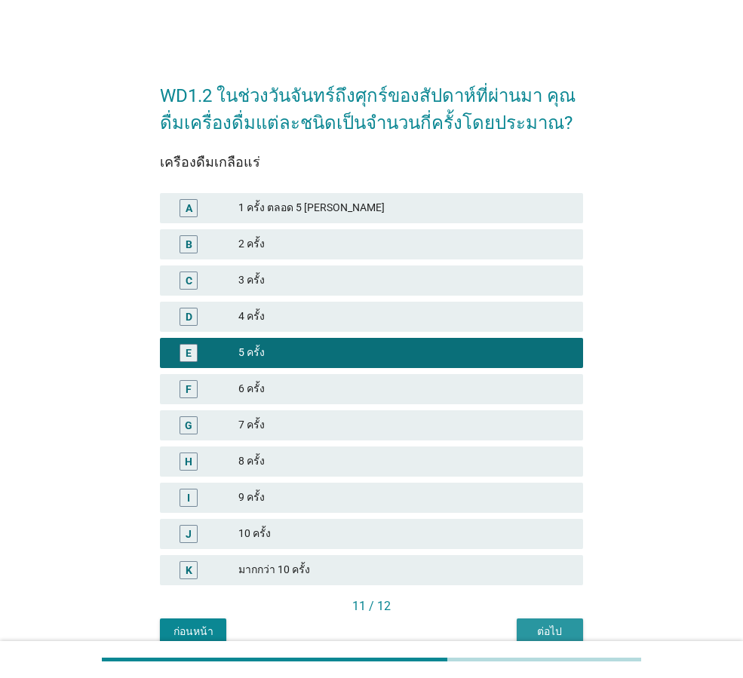
click at [535, 627] on div "ต่อไป" at bounding box center [550, 632] width 42 height 16
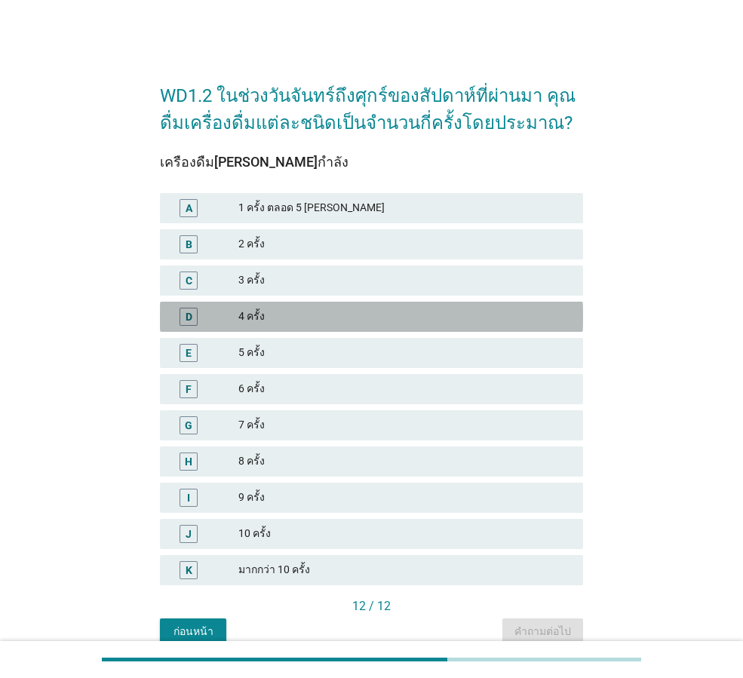
click at [393, 320] on div "4 ครั้ง" at bounding box center [404, 317] width 333 height 18
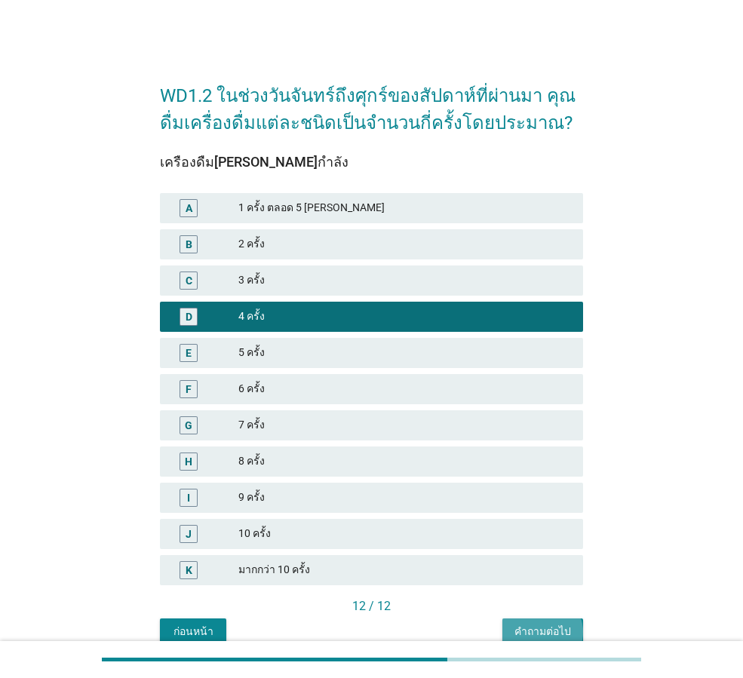
click at [527, 633] on div "คำถามต่อไป" at bounding box center [542, 632] width 57 height 16
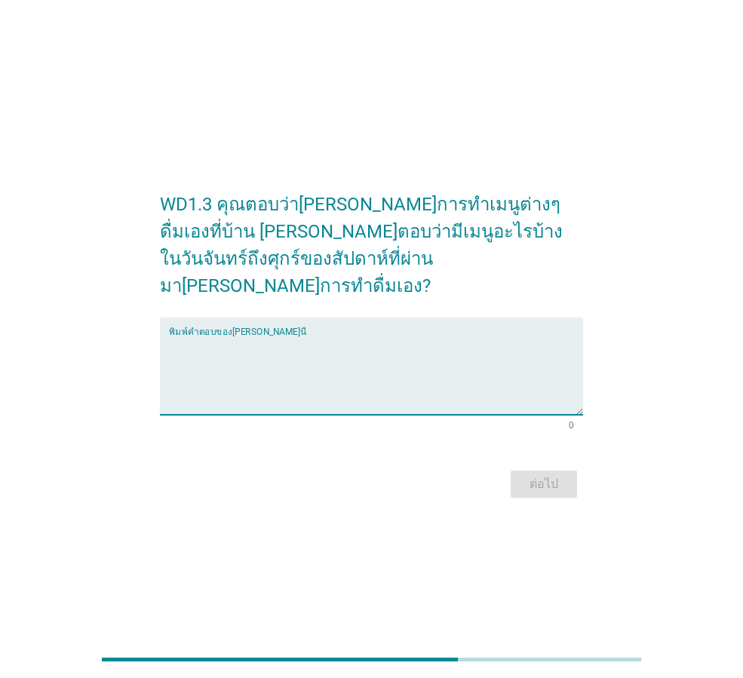
click at [400, 385] on textarea "พิมพ์คำตอบของคุณ ที่นี่" at bounding box center [376, 375] width 414 height 79
type textarea "สมูทตี้โยเกริต"
click at [569, 470] on button "ต่อไป" at bounding box center [543, 483] width 66 height 27
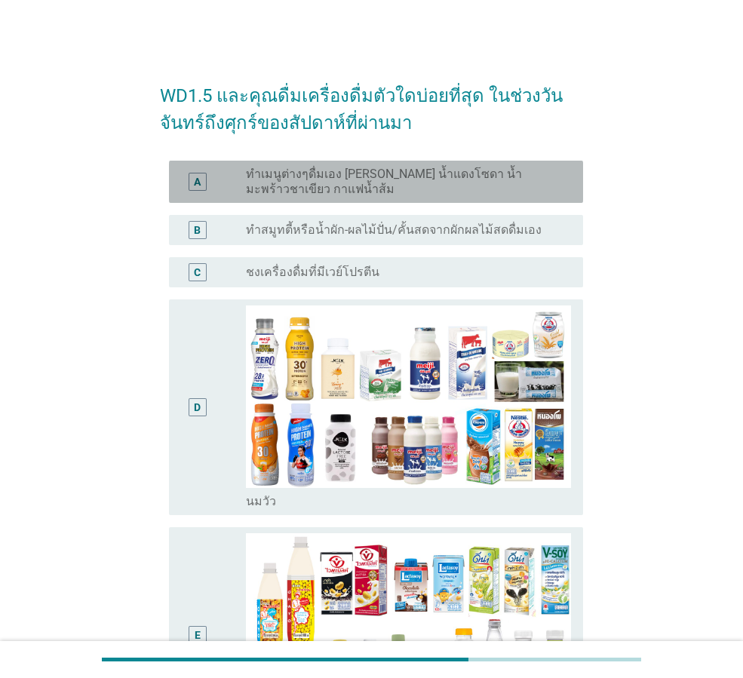
click at [323, 181] on label "ทำเมนูต่างๆดื่มเอง [PERSON_NAME] น้ำแดงโซดา น้ำมะพร้าวชาเขียว กาแฟน้ำส้ม" at bounding box center [402, 182] width 313 height 30
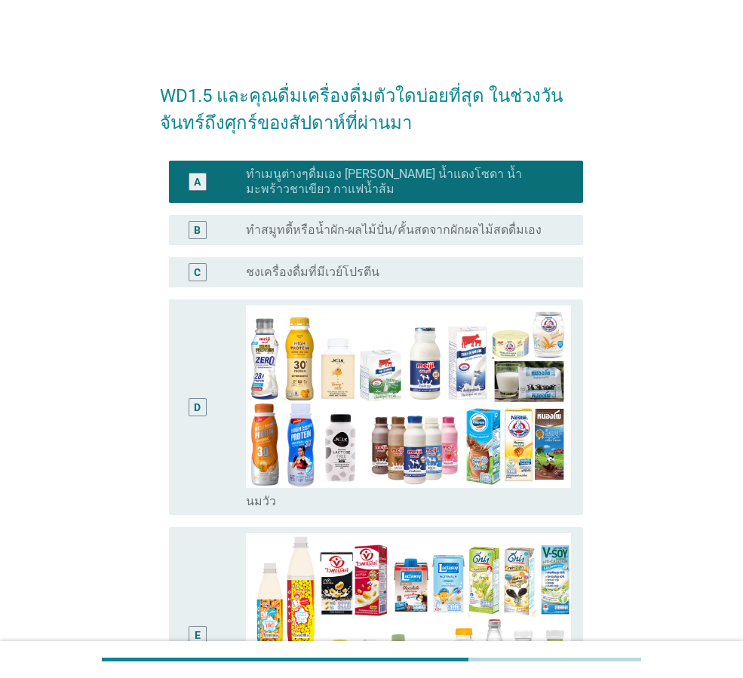
click at [326, 219] on div "B radio_button_unchecked ทำสมูทตี้หรือน้ำผัก-ผลไม้ปั่น/คั้นสดจากผักผลไม้สดดื่มเ…" at bounding box center [376, 230] width 414 height 30
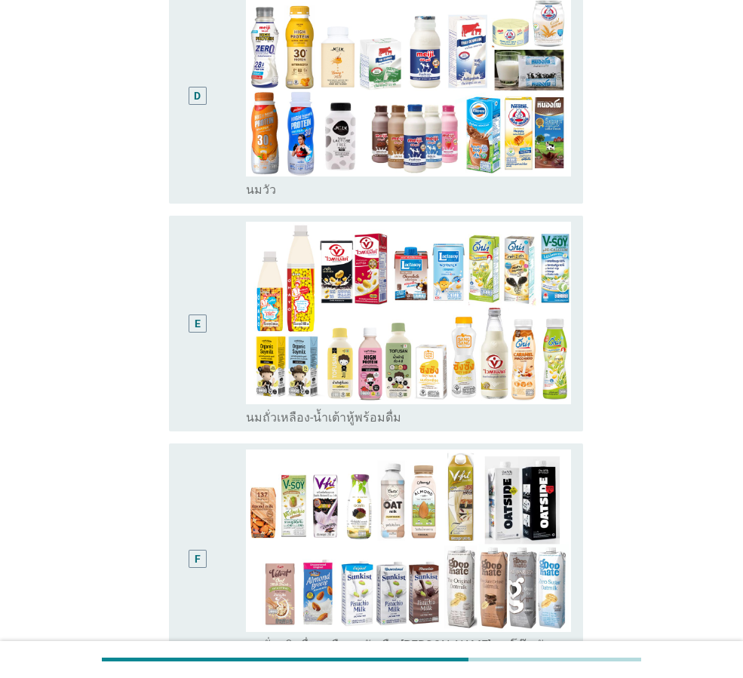
scroll to position [528, 0]
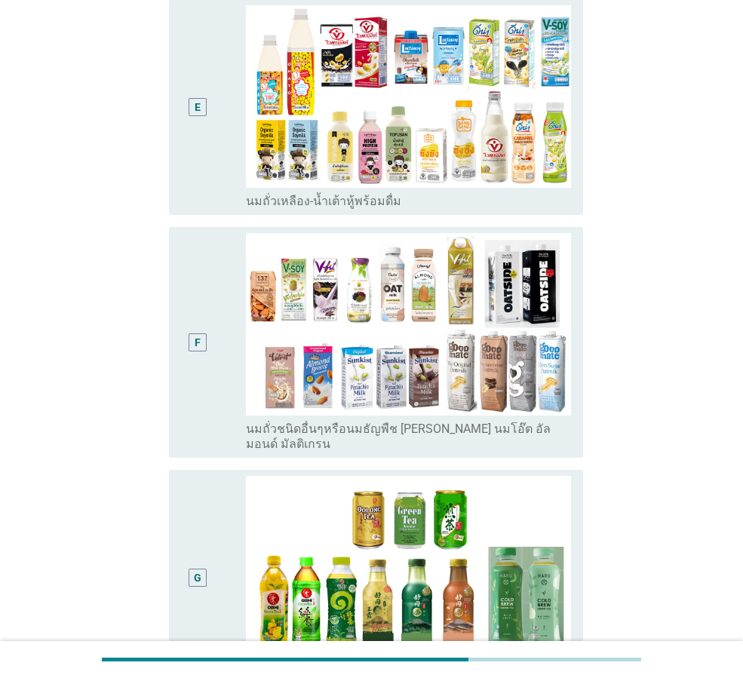
click at [229, 214] on div "E radio_button_unchecked นมถั่วเหลือง-น้ำเต้าหู้พร้อมดื่ม" at bounding box center [371, 107] width 423 height 228
click at [210, 317] on div "F" at bounding box center [197, 342] width 32 height 219
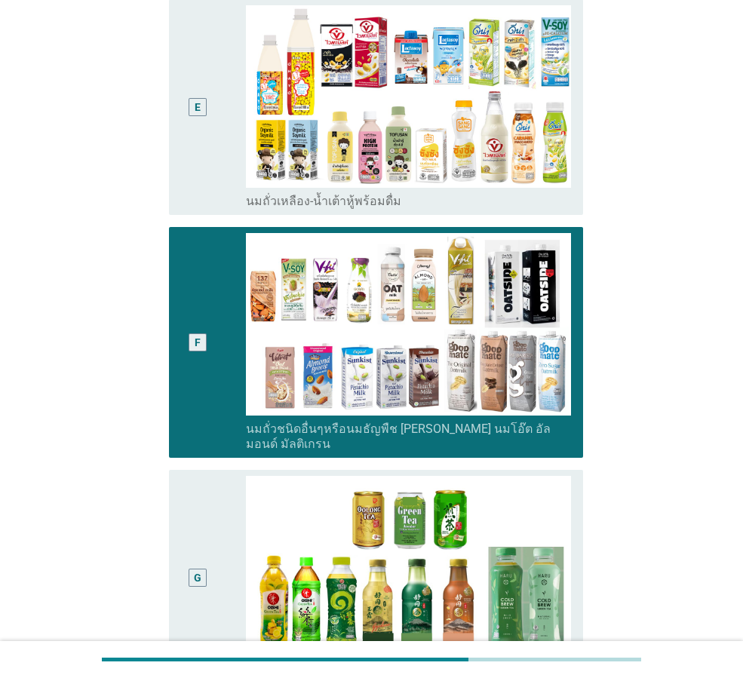
click at [199, 201] on div "E" at bounding box center [197, 107] width 32 height 204
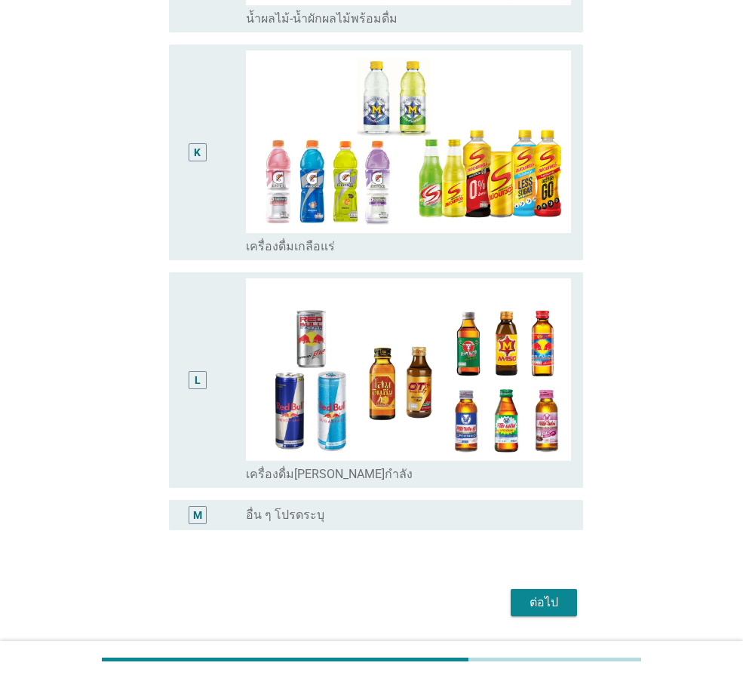
scroll to position [1896, 0]
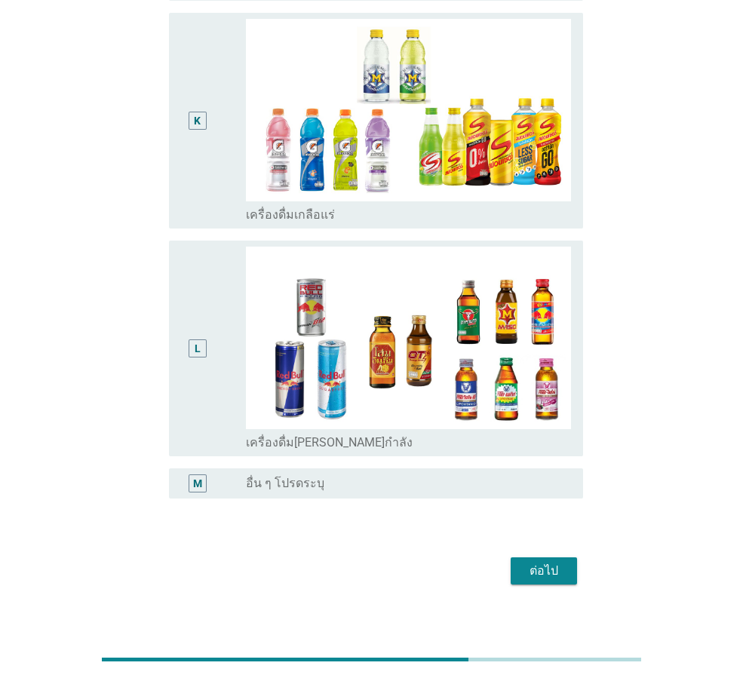
click at [541, 563] on div "ต่อไป" at bounding box center [544, 571] width 42 height 18
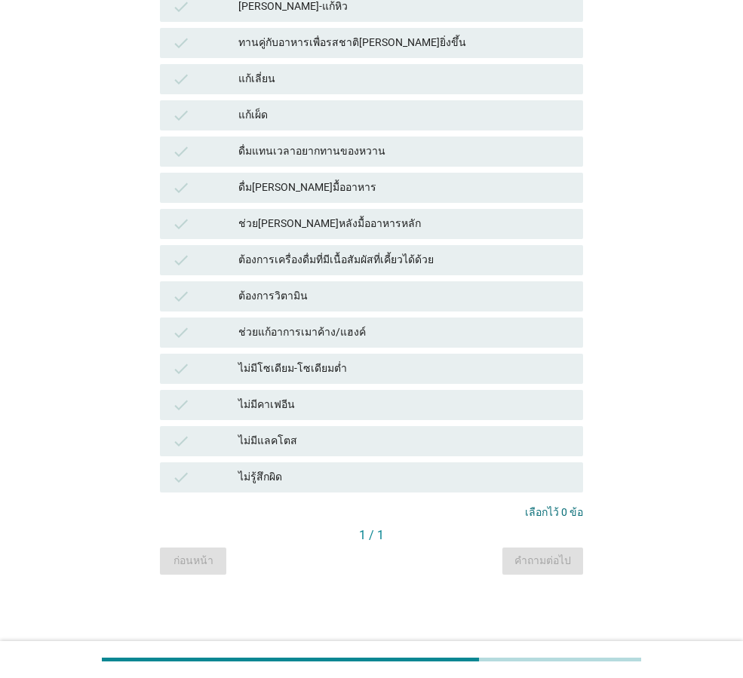
scroll to position [0, 0]
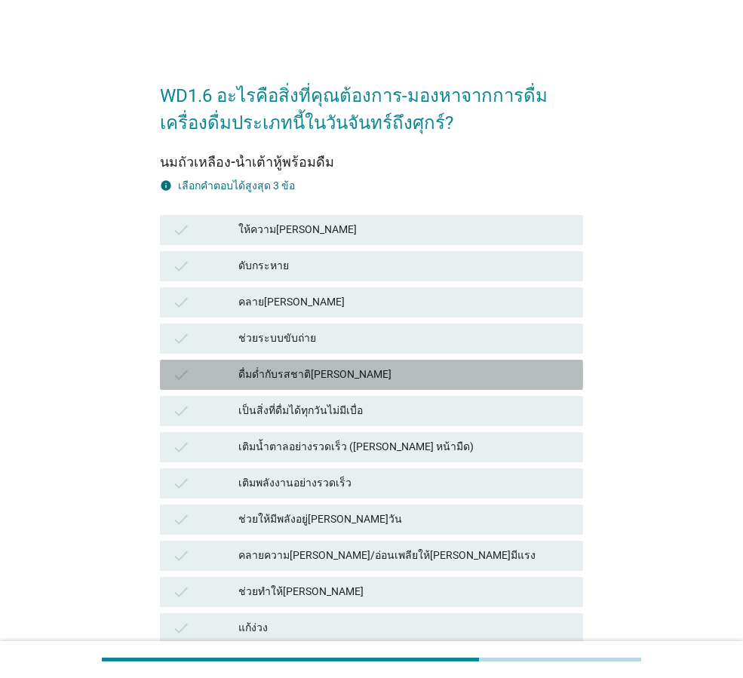
click at [327, 372] on div "ดื่มด่ำกับรสชาติ[PERSON_NAME]" at bounding box center [404, 375] width 333 height 18
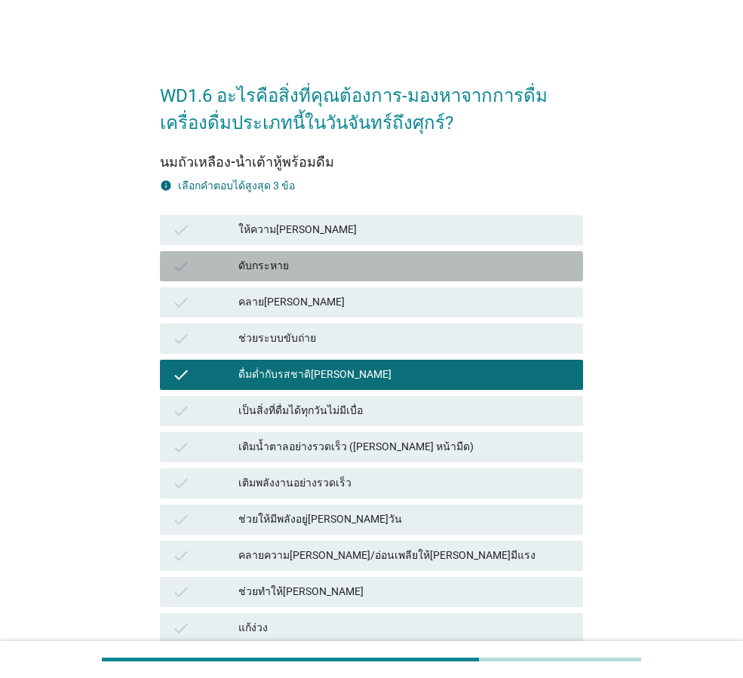
click at [320, 261] on div "ดับกระหาย" at bounding box center [404, 266] width 333 height 18
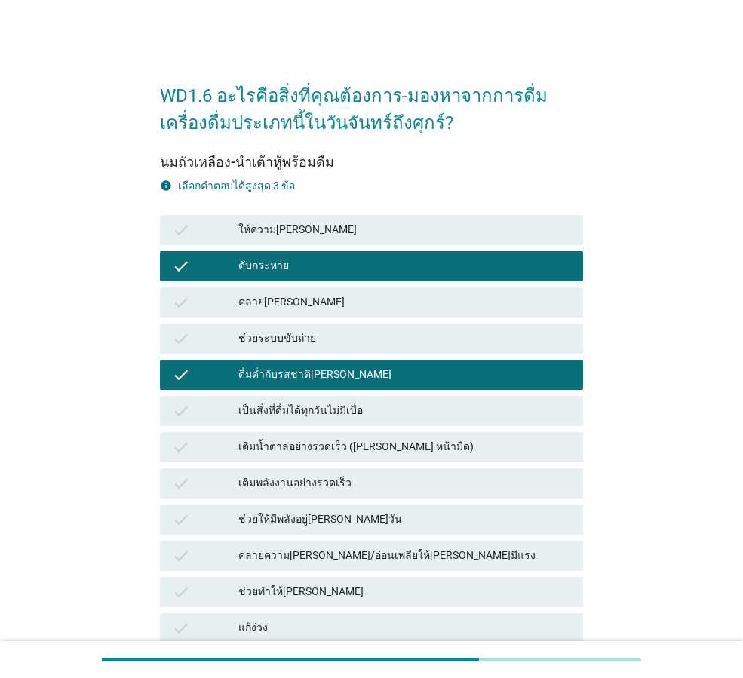
click at [328, 228] on div "ให้ความ[PERSON_NAME]" at bounding box center [404, 230] width 333 height 18
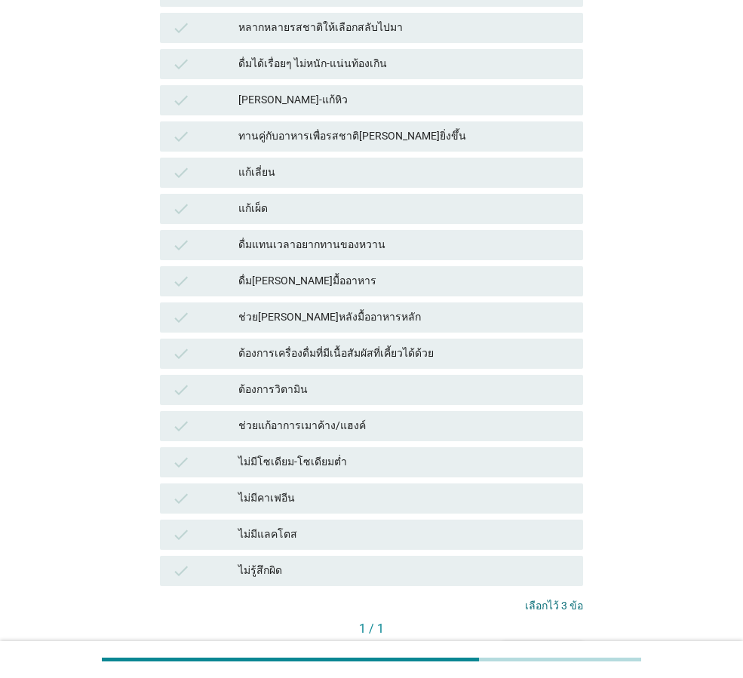
scroll to position [911, 0]
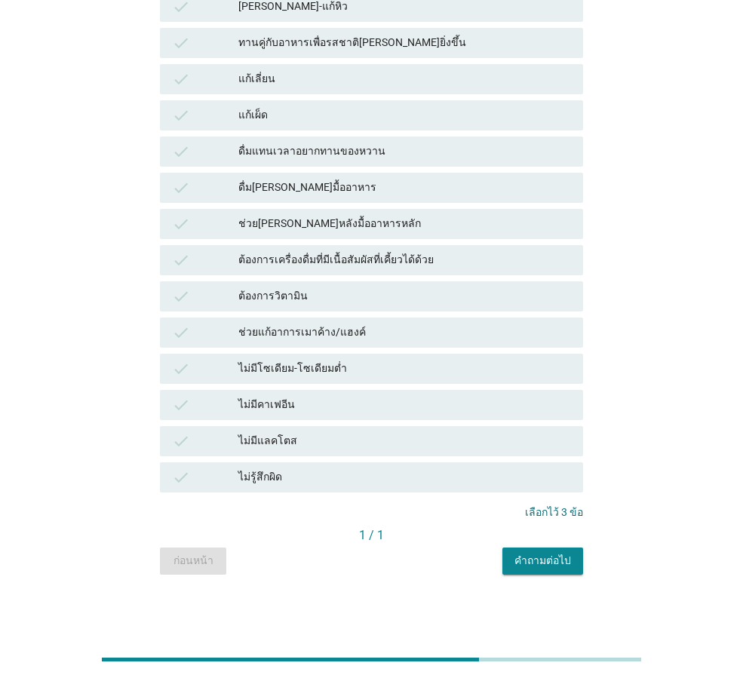
click at [535, 562] on div "คำถามต่อไป" at bounding box center [542, 561] width 57 height 16
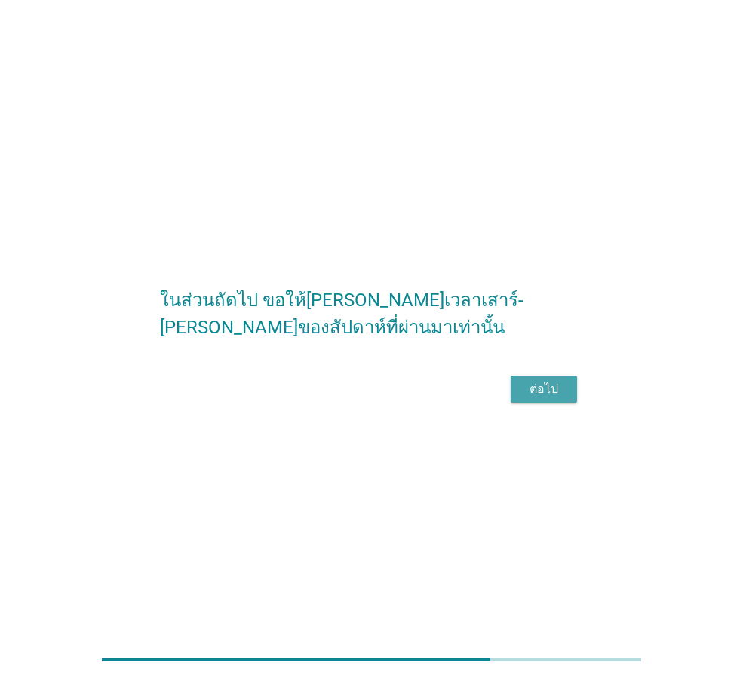
click at [548, 398] on div "ต่อไป" at bounding box center [544, 389] width 42 height 18
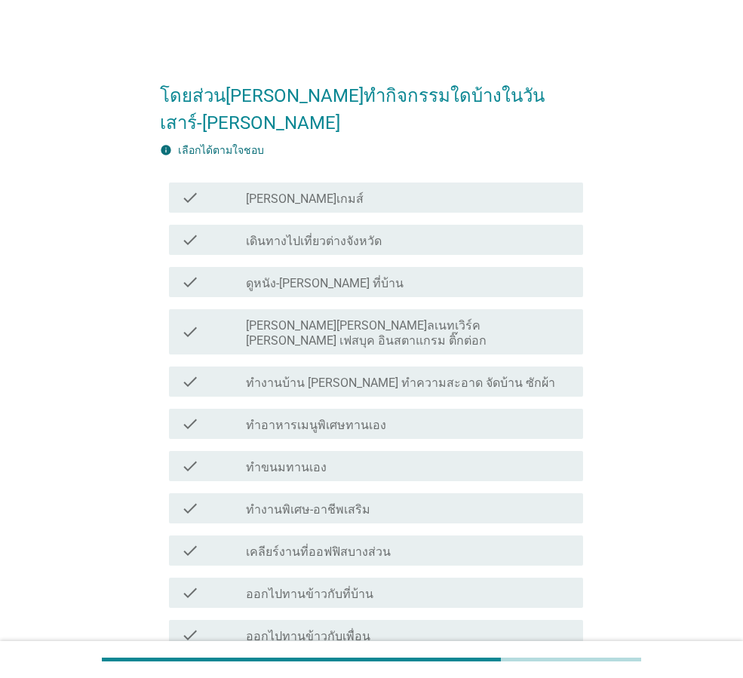
click at [338, 273] on div "check_box_outline_blank ดูหนัง-[PERSON_NAME] ที่บ้าน" at bounding box center [408, 282] width 325 height 18
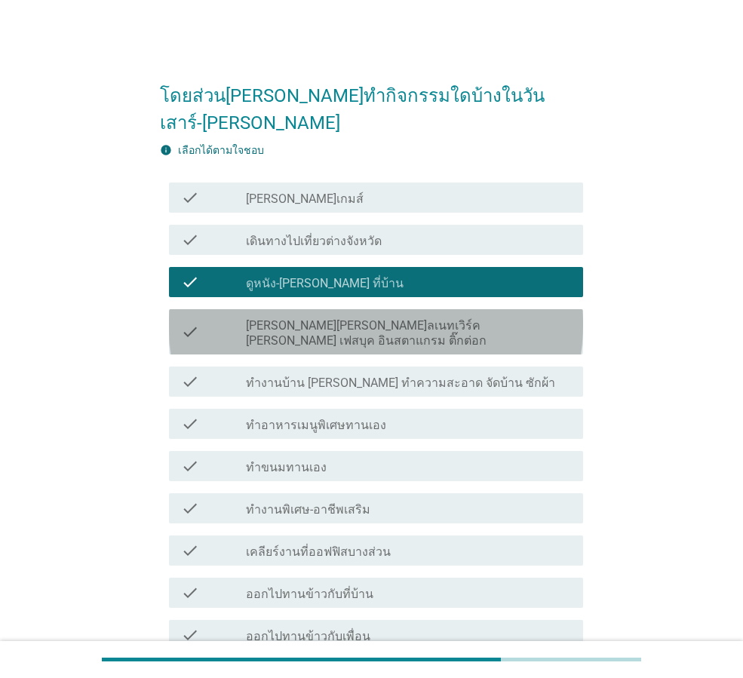
click at [385, 318] on label "[PERSON_NAME][PERSON_NAME]ลเนทเวิร์ค [PERSON_NAME] เฟสบุค อินสตาแกรม ติ๊กต่อก" at bounding box center [408, 333] width 325 height 30
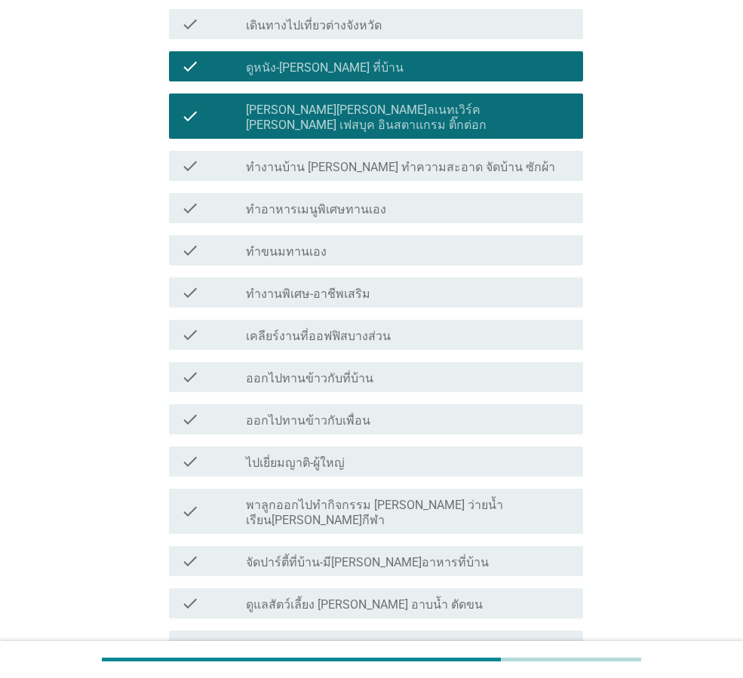
scroll to position [302, 0]
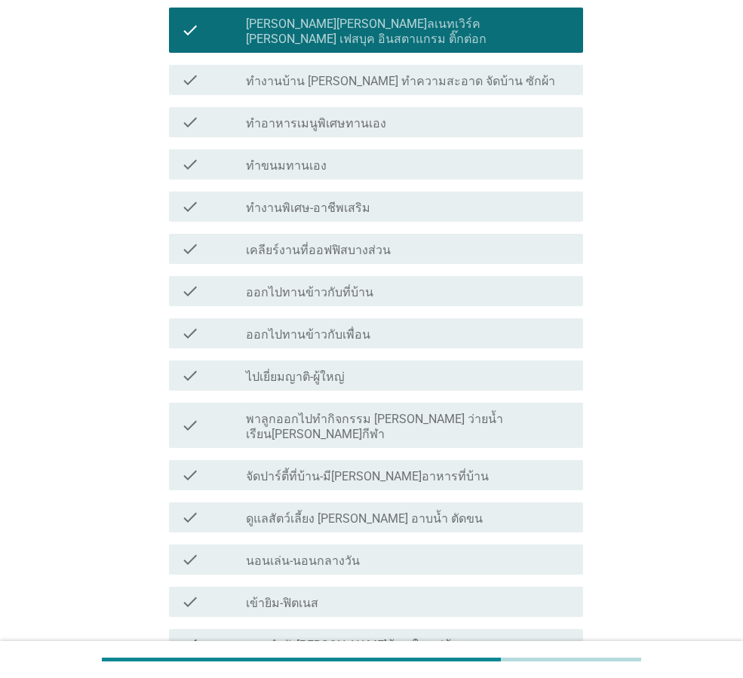
click at [372, 511] on label "ดูแลสัตว์เลี้ยง [PERSON_NAME] อาบน้ำ ตัดขน" at bounding box center [364, 518] width 237 height 15
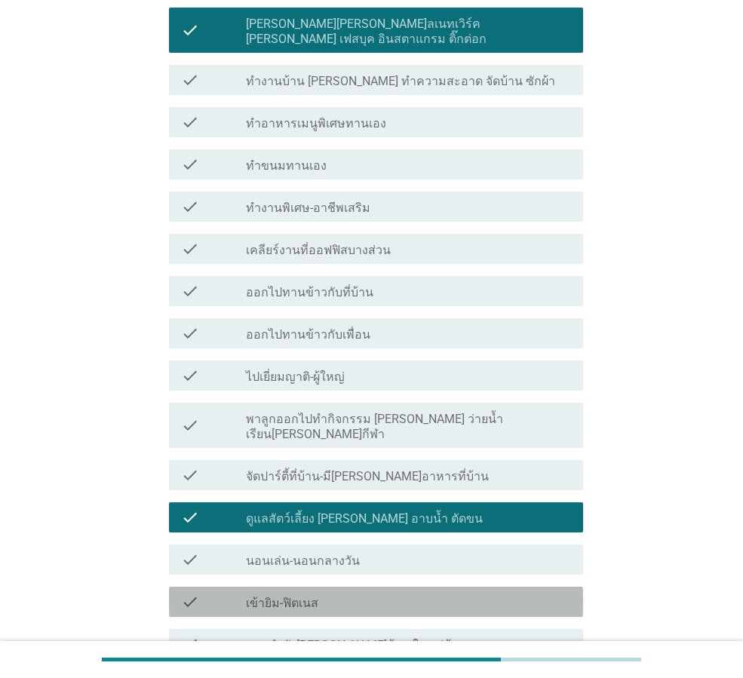
click at [375, 593] on div "check_box_outline_blank เข้ายิม-ฟิตเนส" at bounding box center [408, 602] width 325 height 18
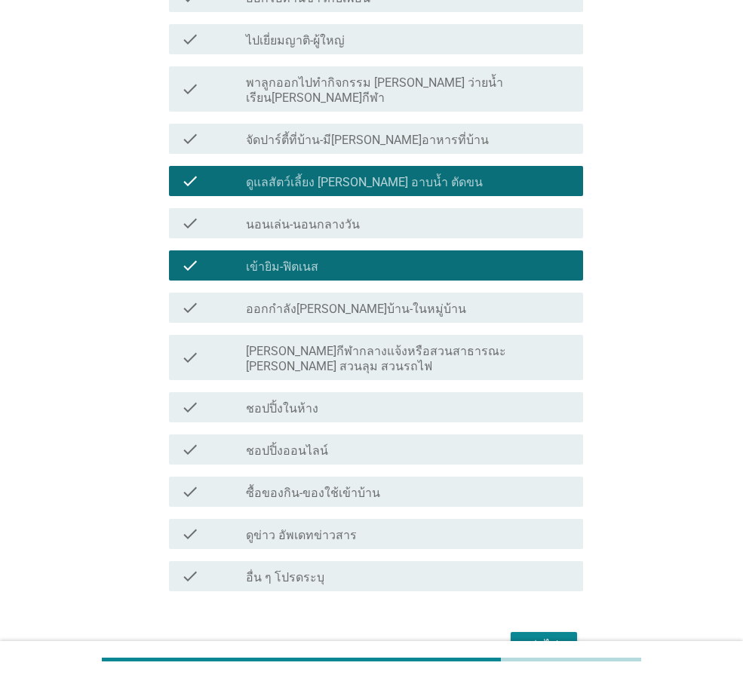
scroll to position [654, 0]
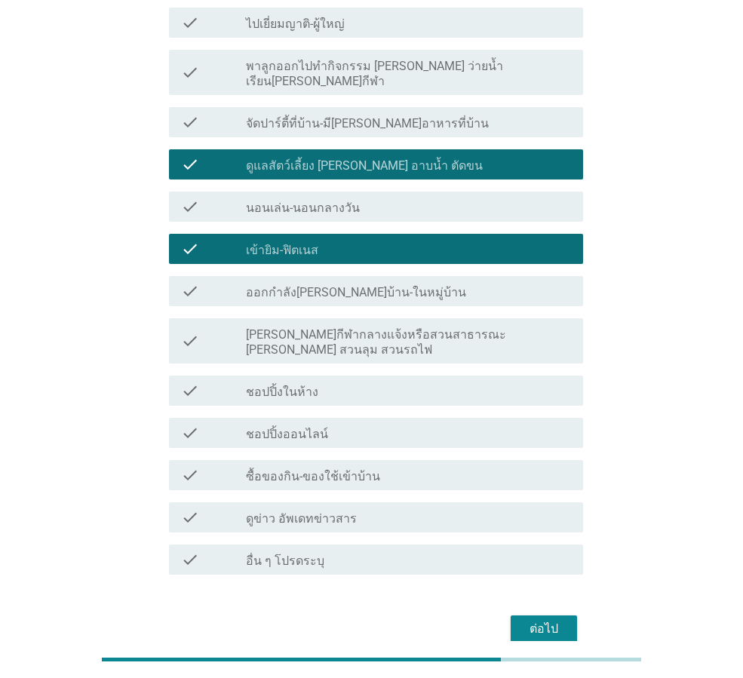
click at [314, 427] on label "ชอปปิ้งออนไลน์" at bounding box center [287, 434] width 82 height 15
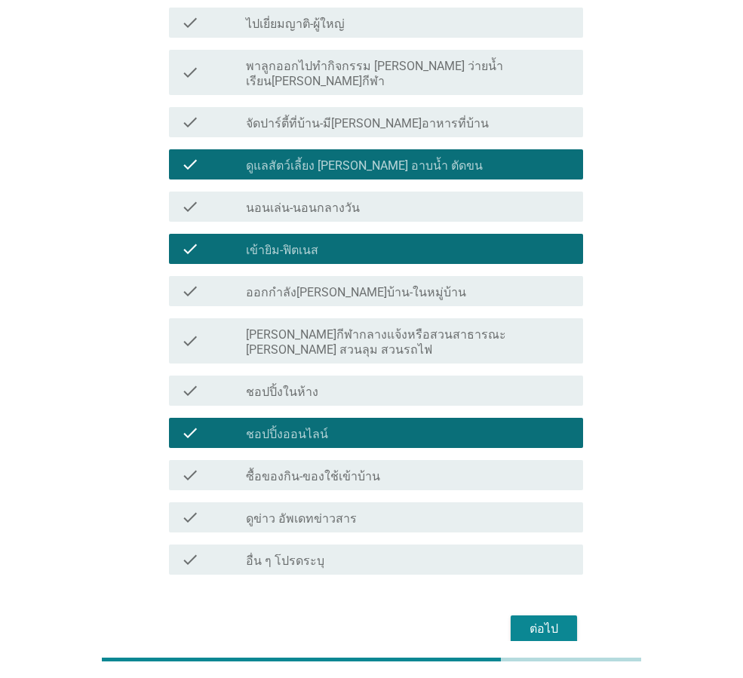
click at [343, 382] on div "check_box_outline_blank ชอปปิ้งในห้าง" at bounding box center [408, 391] width 325 height 18
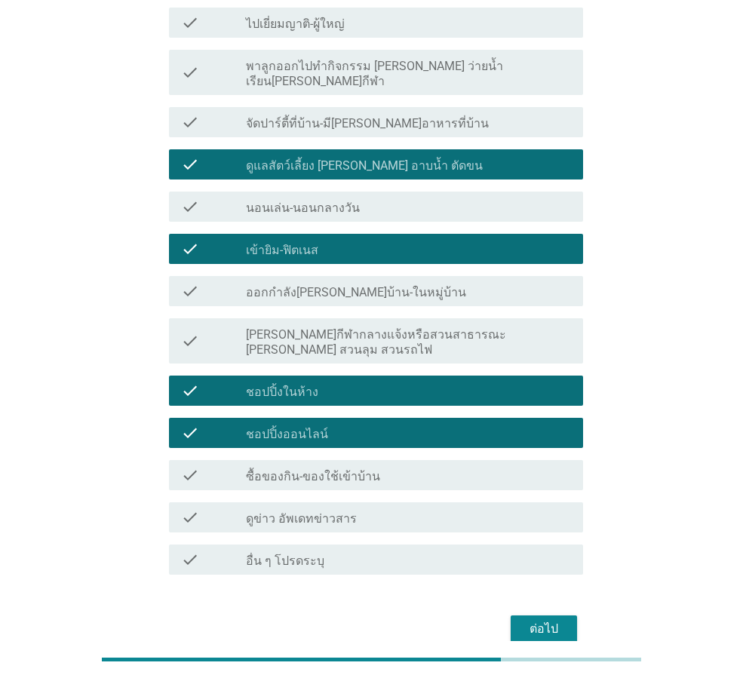
click at [314, 270] on div "check check_box_outline_blank ออกกำลัง[PERSON_NAME]บ้าน-ในหมู่บ้าน" at bounding box center [371, 291] width 423 height 42
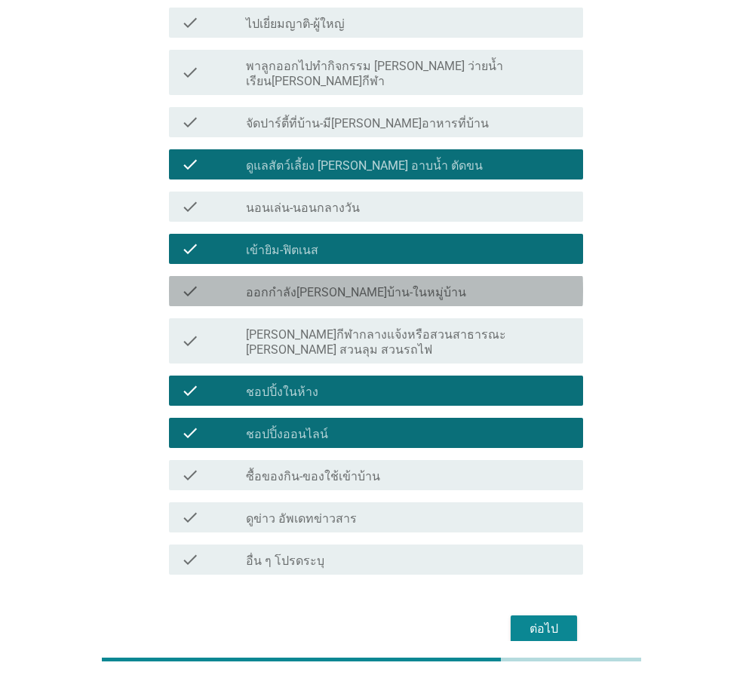
click at [317, 276] on div "check check_box_outline_blank ออกกำลัง[PERSON_NAME]บ้าน-ในหมู่บ้าน" at bounding box center [376, 291] width 414 height 30
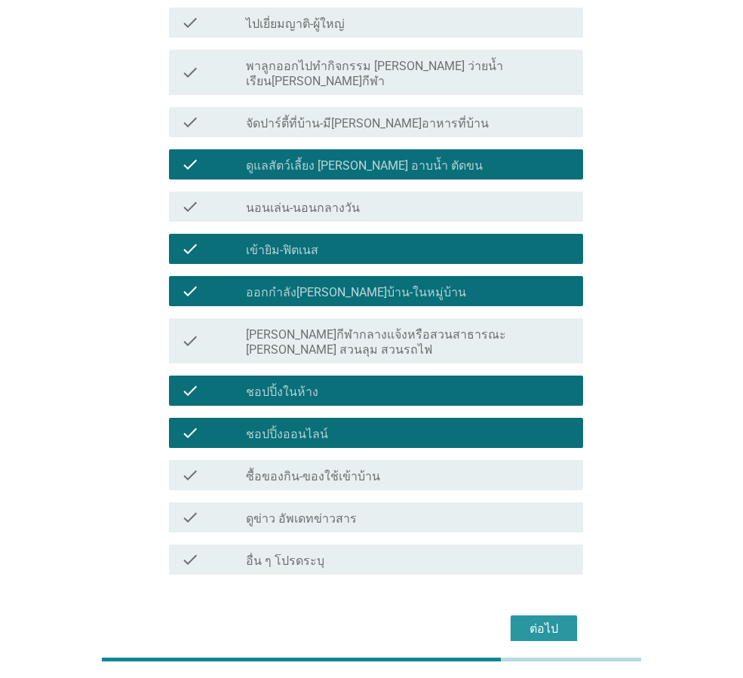
click at [528, 620] on div "ต่อไป" at bounding box center [544, 629] width 42 height 18
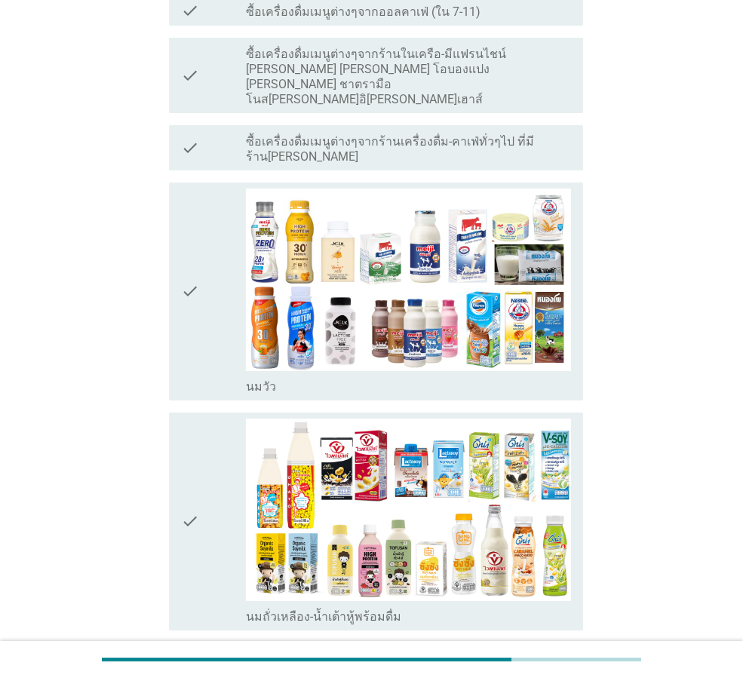
scroll to position [0, 0]
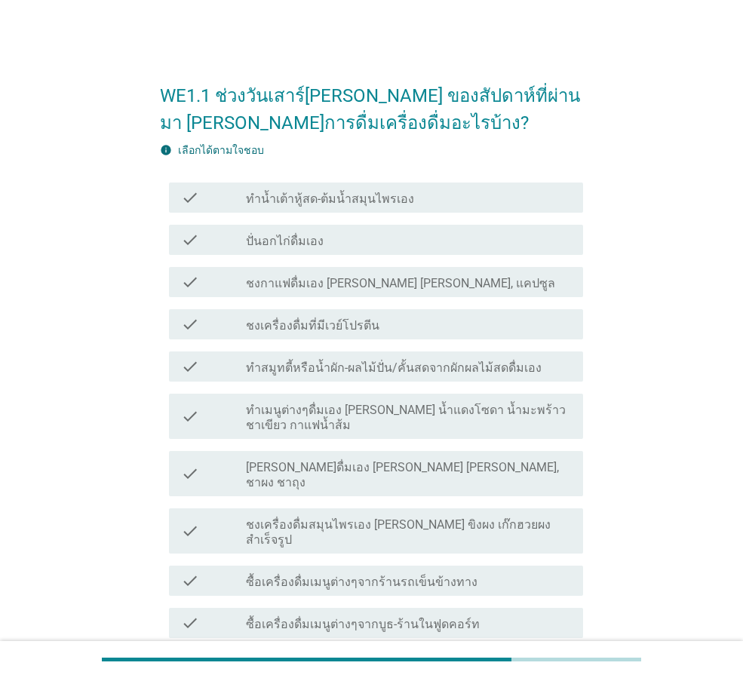
click at [323, 331] on label "ชงเครื่องดื่มที่มีเวย์โปรตีน" at bounding box center [312, 325] width 133 height 15
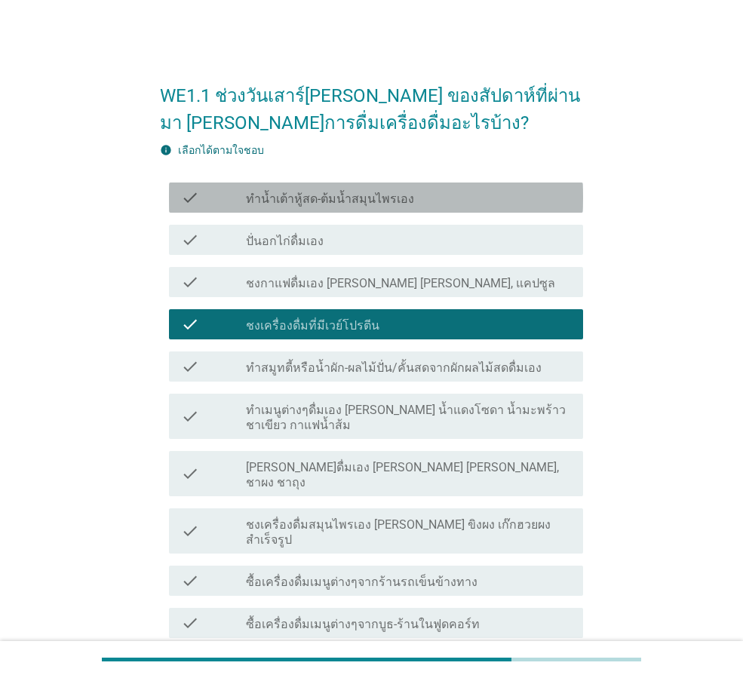
click at [414, 204] on div "check_box_outline_blank ทำน้ำเต้าหู้สด-ต้มน้ำสมุนไพรเอง" at bounding box center [408, 198] width 325 height 18
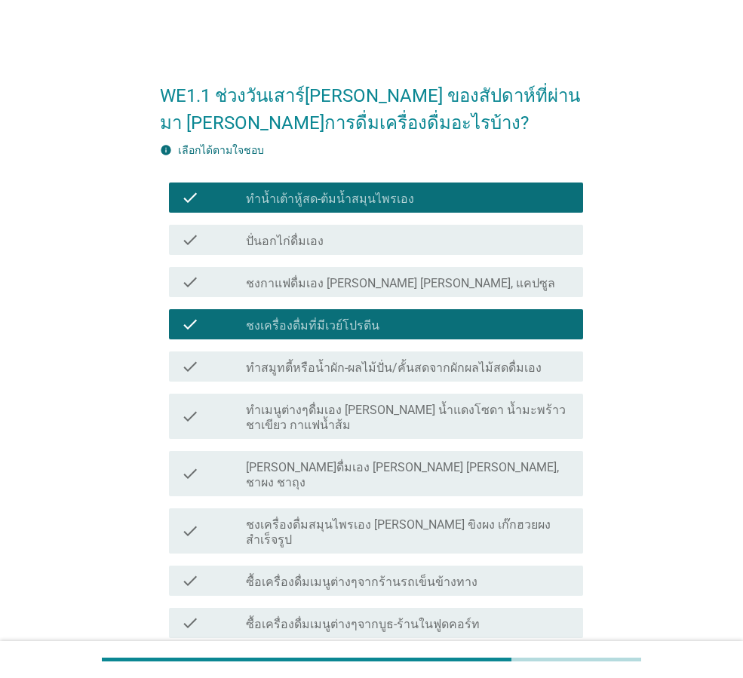
click at [334, 519] on div "check check_box_outline_blank ชงเครื่องดื่มสมุนไพรเอง [PERSON_NAME] ขิงผง เก๊กฮ…" at bounding box center [376, 530] width 414 height 45
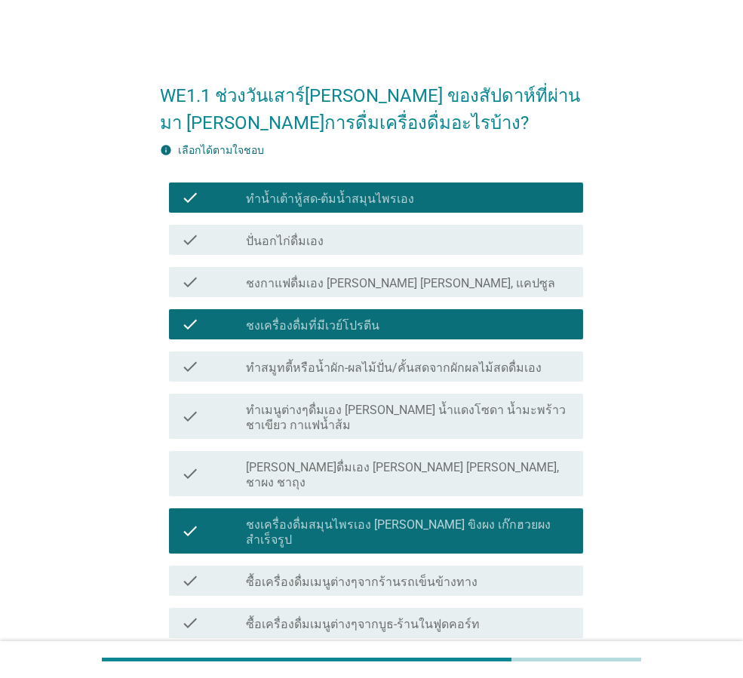
click at [350, 414] on label "ทำเมนูต่างๆดื่มเอง [PERSON_NAME] น้ำแดงโซดา น้ำมะพร้าวชาเขียว กาแฟน้ำส้ม" at bounding box center [408, 418] width 325 height 30
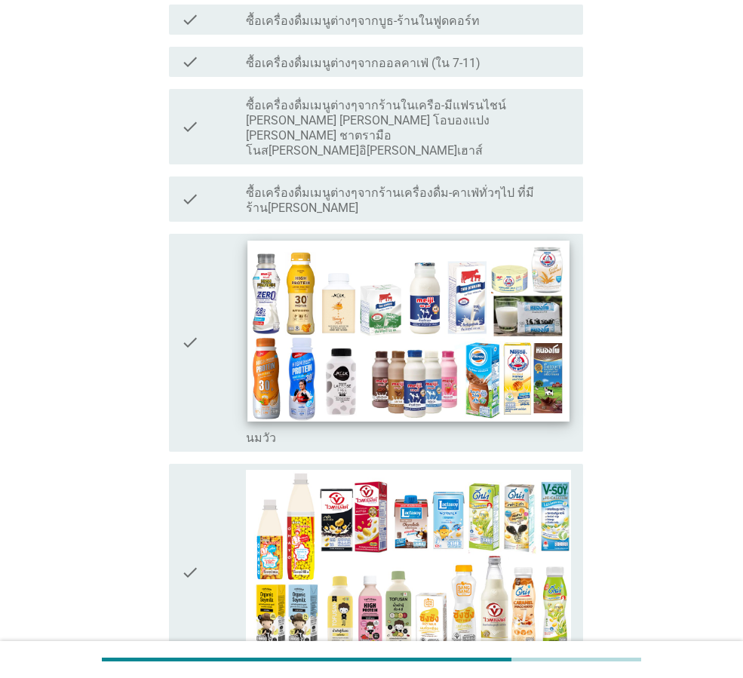
click at [369, 296] on img at bounding box center [407, 331] width 321 height 181
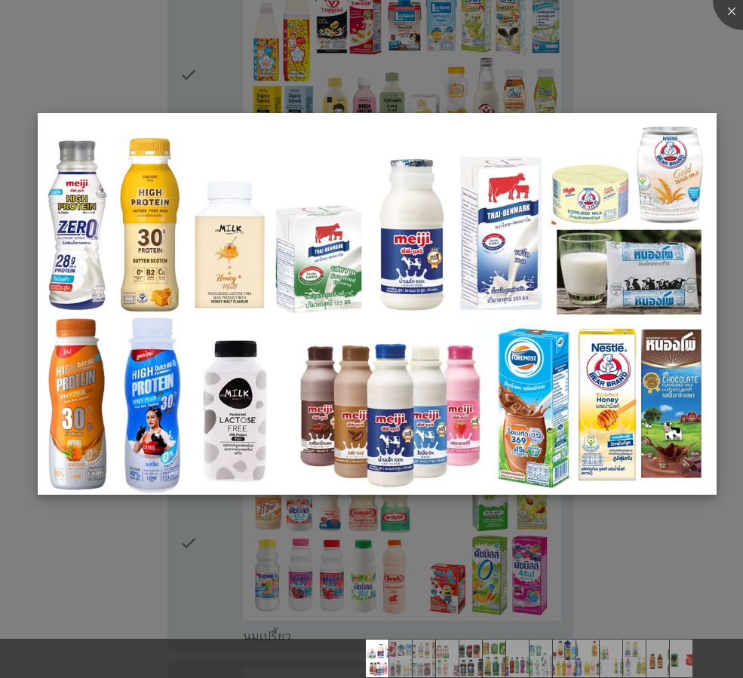
scroll to position [1131, 0]
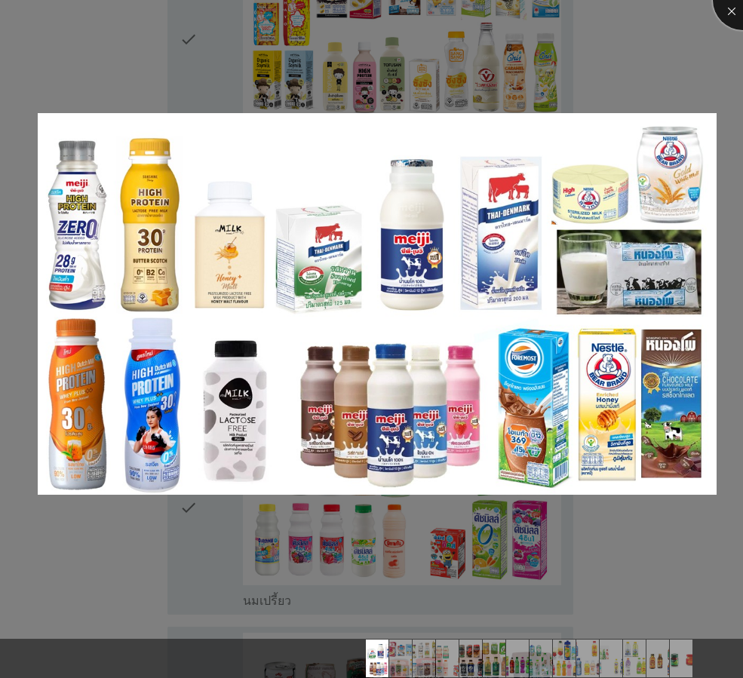
click at [728, 18] on div at bounding box center [743, 0] width 60 height 60
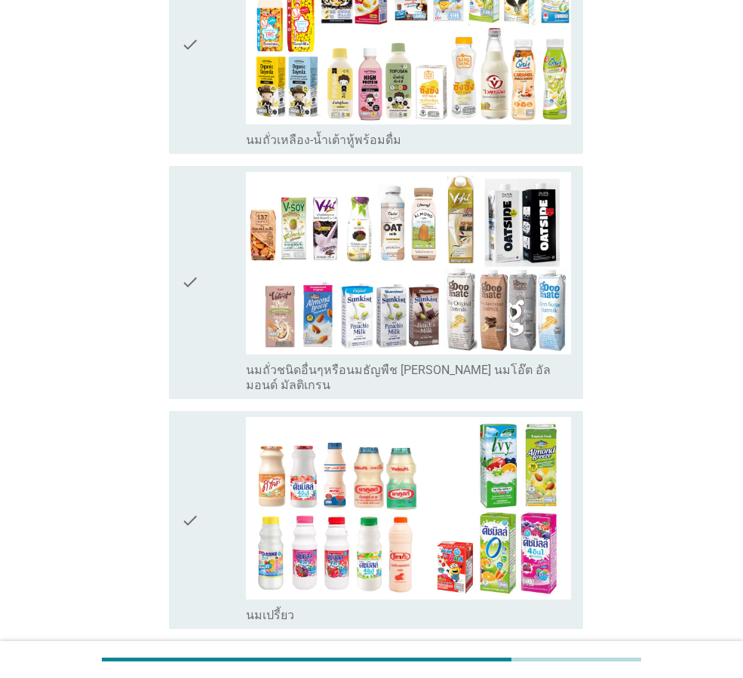
click at [198, 250] on icon "check" at bounding box center [190, 282] width 18 height 221
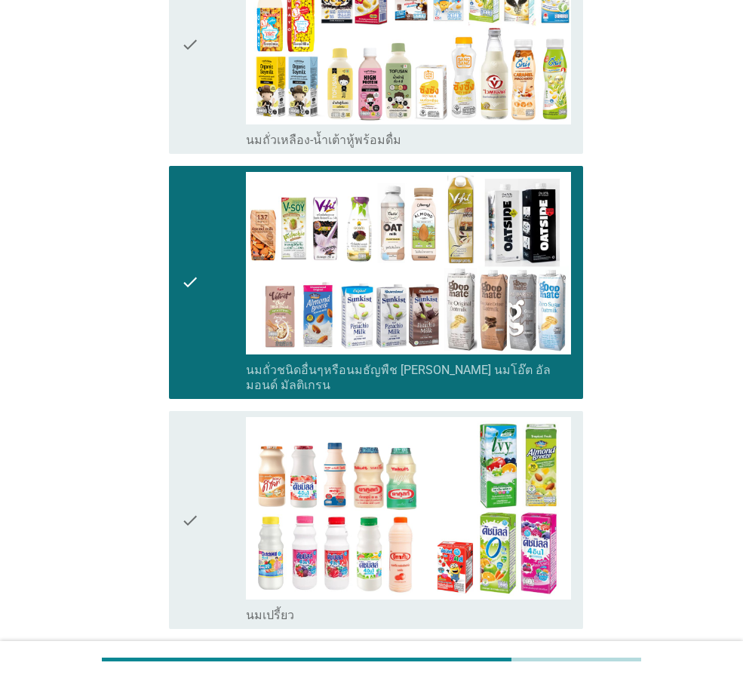
click at [212, 417] on div "check" at bounding box center [213, 520] width 65 height 206
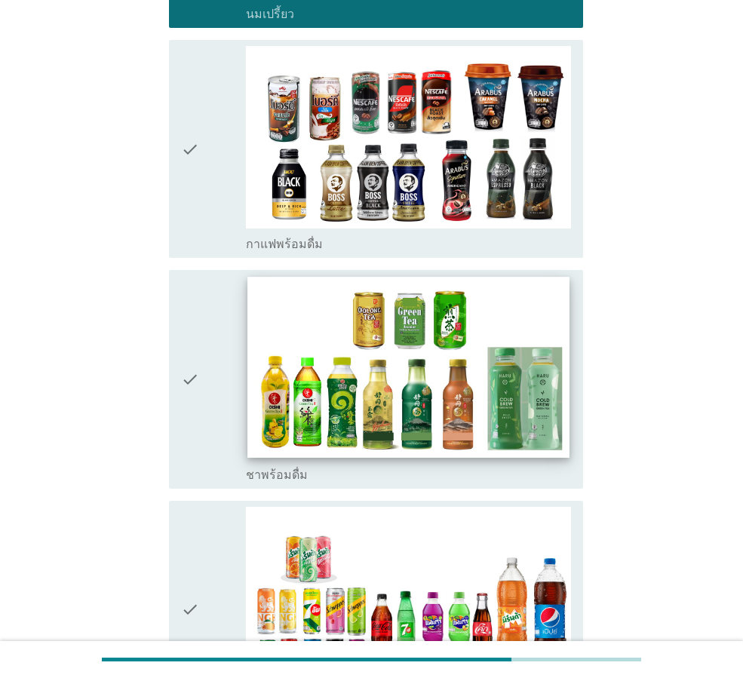
scroll to position [1734, 0]
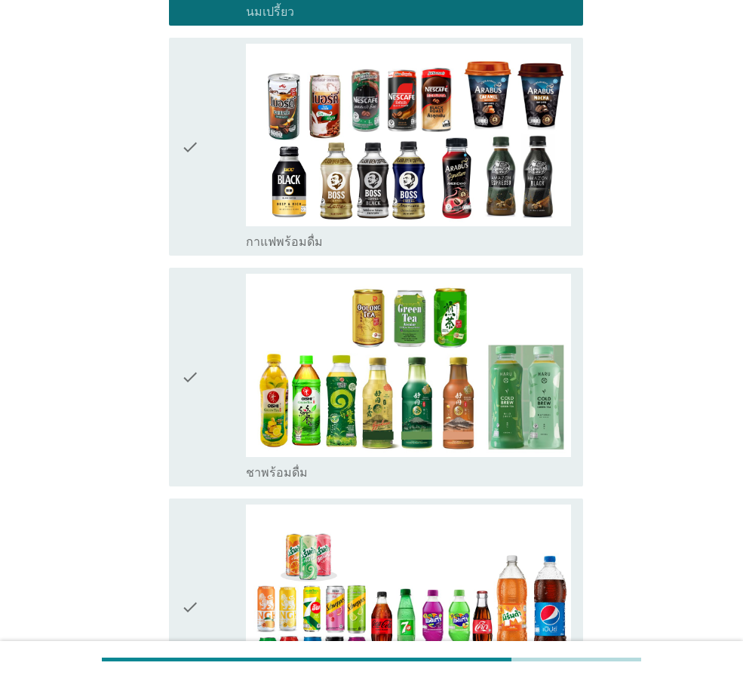
click at [211, 504] on div "check" at bounding box center [213, 607] width 65 height 206
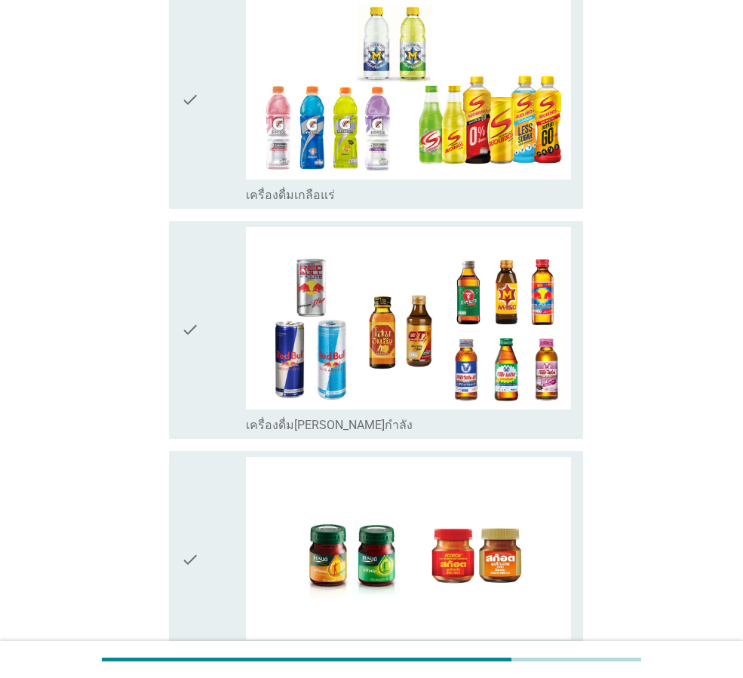
scroll to position [3511, 0]
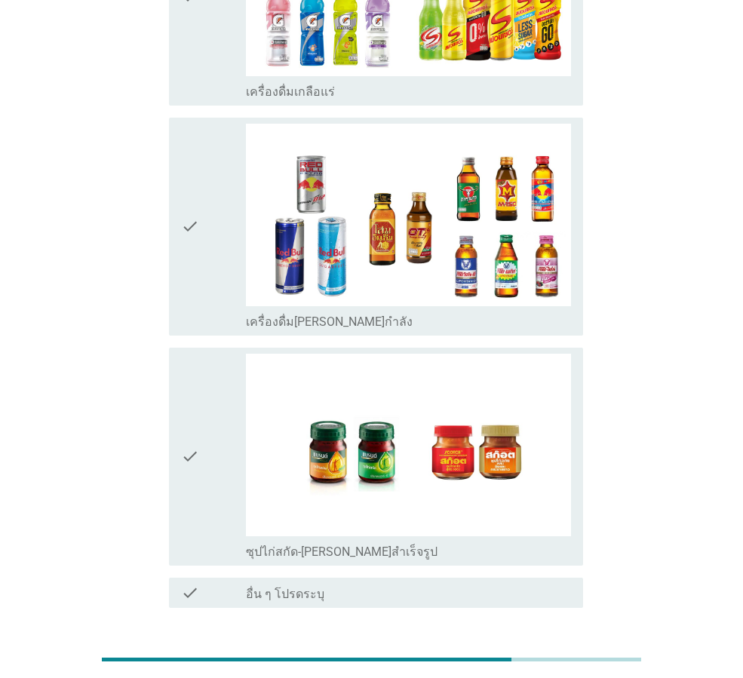
click at [535, 653] on div "ต่อไป" at bounding box center [544, 662] width 42 height 18
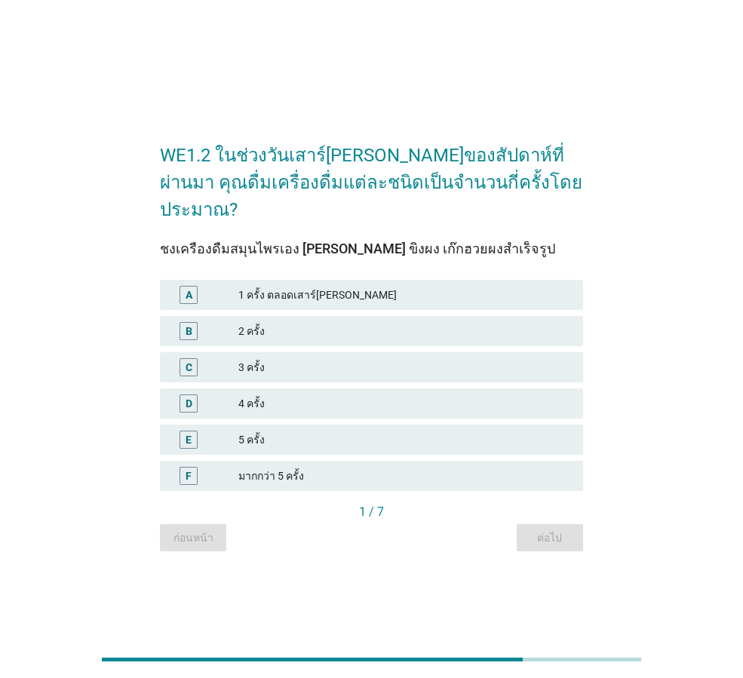
click at [300, 349] on div "C 3 ครั้ง" at bounding box center [371, 367] width 429 height 36
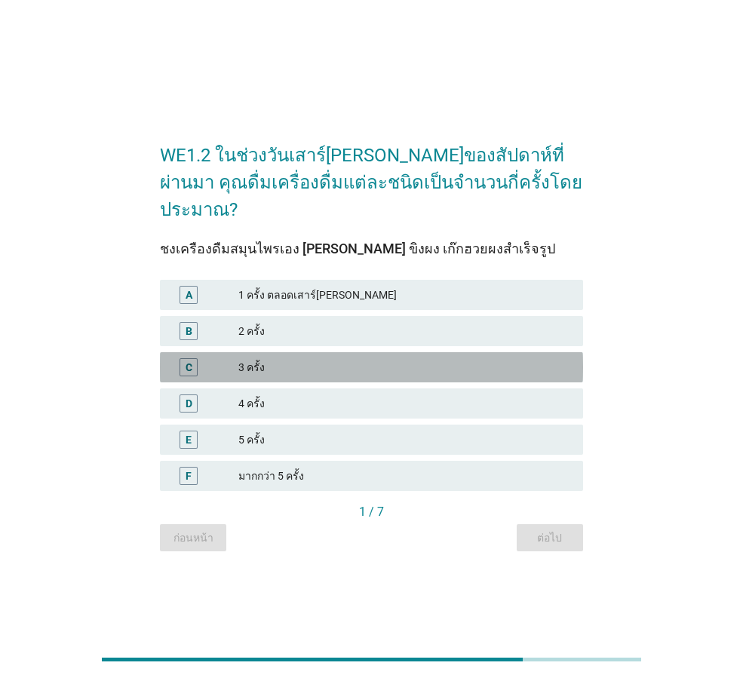
click at [296, 363] on div "C 3 ครั้ง" at bounding box center [371, 367] width 423 height 30
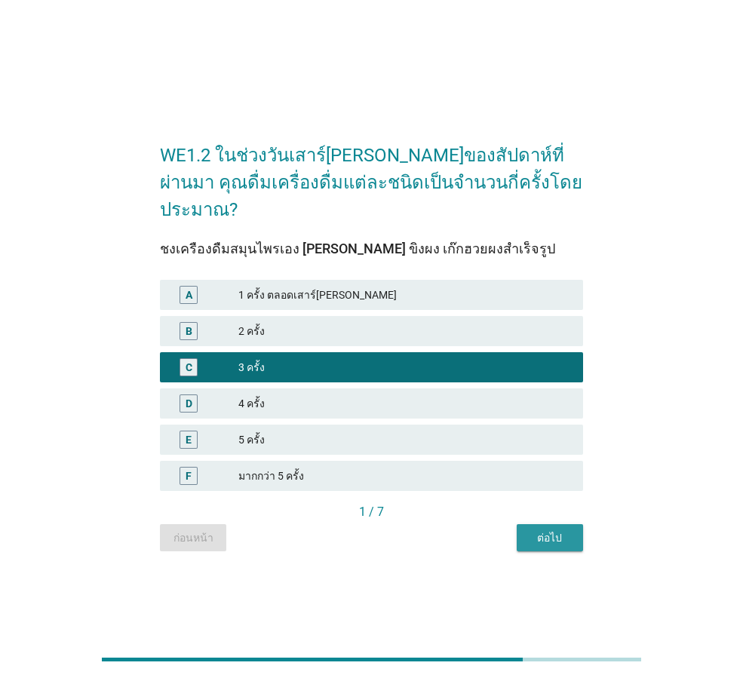
click at [573, 524] on button "ต่อไป" at bounding box center [549, 537] width 66 height 27
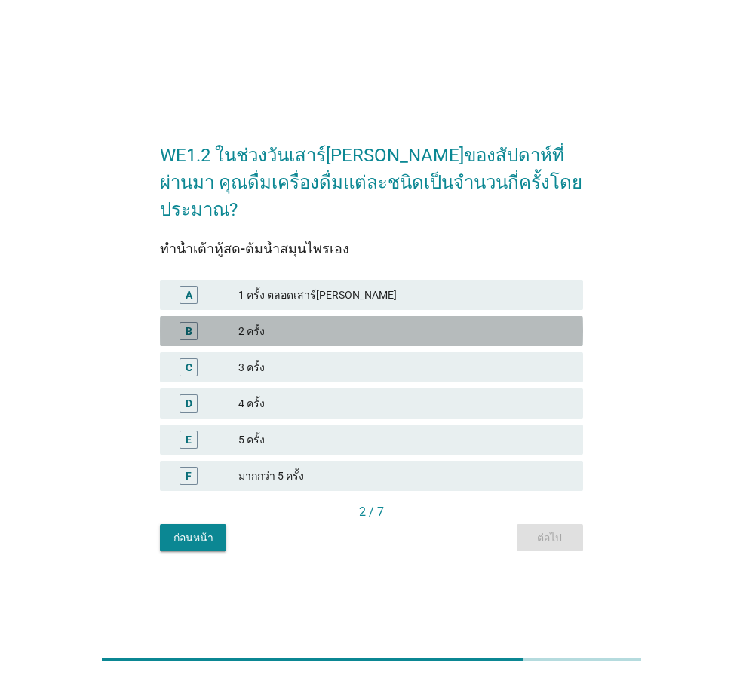
click at [323, 322] on div "2 ครั้ง" at bounding box center [404, 331] width 333 height 18
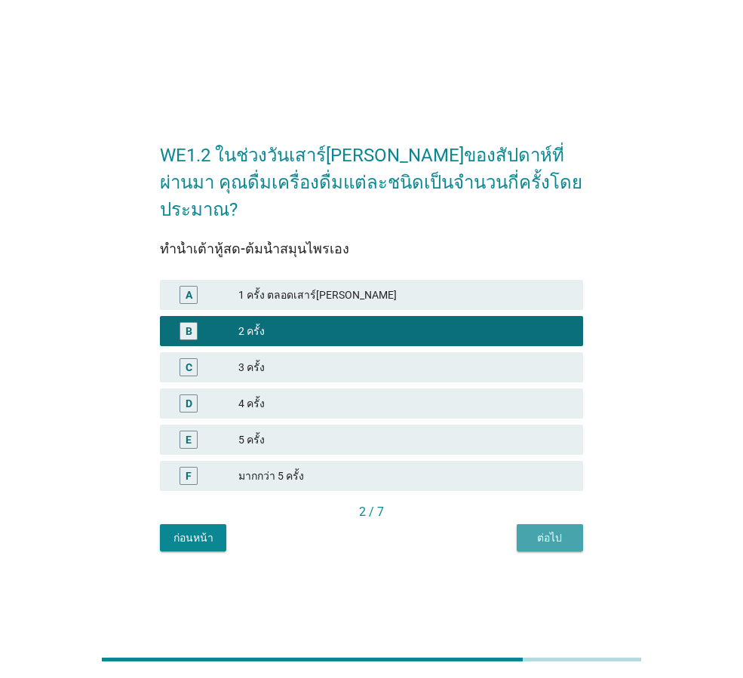
click at [545, 530] on div "ต่อไป" at bounding box center [550, 538] width 42 height 16
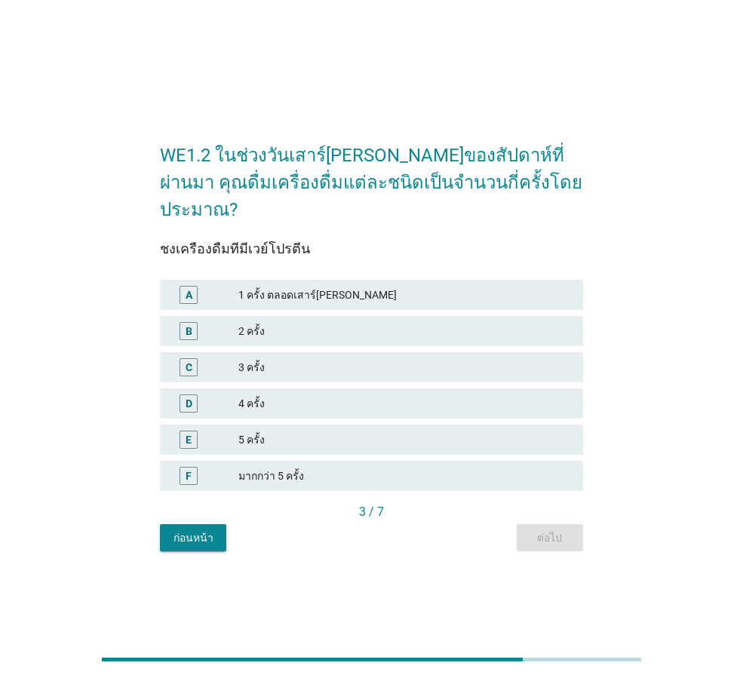
click at [294, 358] on div "3 ครั้ง" at bounding box center [404, 367] width 333 height 18
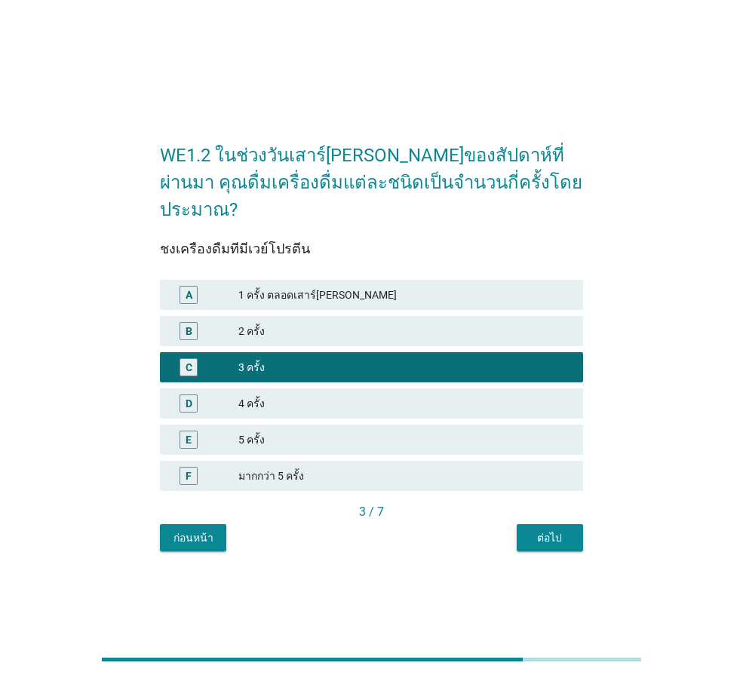
click at [567, 544] on div "WE1.2 ในช่วงวันเสาร์[PERSON_NAME]ของสัปดาห์ที่ผ่านมา คุณดื่มเครื่องดื่มแต่ละชนิ…" at bounding box center [371, 339] width 447 height 449
click at [562, 530] on div "ต่อไป" at bounding box center [550, 538] width 42 height 16
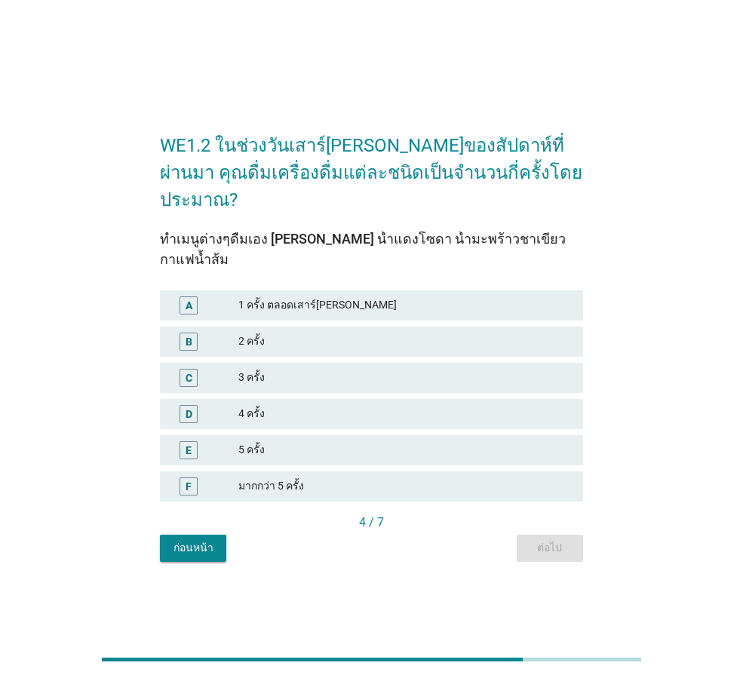
click at [349, 363] on div "C 3 ครั้ง" at bounding box center [371, 378] width 423 height 30
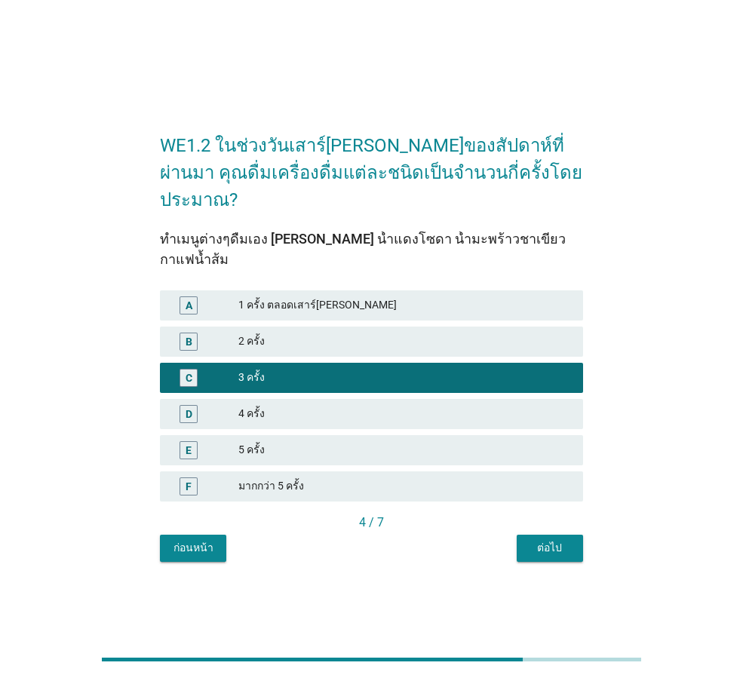
click at [564, 540] on div "ต่อไป" at bounding box center [550, 548] width 42 height 16
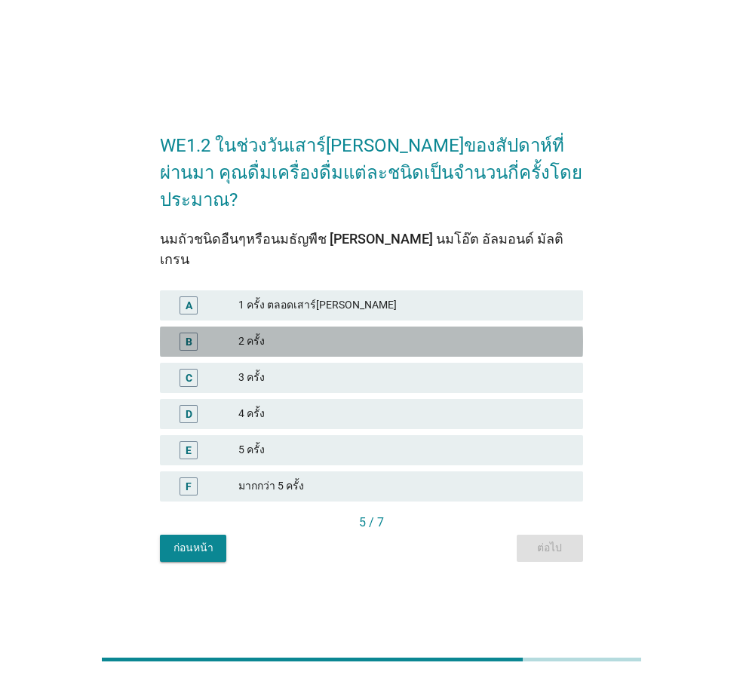
click at [297, 333] on div "2 ครั้ง" at bounding box center [404, 342] width 333 height 18
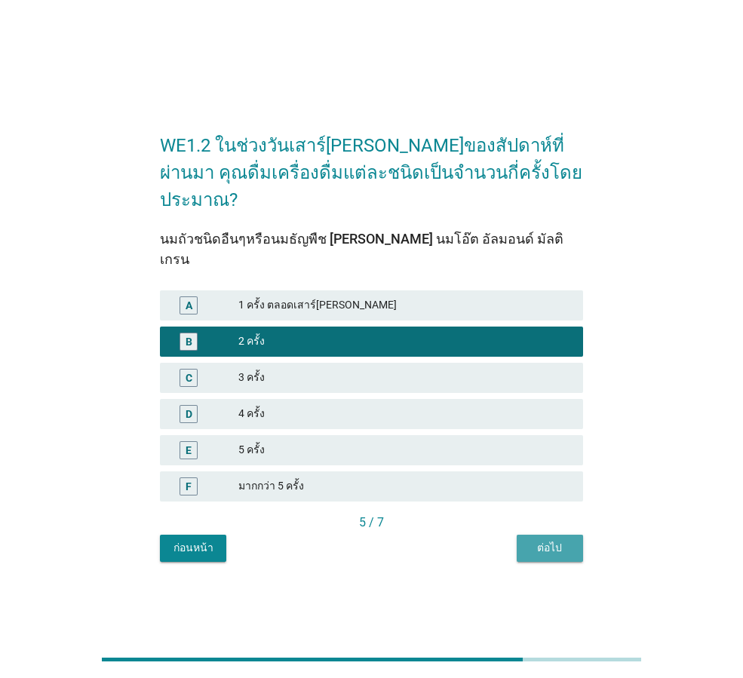
click at [537, 540] on div "ต่อไป" at bounding box center [550, 548] width 42 height 16
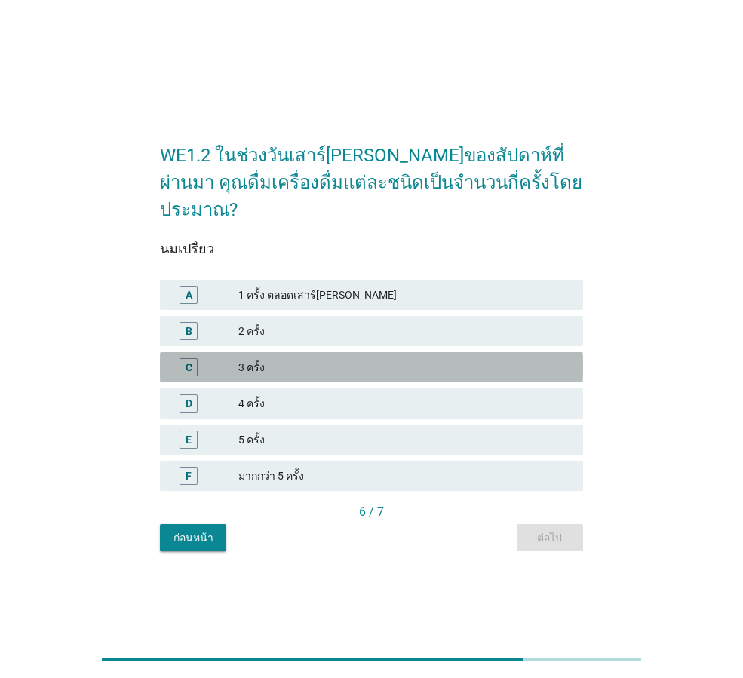
click at [273, 358] on div "3 ครั้ง" at bounding box center [404, 367] width 333 height 18
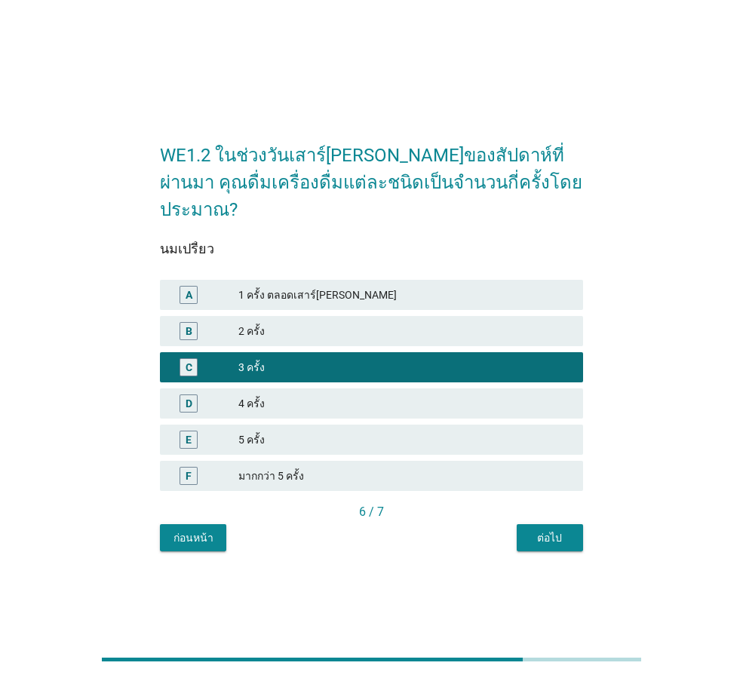
click at [555, 530] on div "ต่อไป" at bounding box center [550, 538] width 42 height 16
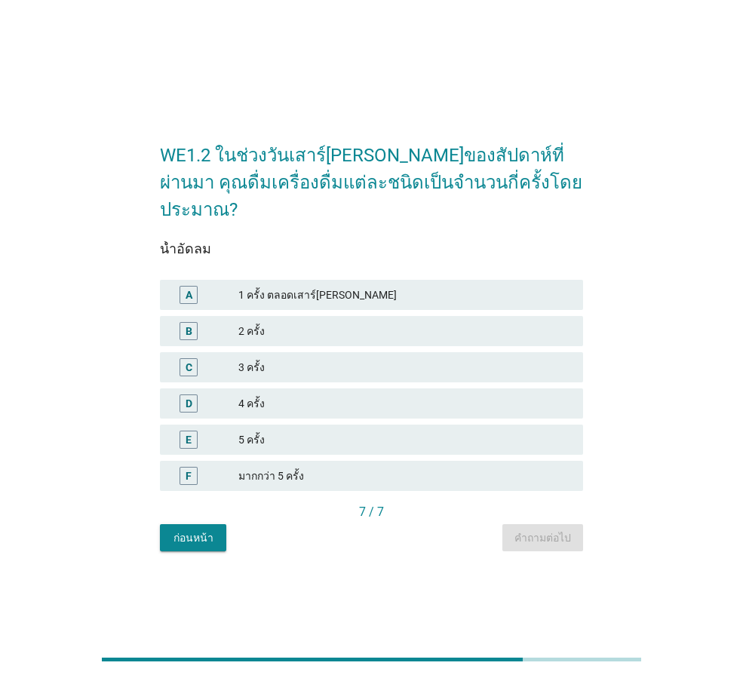
click at [292, 394] on div "4 ครั้ง" at bounding box center [404, 403] width 333 height 18
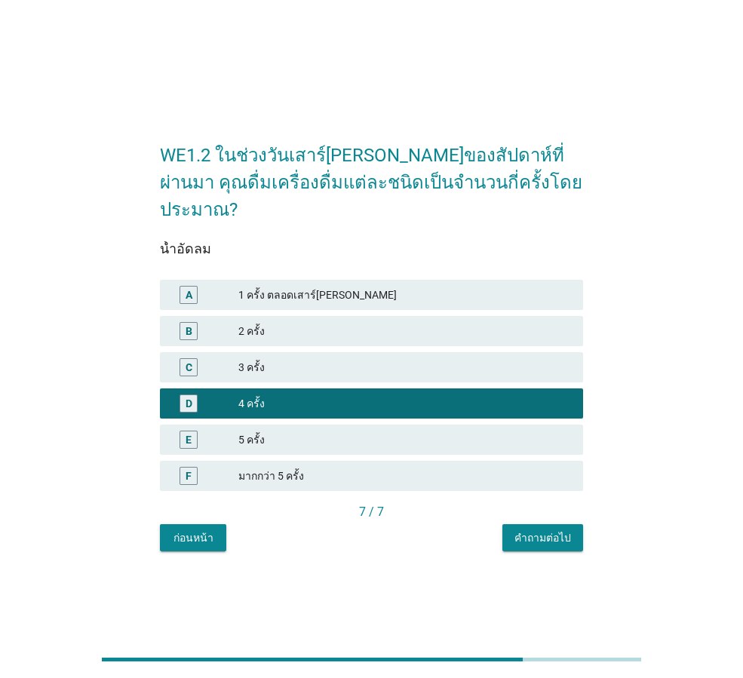
click at [542, 530] on div "คำถามต่อไป" at bounding box center [542, 538] width 57 height 16
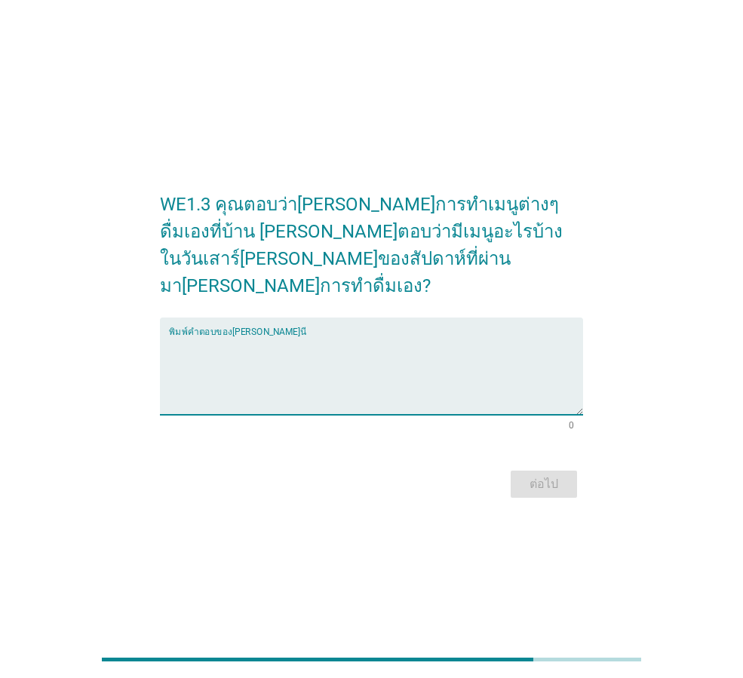
click at [372, 367] on textarea "พิมพ์คำตอบของคุณ ที่นี่" at bounding box center [376, 375] width 414 height 79
type textarea "น้ำผลไม้ปั่น"
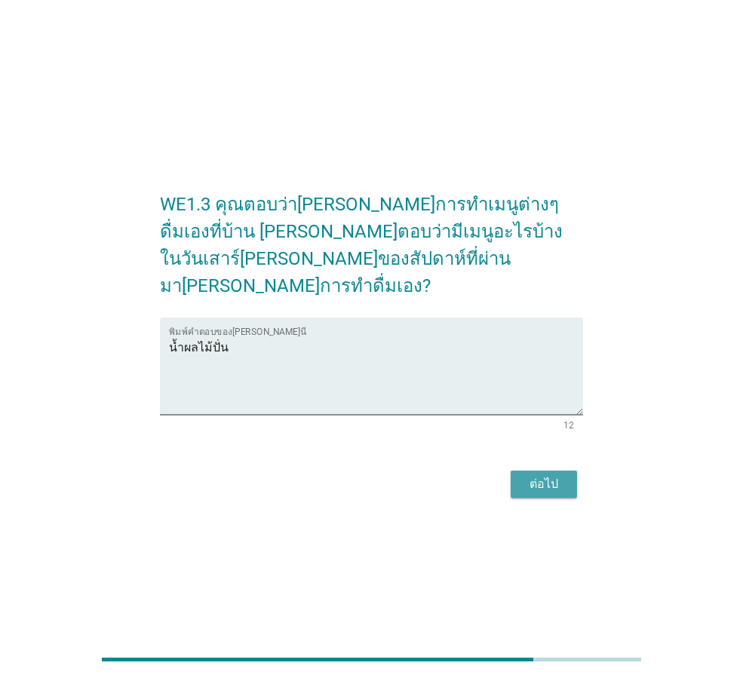
click at [517, 474] on button "ต่อไป" at bounding box center [543, 483] width 66 height 27
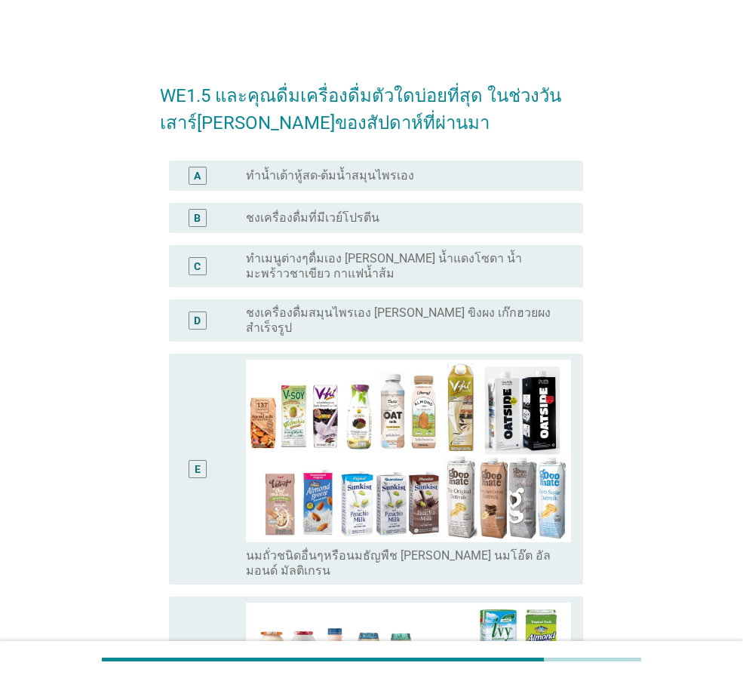
click at [268, 176] on label "ทำน้ำเต้าหู้สด-ต้มน้ำสมุนไพรเอง" at bounding box center [330, 175] width 168 height 15
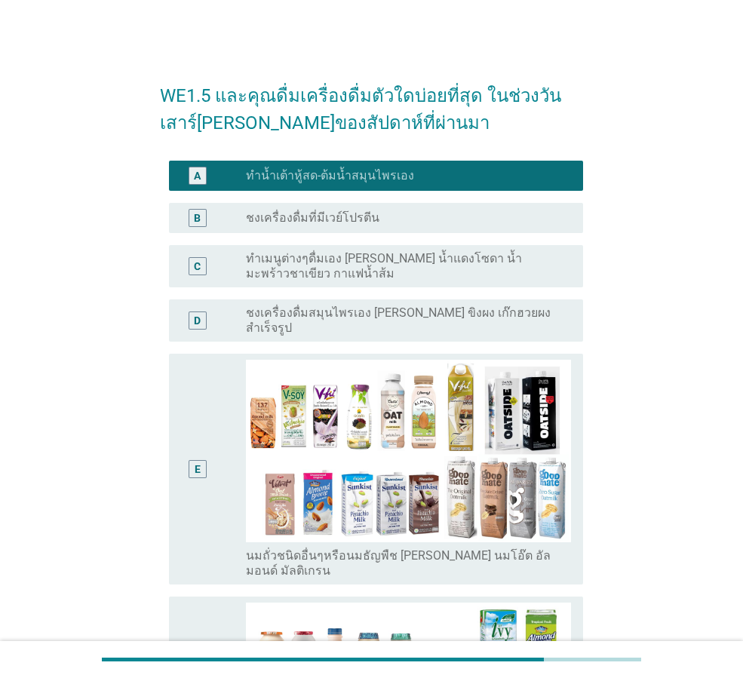
click at [290, 275] on label "ทำเมนูต่างๆดื่มเอง [PERSON_NAME] น้ำแดงโซดา น้ำมะพร้าวชาเขียว กาแฟน้ำส้ม" at bounding box center [402, 266] width 313 height 30
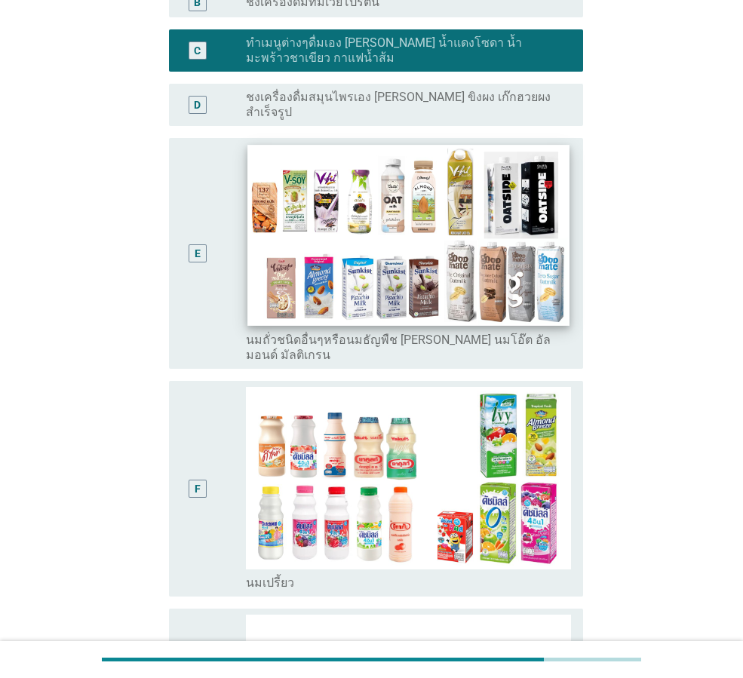
scroll to position [452, 0]
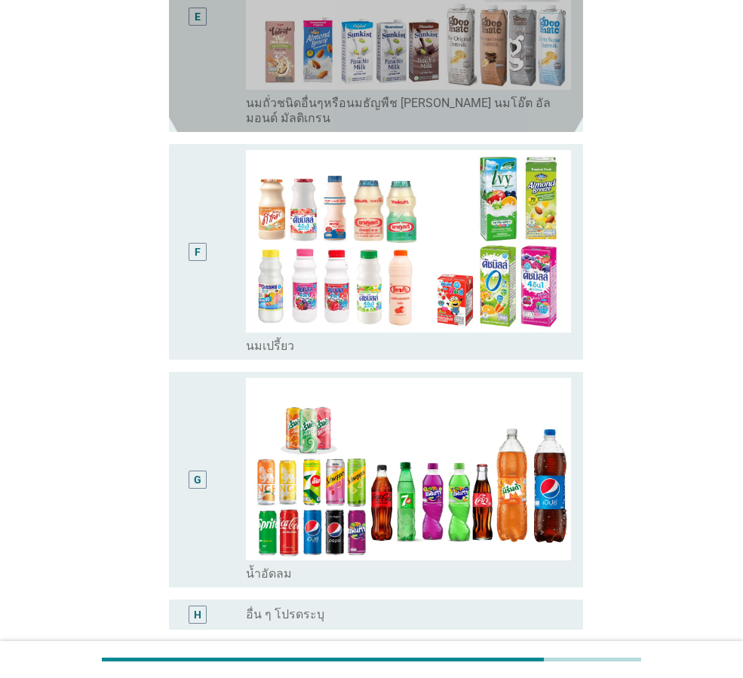
click at [204, 87] on div "E" at bounding box center [197, 16] width 32 height 219
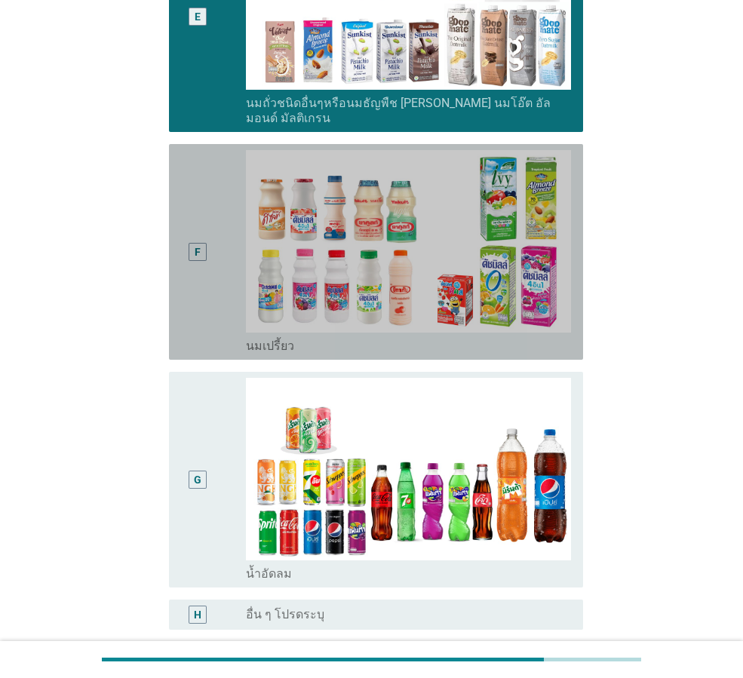
click at [213, 199] on div "F" at bounding box center [197, 252] width 32 height 204
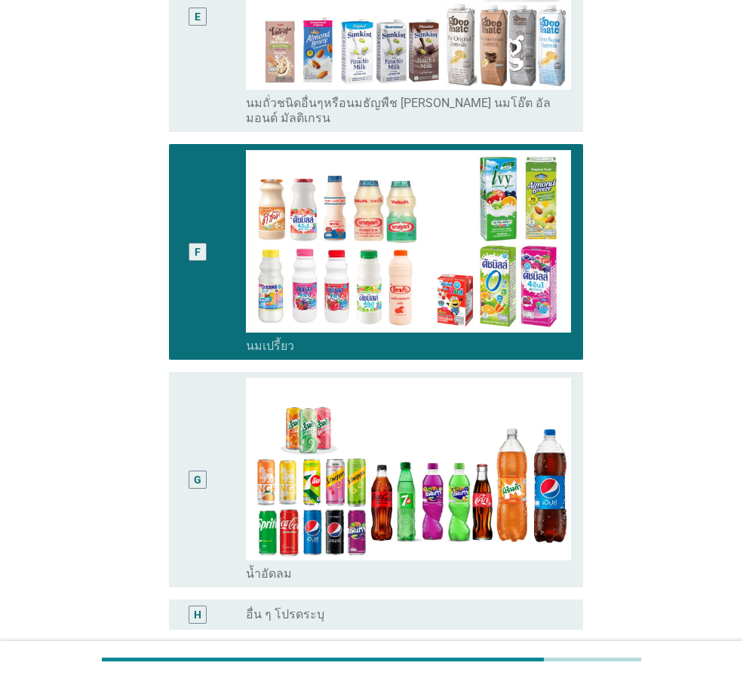
click at [207, 406] on div "G" at bounding box center [197, 480] width 32 height 204
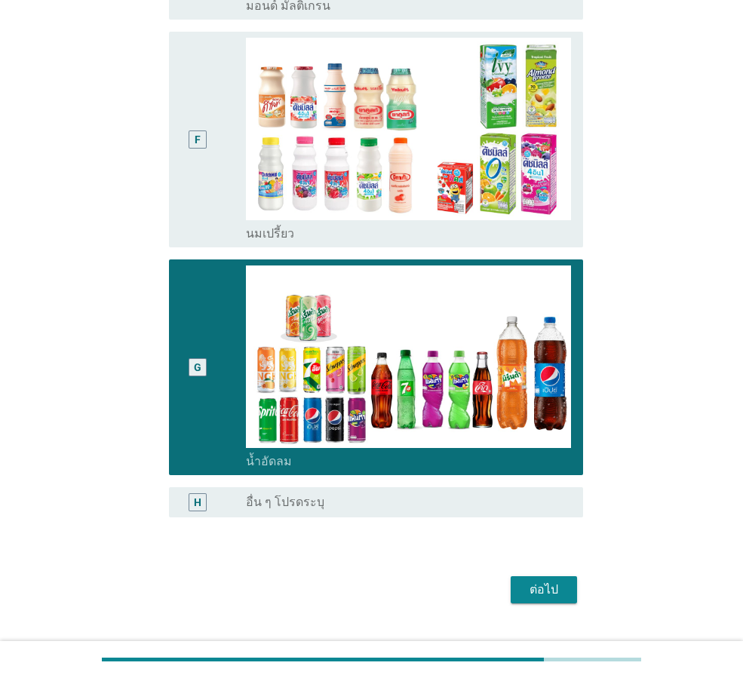
scroll to position [572, 0]
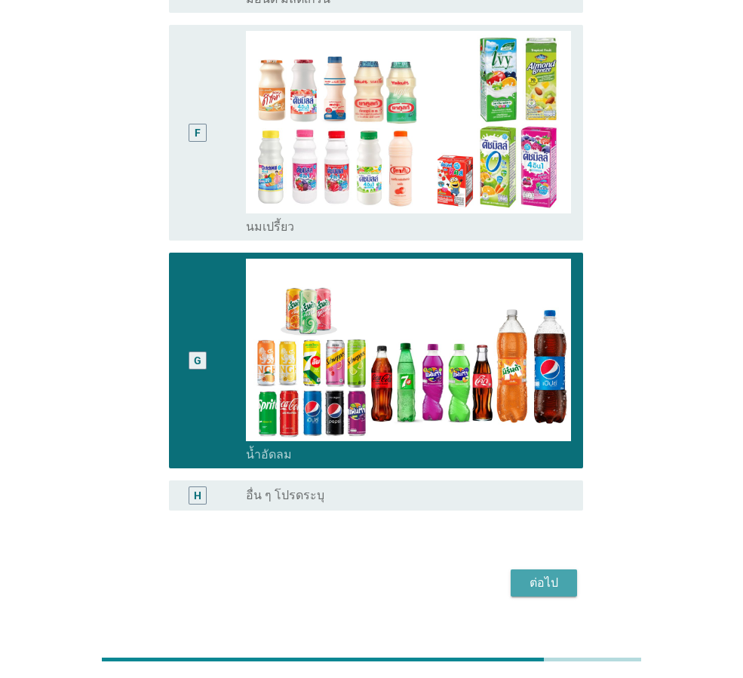
click at [531, 569] on button "ต่อไป" at bounding box center [543, 582] width 66 height 27
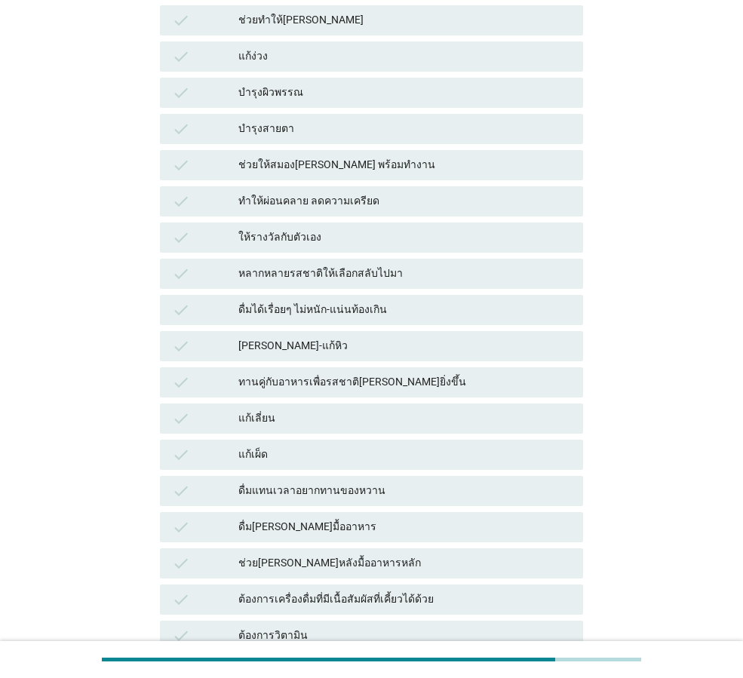
scroll to position [0, 0]
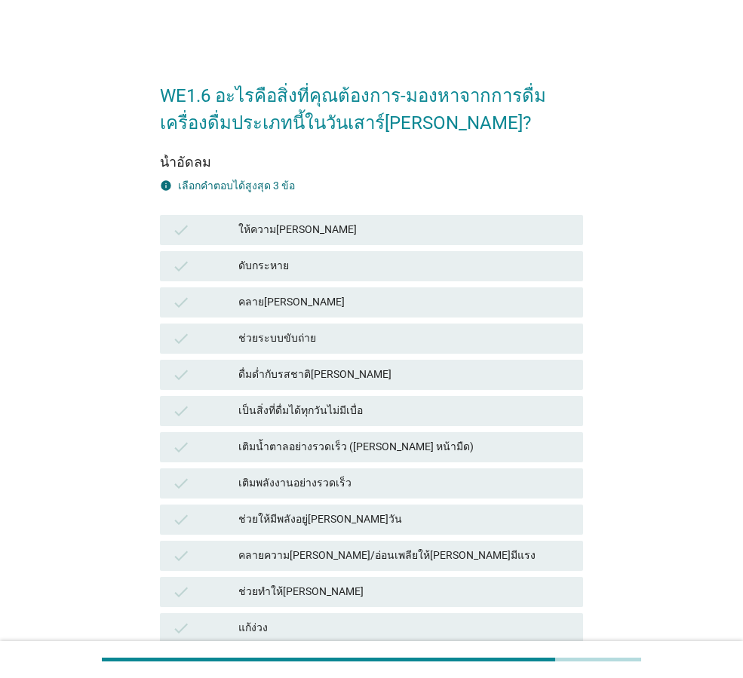
click at [239, 268] on div "ดับกระหาย" at bounding box center [404, 266] width 333 height 18
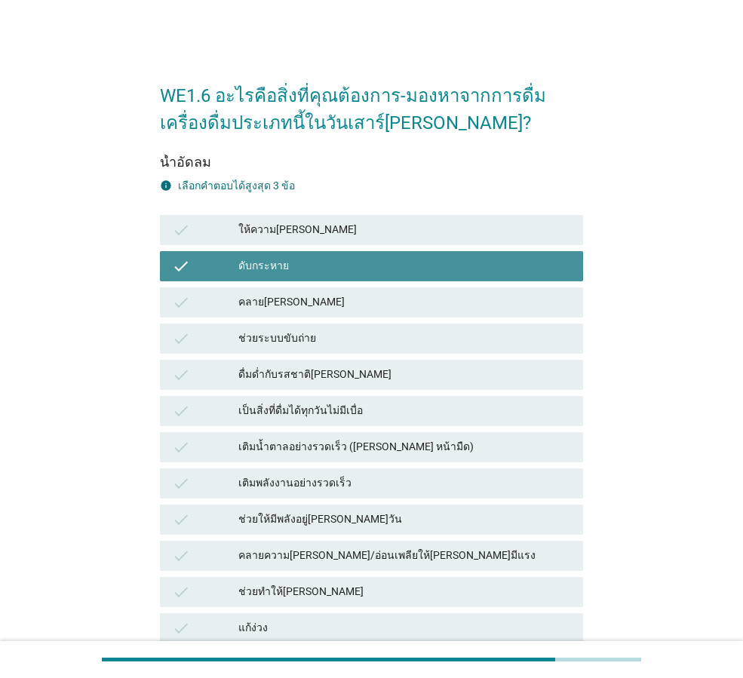
click at [270, 229] on div "ให้ความ[PERSON_NAME]" at bounding box center [404, 230] width 333 height 18
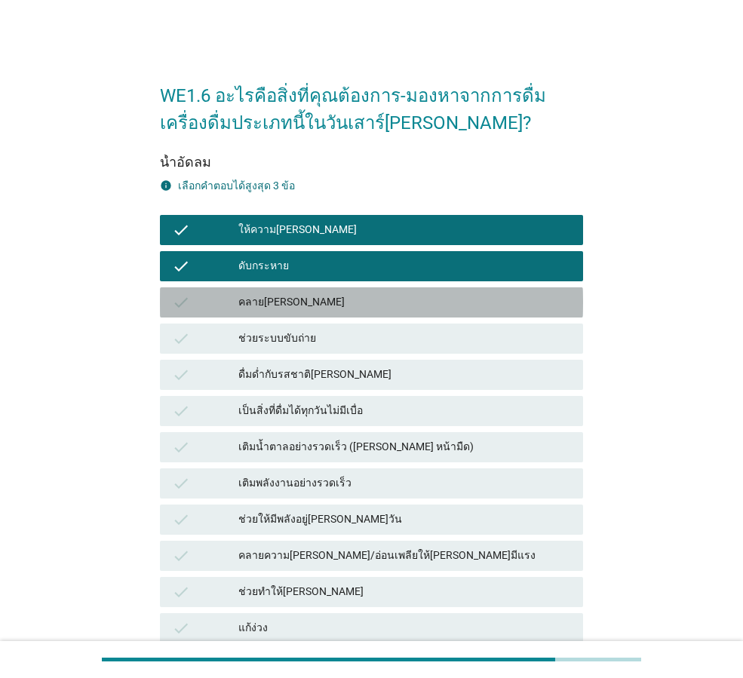
click at [284, 293] on div "คลาย[PERSON_NAME]" at bounding box center [404, 302] width 333 height 18
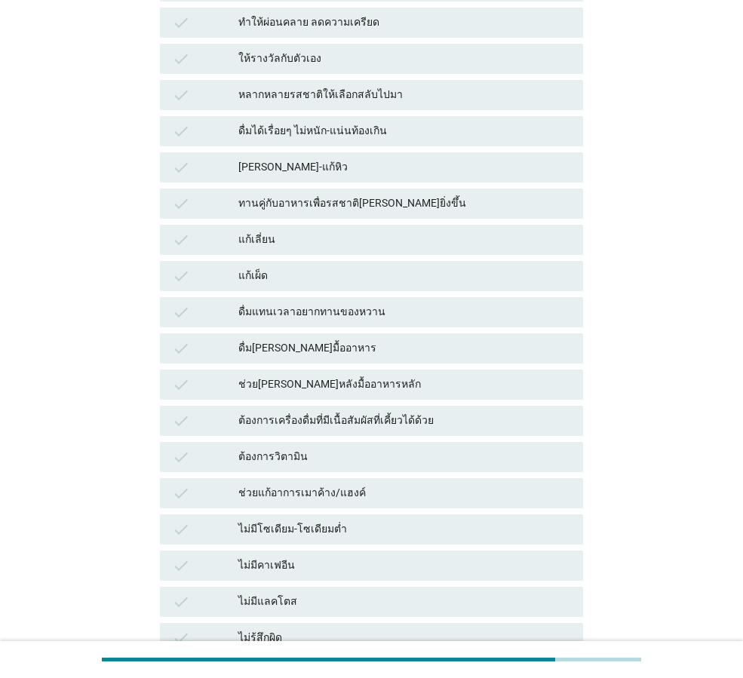
scroll to position [911, 0]
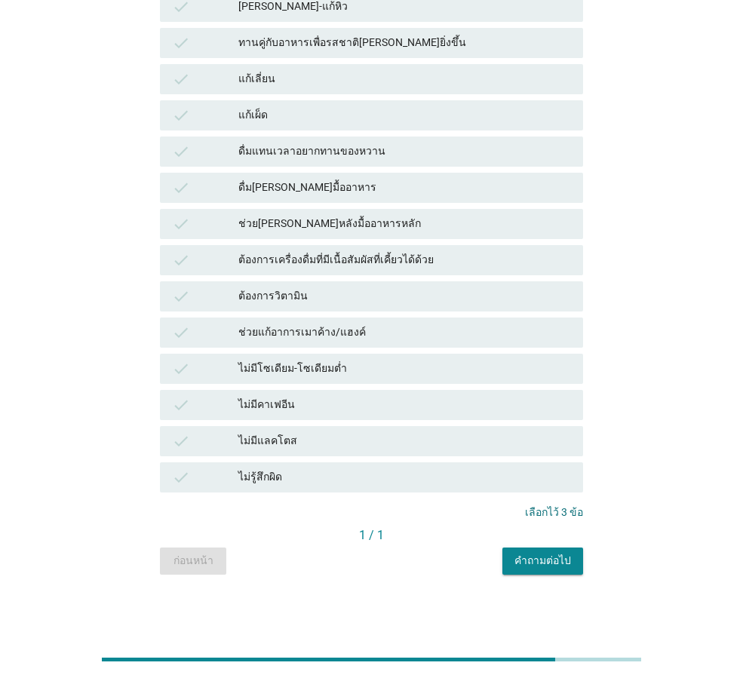
click at [541, 560] on div "คำถามต่อไป" at bounding box center [542, 561] width 57 height 16
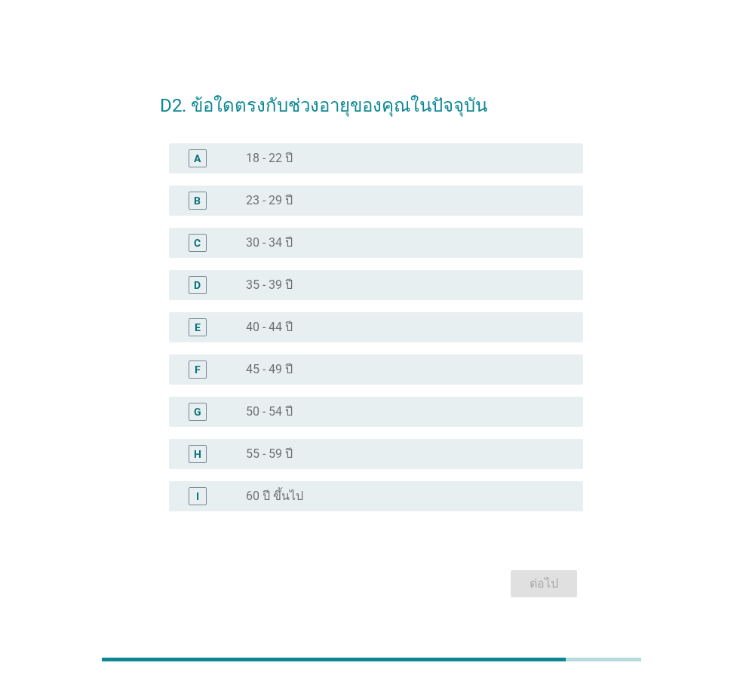
click at [280, 245] on label "30 - 34 ปี" at bounding box center [269, 242] width 47 height 15
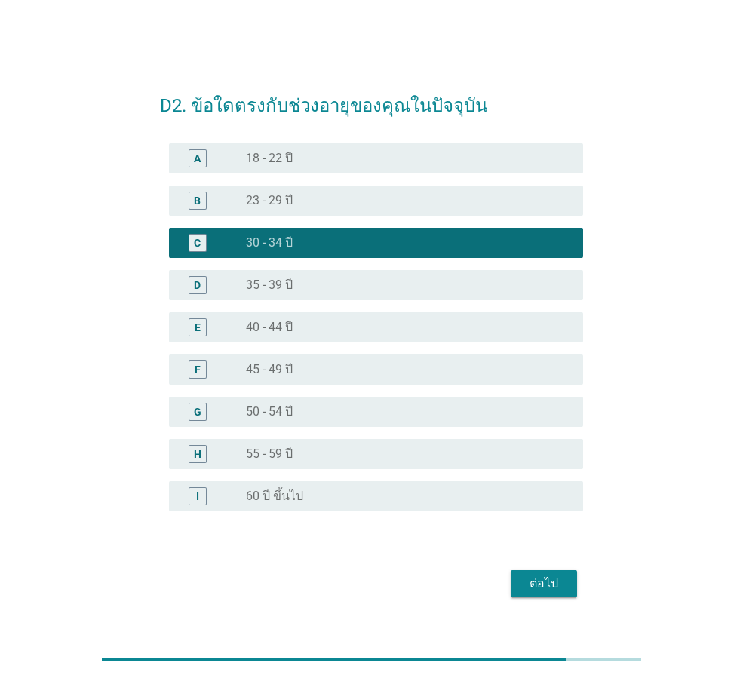
click at [552, 576] on div "ต่อไป" at bounding box center [544, 584] width 42 height 18
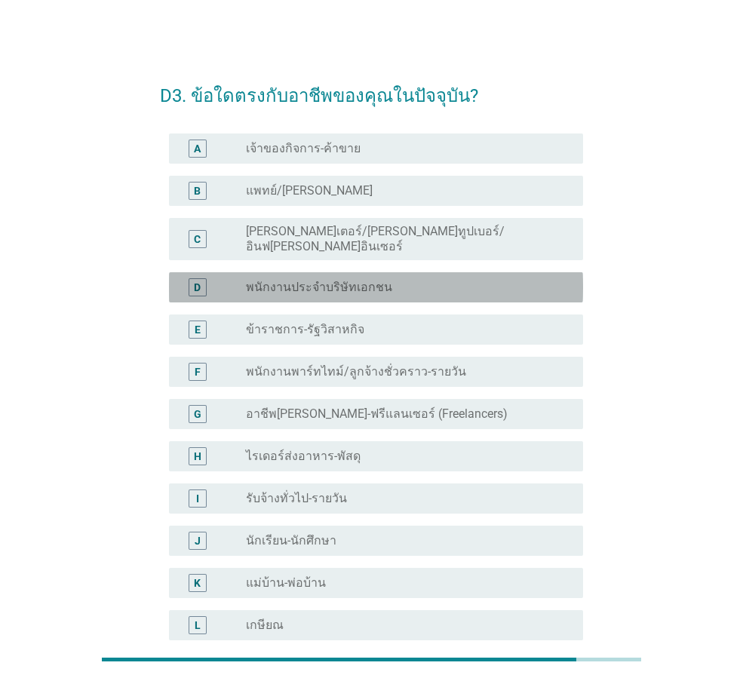
click at [324, 280] on label "พนักงานประจำบริษัทเอกชน" at bounding box center [319, 287] width 146 height 15
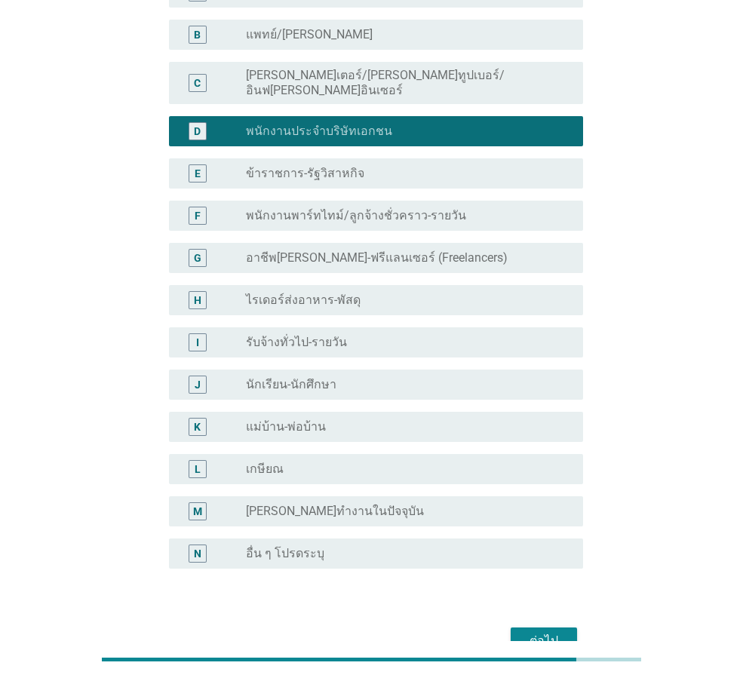
scroll to position [228, 0]
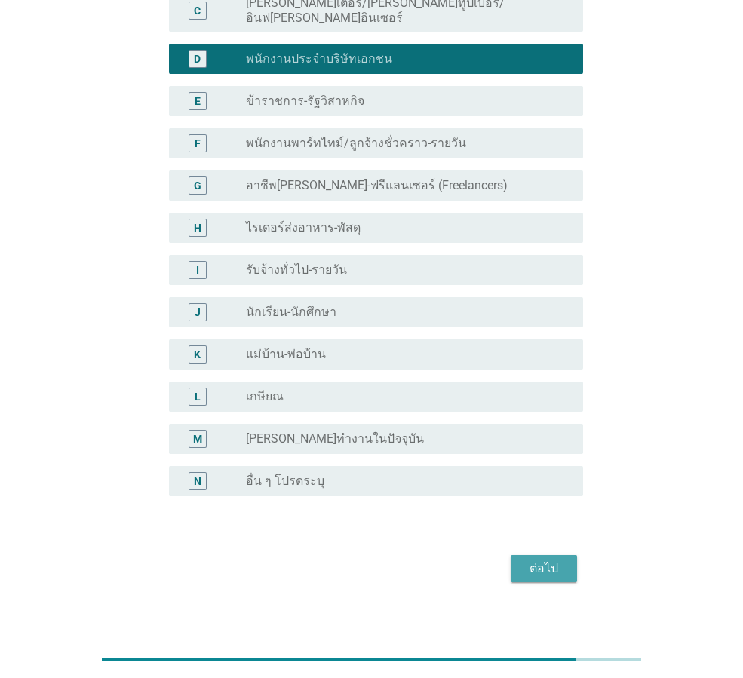
click at [559, 559] on div "ต่อไป" at bounding box center [544, 568] width 42 height 18
